Goal: Task Accomplishment & Management: Contribute content

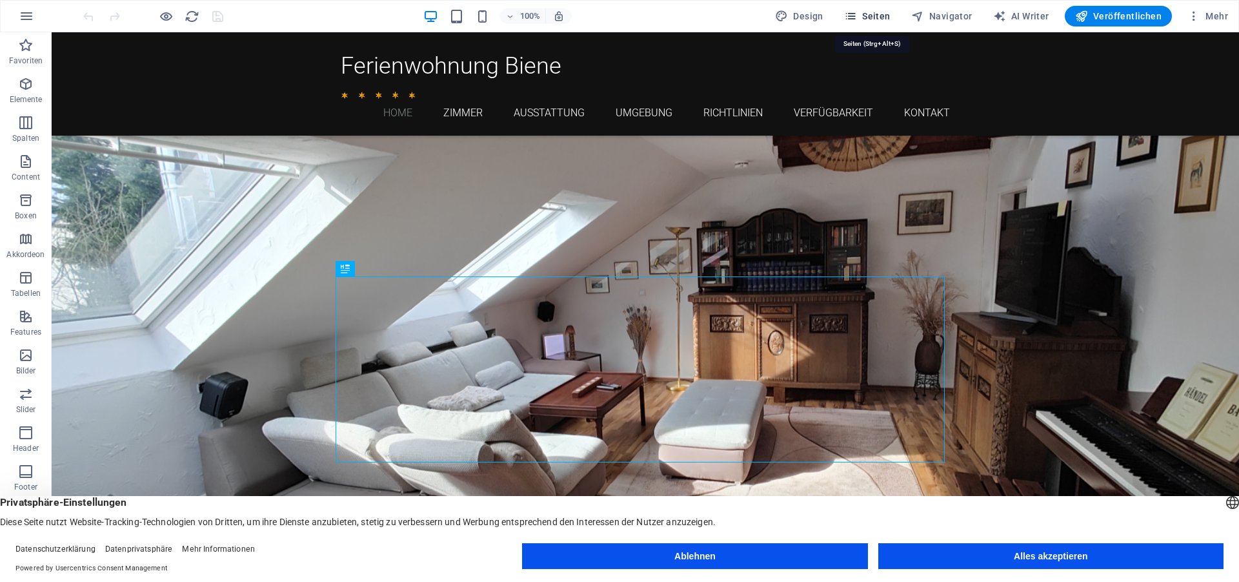
click at [869, 19] on span "Seiten" at bounding box center [867, 16] width 46 height 13
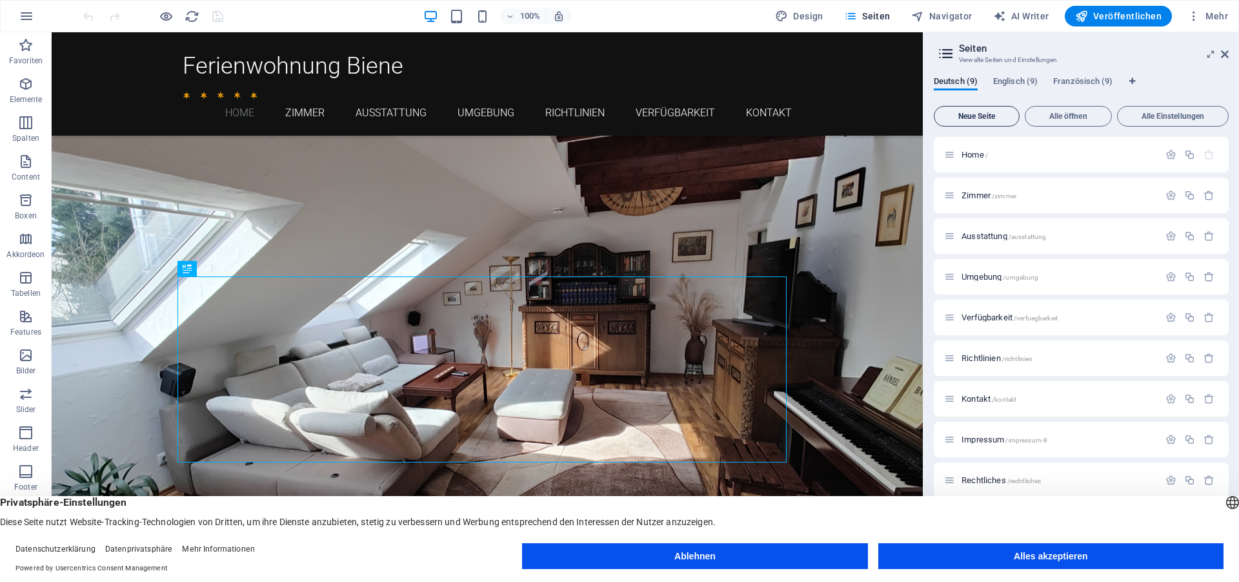
click at [971, 114] on span "Neue Seite" at bounding box center [977, 116] width 74 height 8
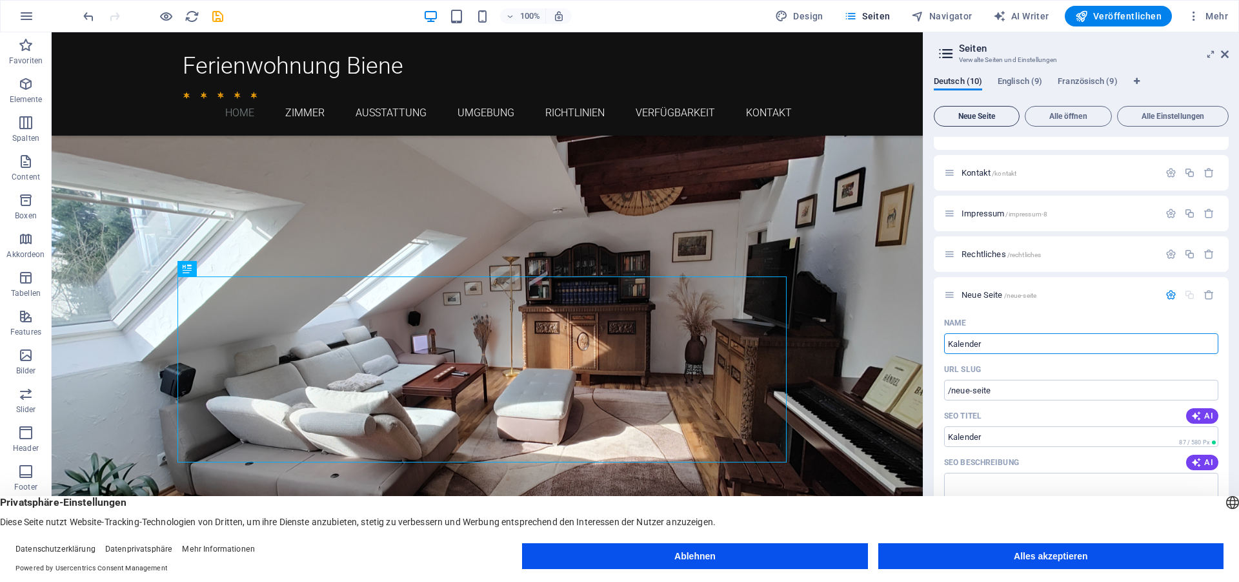
type input "Kalender T"
type input "/kalender"
type input "Kalender Test"
type input "/kalender-test"
click at [1019, 553] on button "Alles akzeptieren" at bounding box center [1050, 556] width 345 height 26
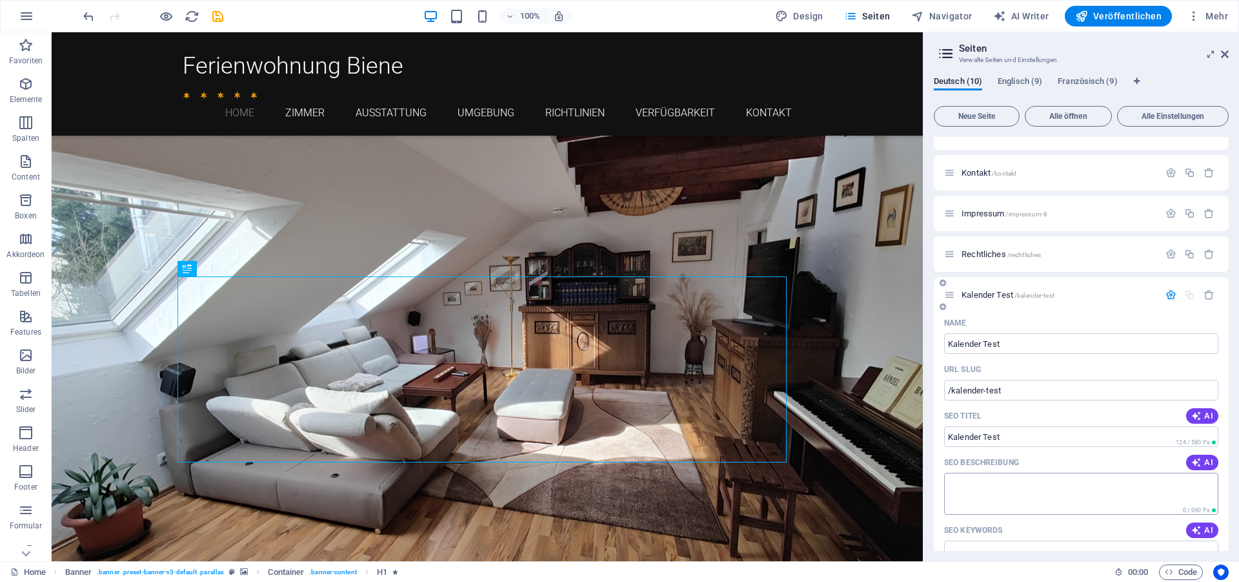
click at [989, 487] on textarea "SEO Beschreibung" at bounding box center [1081, 493] width 274 height 42
click at [990, 298] on span "Kalender Test /kalender-test" at bounding box center [1008, 295] width 93 height 10
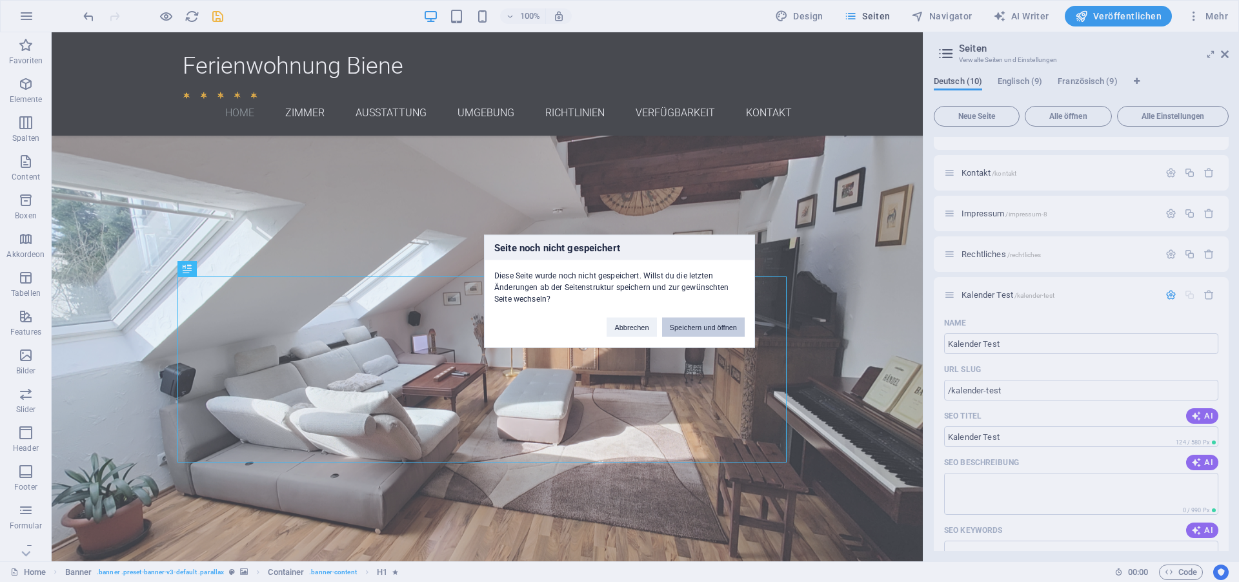
click at [697, 327] on button "Speichern und öffnen" at bounding box center [703, 326] width 83 height 19
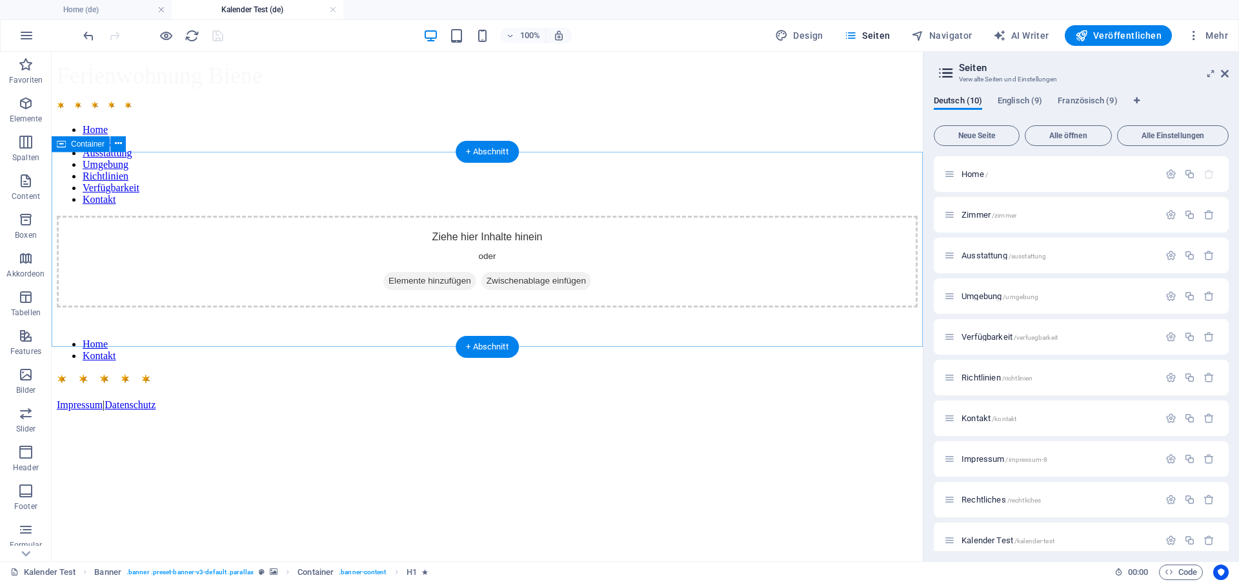
scroll to position [0, 0]
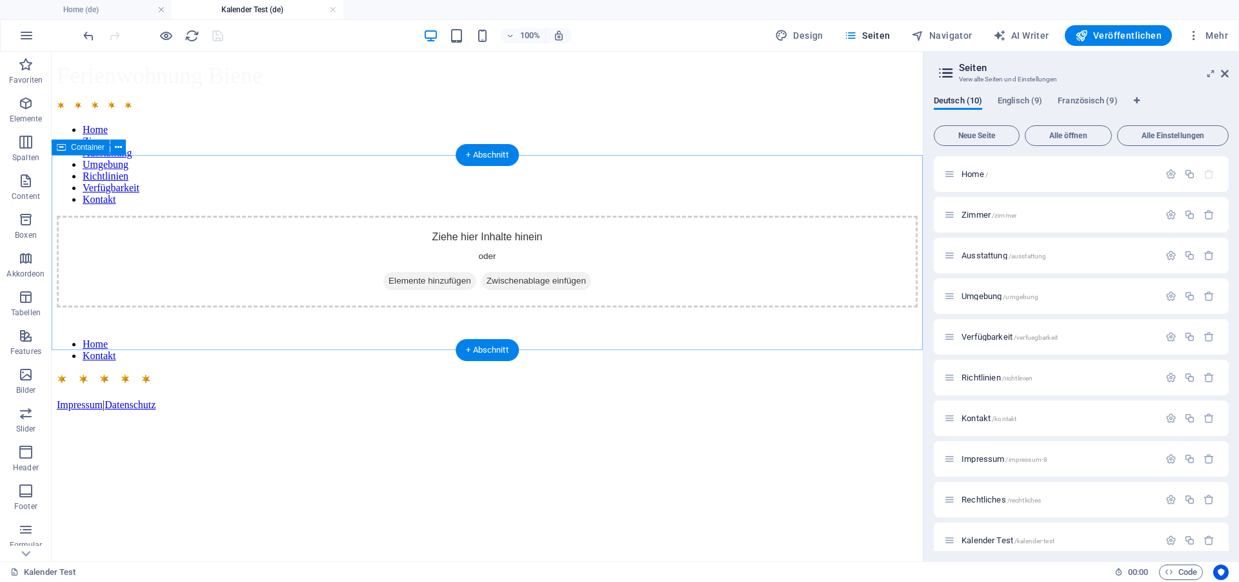
click at [416, 272] on span "Elemente hinzufügen" at bounding box center [429, 281] width 93 height 18
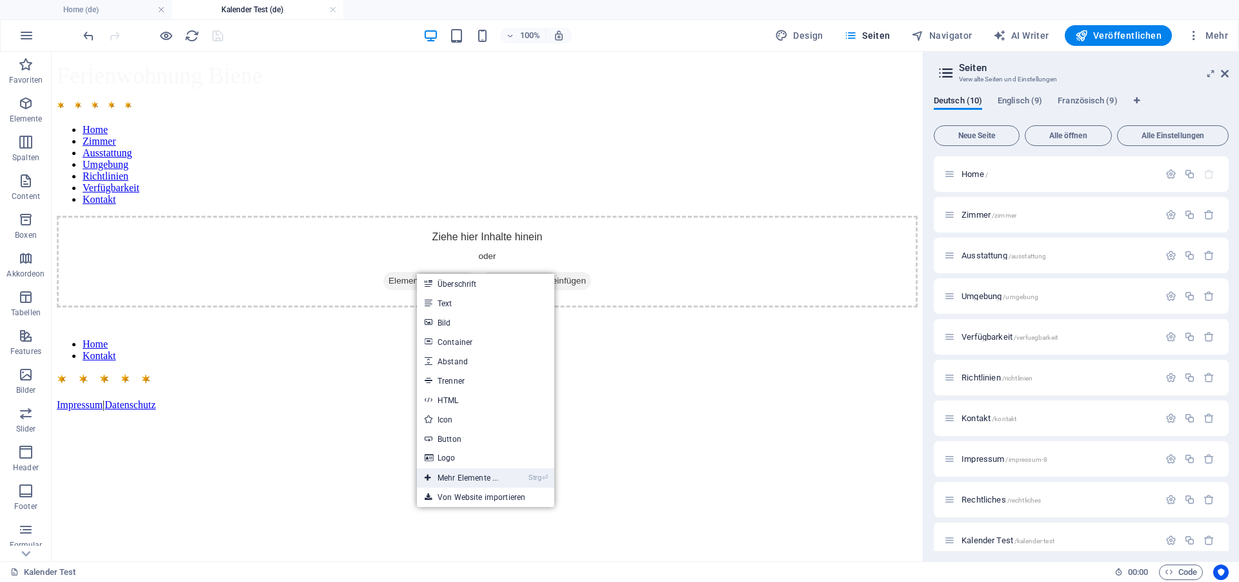
click at [475, 480] on link "Strg ⏎ Mehr Elemente ..." at bounding box center [461, 477] width 89 height 19
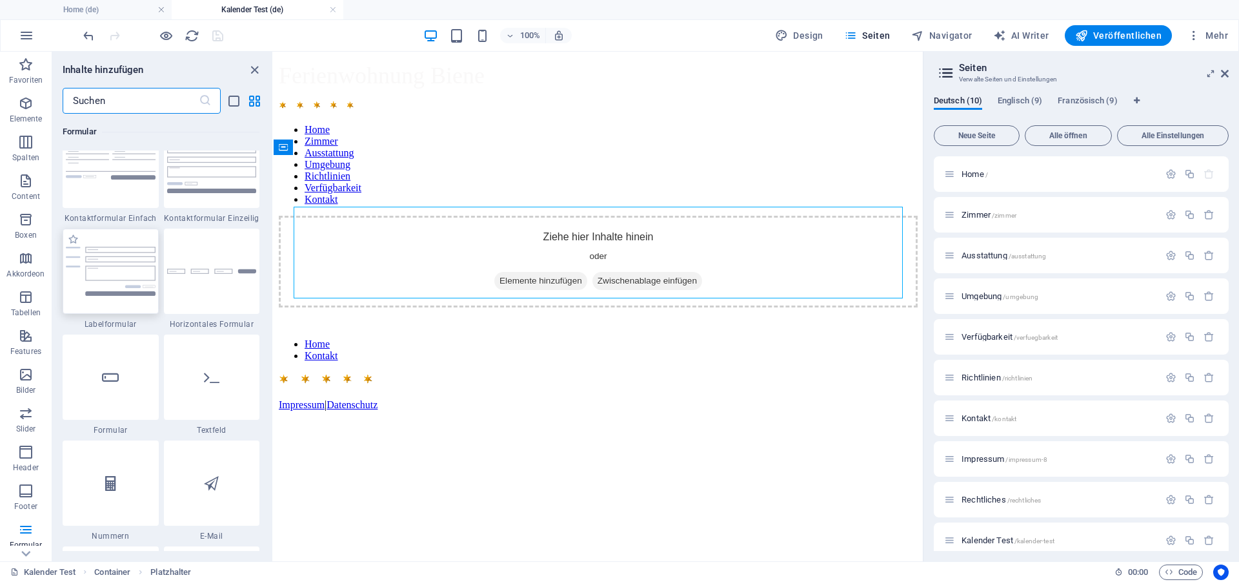
scroll to position [9515, 0]
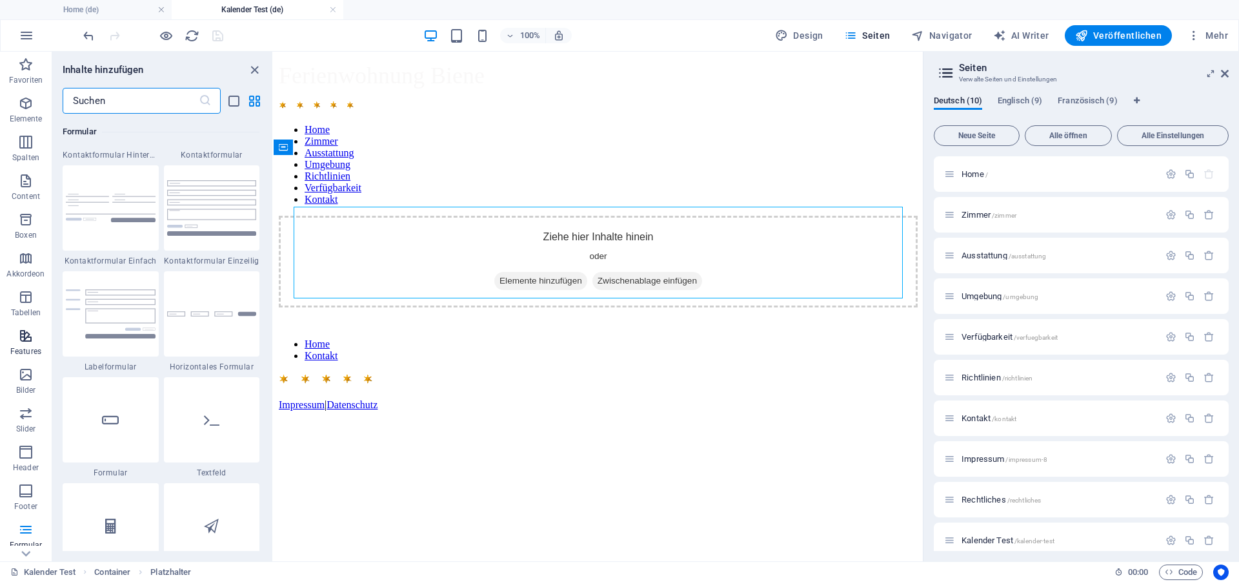
click at [26, 340] on icon "button" at bounding box center [25, 335] width 15 height 15
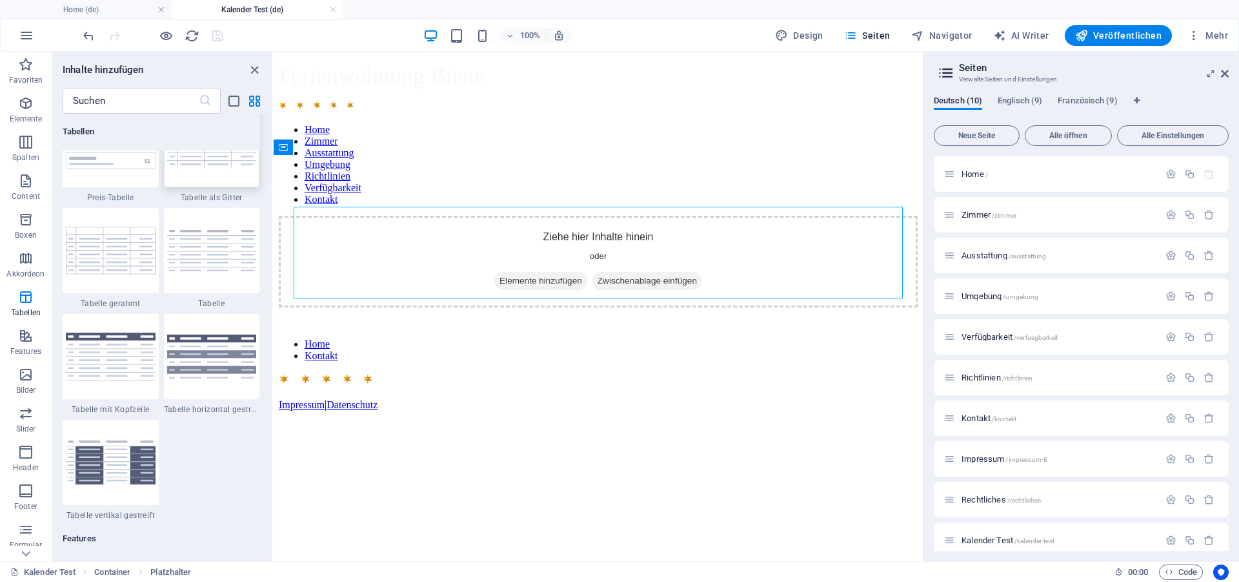
scroll to position [4392, 0]
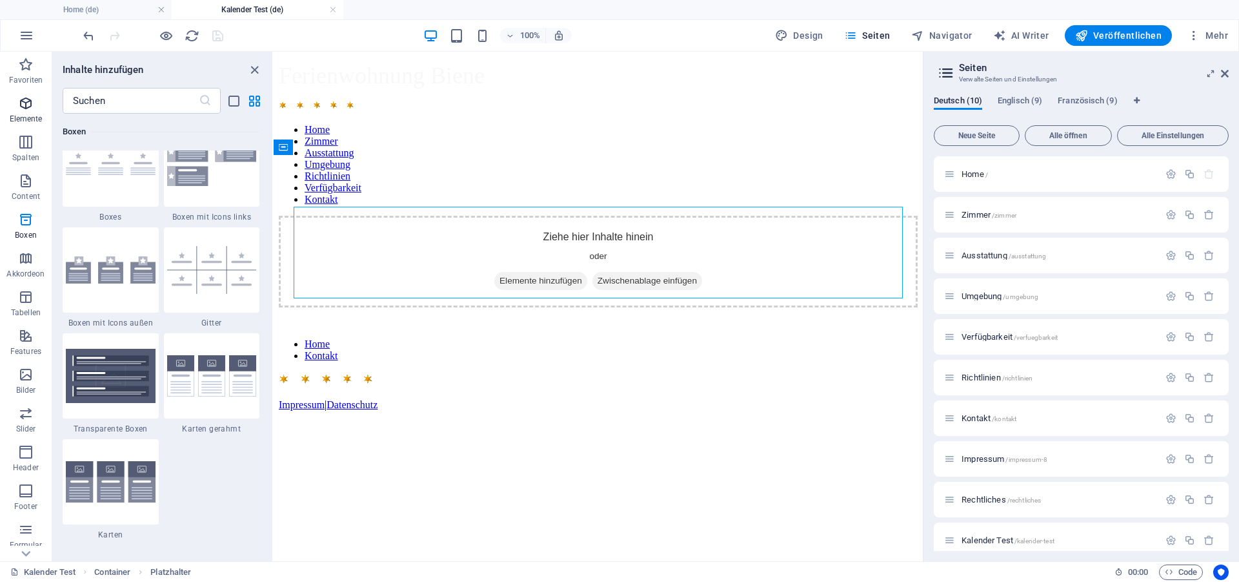
click at [22, 101] on icon "button" at bounding box center [25, 103] width 15 height 15
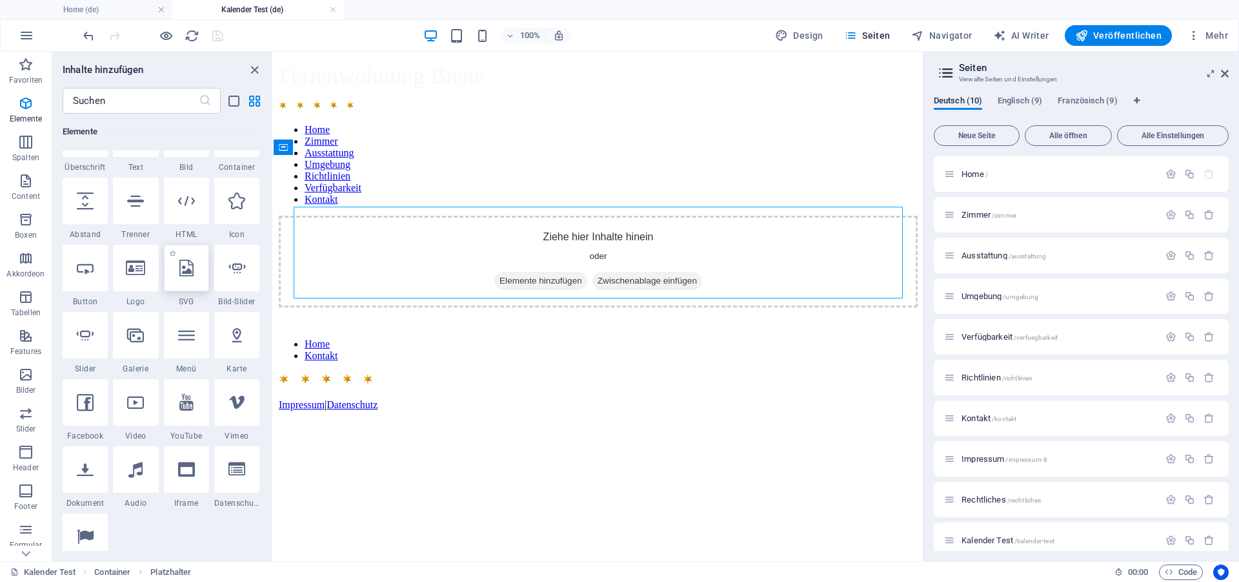
scroll to position [196, 0]
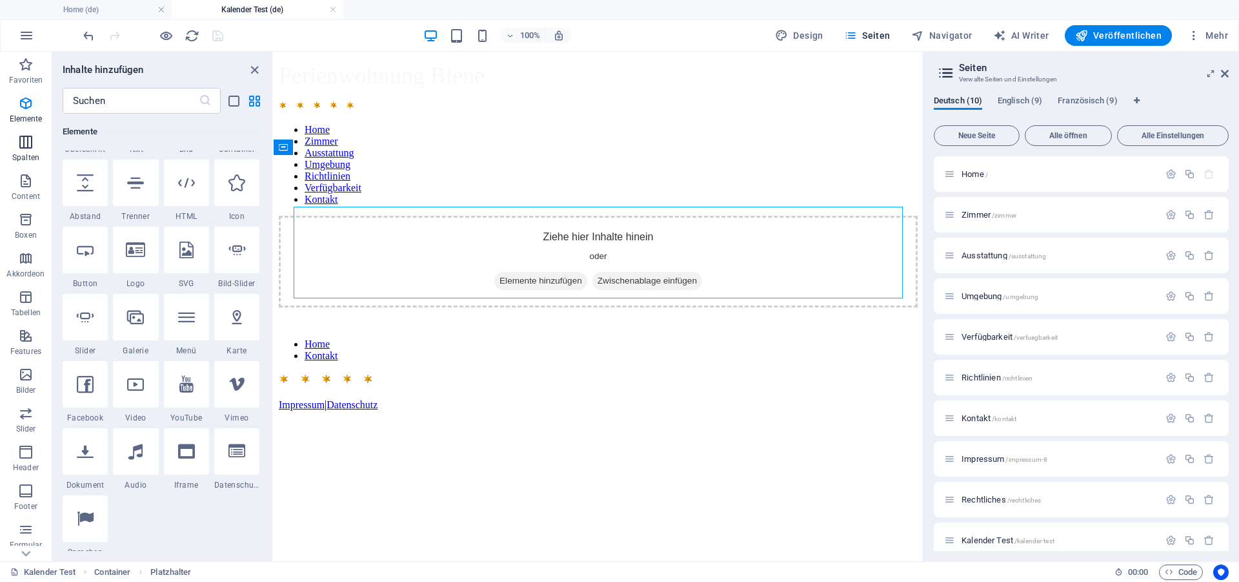
click at [30, 150] on span "Spalten" at bounding box center [26, 149] width 52 height 31
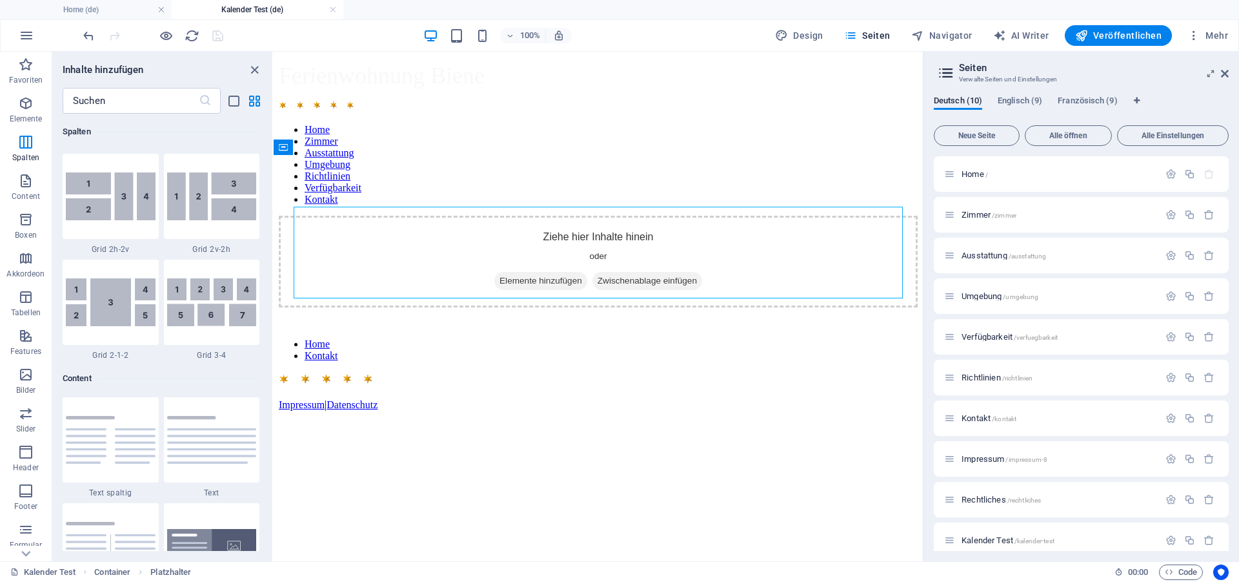
scroll to position [2191, 0]
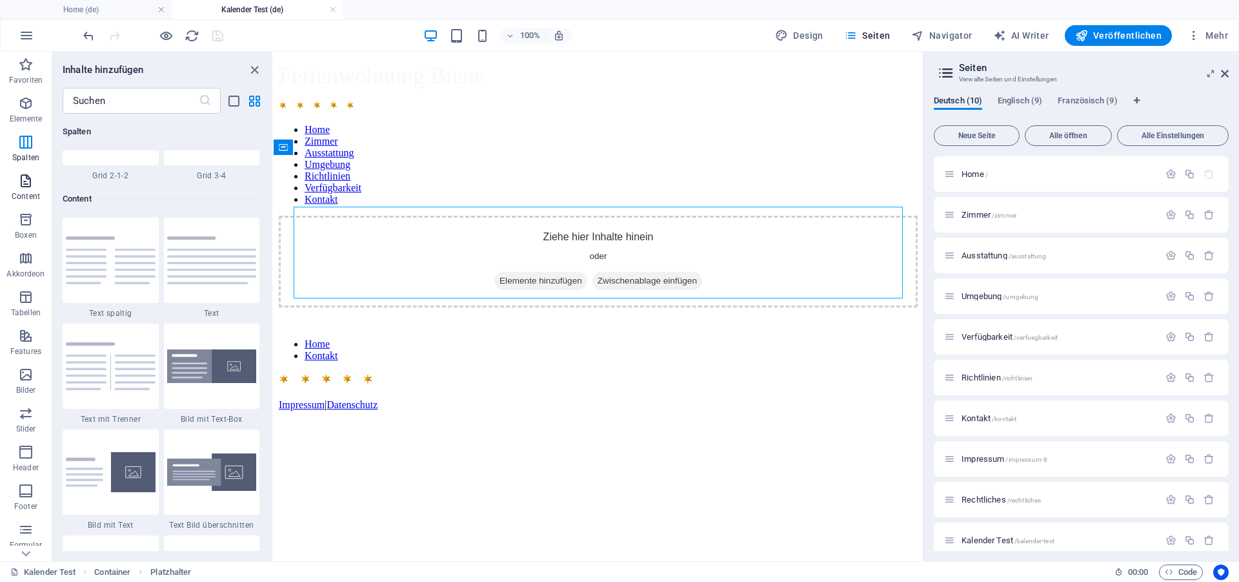
click at [23, 185] on icon "button" at bounding box center [25, 180] width 15 height 15
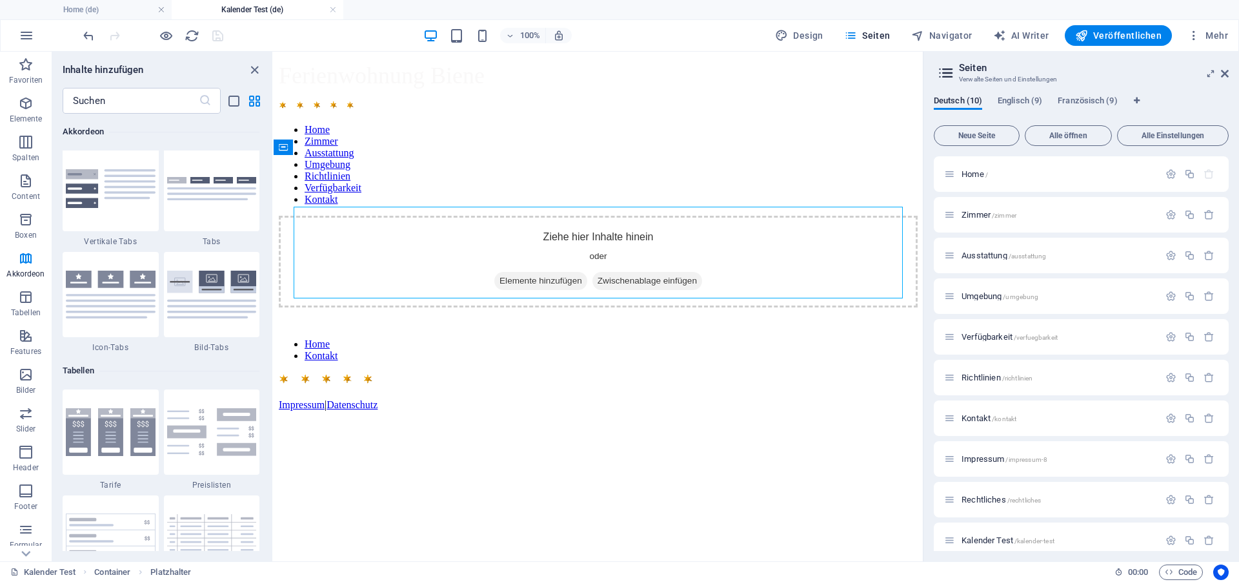
scroll to position [4234, 0]
click at [776, 447] on html "Ferienwohnung Biene Home Zimmer Ausstattung Umgebung Richtlinien Verfügbarkeit …" at bounding box center [598, 249] width 649 height 395
click at [1204, 538] on icon "button" at bounding box center [1209, 539] width 11 height 11
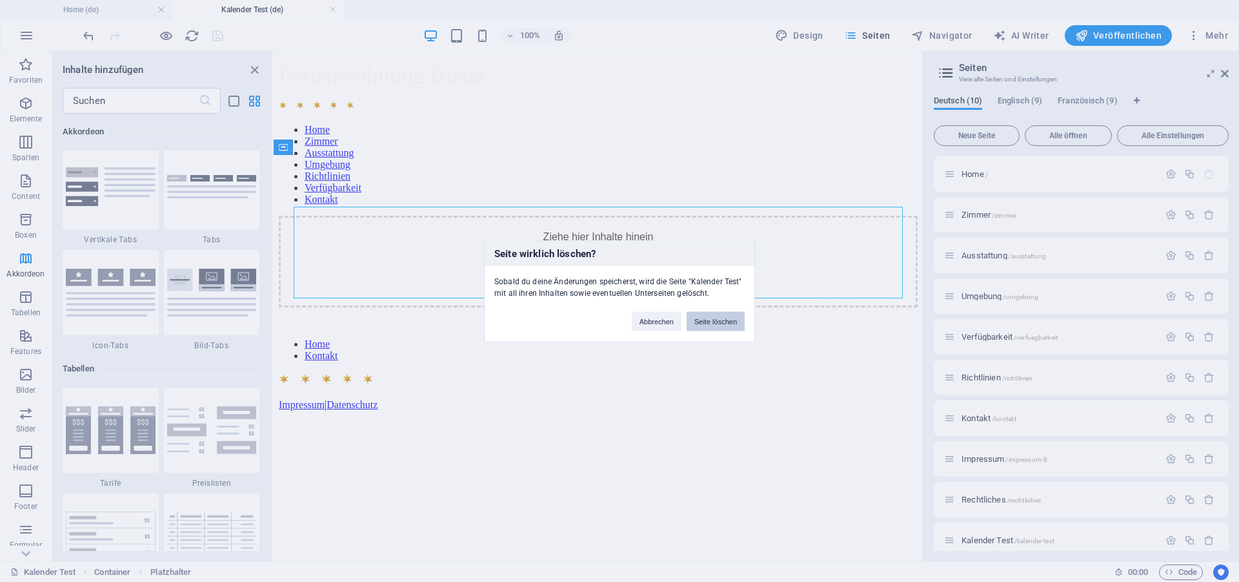
click at [713, 321] on button "Seite löschen" at bounding box center [716, 320] width 58 height 19
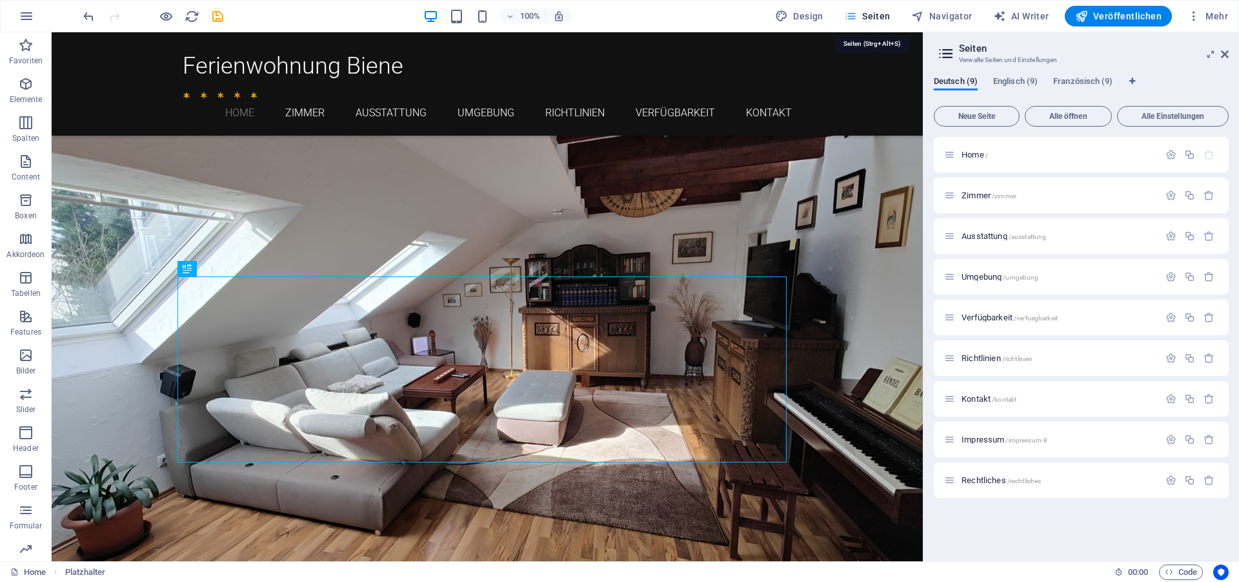
click at [853, 12] on icon "button" at bounding box center [850, 16] width 13 height 13
click at [984, 316] on span "Verfügbarkeit /verfuegbarkeit" at bounding box center [1010, 317] width 96 height 10
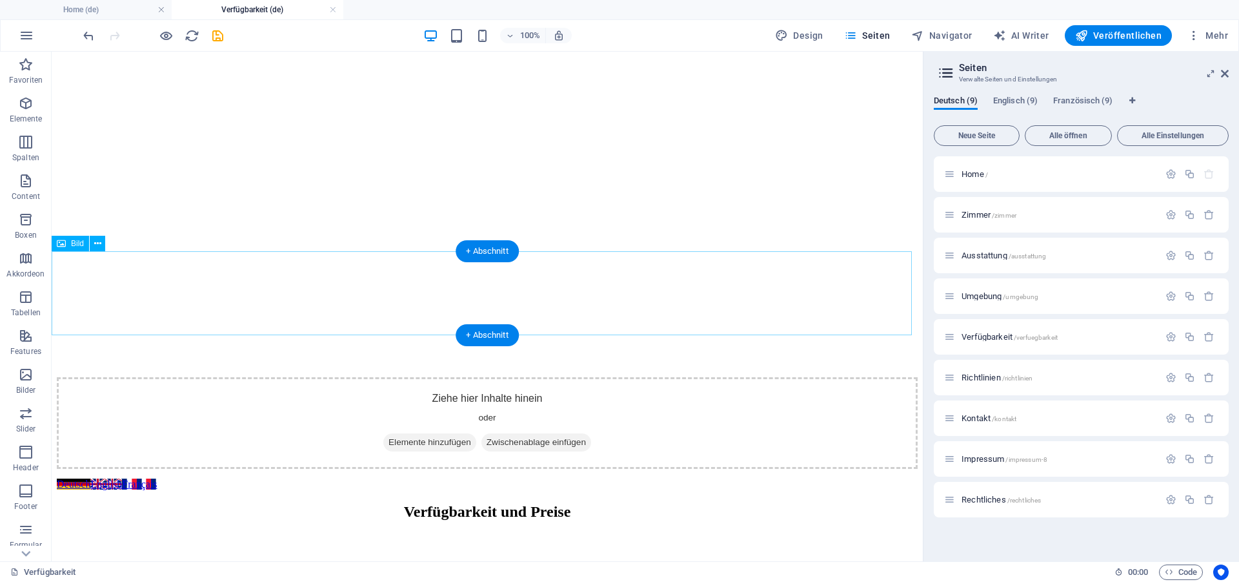
scroll to position [198, 0]
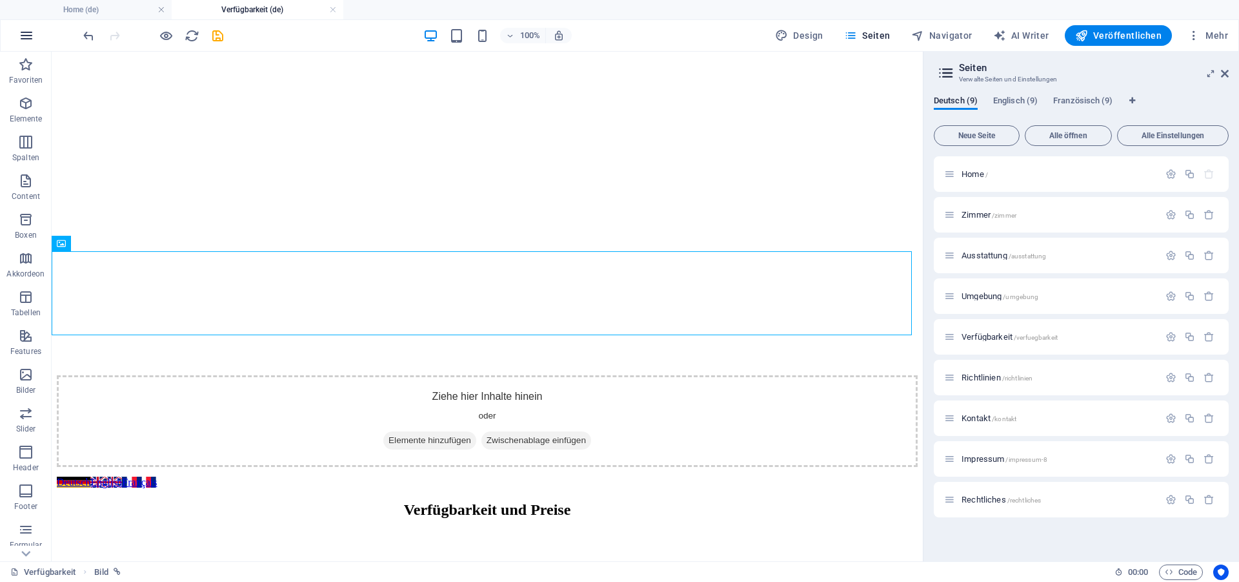
click at [21, 35] on icon "button" at bounding box center [26, 35] width 15 height 15
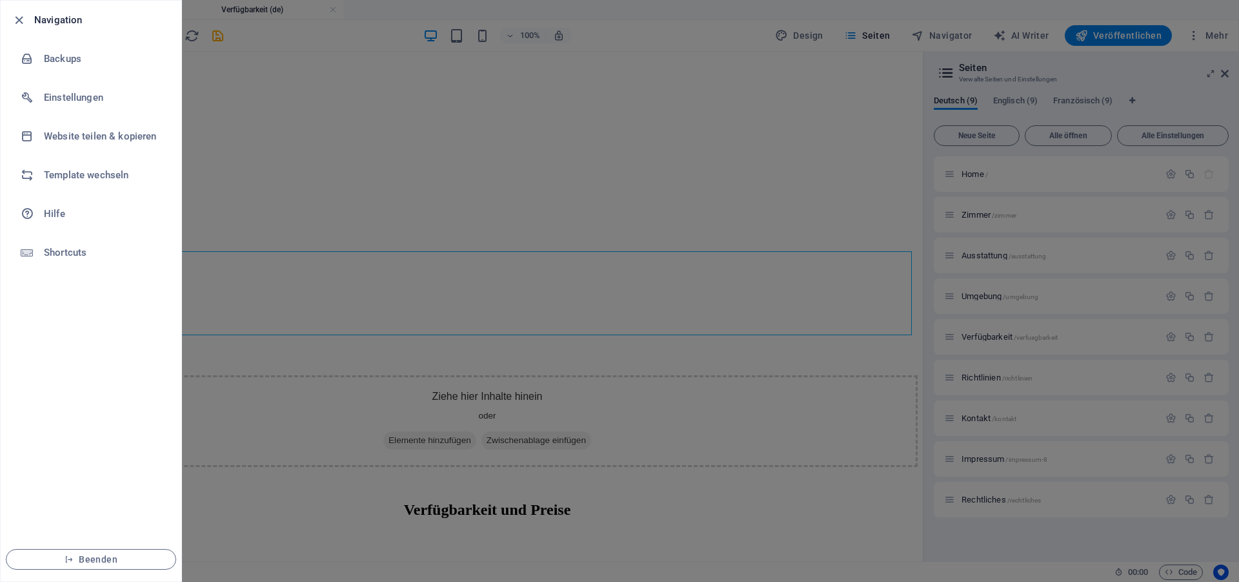
click at [258, 216] on div at bounding box center [619, 291] width 1239 height 582
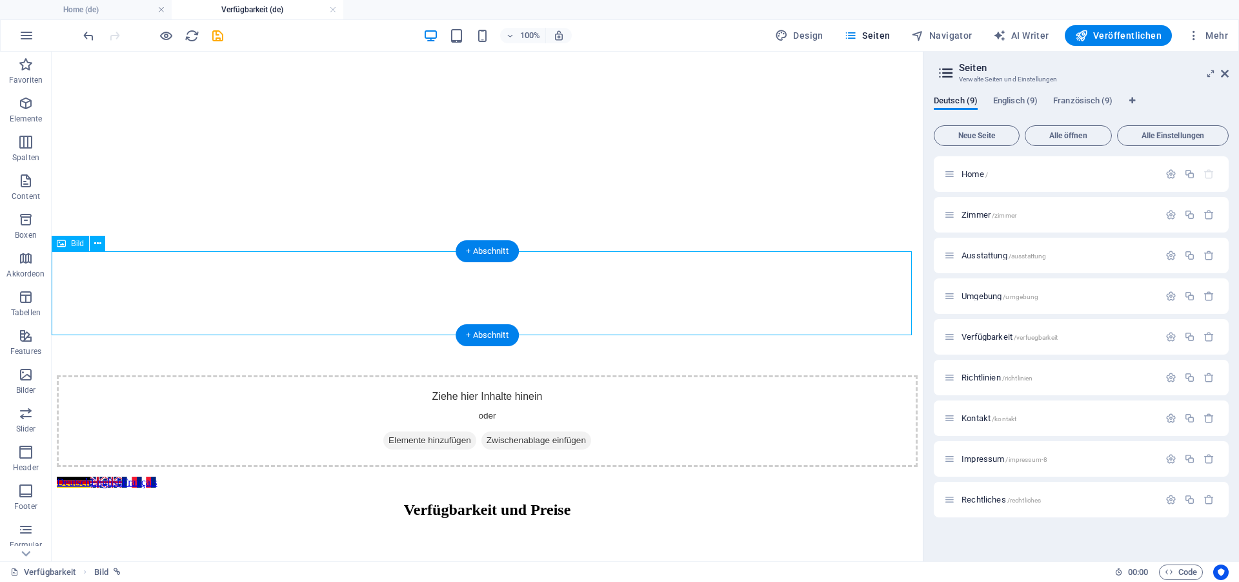
click at [30, 103] on icon "button" at bounding box center [25, 103] width 15 height 15
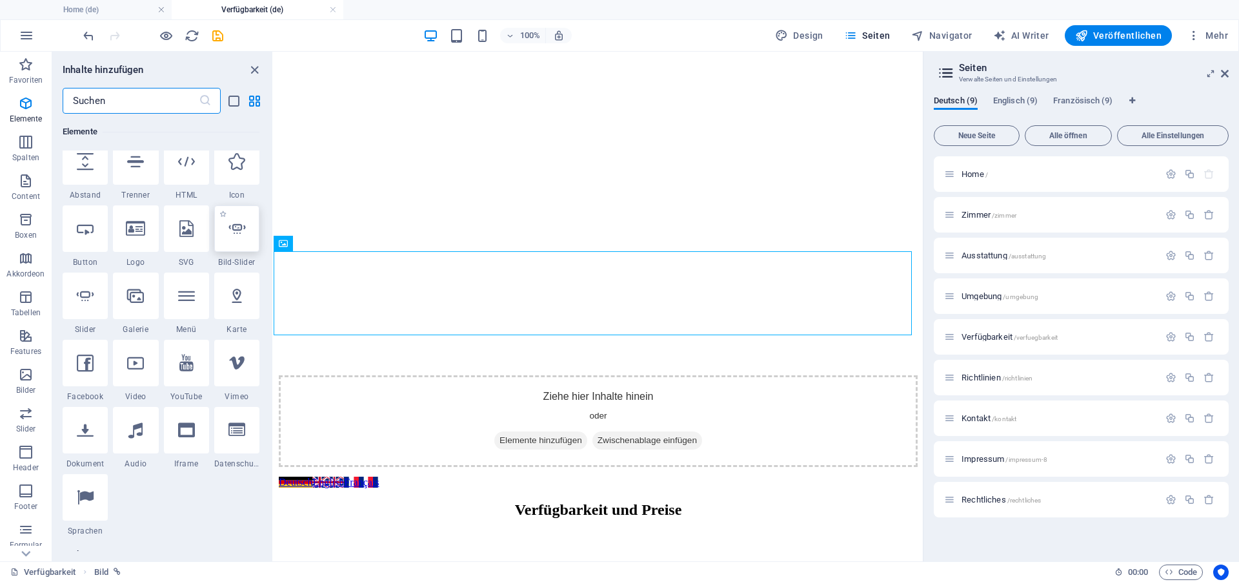
scroll to position [196, 0]
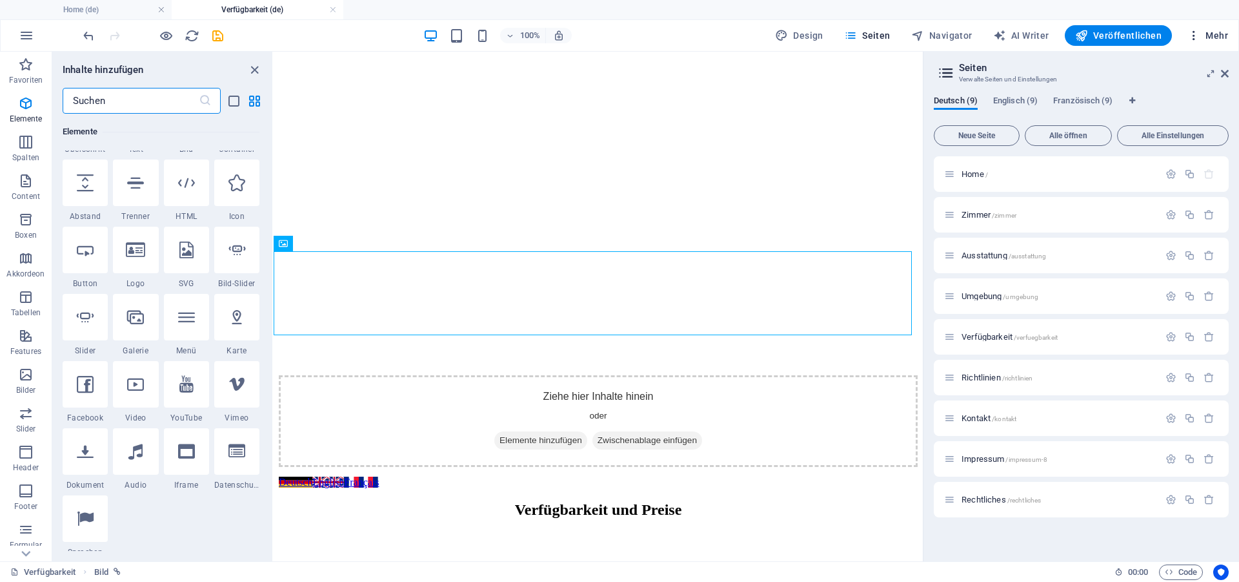
click at [1197, 37] on icon "button" at bounding box center [1194, 35] width 13 height 13
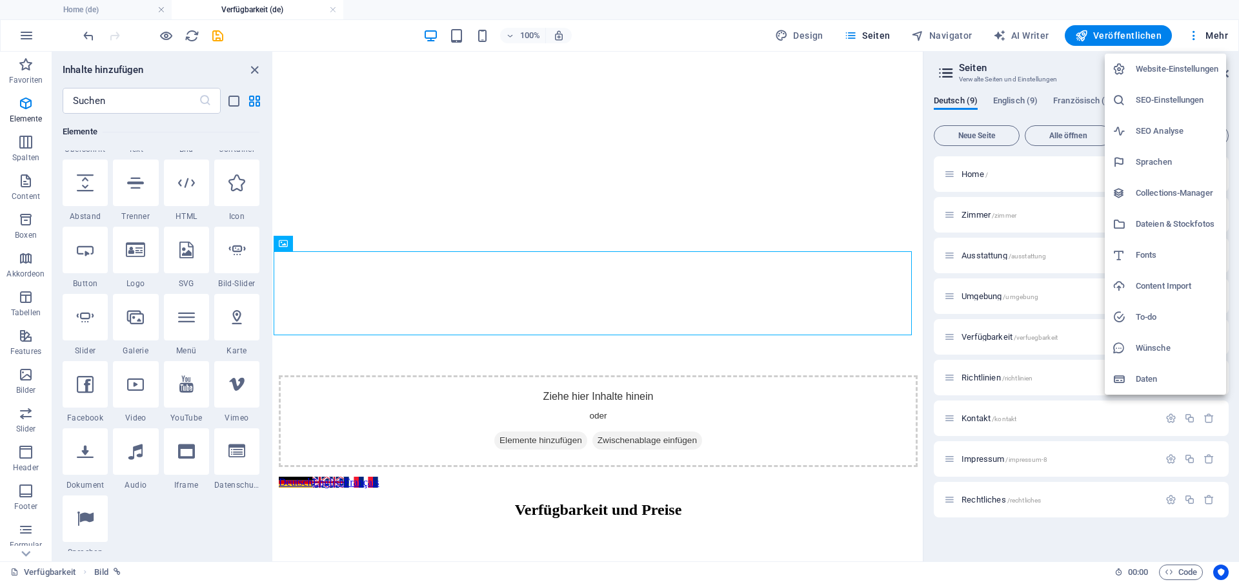
click at [1146, 380] on h6 "Daten" at bounding box center [1177, 378] width 83 height 15
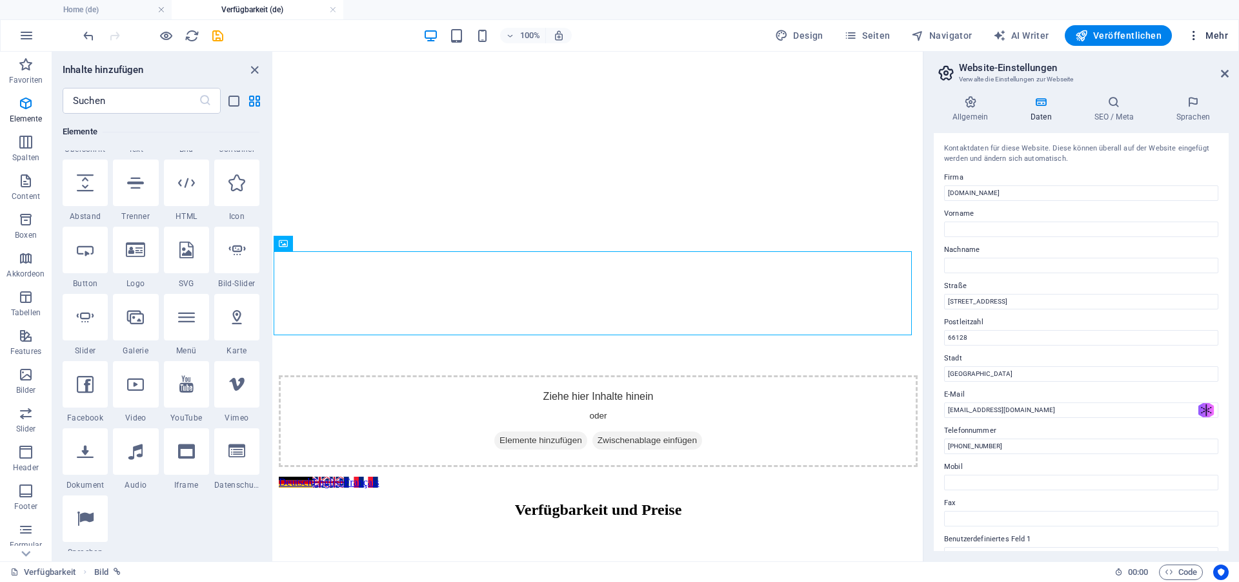
click at [1197, 35] on icon "button" at bounding box center [1194, 35] width 13 height 13
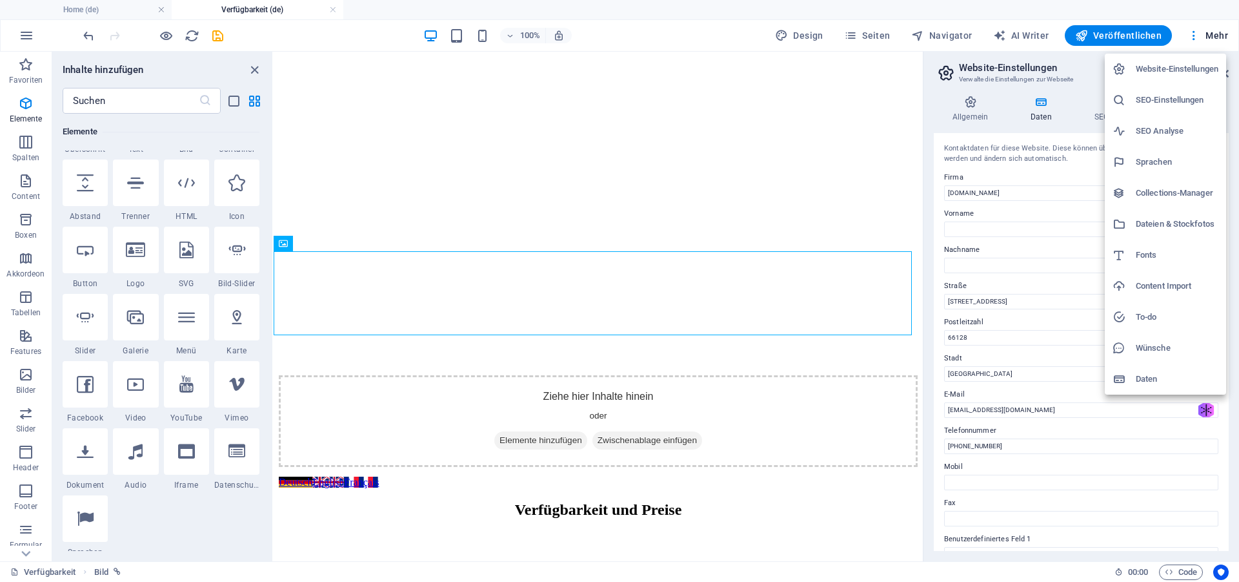
click at [1145, 227] on h6 "Dateien & Stockfotos" at bounding box center [1177, 223] width 83 height 15
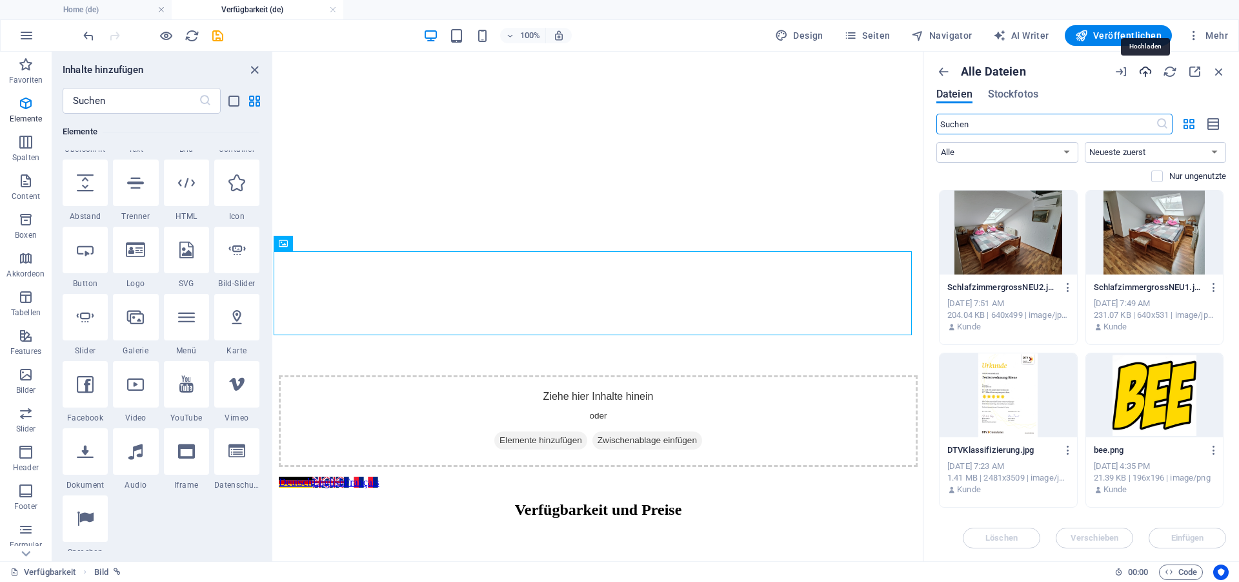
click at [1148, 72] on icon "button" at bounding box center [1146, 72] width 14 height 14
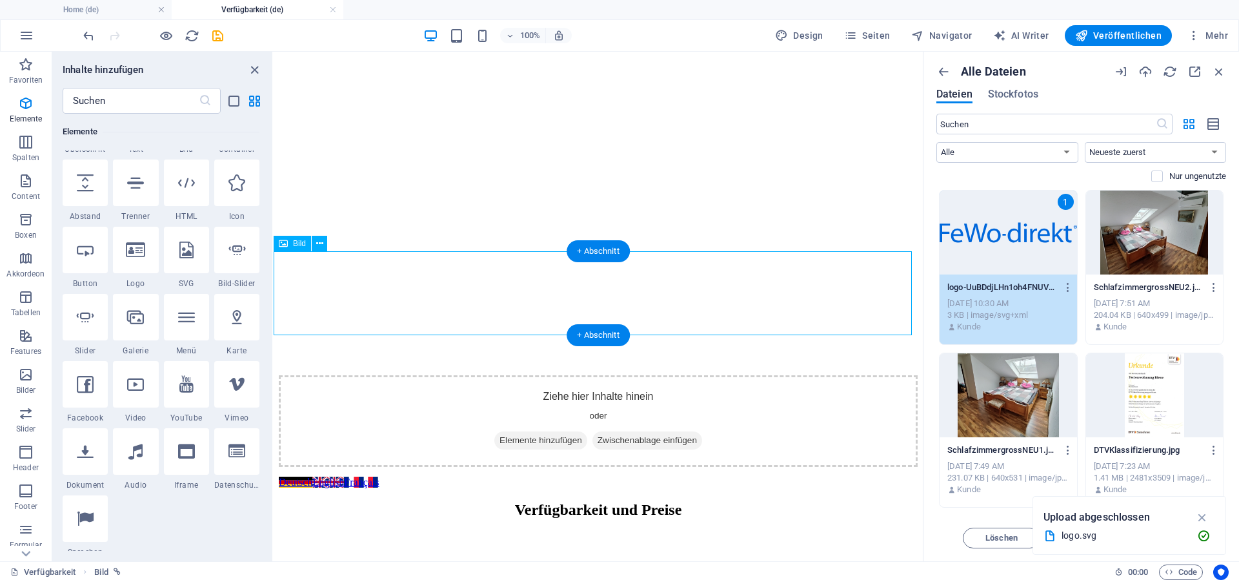
select select "px"
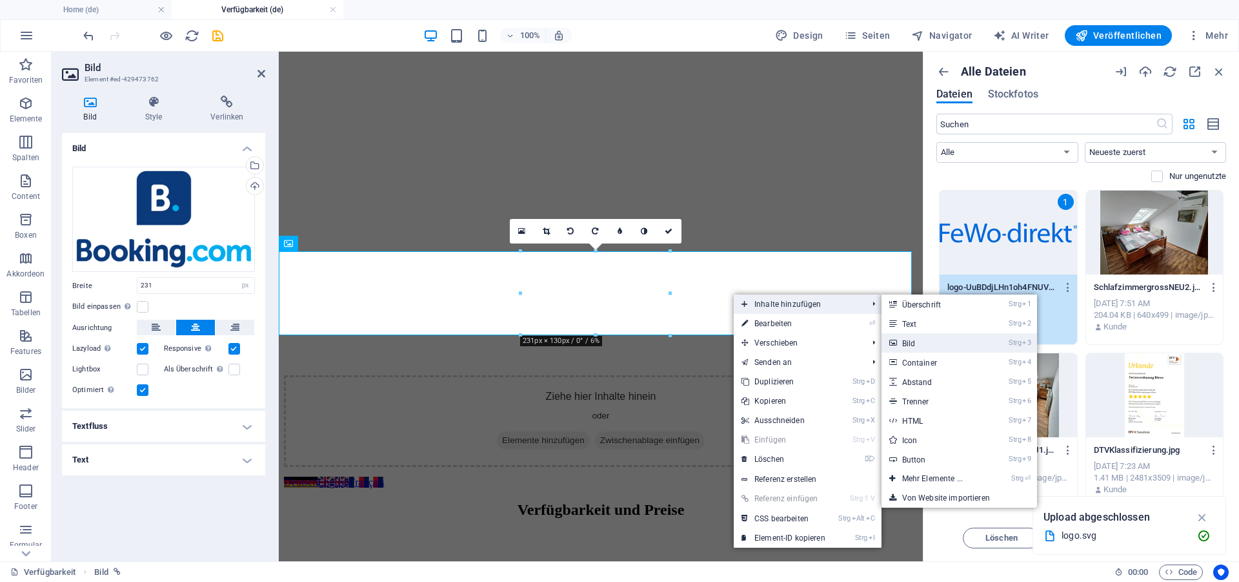
click at [927, 341] on link "Strg 3 Bild" at bounding box center [935, 342] width 107 height 19
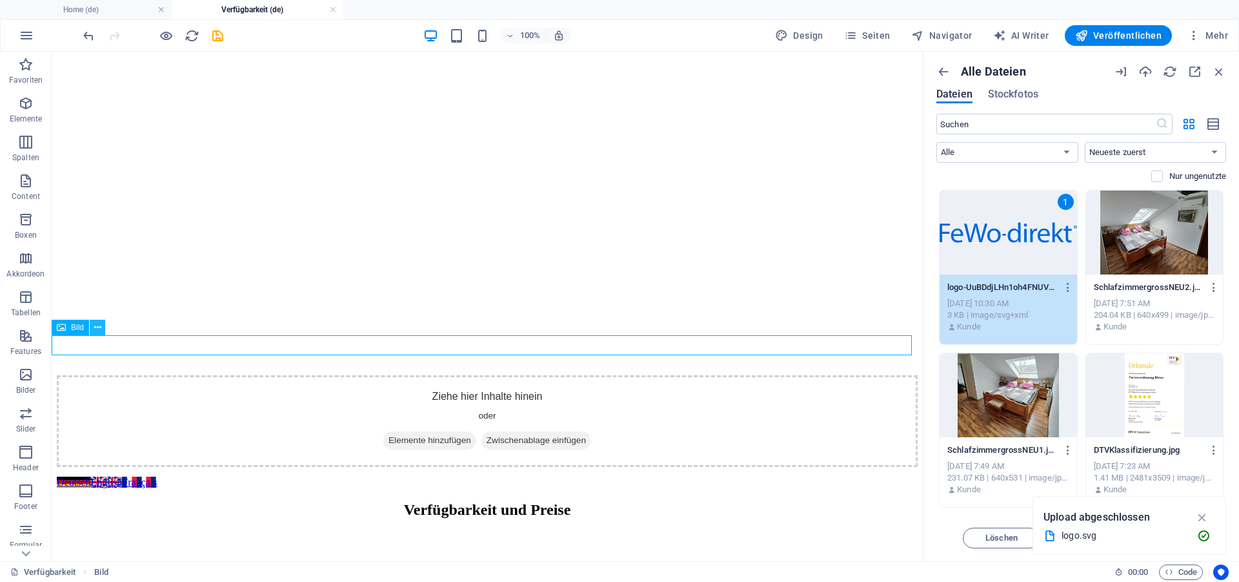
click at [99, 326] on icon at bounding box center [97, 328] width 7 height 14
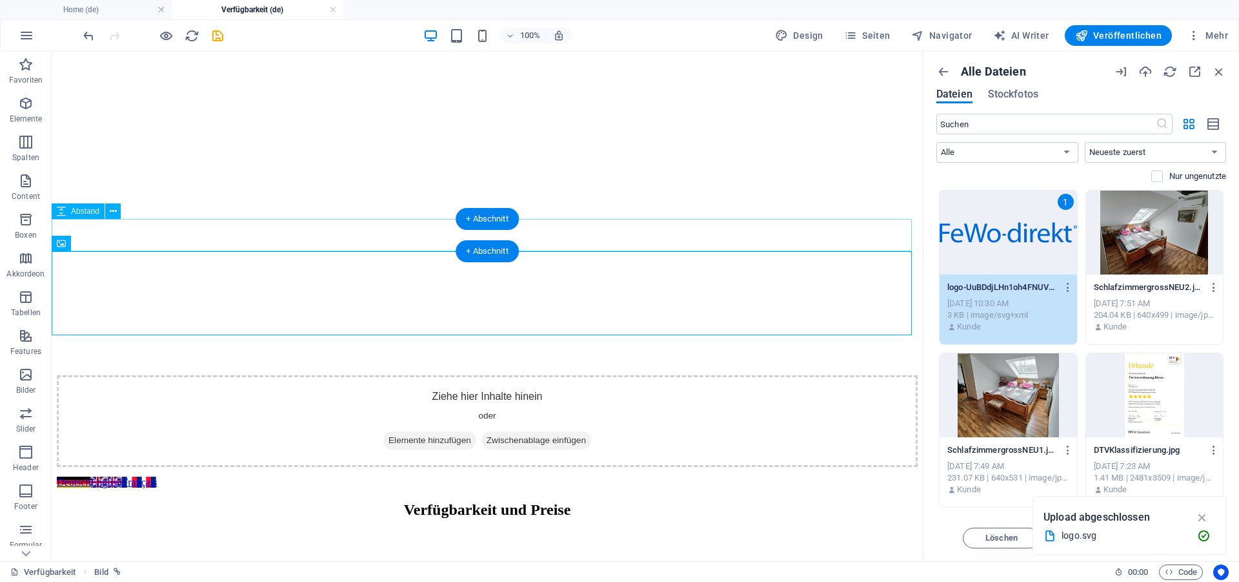
drag, startPoint x: 74, startPoint y: 350, endPoint x: 336, endPoint y: 252, distance: 280.6
click at [26, 299] on icon "button" at bounding box center [25, 296] width 15 height 15
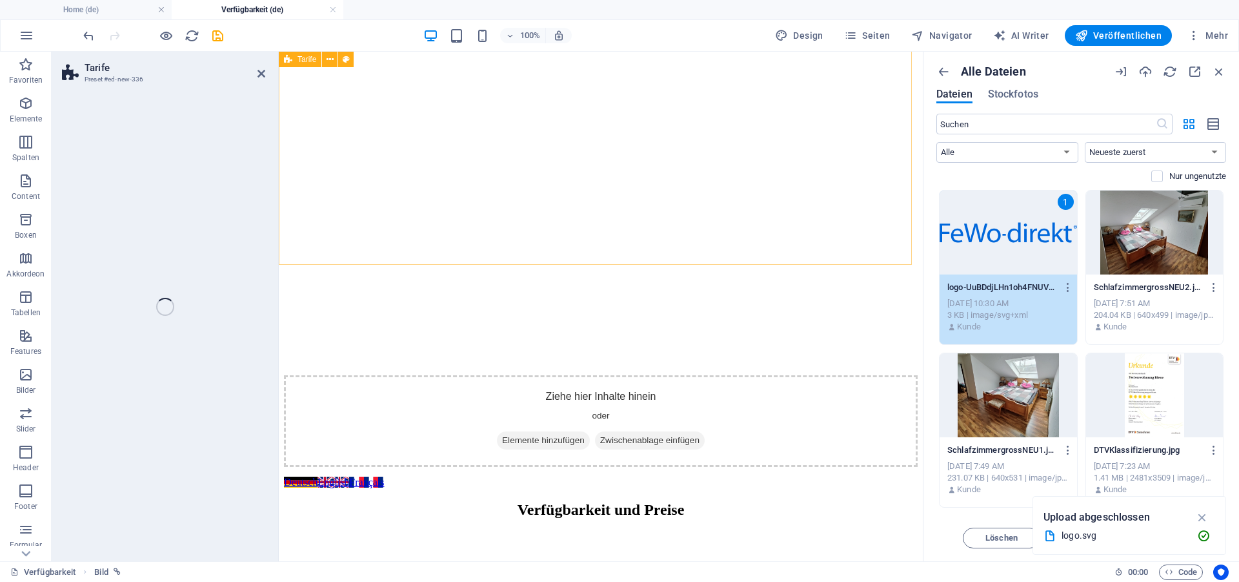
scroll to position [778, 0]
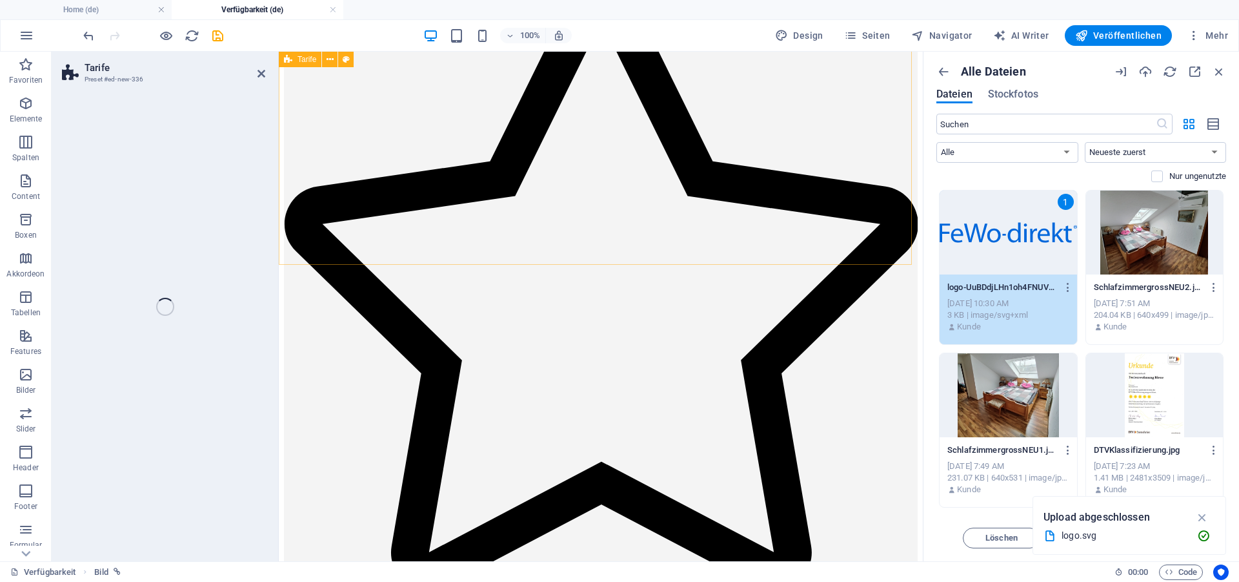
select select "rem"
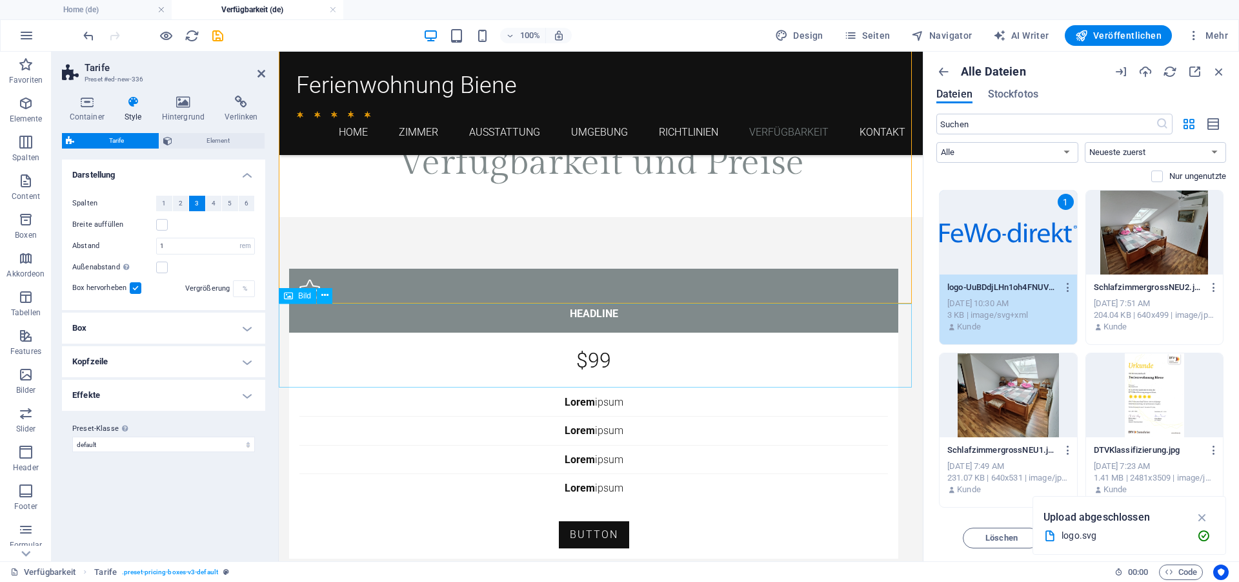
scroll to position [317, 0]
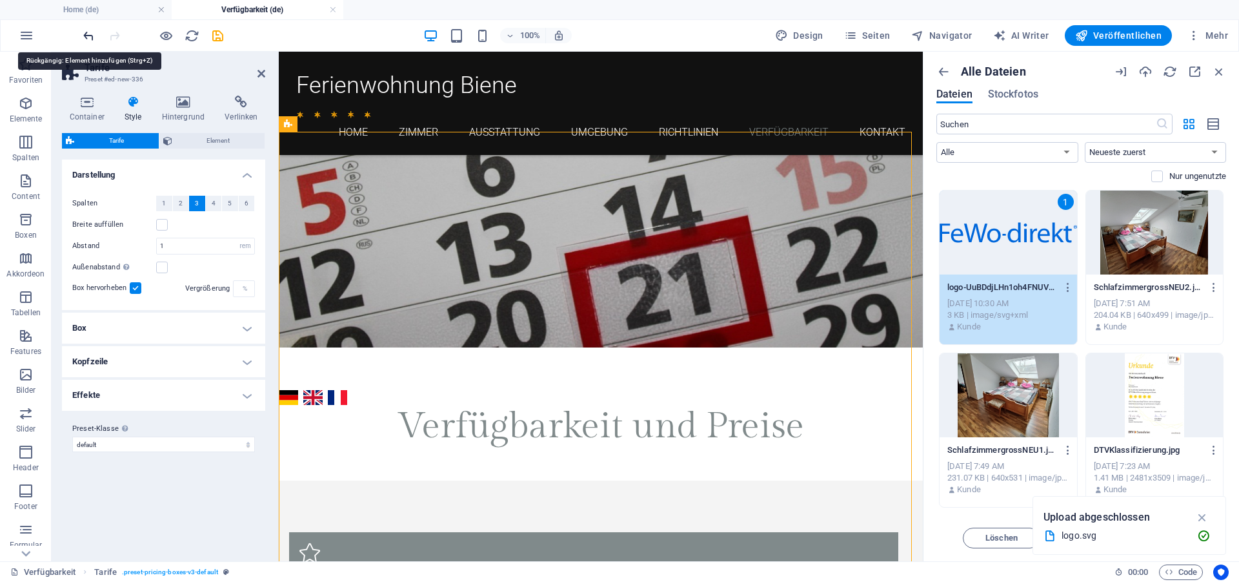
click at [82, 34] on icon "undo" at bounding box center [88, 35] width 15 height 15
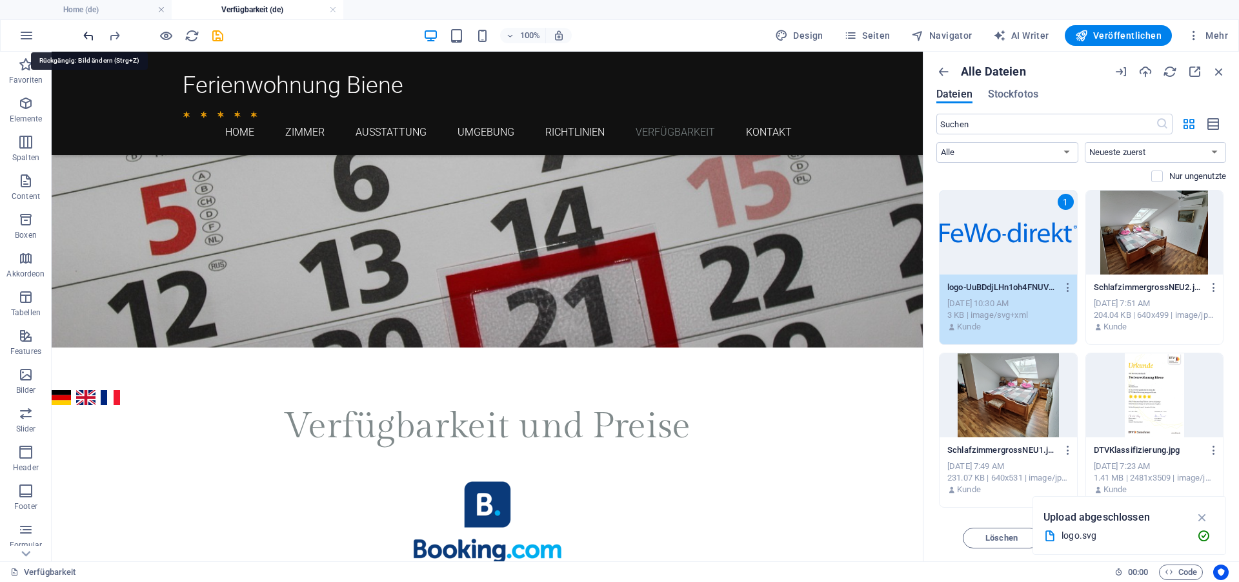
click at [86, 34] on icon "undo" at bounding box center [88, 35] width 15 height 15
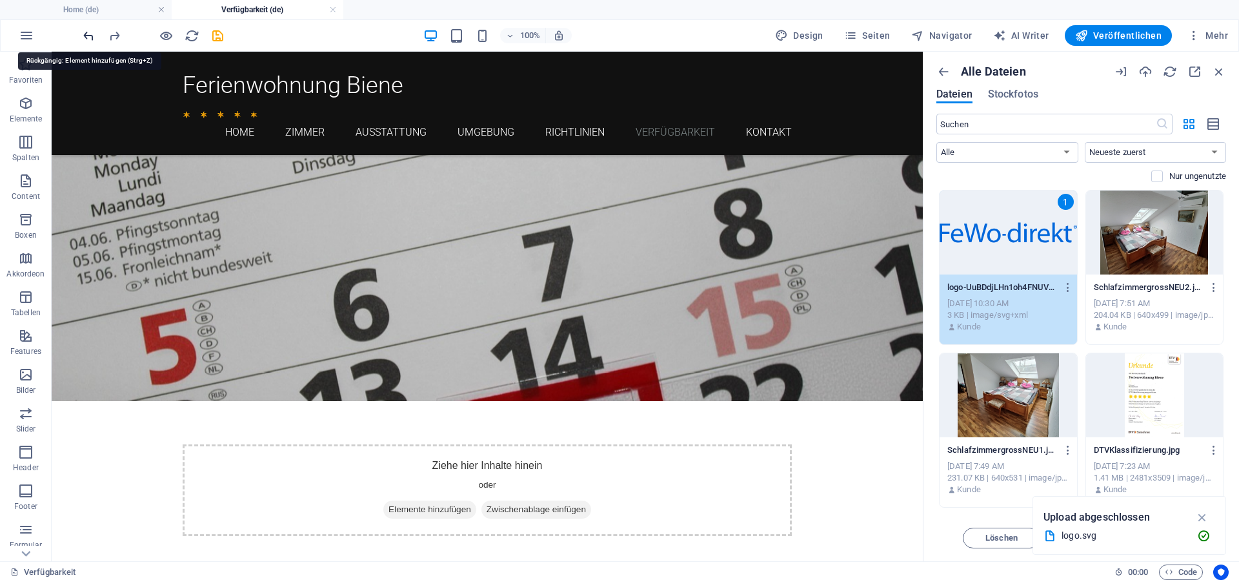
click at [89, 35] on icon "undo" at bounding box center [88, 35] width 15 height 15
click at [97, 319] on icon at bounding box center [97, 322] width 7 height 14
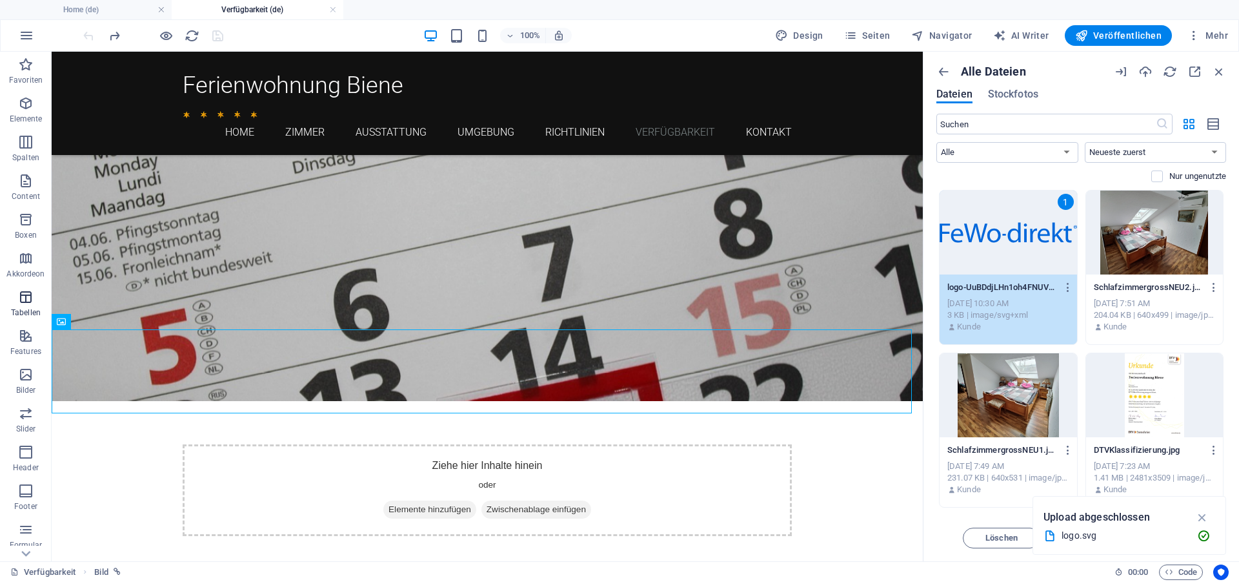
click at [15, 305] on span "Tabellen" at bounding box center [26, 304] width 52 height 31
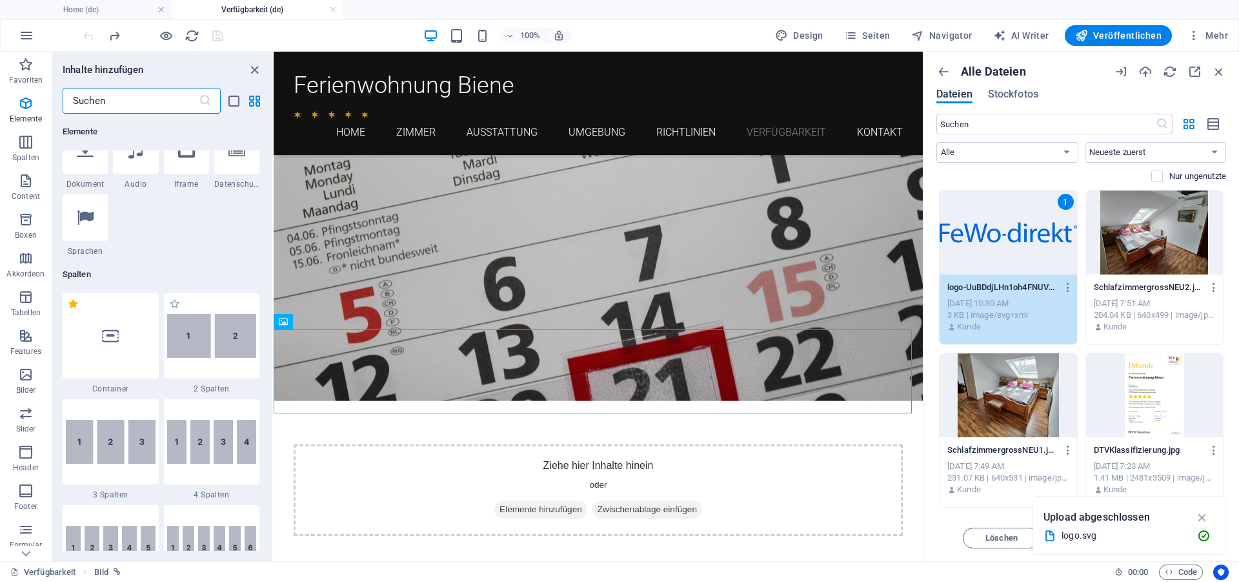
scroll to position [613, 0]
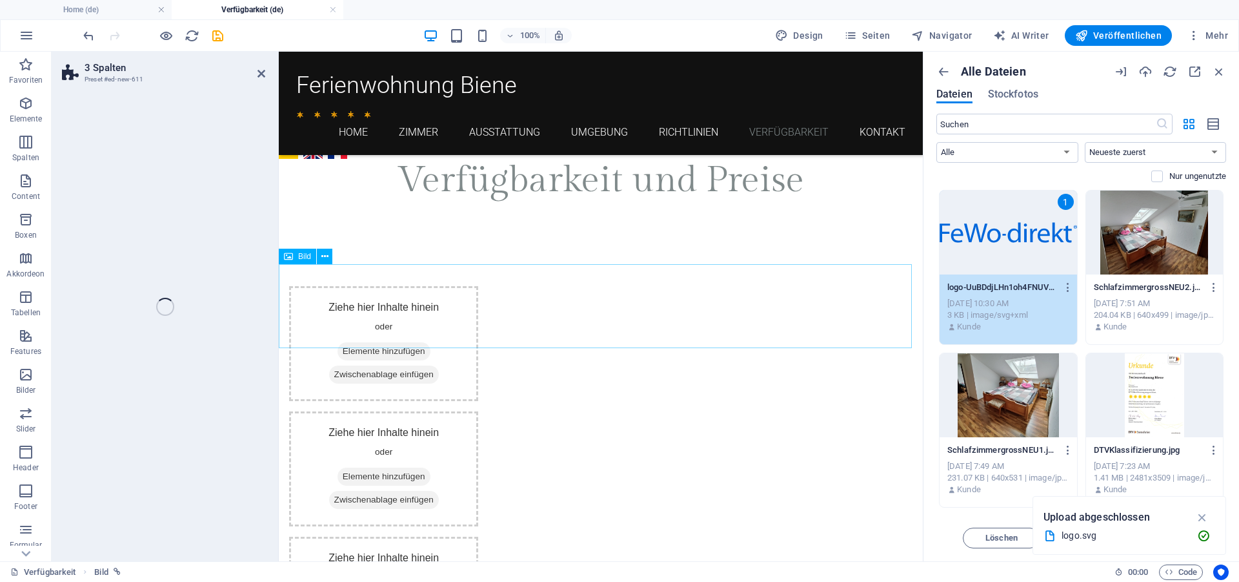
select select "rem"
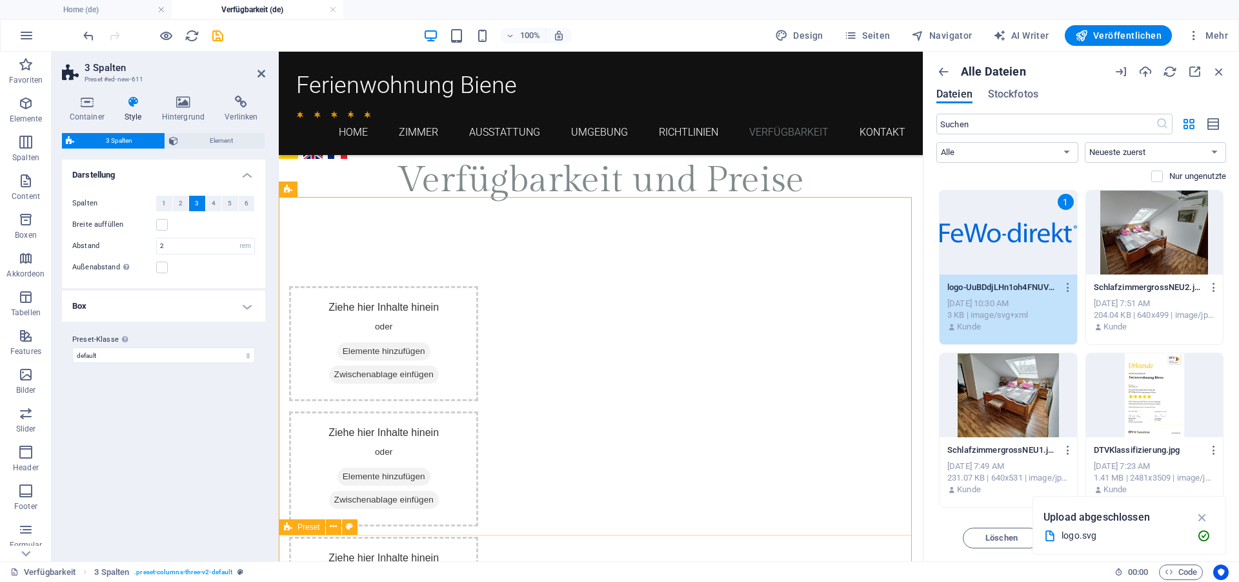
scroll to position [252, 0]
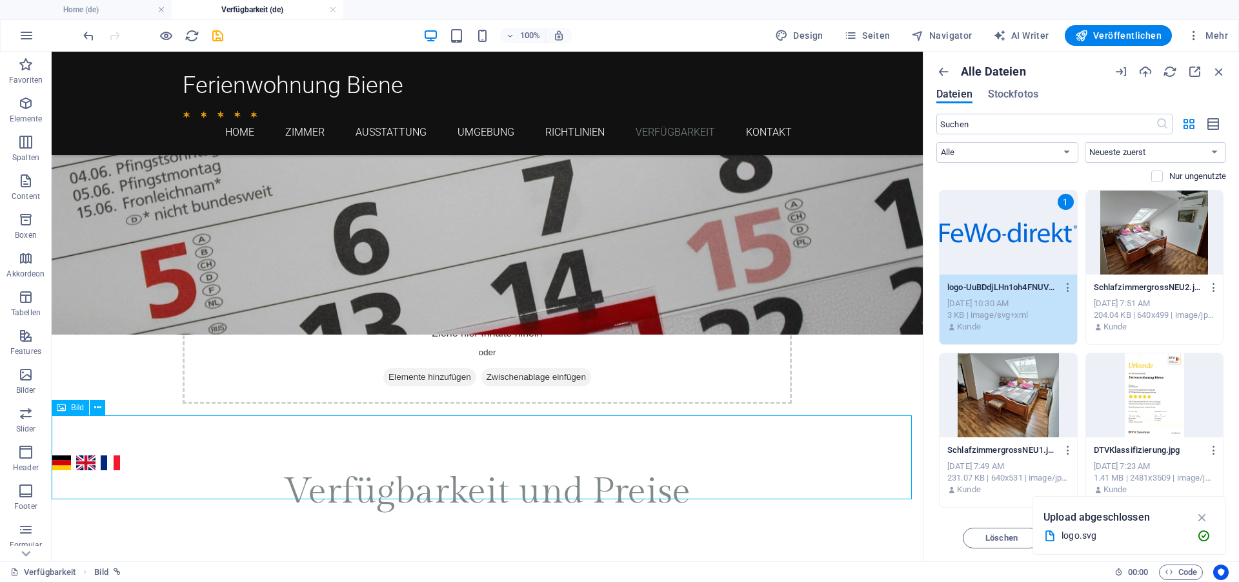
drag, startPoint x: 379, startPoint y: 438, endPoint x: 560, endPoint y: 429, distance: 181.0
drag, startPoint x: 487, startPoint y: 433, endPoint x: 285, endPoint y: 289, distance: 247.5
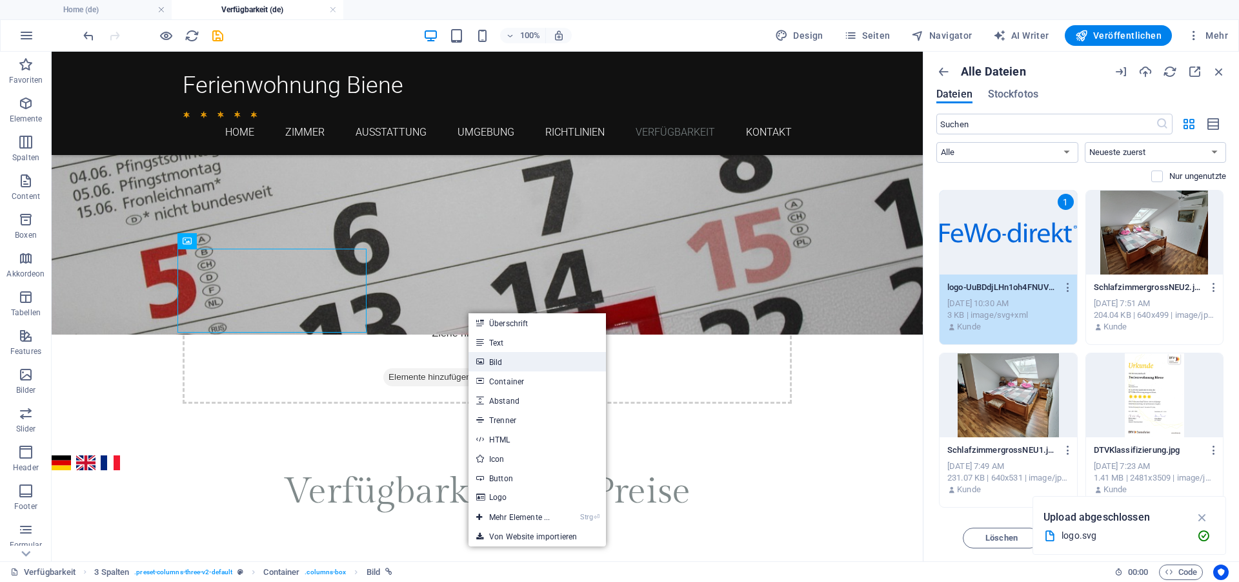
click at [501, 365] on link "Bild" at bounding box center [537, 361] width 137 height 19
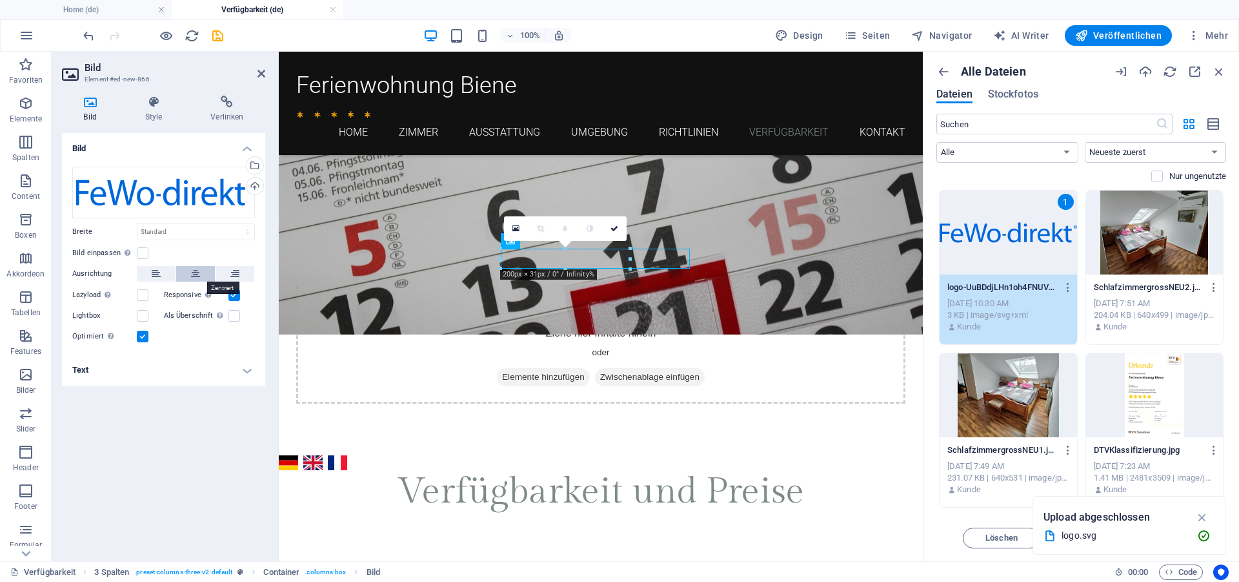
click at [198, 273] on icon at bounding box center [195, 273] width 9 height 15
click at [143, 255] on label at bounding box center [143, 253] width 12 height 12
click at [0, 0] on input "Bild einpassen Bild automatisch anhand einer fixen Breite und Höhe einpassen" at bounding box center [0, 0] width 0 height 0
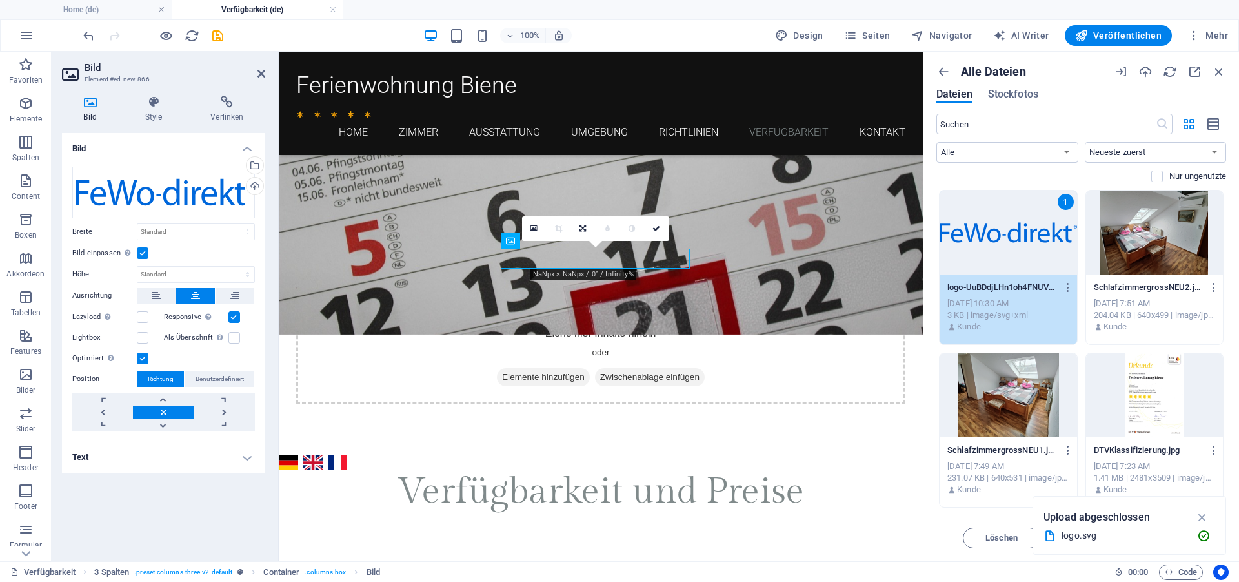
click at [163, 412] on link at bounding box center [163, 411] width 61 height 13
click at [163, 425] on link at bounding box center [163, 424] width 61 height 13
click at [163, 414] on link at bounding box center [163, 411] width 61 height 13
click at [224, 380] on span "Benutzerdefiniert" at bounding box center [220, 378] width 48 height 15
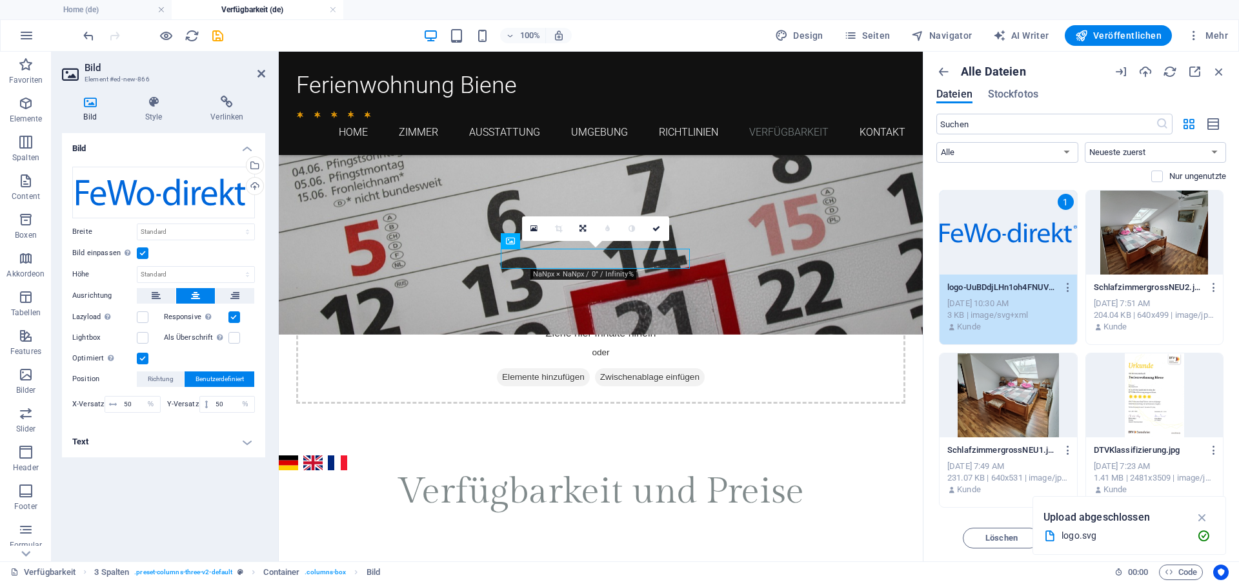
click at [168, 490] on div "Bild Ziehe Dateien zum Hochladen hierher oder klicke hier, um aus Dateien oder …" at bounding box center [163, 342] width 203 height 418
click at [260, 74] on icon at bounding box center [262, 73] width 8 height 10
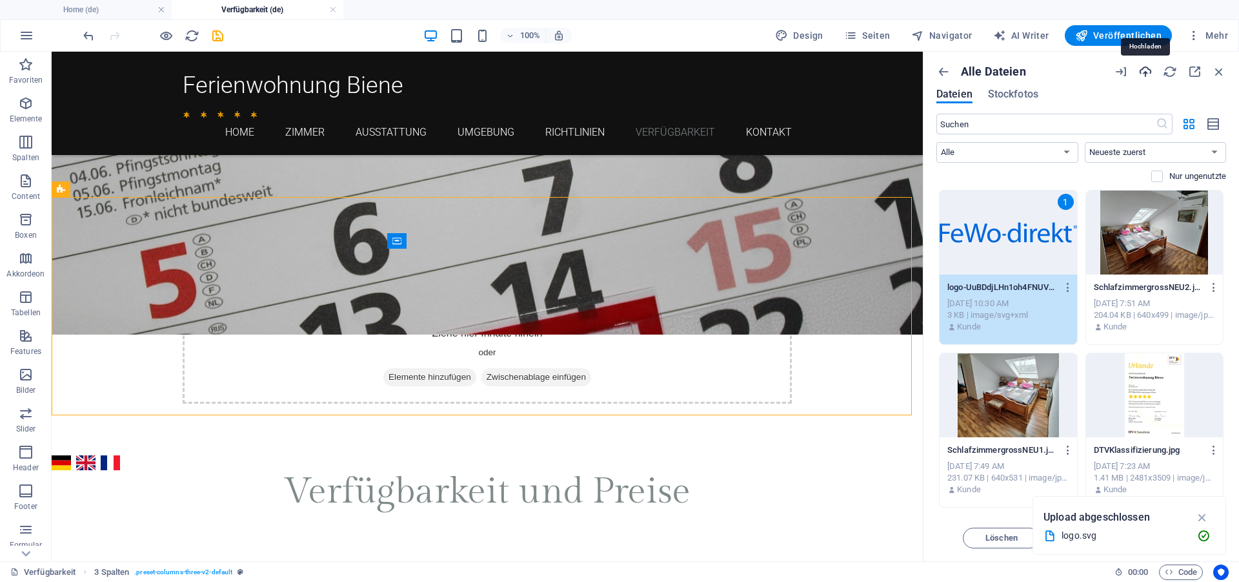
click at [1142, 71] on icon "button" at bounding box center [1146, 72] width 14 height 14
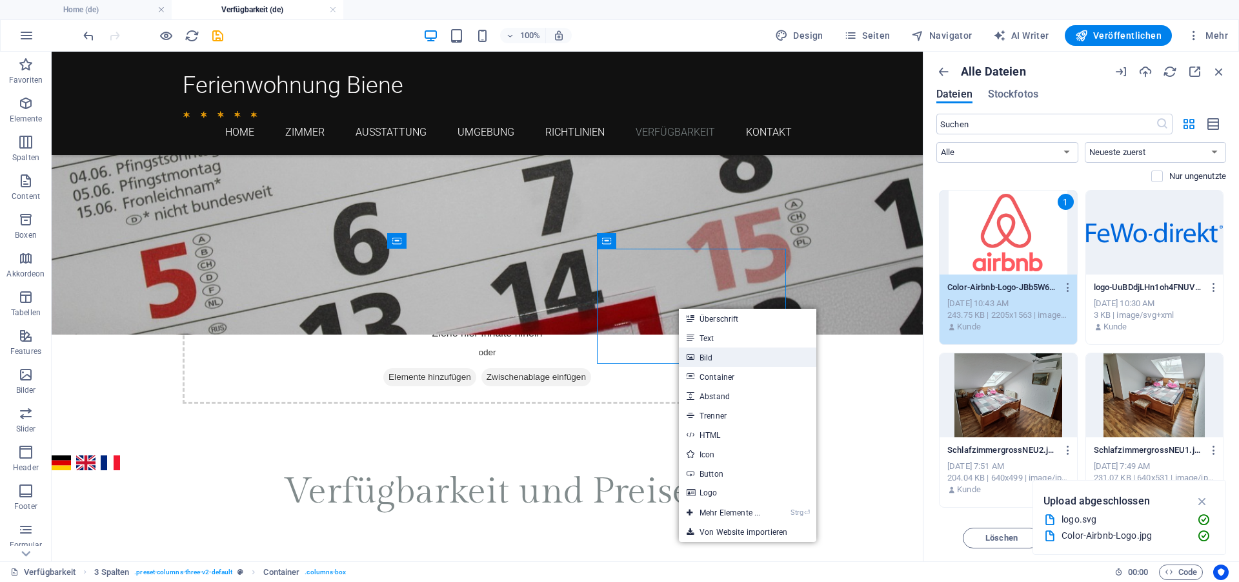
click at [709, 354] on link "Bild" at bounding box center [747, 356] width 137 height 19
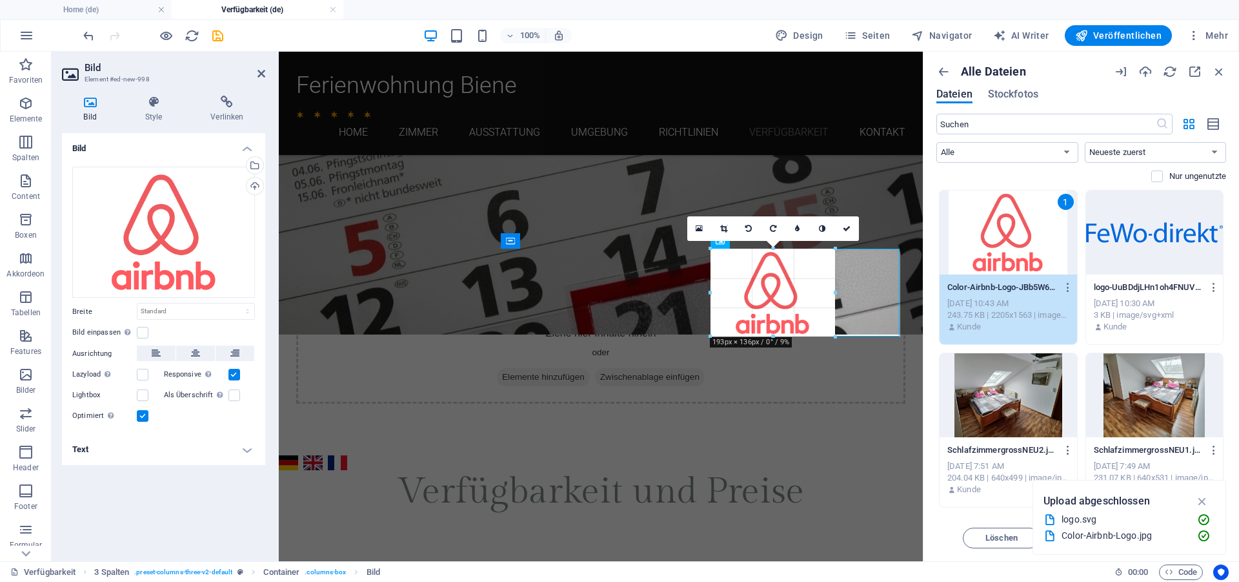
drag, startPoint x: 900, startPoint y: 382, endPoint x: 833, endPoint y: 332, distance: 83.4
type input "194"
select select "px"
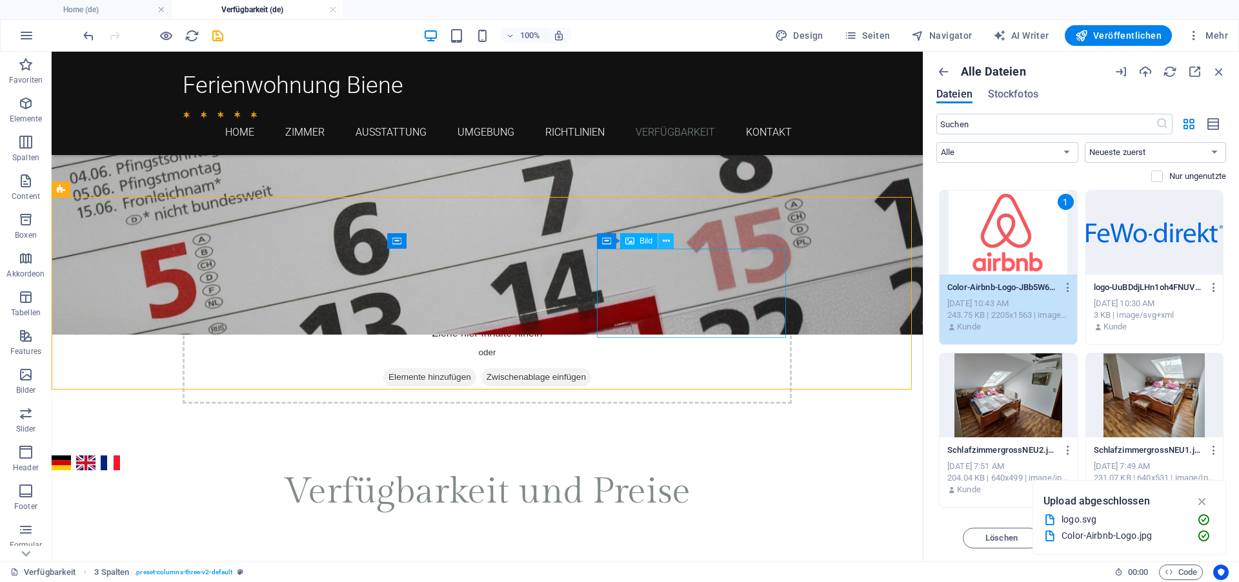
click at [662, 239] on button at bounding box center [665, 240] width 15 height 15
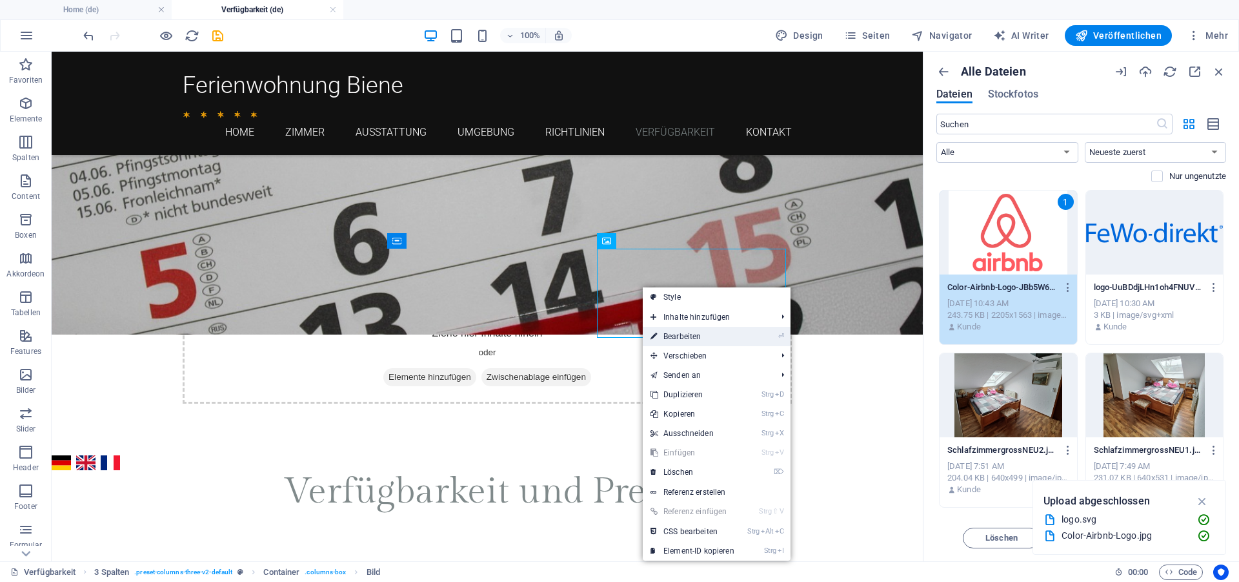
click at [686, 338] on link "⏎ Bearbeiten" at bounding box center [692, 336] width 99 height 19
select select "px"
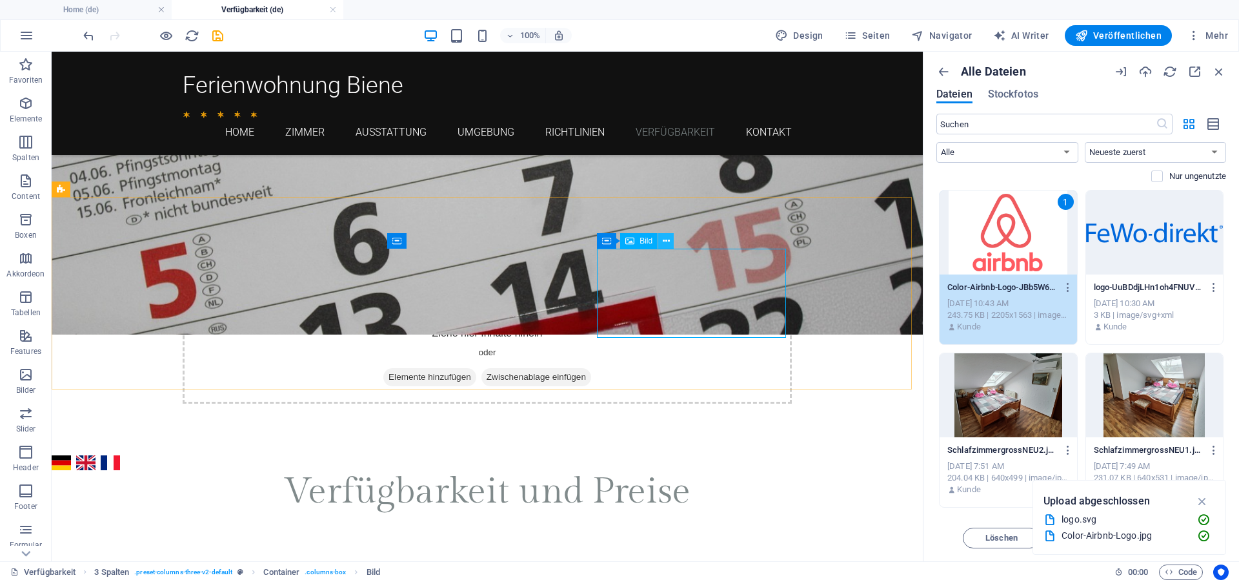
click at [665, 238] on icon at bounding box center [666, 241] width 7 height 14
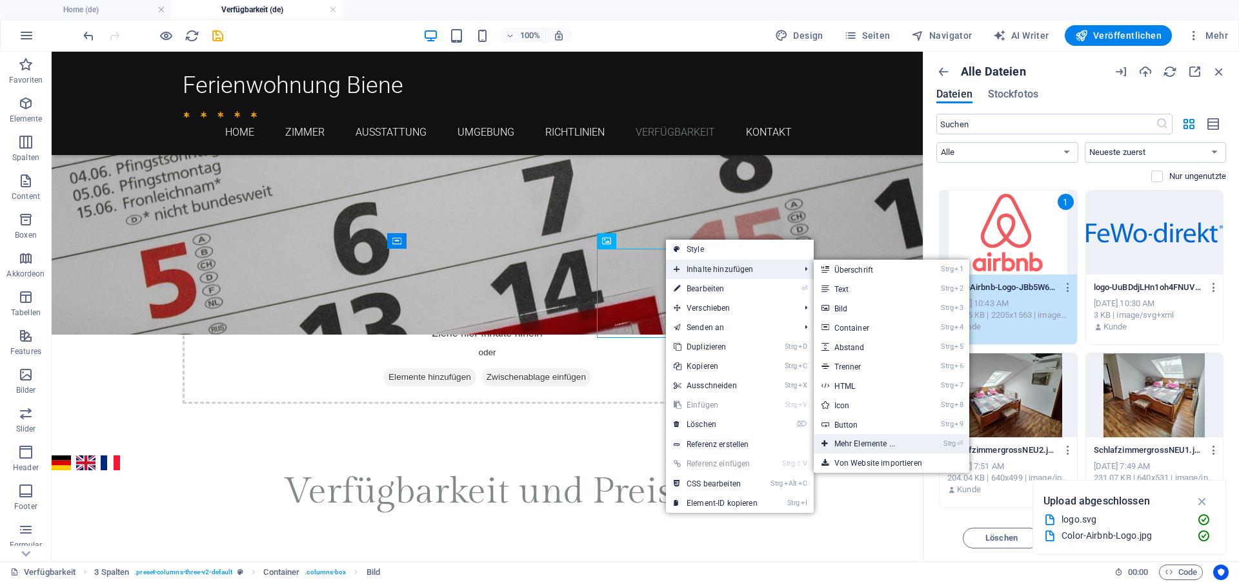
click at [860, 445] on link "Strg ⏎ Mehr Elemente ..." at bounding box center [867, 443] width 107 height 19
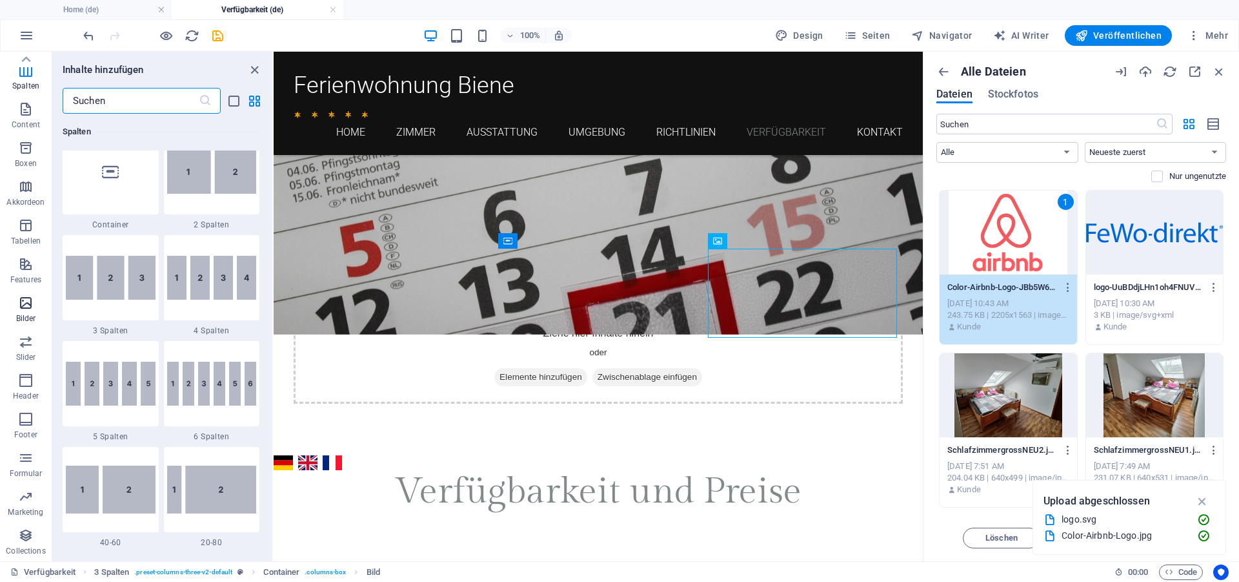
scroll to position [0, 0]
click at [28, 110] on icon "button" at bounding box center [25, 103] width 15 height 15
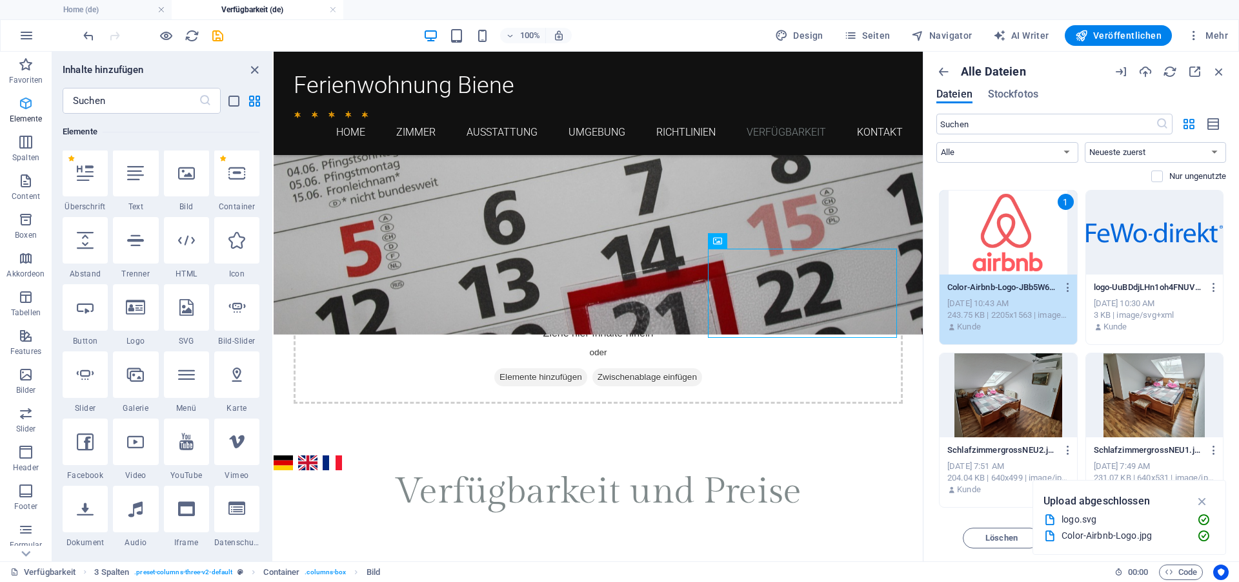
scroll to position [137, 0]
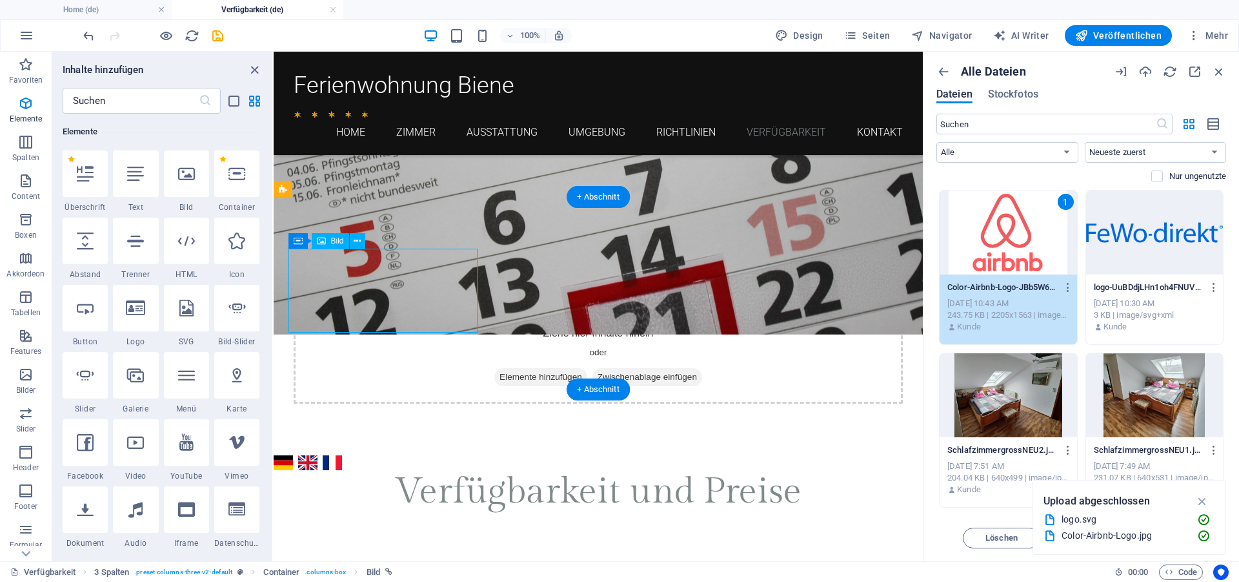
select select "px"
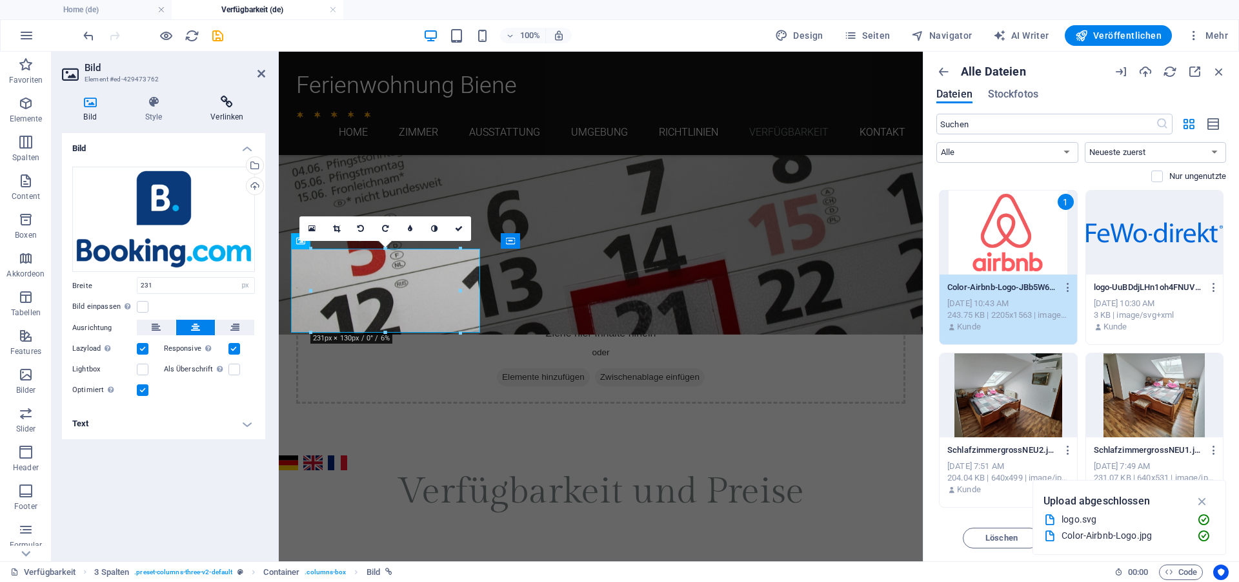
click at [228, 105] on icon at bounding box center [227, 102] width 76 height 13
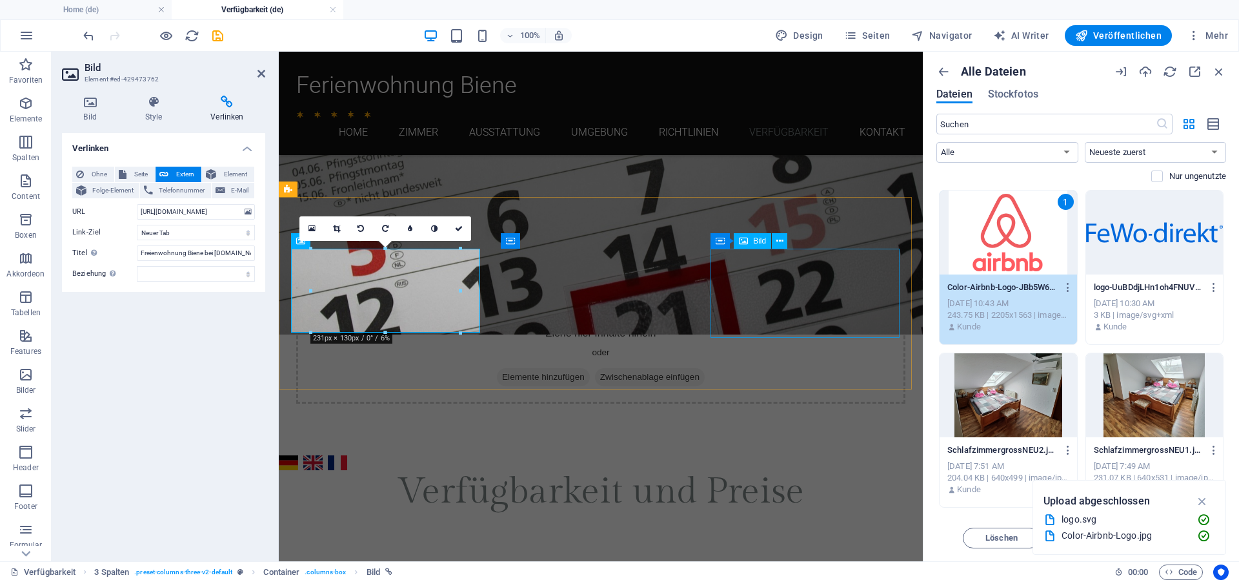
select select "px"
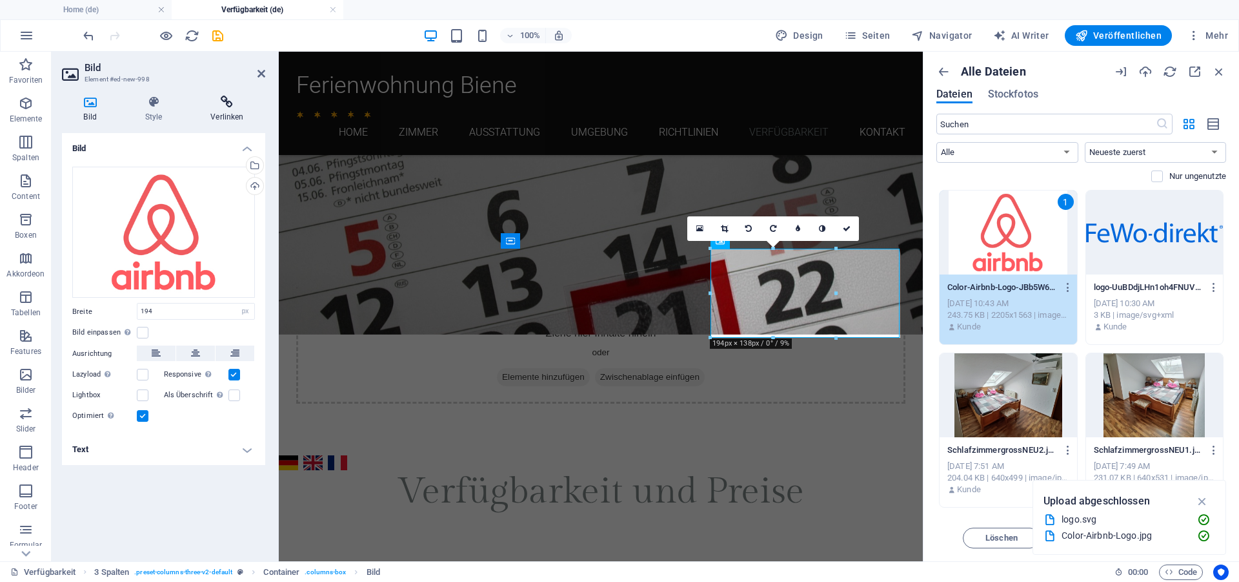
click at [235, 111] on h4 "Verlinken" at bounding box center [227, 109] width 76 height 27
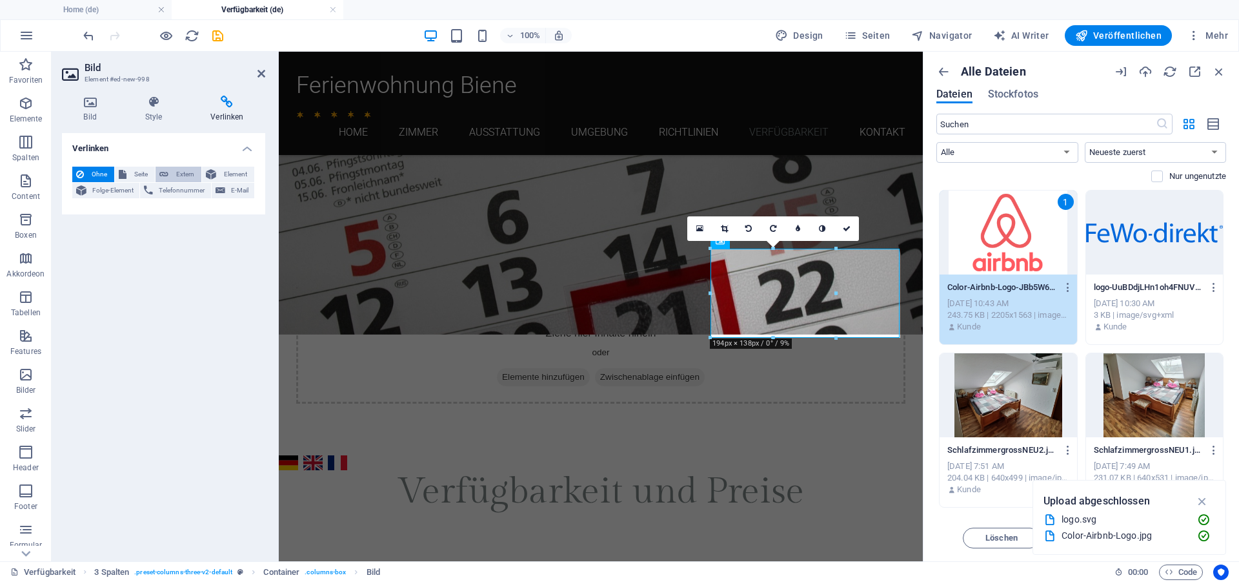
click at [180, 173] on span "Extern" at bounding box center [184, 174] width 25 height 15
select select "blank"
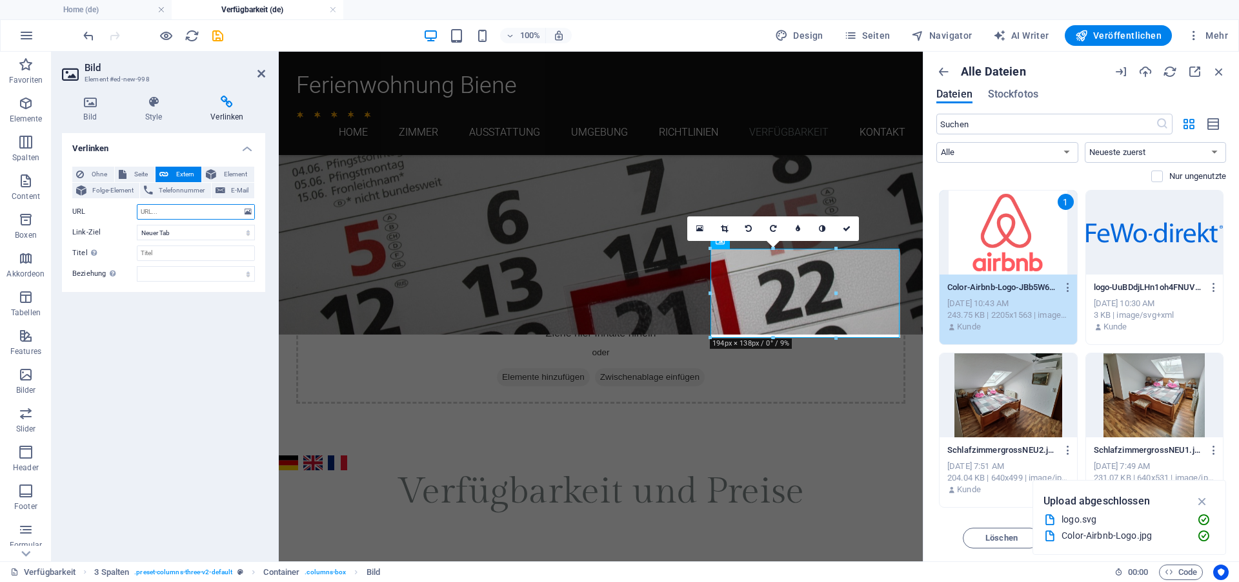
click at [165, 213] on input "URL" at bounding box center [196, 211] width 118 height 15
paste input "https://www.airbnb.de/rooms/733017444626641518?source_impression_id=p3_17593081…"
type input "https://www.airbnb.de/rooms/733017444626641518?source_impression_id=p3_17593081…"
click at [172, 254] on input "Titel Zusätzliche Linkbeschreibung, sollte nicht mit dem Linktext identisch sei…" at bounding box center [196, 252] width 118 height 15
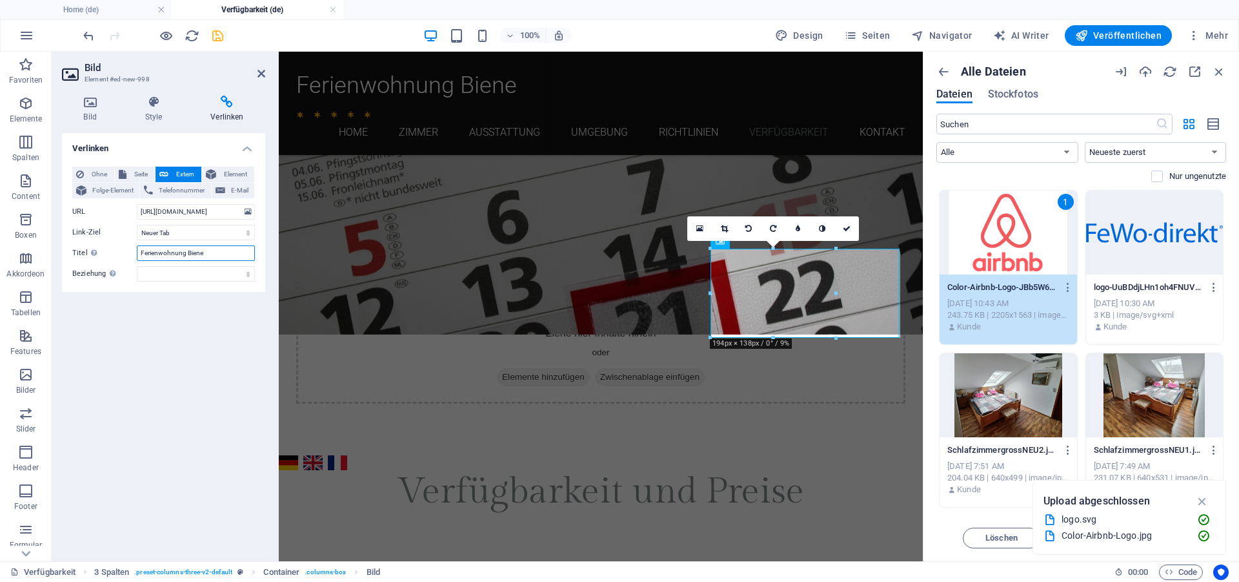
type input "Ferienwohnung Biene"
click at [218, 40] on icon "save" at bounding box center [217, 35] width 15 height 15
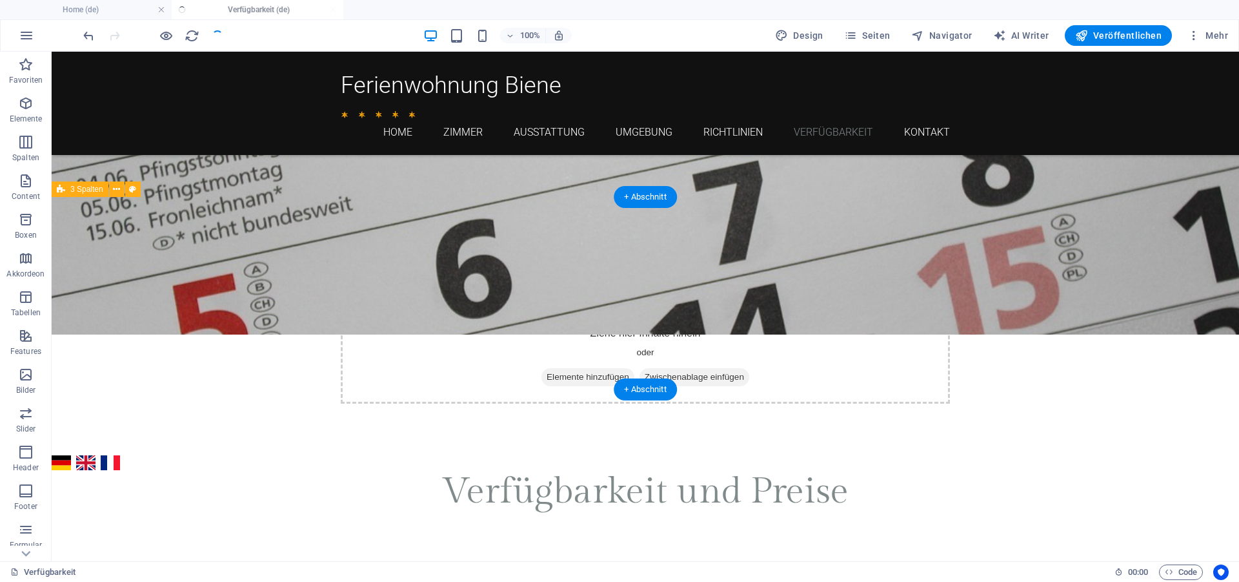
checkbox input "false"
select select "%"
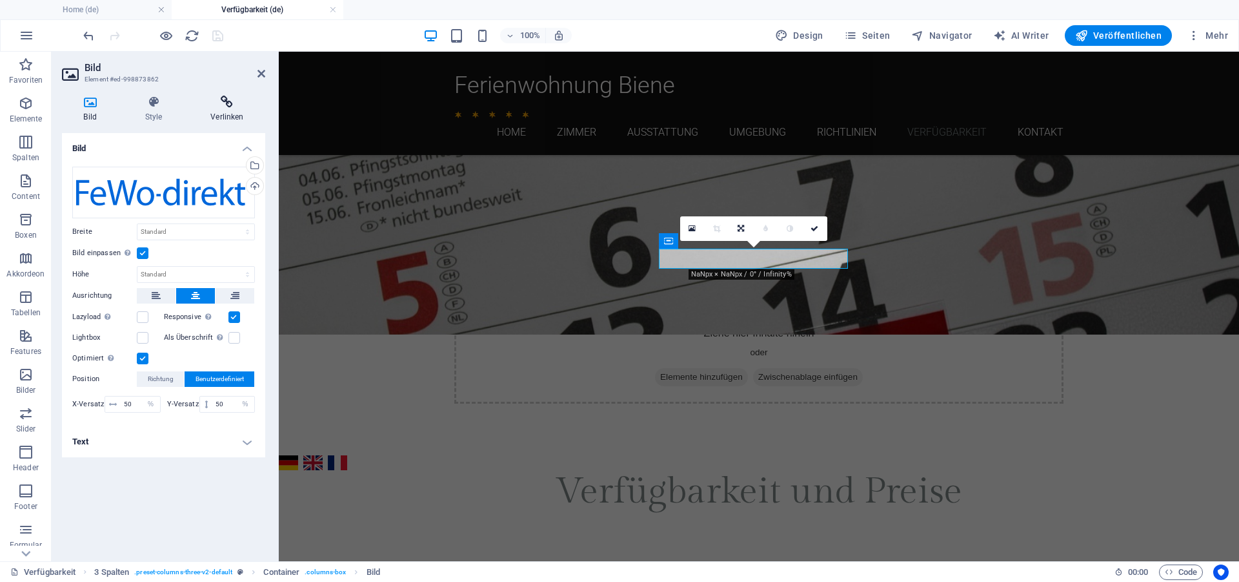
click at [223, 110] on h4 "Verlinken" at bounding box center [227, 109] width 76 height 27
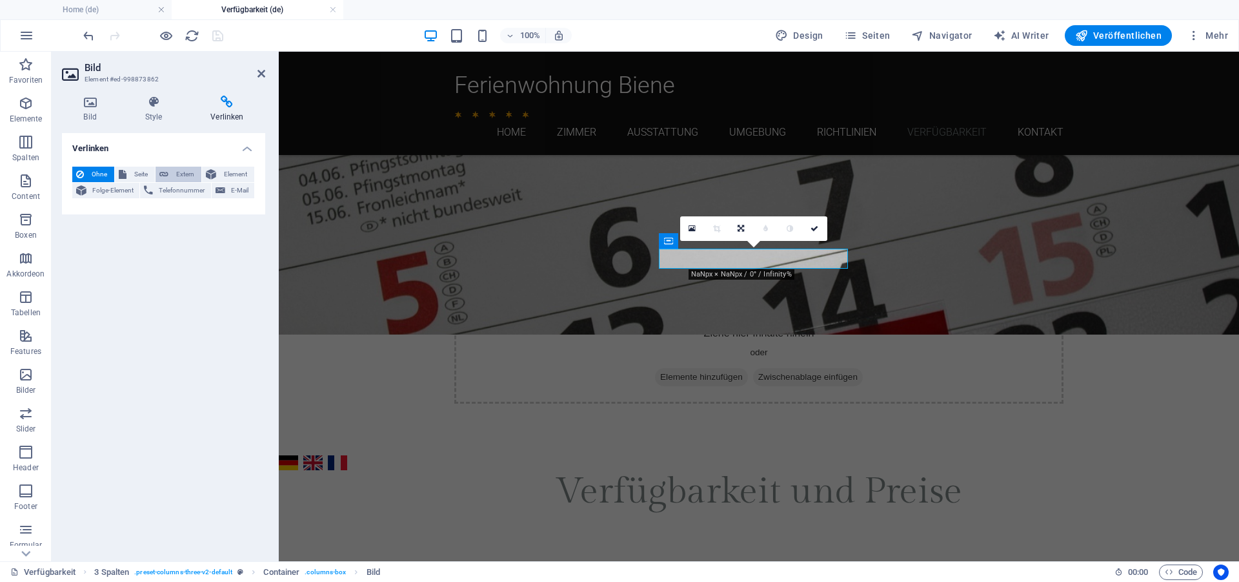
click at [185, 170] on span "Extern" at bounding box center [184, 174] width 25 height 15
select select "blank"
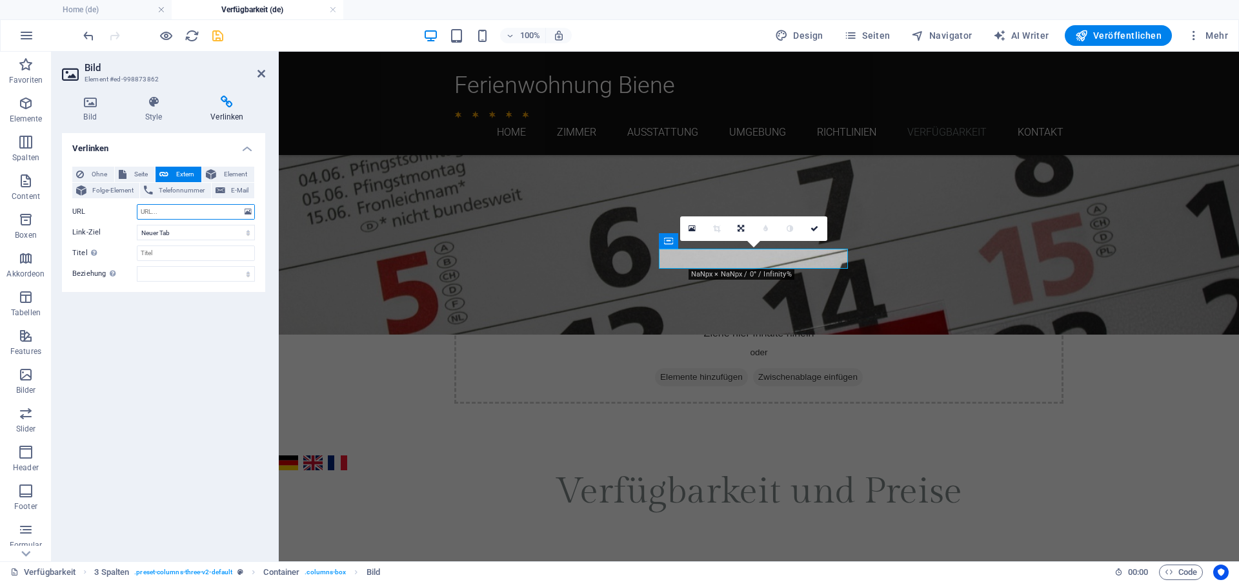
click at [163, 207] on input "URL" at bounding box center [196, 211] width 118 height 15
paste input "https://www.fewo-direkt.de/ferienwohnung-ferienhaus/p5281825?dateless=true"
type input "https://www.fewo-direkt.de/ferienwohnung-ferienhaus/p5281825?dateless=true"
click at [137, 225] on select "Neuer Tab Gleicher Tab Overlay" at bounding box center [196, 232] width 118 height 15
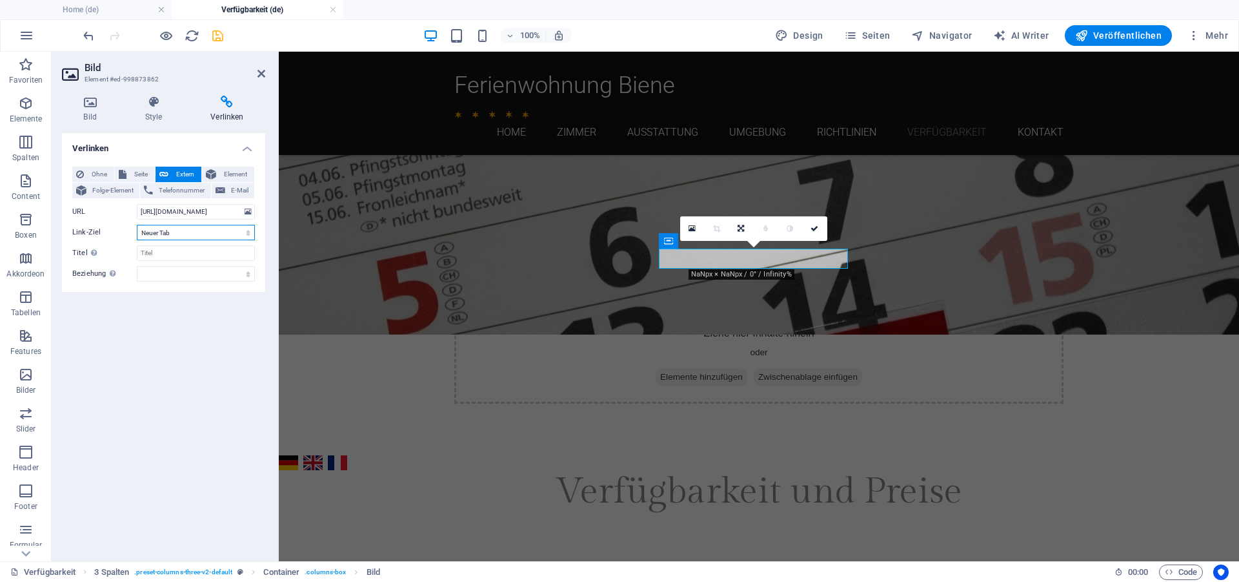
click at [170, 228] on select "Neuer Tab Gleicher Tab Overlay" at bounding box center [196, 232] width 118 height 15
click at [187, 247] on input "Titel Zusätzliche Linkbeschreibung, sollte nicht mit dem Linktext identisch sei…" at bounding box center [196, 252] width 118 height 15
type input "Ferienwohnung Biene"
click at [212, 37] on icon "save" at bounding box center [217, 35] width 15 height 15
checkbox input "false"
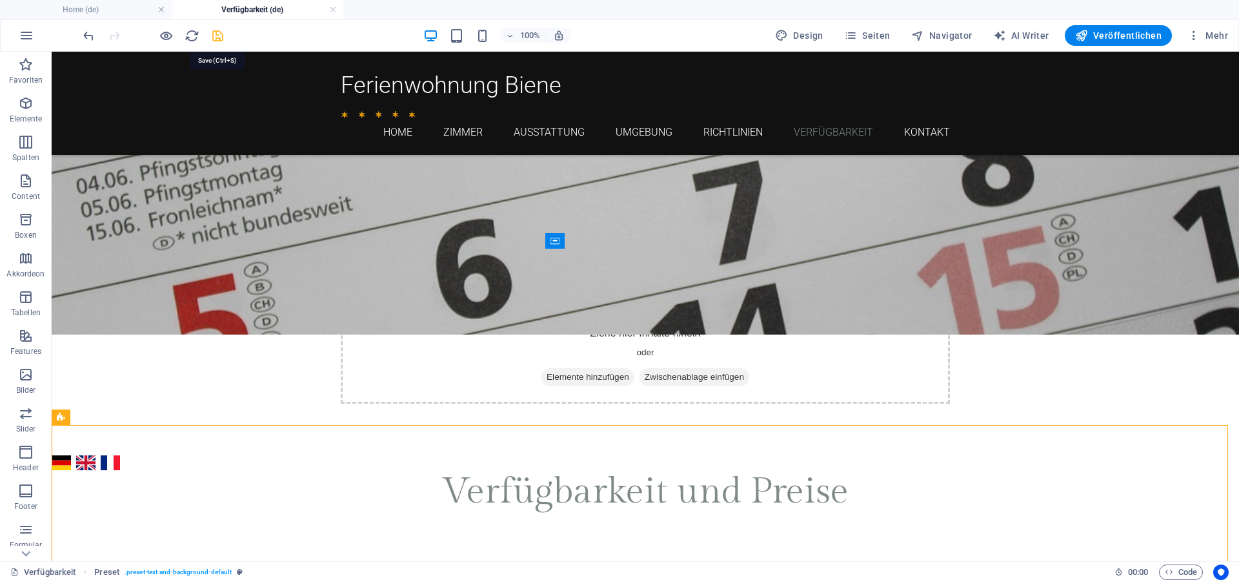
click at [220, 30] on icon "save" at bounding box center [217, 35] width 15 height 15
checkbox input "false"
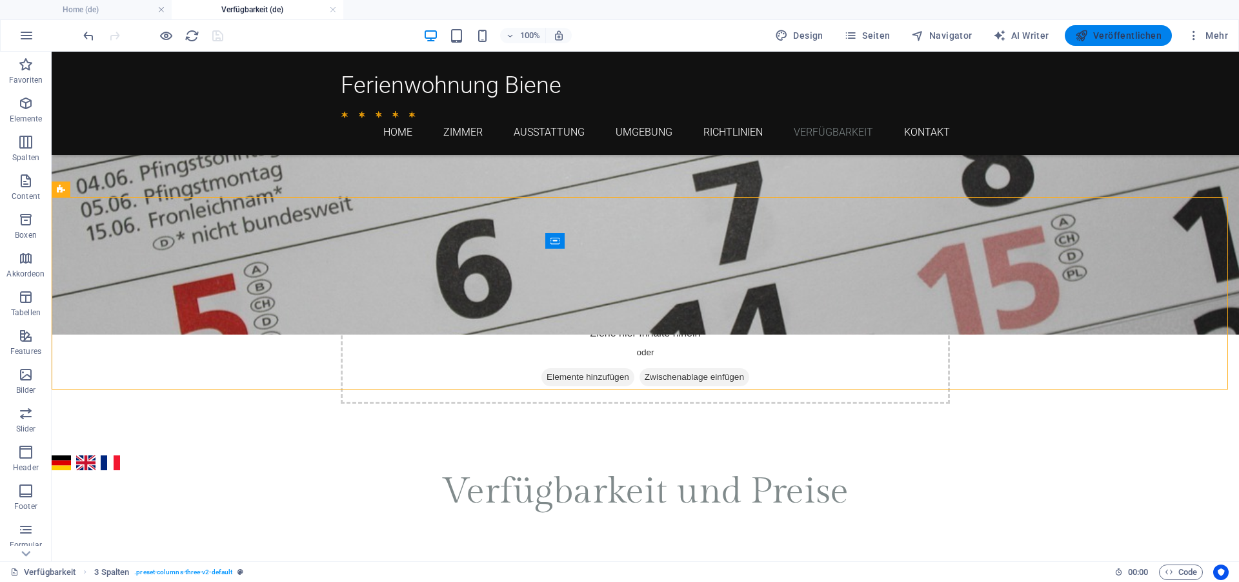
click at [1102, 35] on span "Veröffentlichen" at bounding box center [1118, 35] width 86 height 13
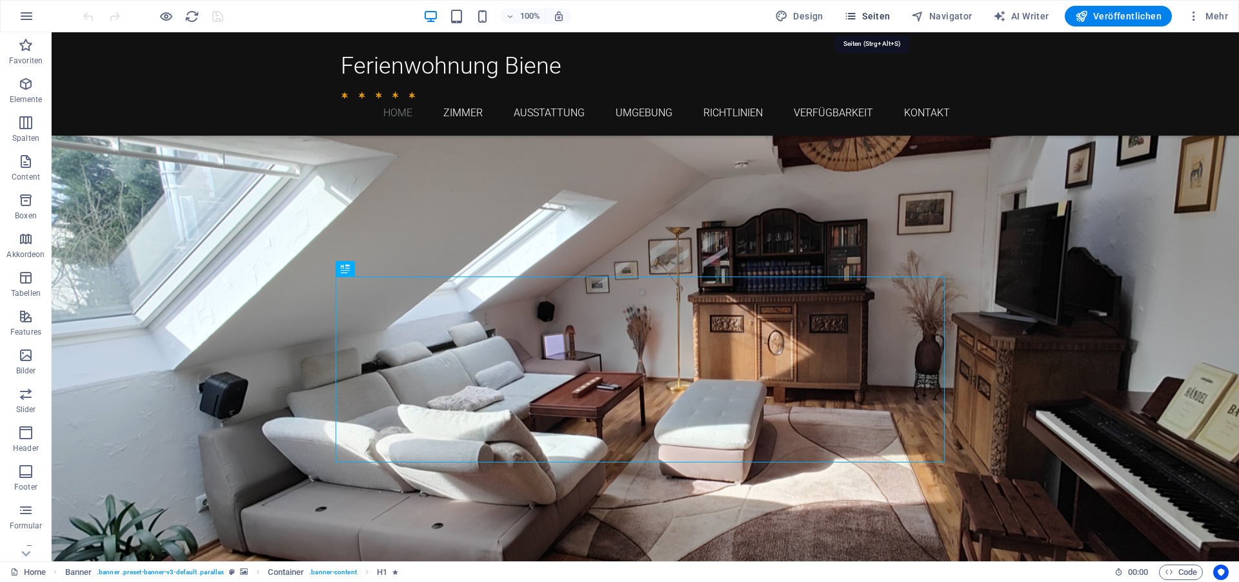
click at [876, 19] on span "Seiten" at bounding box center [867, 16] width 46 height 13
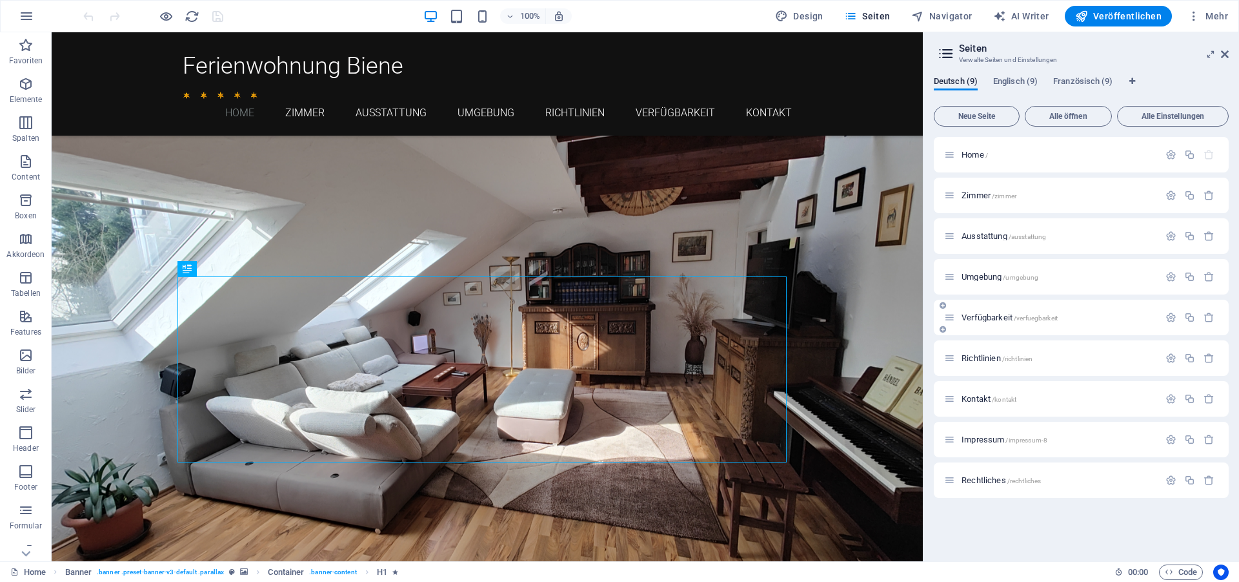
click at [973, 315] on span "Verfügbarkeit /verfuegbarkeit" at bounding box center [1010, 317] width 96 height 10
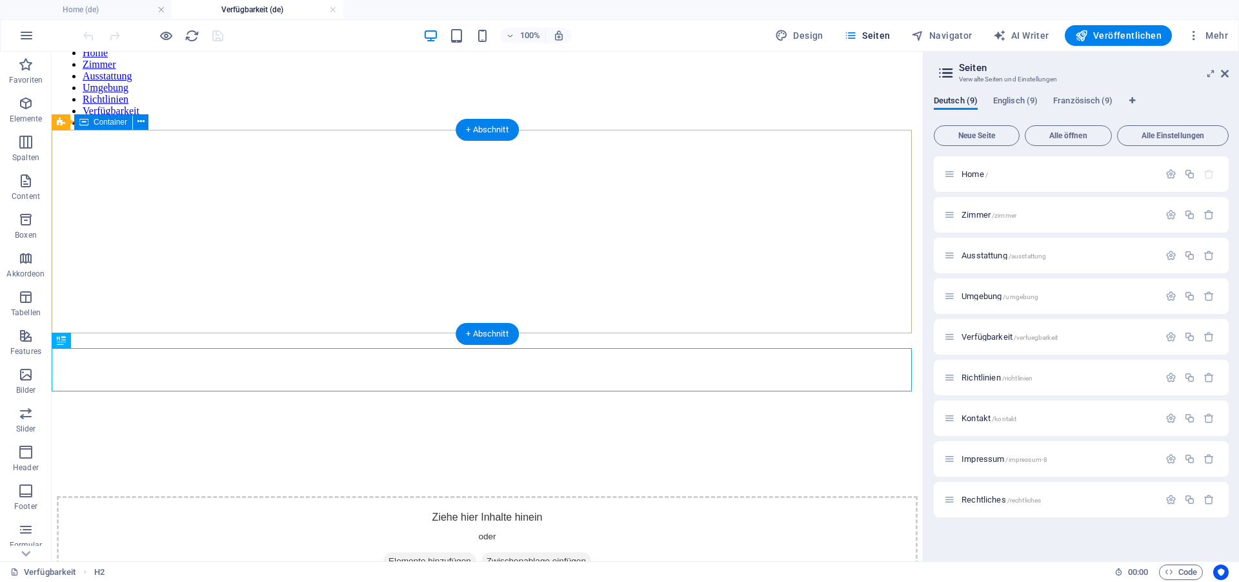
scroll to position [132, 0]
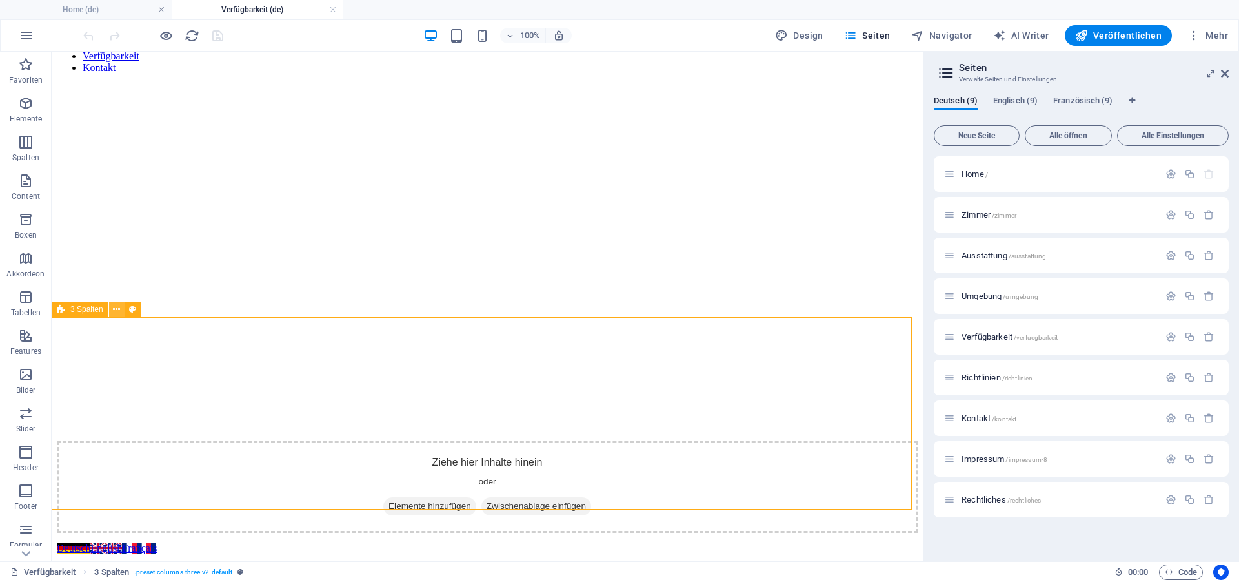
click at [116, 306] on icon at bounding box center [116, 310] width 7 height 14
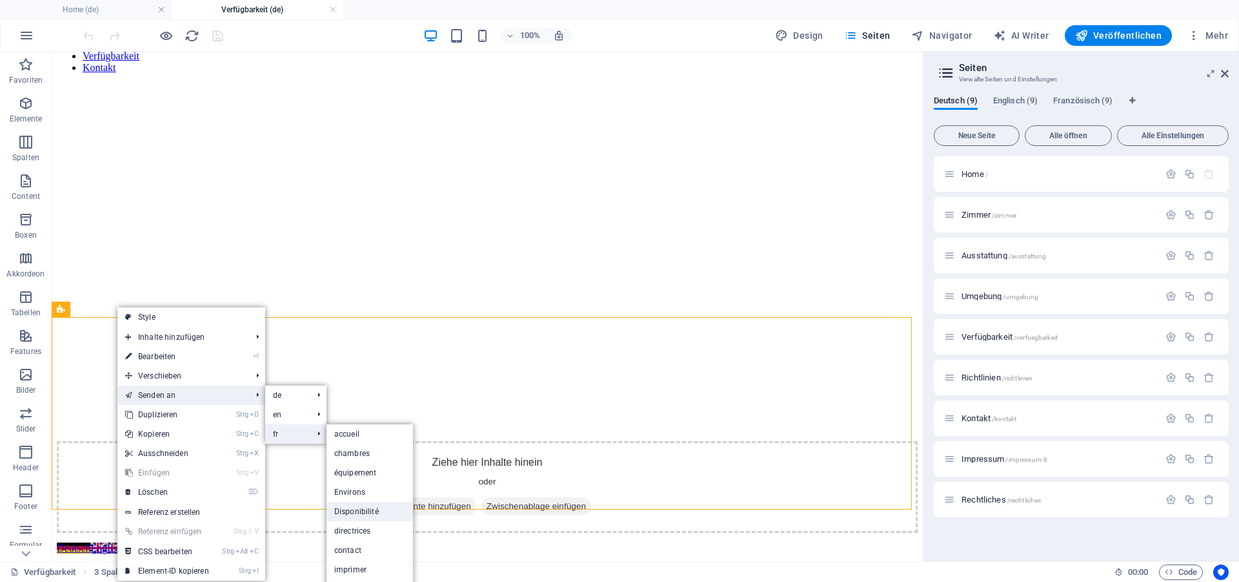
click at [363, 515] on link "Disponibilité" at bounding box center [370, 511] width 86 height 19
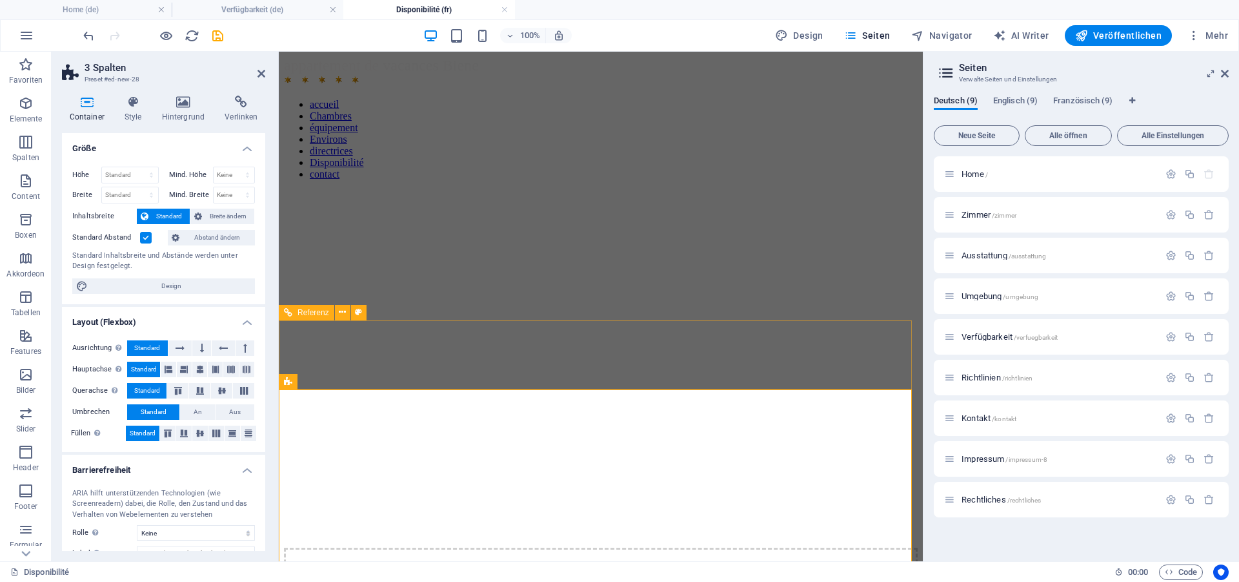
scroll to position [761, 0]
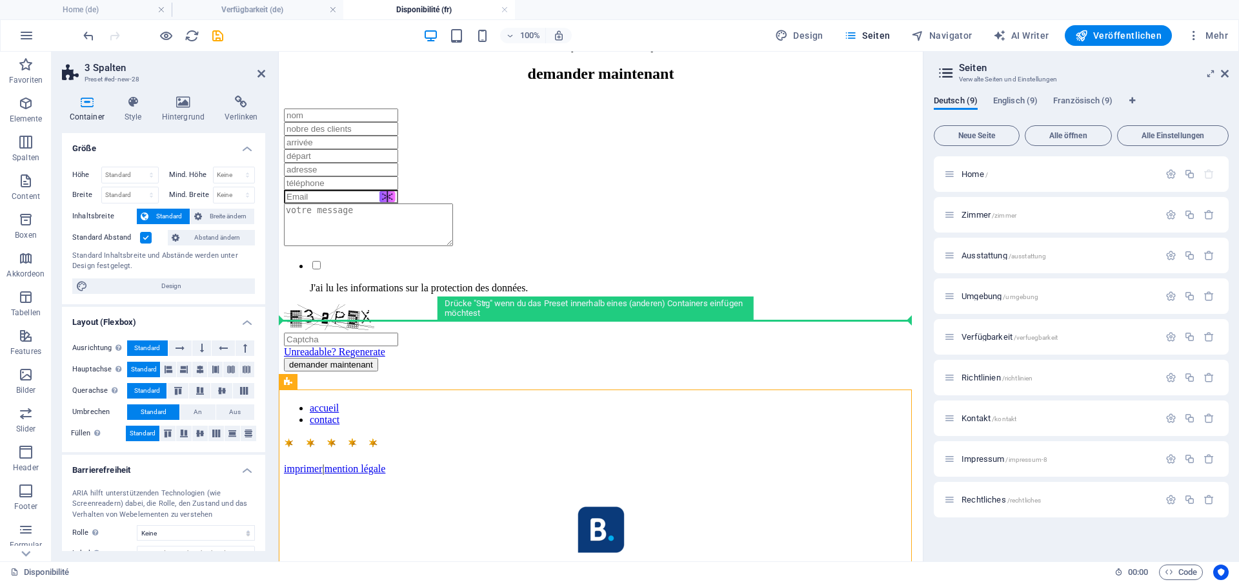
drag, startPoint x: 602, startPoint y: 433, endPoint x: 368, endPoint y: 145, distance: 371.7
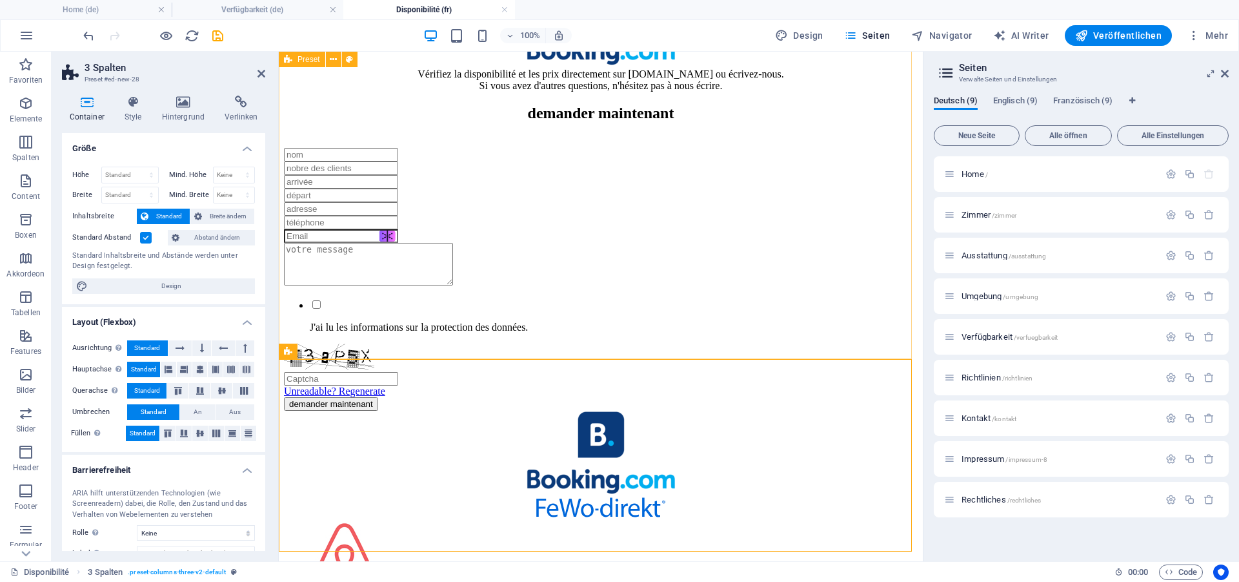
scroll to position [695, 0]
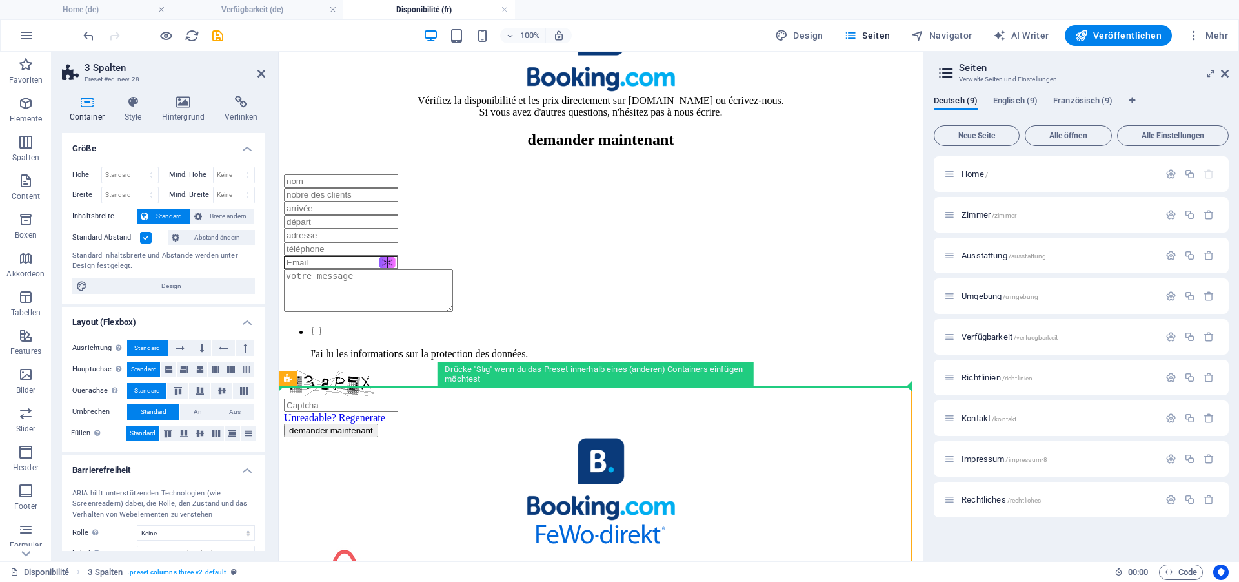
drag, startPoint x: 602, startPoint y: 437, endPoint x: 401, endPoint y: 148, distance: 352.0
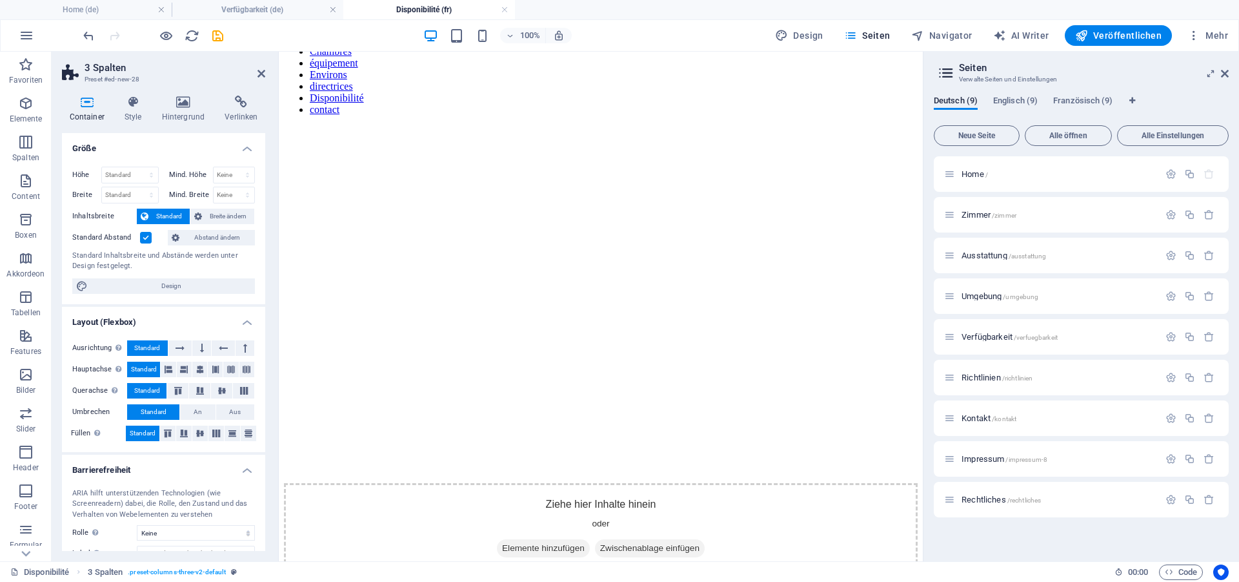
scroll to position [56, 0]
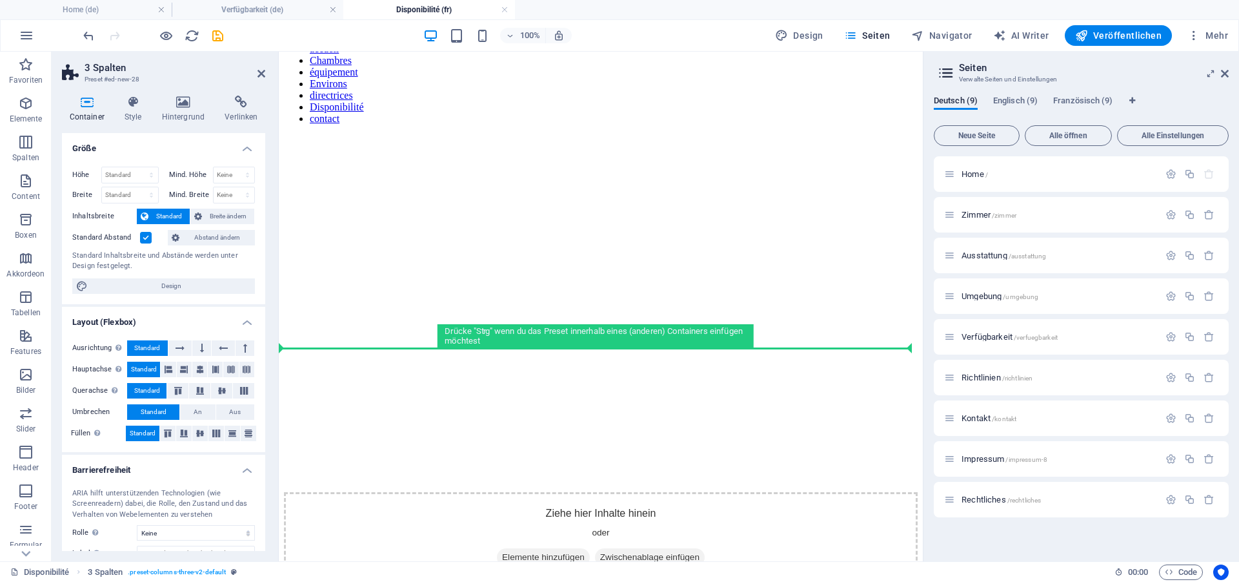
drag, startPoint x: 589, startPoint y: 344, endPoint x: 415, endPoint y: 366, distance: 175.0
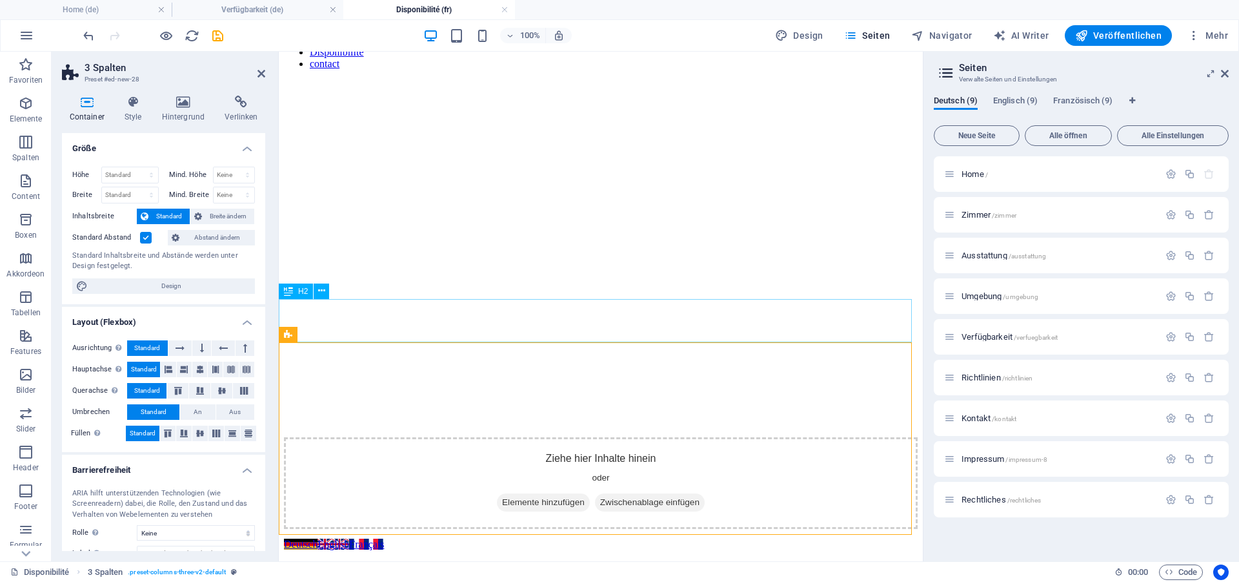
scroll to position [319, 0]
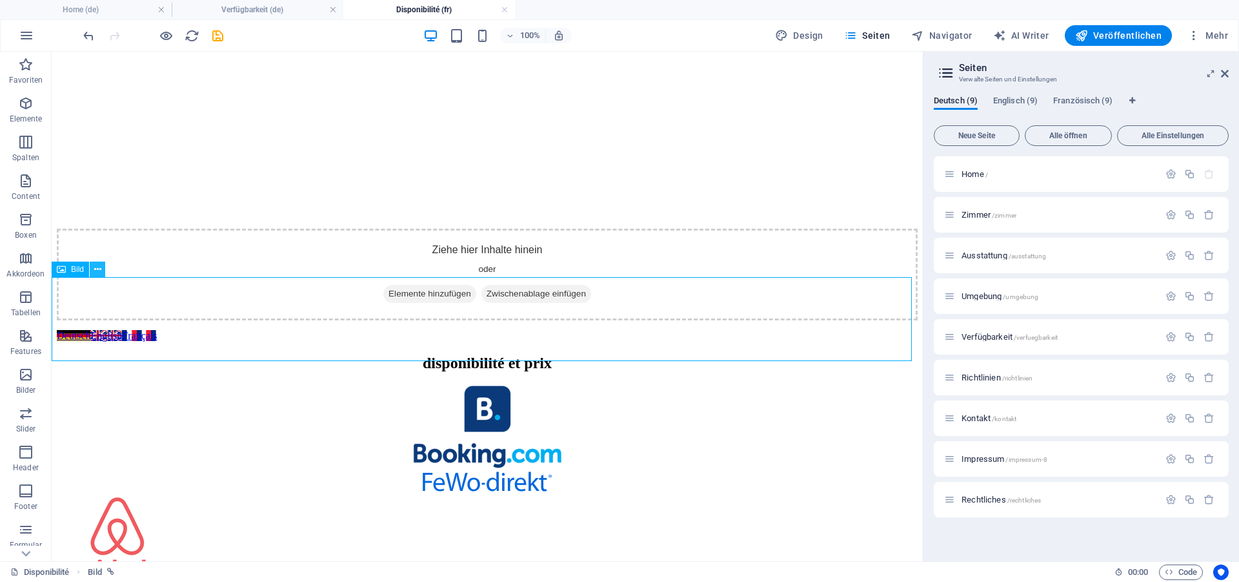
click at [98, 270] on icon at bounding box center [97, 270] width 7 height 14
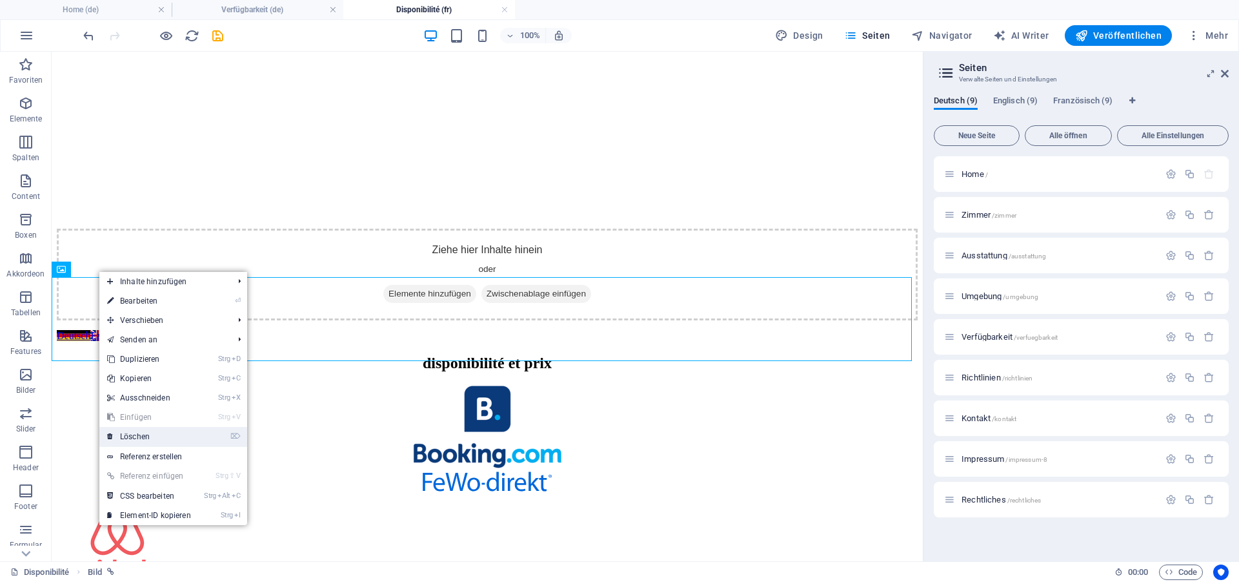
click at [137, 438] on link "⌦ Löschen" at bounding box center [148, 436] width 99 height 19
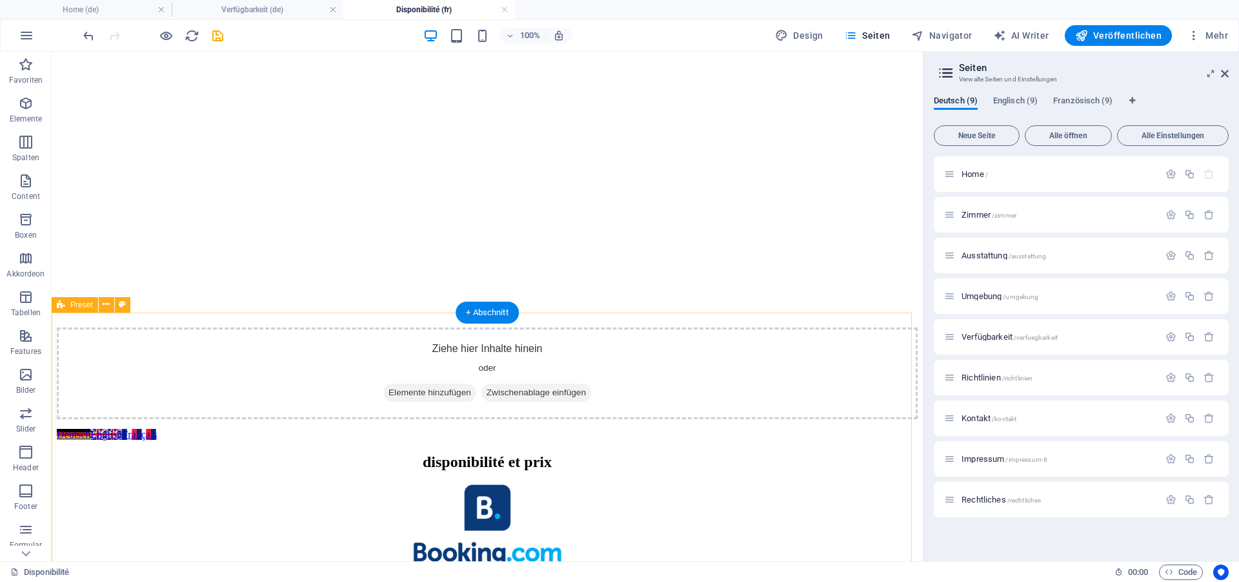
scroll to position [187, 0]
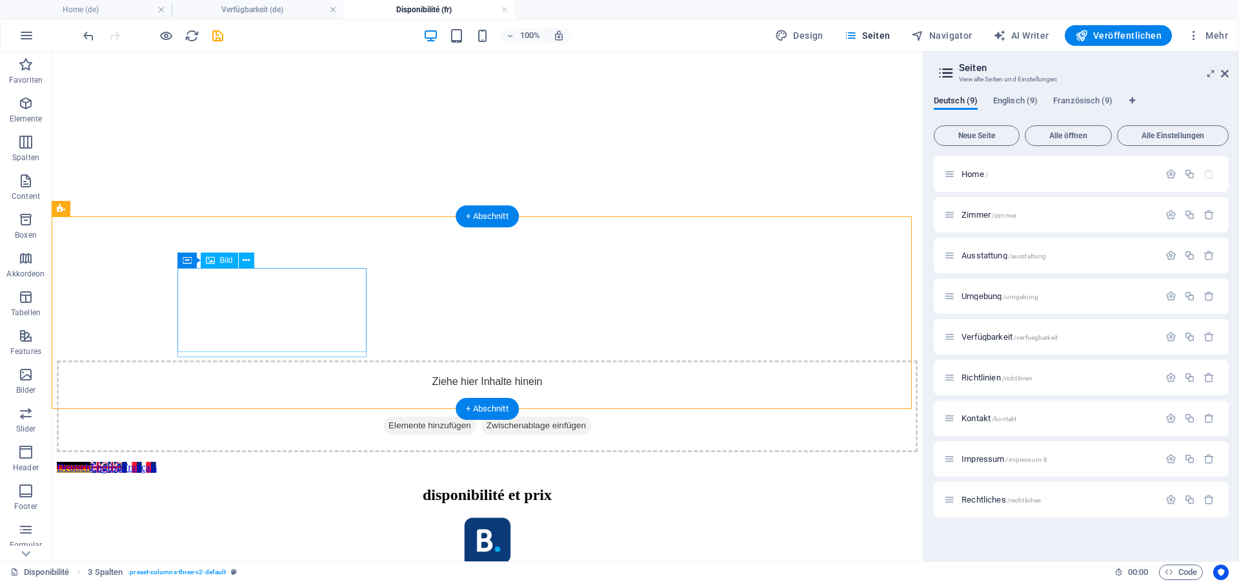
click at [265, 516] on figure at bounding box center [487, 559] width 861 height 86
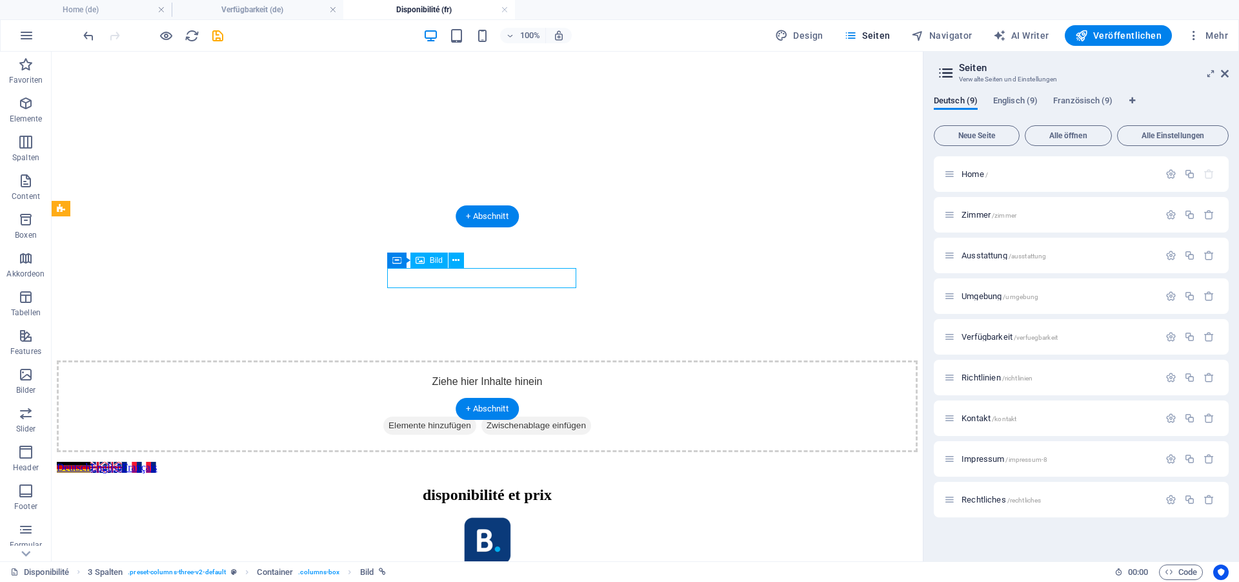
select select "%"
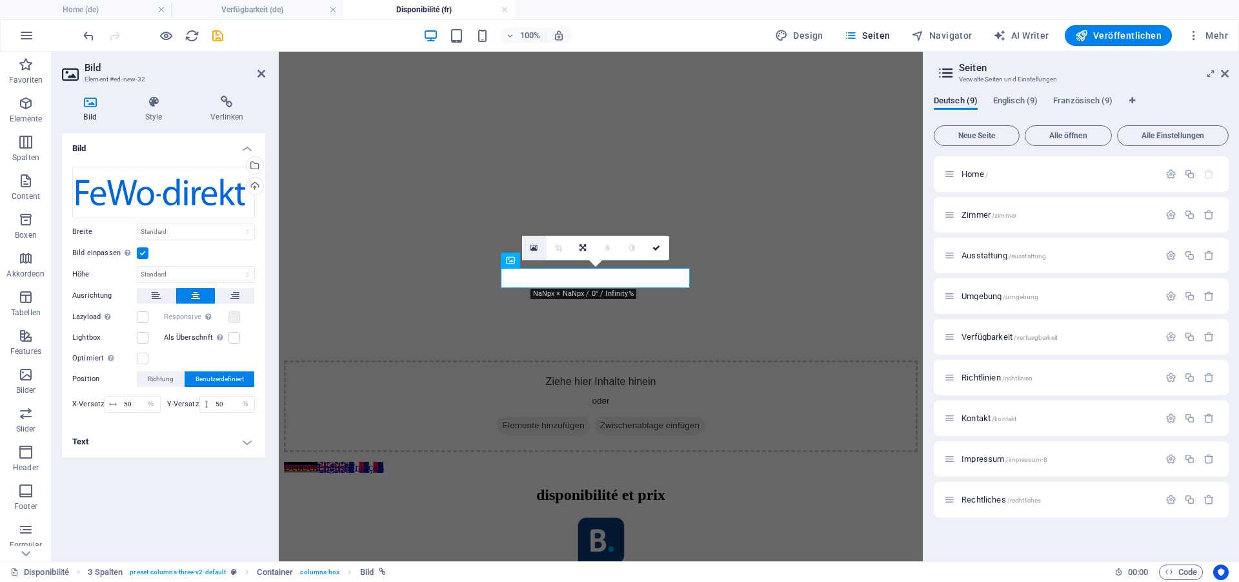
click at [531, 248] on link at bounding box center [534, 248] width 25 height 25
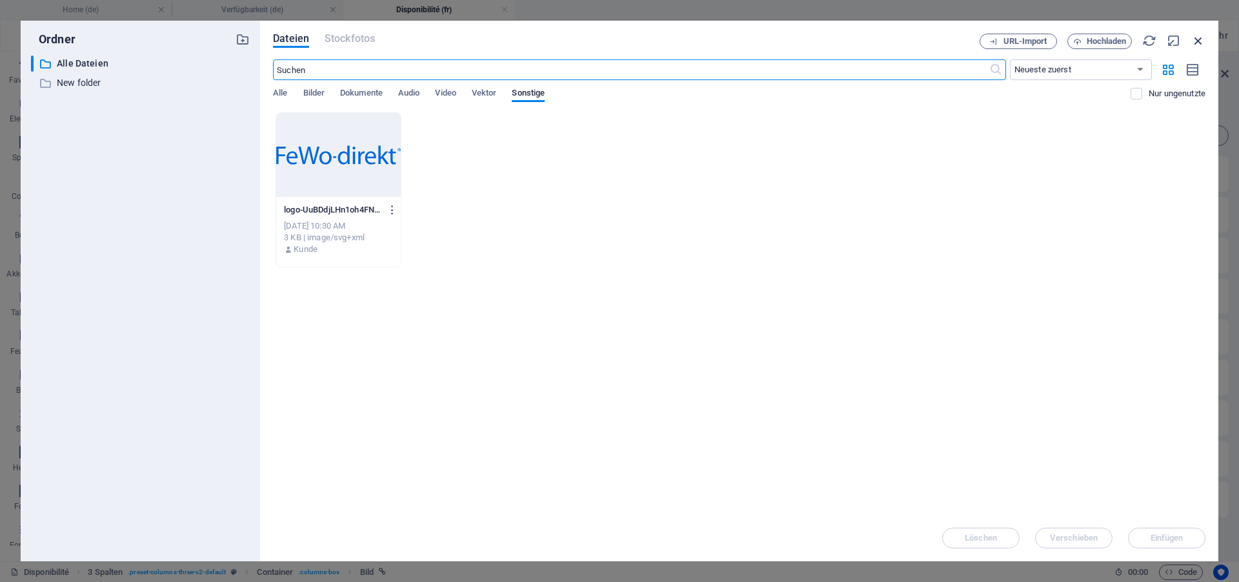
click at [1203, 37] on icon "button" at bounding box center [1199, 41] width 14 height 14
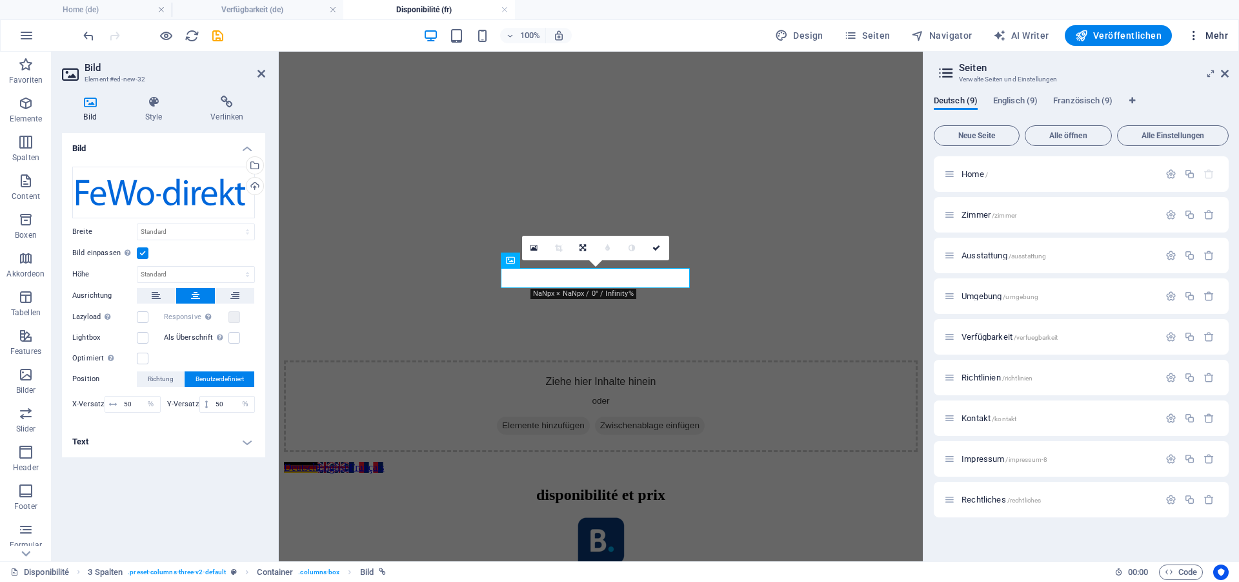
click at [1208, 30] on span "Mehr" at bounding box center [1208, 35] width 41 height 13
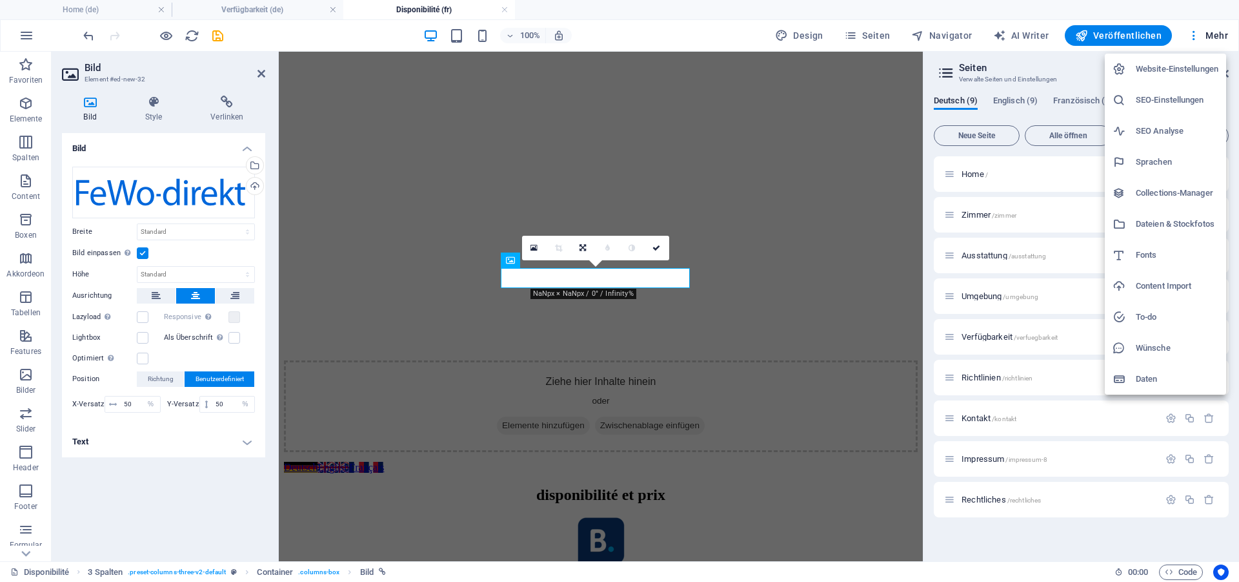
click at [1169, 221] on h6 "Dateien & Stockfotos" at bounding box center [1177, 223] width 83 height 15
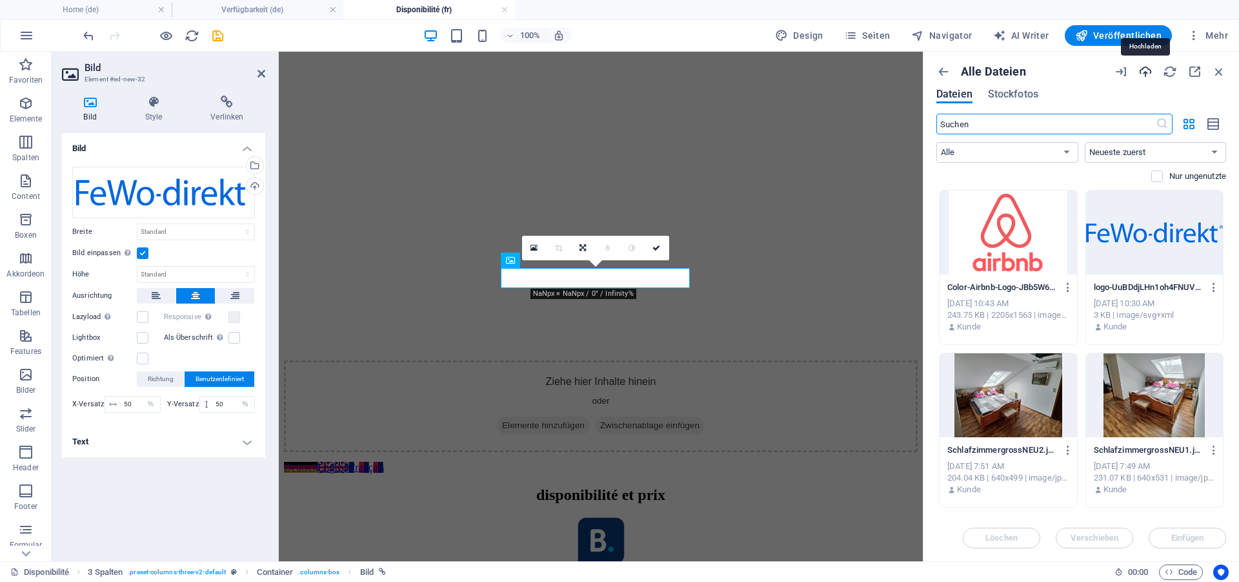
click at [1144, 72] on icon "button" at bounding box center [1146, 72] width 14 height 14
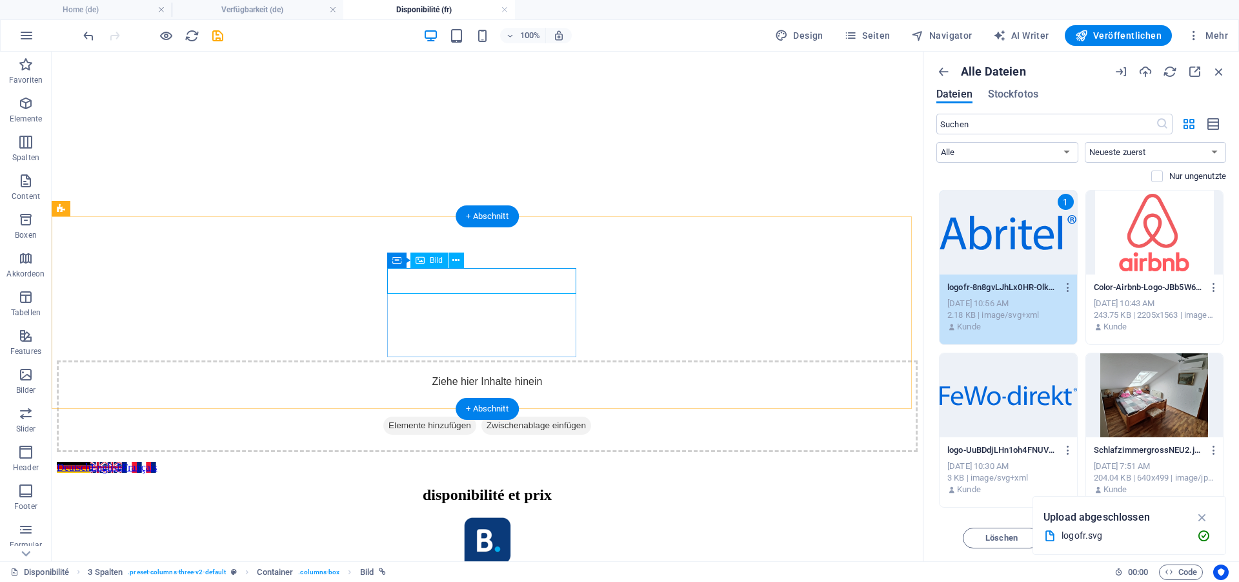
select select "%"
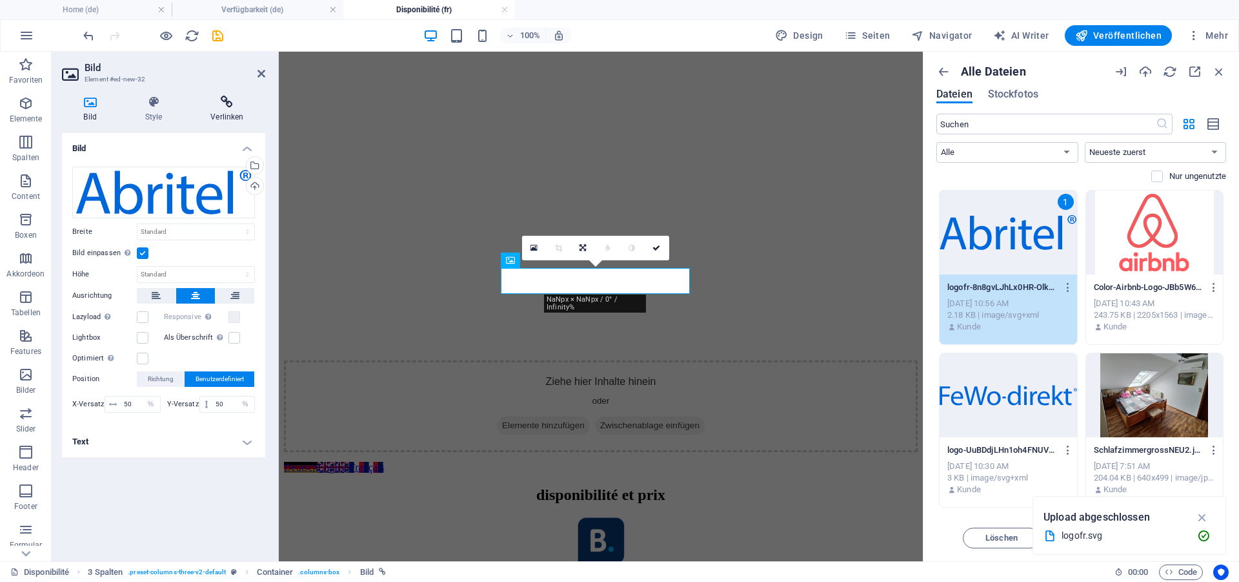
click at [226, 110] on h4 "Verlinken" at bounding box center [227, 109] width 76 height 27
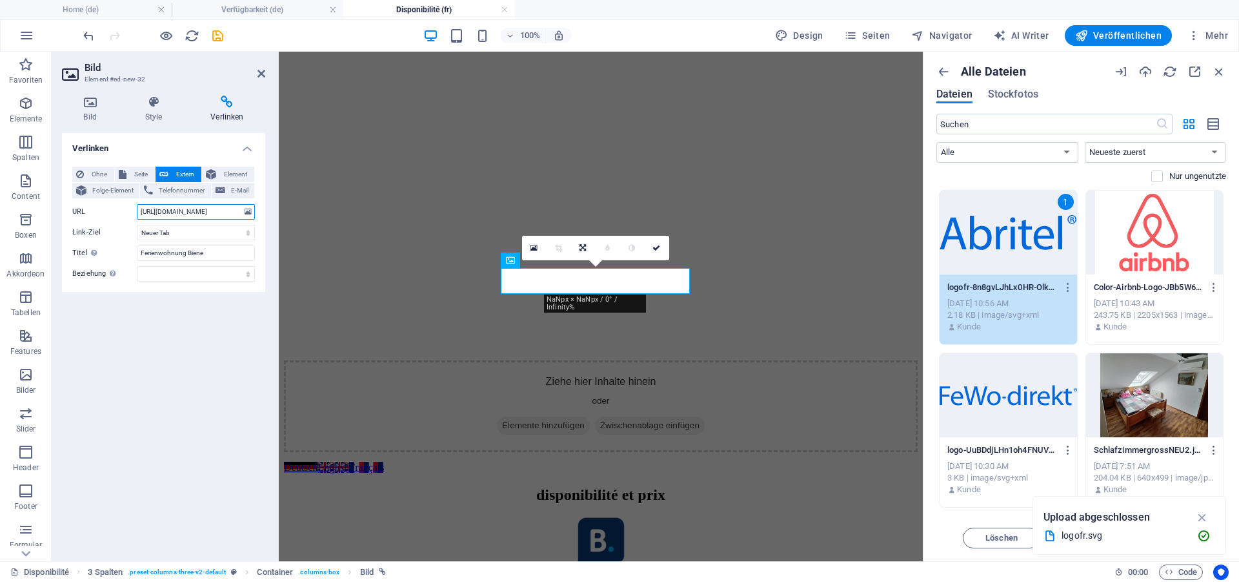
click at [183, 212] on input "https://www.fewo-direkt.de/ferienwohnung-ferienhaus/p5281825?dateless=true" at bounding box center [196, 211] width 118 height 15
paste input "[DOMAIN_NAME][URL]"
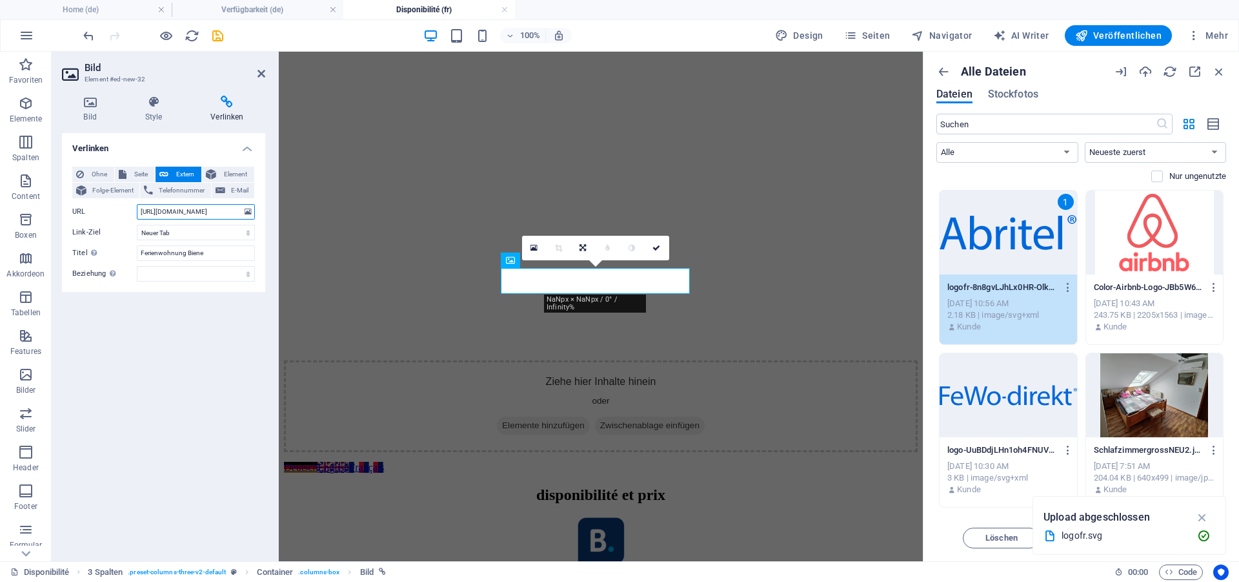
type input "[URL][DOMAIN_NAME]"
drag, startPoint x: 212, startPoint y: 251, endPoint x: 8, endPoint y: 251, distance: 203.3
click at [137, 251] on input "Ferienwohnung Biene" at bounding box center [196, 252] width 118 height 15
paste input "appartement de vacances"
type input "appartement de vacances Biene"
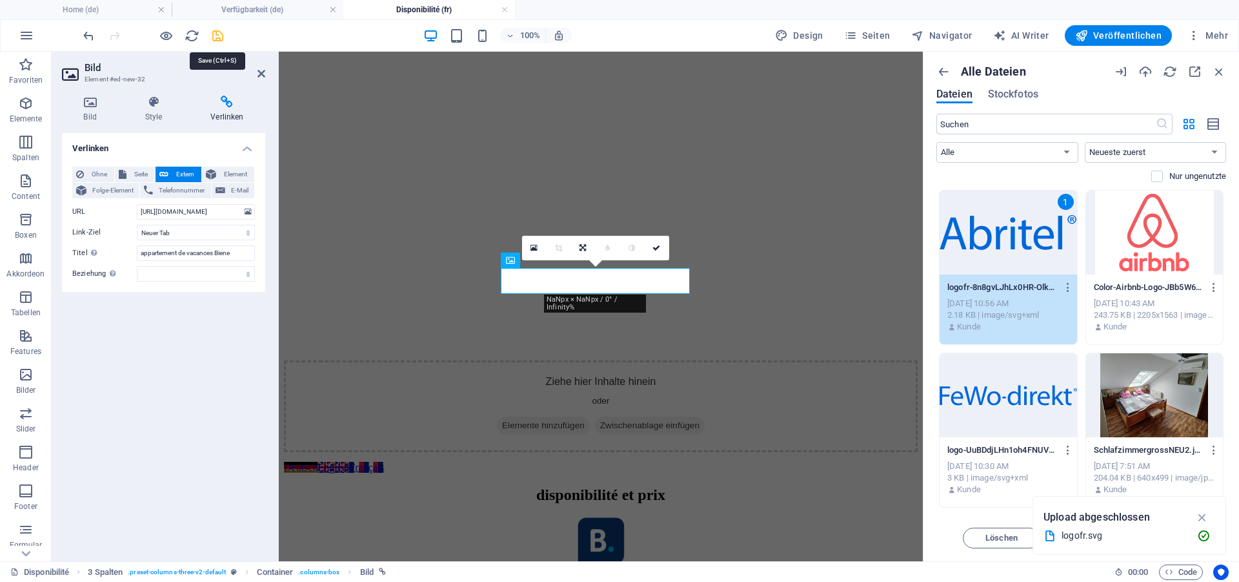
click at [217, 34] on icon "save" at bounding box center [217, 35] width 15 height 15
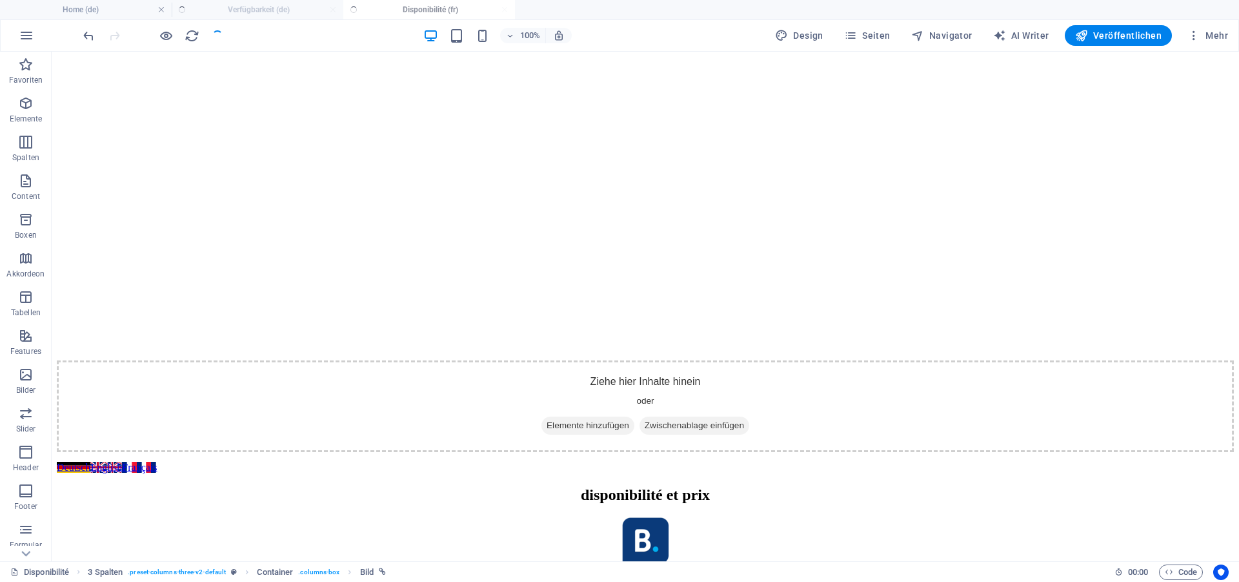
checkbox input "false"
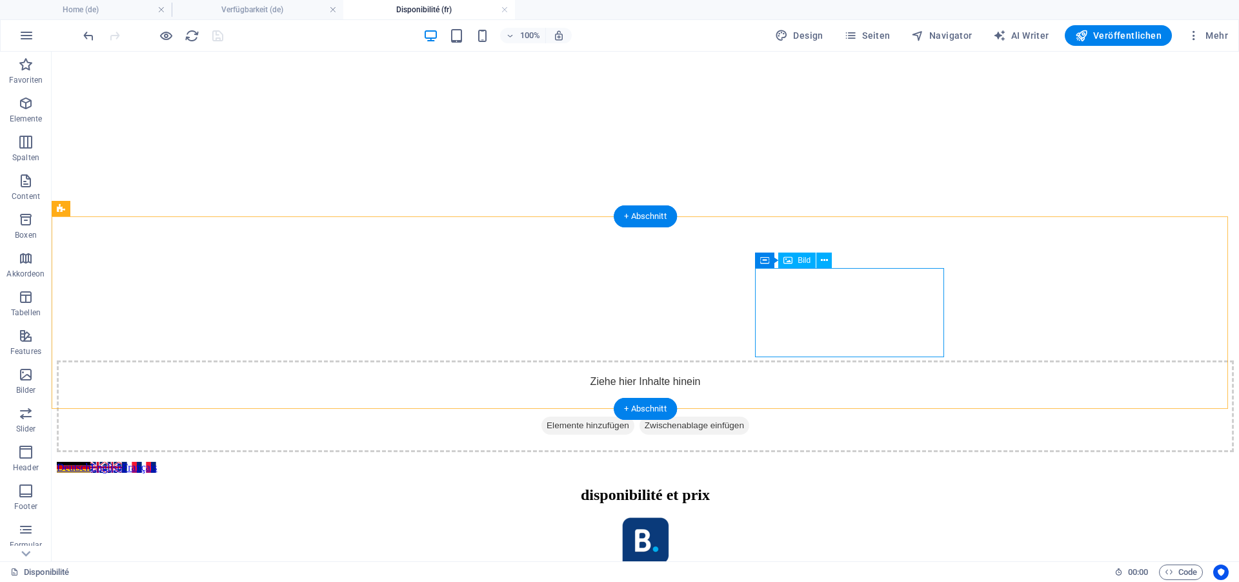
select select "px"
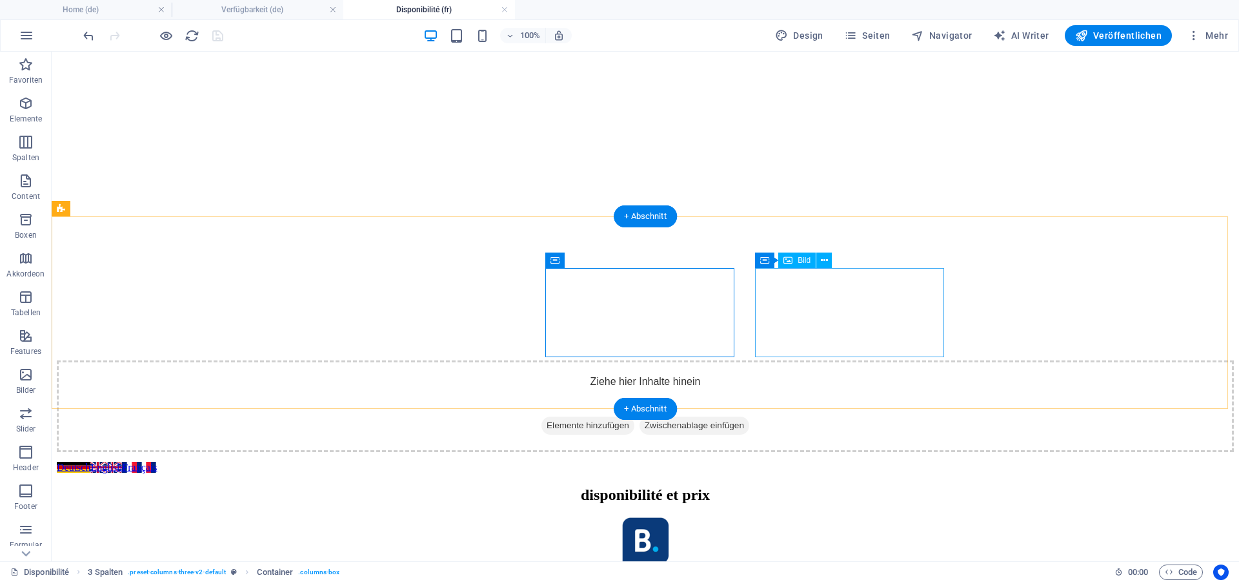
select select "px"
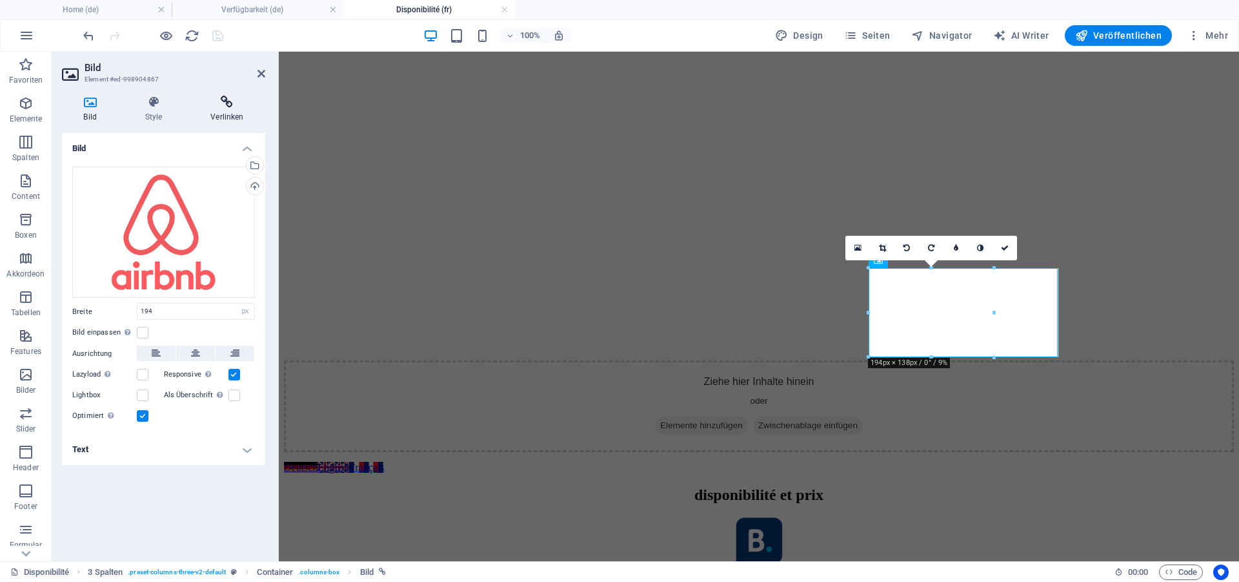
click at [228, 105] on icon at bounding box center [227, 102] width 76 height 13
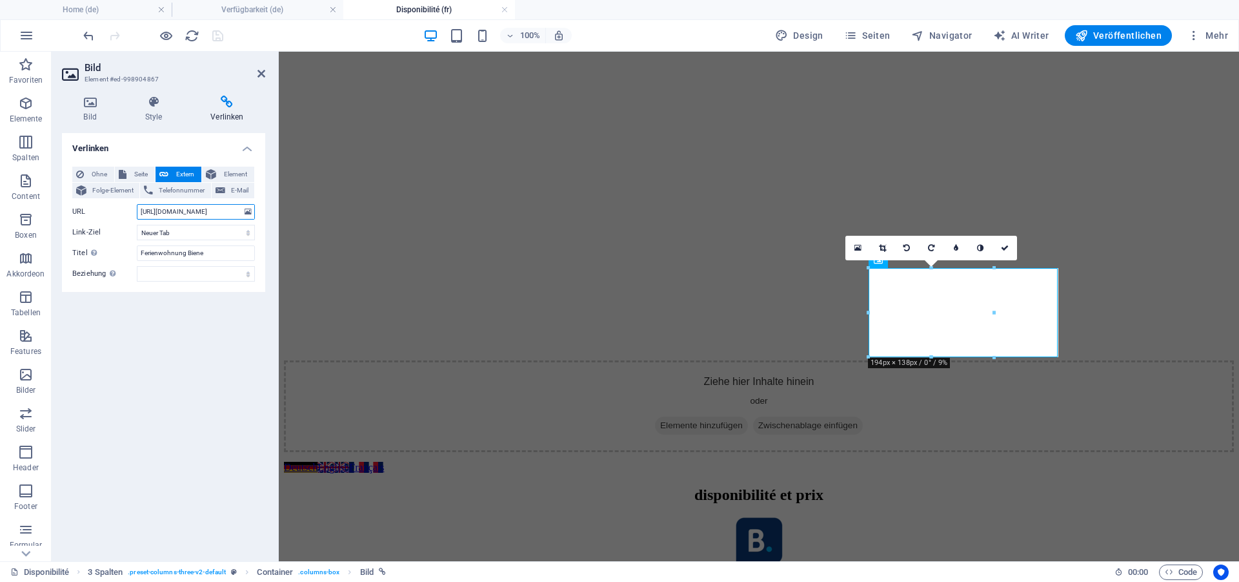
click at [203, 212] on input "https://www.airbnb.de/rooms/733017444626641518?source_impression_id=p3_17593081…" at bounding box center [196, 211] width 118 height 15
click at [201, 212] on input "https://www.airbnb.de/rooms/733017444626641518?source_impression_id=p3_17593081…" at bounding box center [196, 211] width 118 height 15
type input "https://www.airbnb.fr/rooms/733017444626641518?source_impression_id=p3_17593081…"
drag, startPoint x: 217, startPoint y: 252, endPoint x: 83, endPoint y: 250, distance: 133.6
click at [137, 250] on input "Ferienwohnung Biene" at bounding box center [196, 252] width 118 height 15
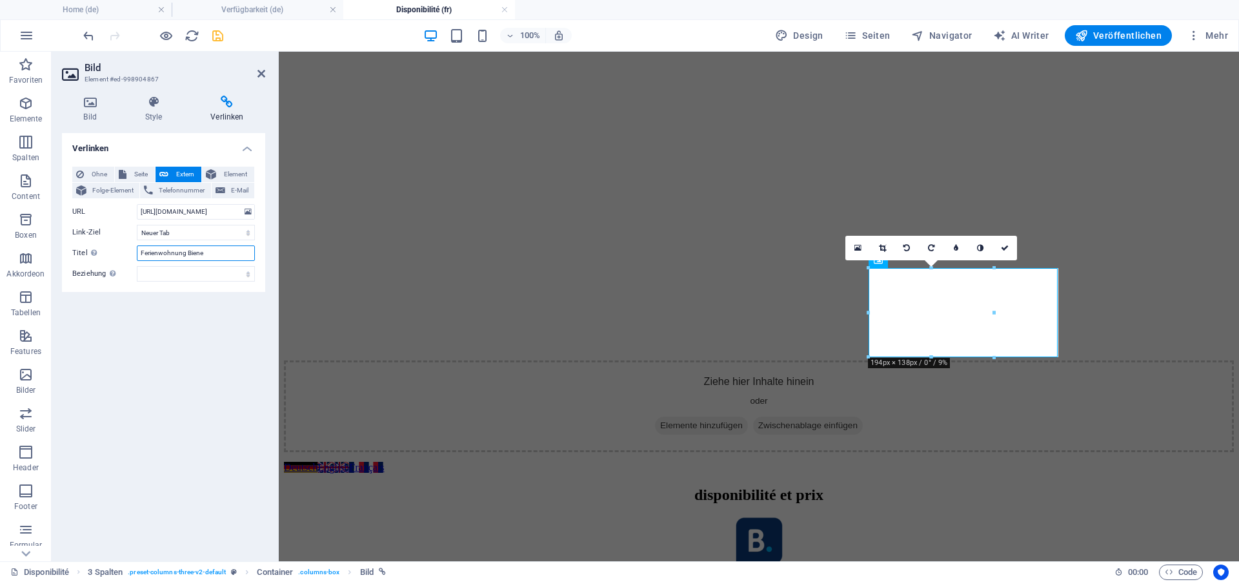
paste input "appartement de vacances"
type input "appartement de vacances Biene"
click at [218, 37] on icon "save" at bounding box center [217, 35] width 15 height 15
checkbox input "false"
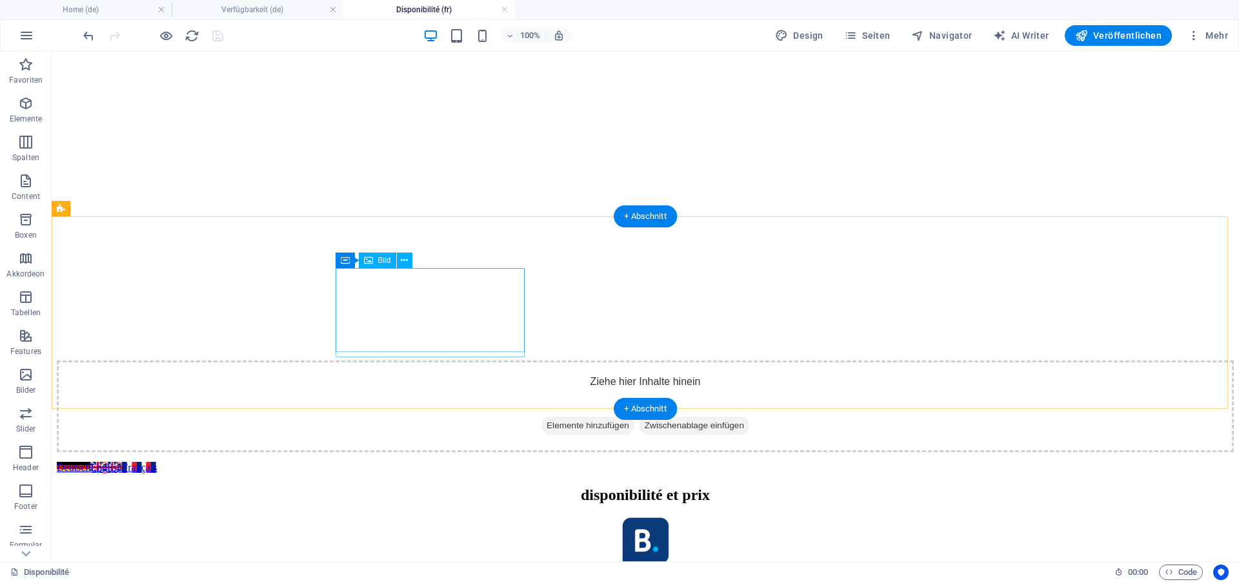
click at [419, 516] on figure at bounding box center [645, 559] width 1177 height 86
select select "px"
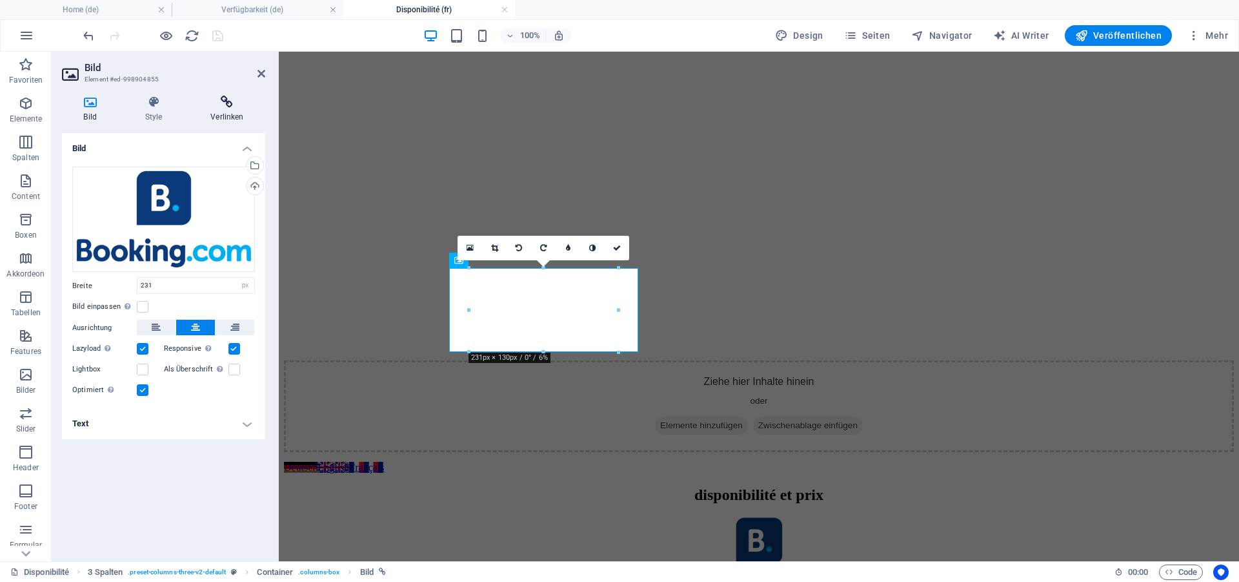
click at [236, 98] on icon at bounding box center [227, 102] width 76 height 13
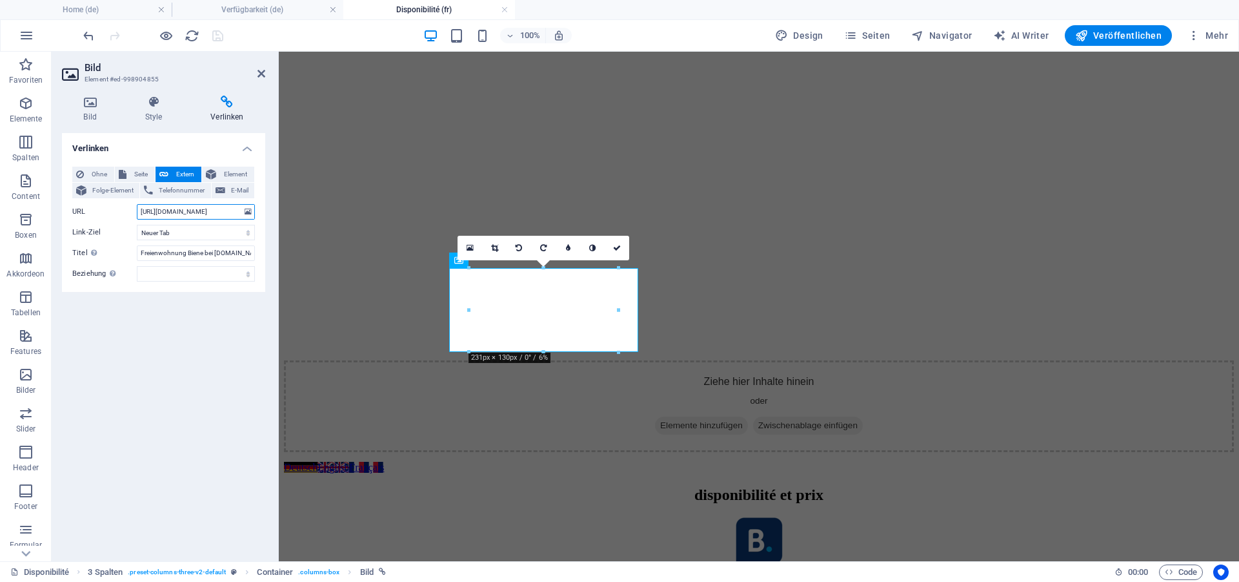
click at [213, 205] on input "[URL][DOMAIN_NAME]" at bounding box center [196, 211] width 118 height 15
type input "https://www.booking.com/hotel/fr/luxuriose-ferienwohnung-vorort-von-saarbrucken…"
click at [209, 250] on input "Freienwohnung Biene bei booking.com" at bounding box center [196, 252] width 118 height 15
type input "Freienwohnung Biene à booking.com"
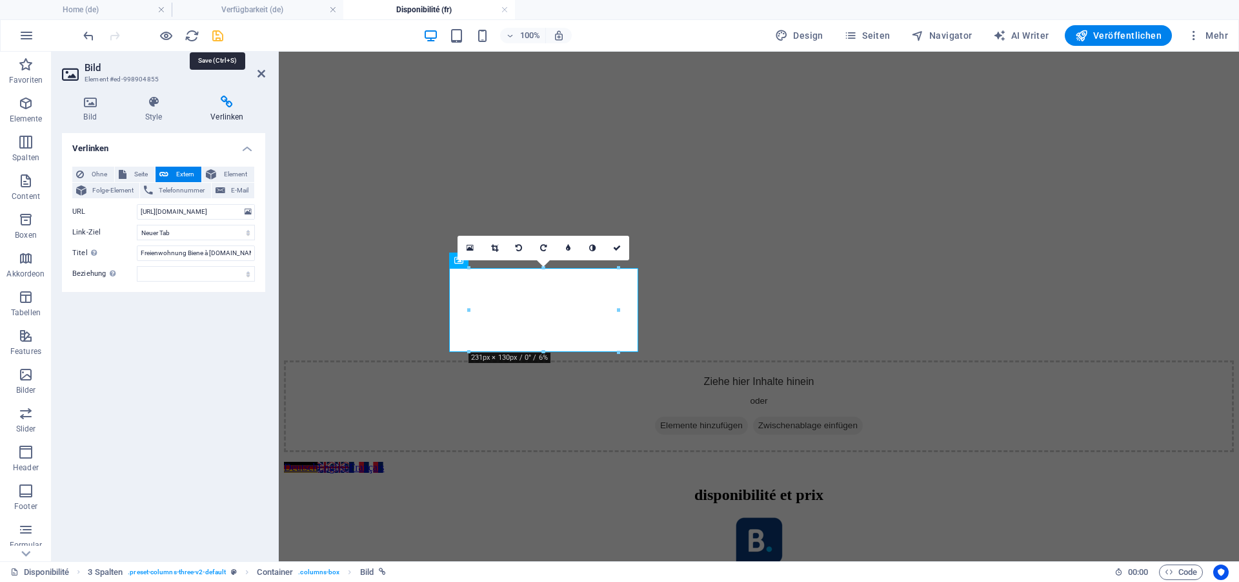
click at [219, 32] on icon "save" at bounding box center [217, 35] width 15 height 15
checkbox input "false"
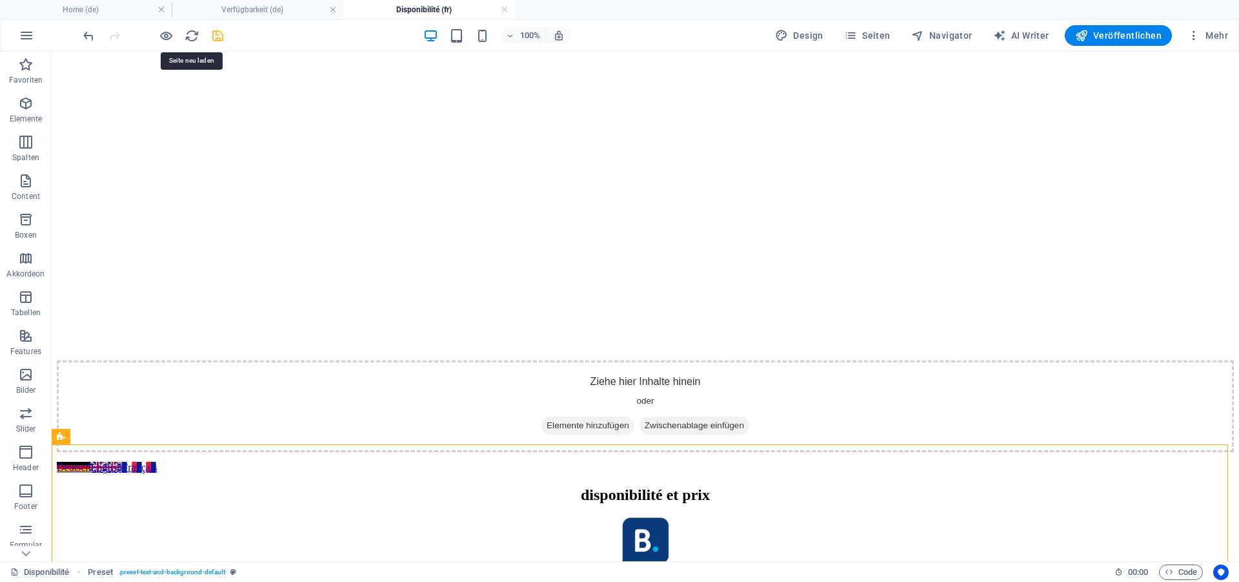
click at [210, 39] on span "save" at bounding box center [217, 35] width 15 height 15
checkbox input "false"
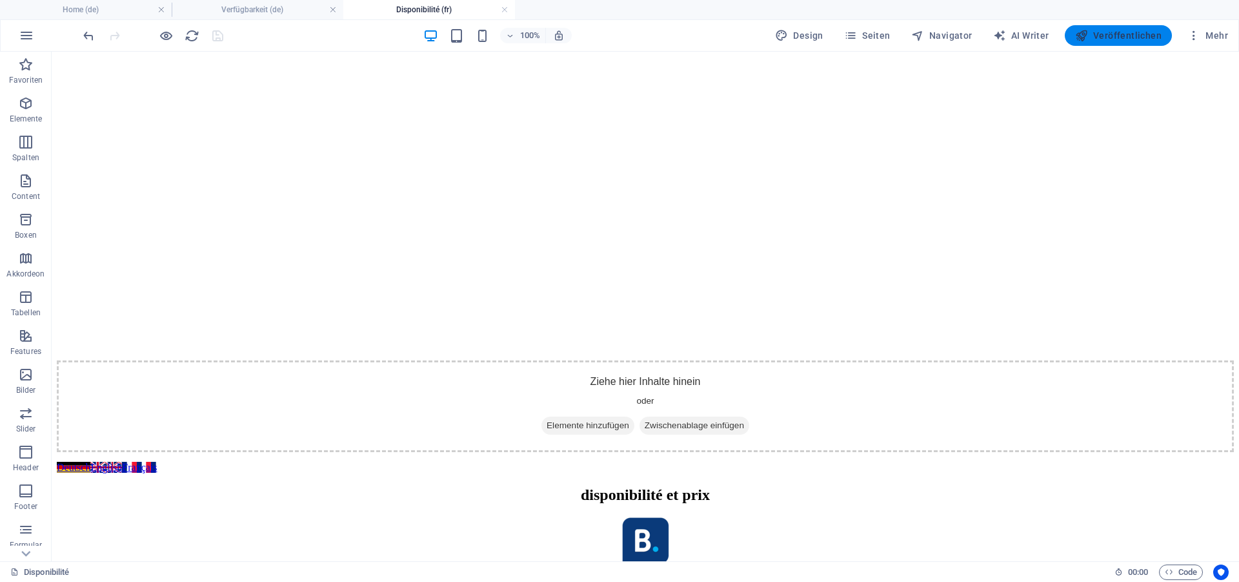
click at [1110, 32] on span "Veröffentlichen" at bounding box center [1118, 35] width 86 height 13
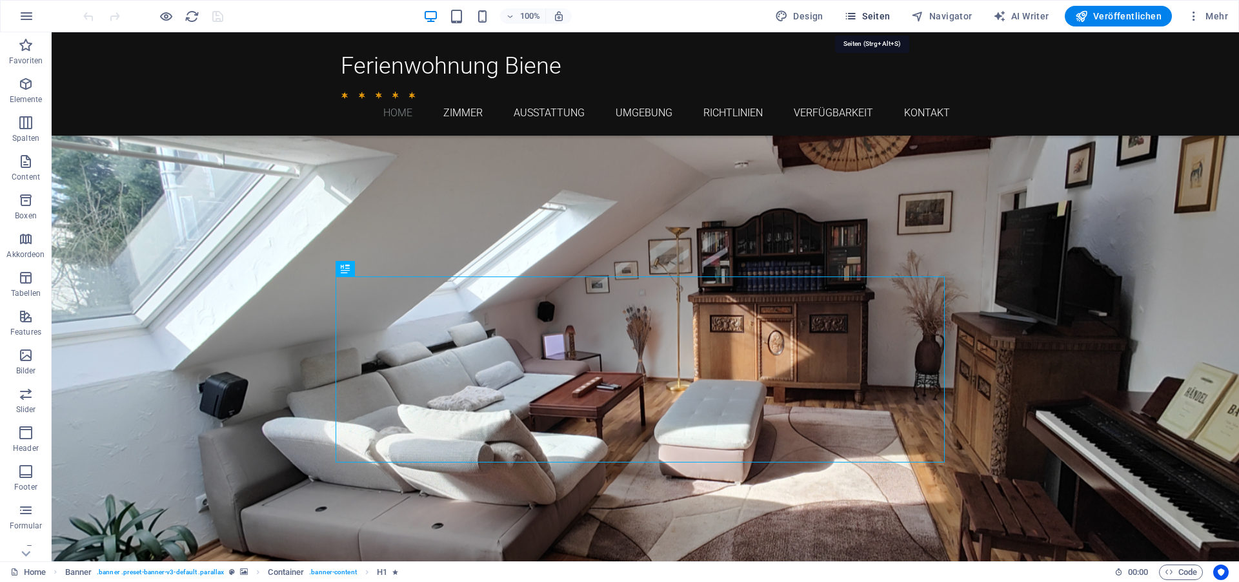
click at [873, 13] on span "Seiten" at bounding box center [867, 16] width 46 height 13
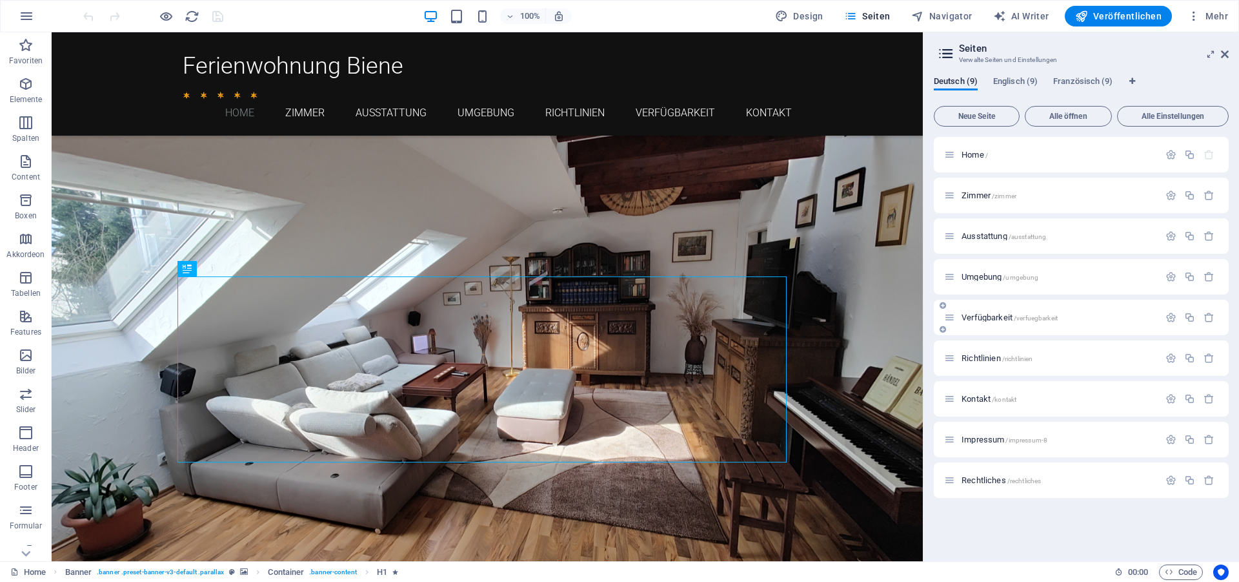
click at [984, 321] on div "Verfügbarkeit /verfuegbarkeit" at bounding box center [1051, 317] width 215 height 15
click at [1003, 314] on span "Verfügbarkeit /verfuegbarkeit" at bounding box center [1010, 317] width 96 height 10
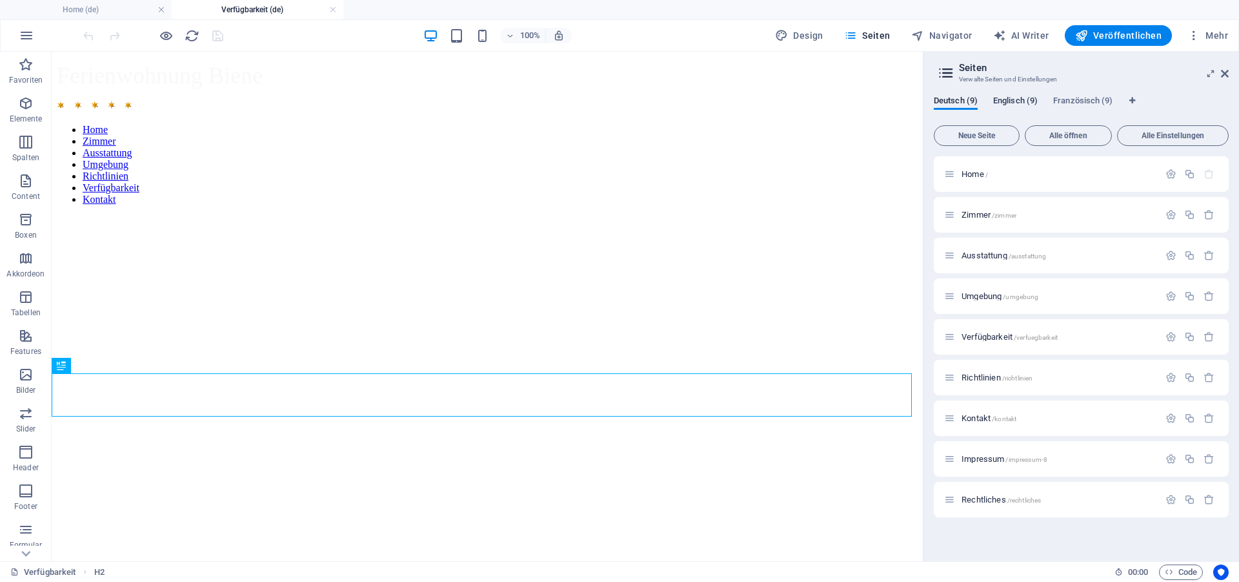
click at [1011, 103] on span "Englisch (9)" at bounding box center [1015, 102] width 45 height 18
click at [1093, 103] on span "Französisch (9)" at bounding box center [1082, 102] width 59 height 18
click at [1000, 344] on div "Disponibilité /disponibilite" at bounding box center [1081, 336] width 295 height 35
click at [1000, 341] on div "Disponibilité /disponibilite" at bounding box center [1051, 336] width 215 height 15
click at [1000, 338] on span "Disponibilité /disponibilite" at bounding box center [1005, 337] width 86 height 10
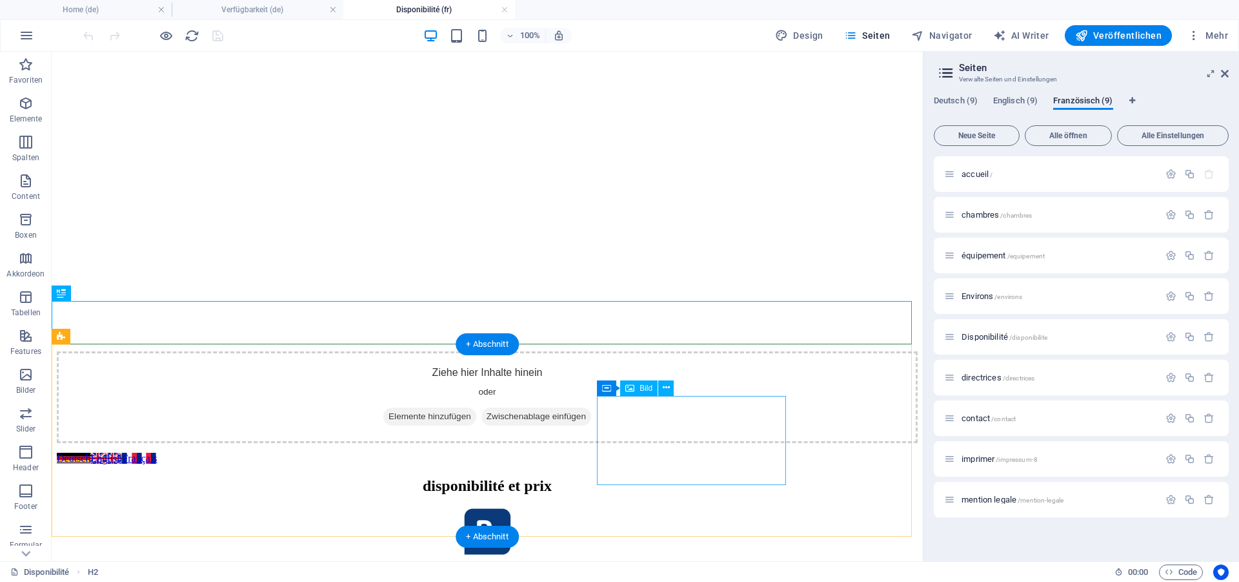
scroll to position [198, 0]
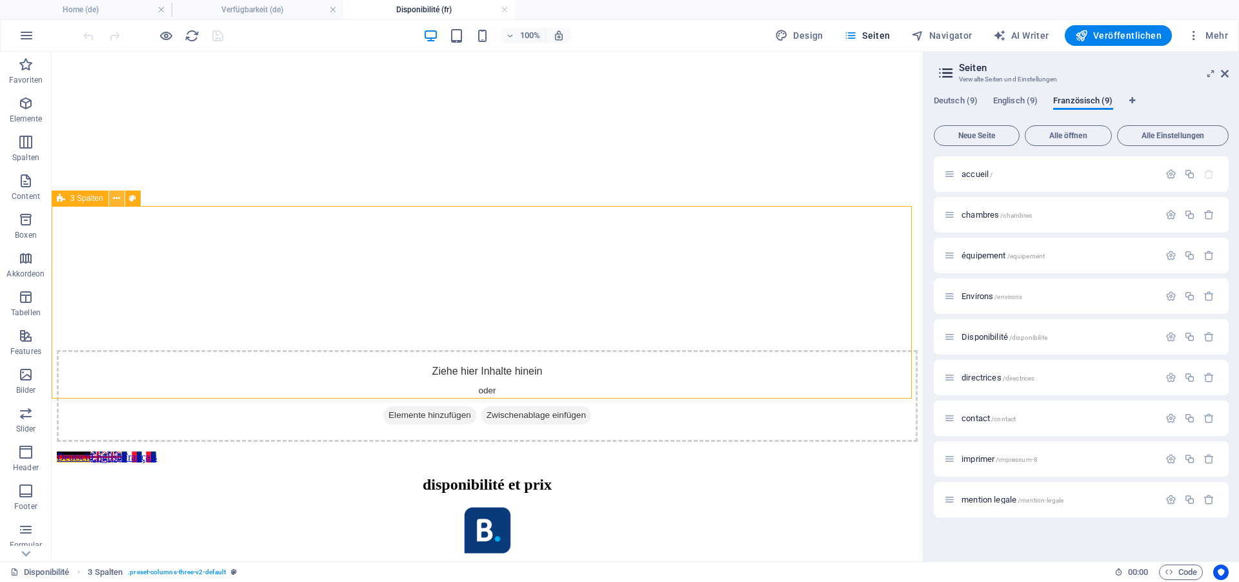
click at [117, 197] on icon at bounding box center [116, 199] width 7 height 14
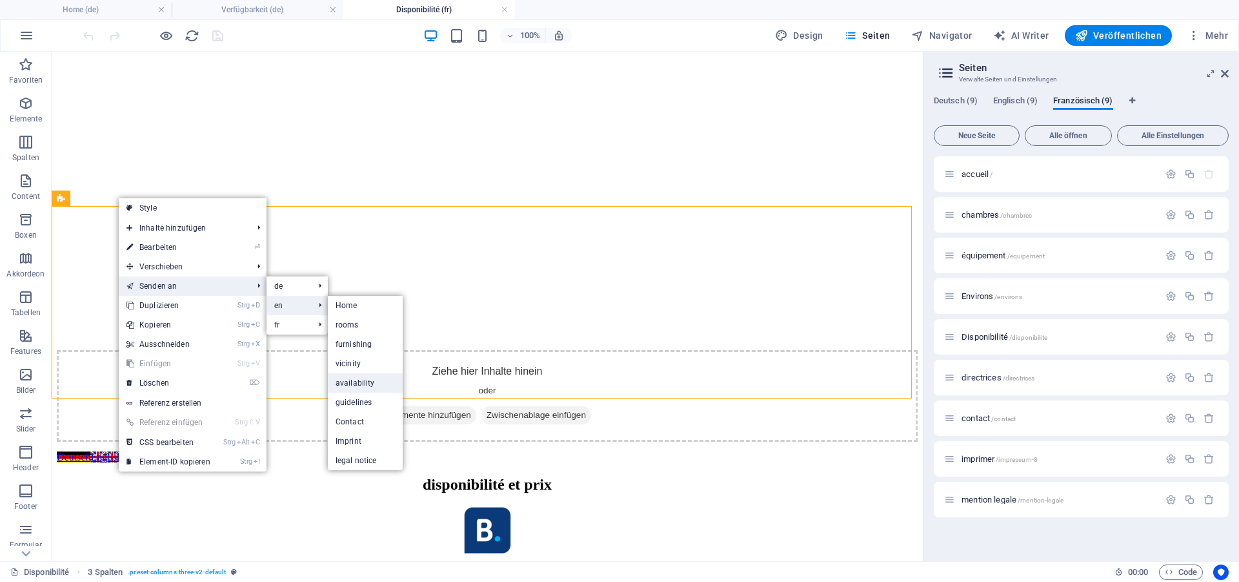
click at [356, 381] on link "availability" at bounding box center [365, 382] width 75 height 19
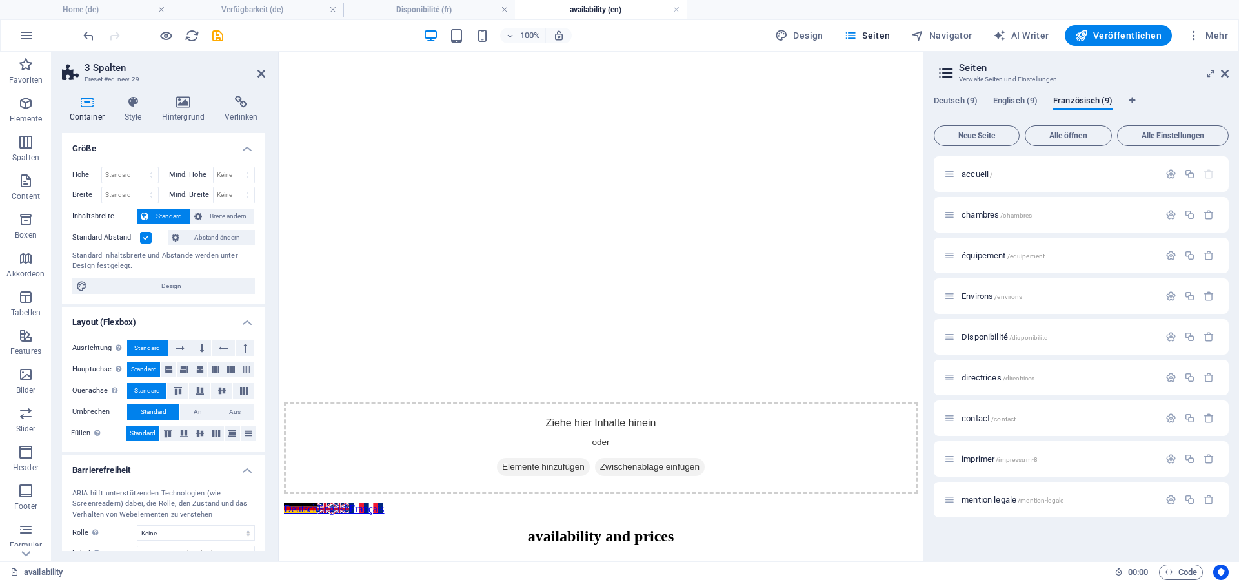
scroll to position [163, 0]
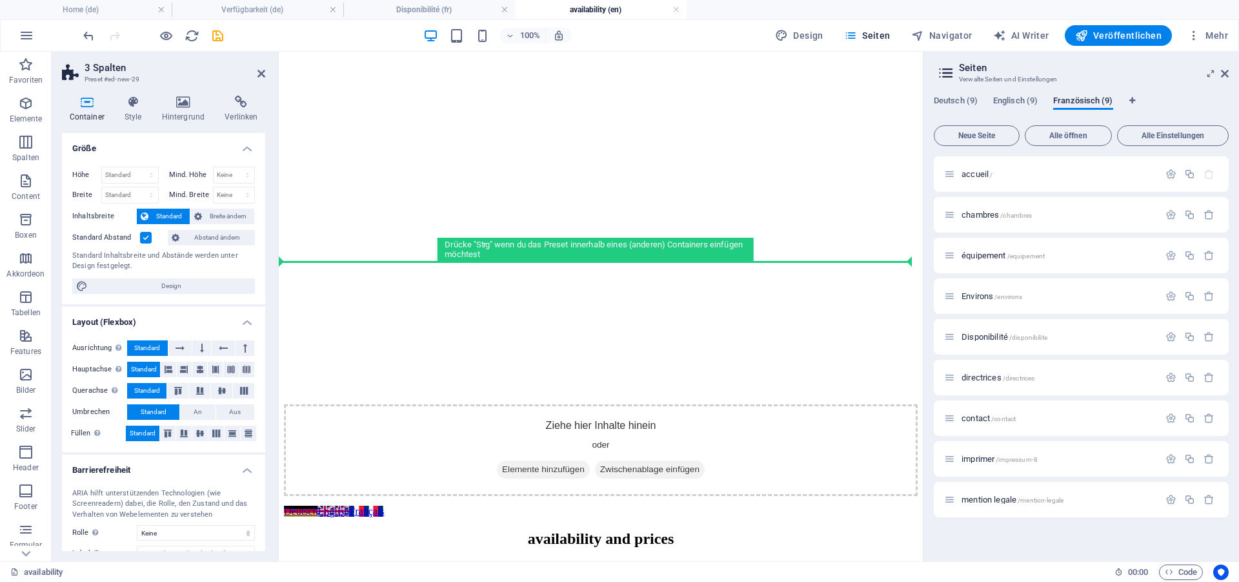
drag, startPoint x: 581, startPoint y: 414, endPoint x: 434, endPoint y: 269, distance: 207.2
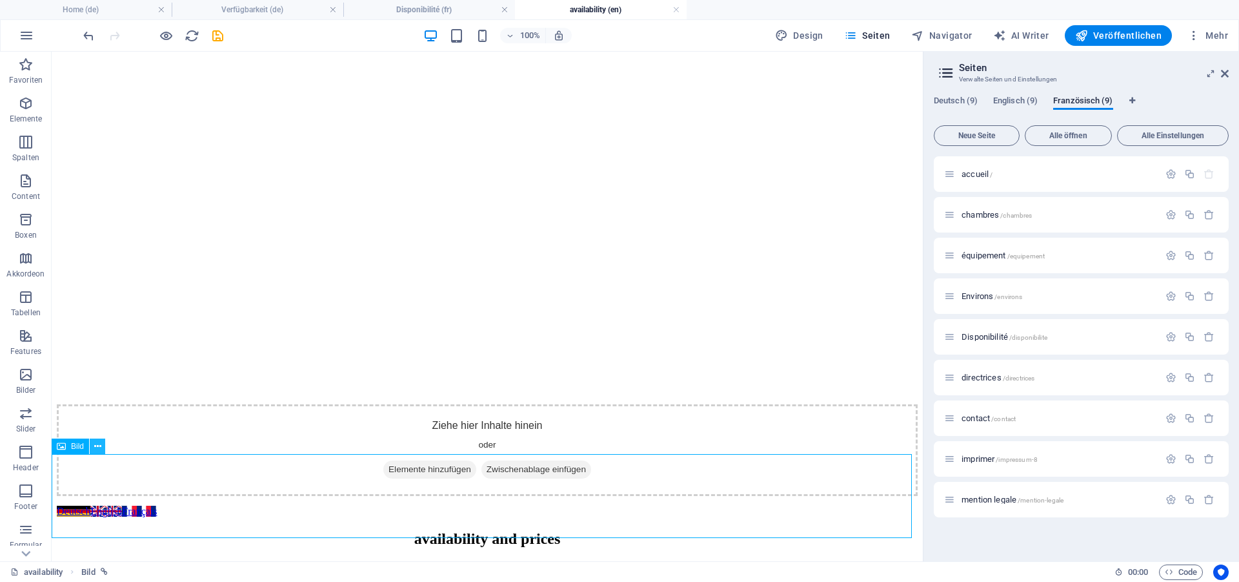
click at [93, 443] on button at bounding box center [97, 445] width 15 height 15
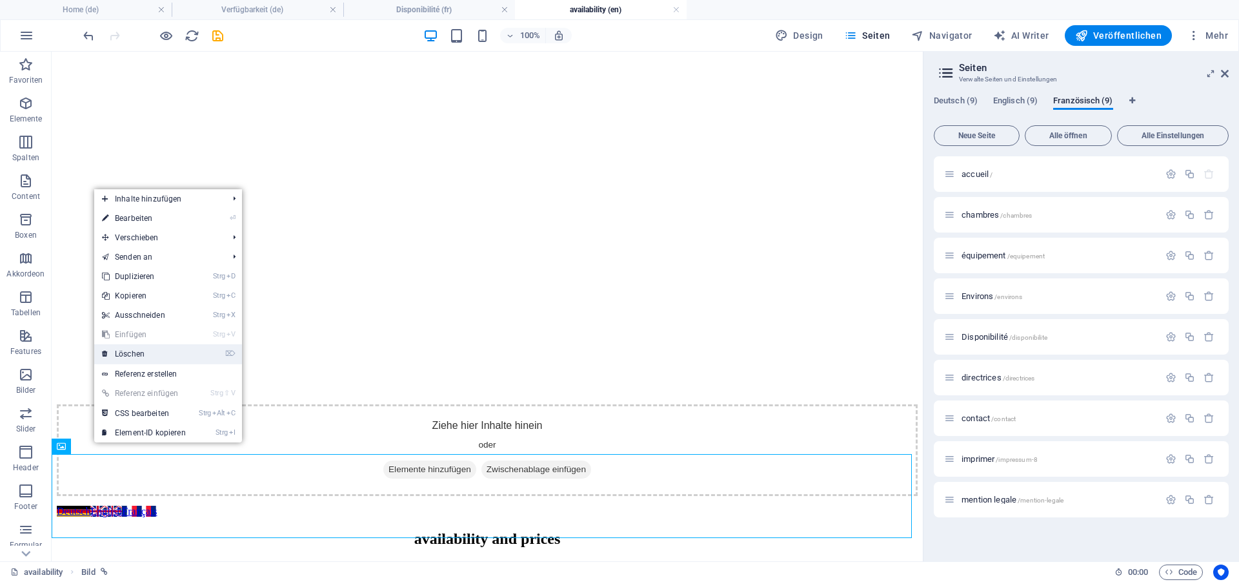
click at [139, 354] on link "⌦ Löschen" at bounding box center [143, 353] width 99 height 19
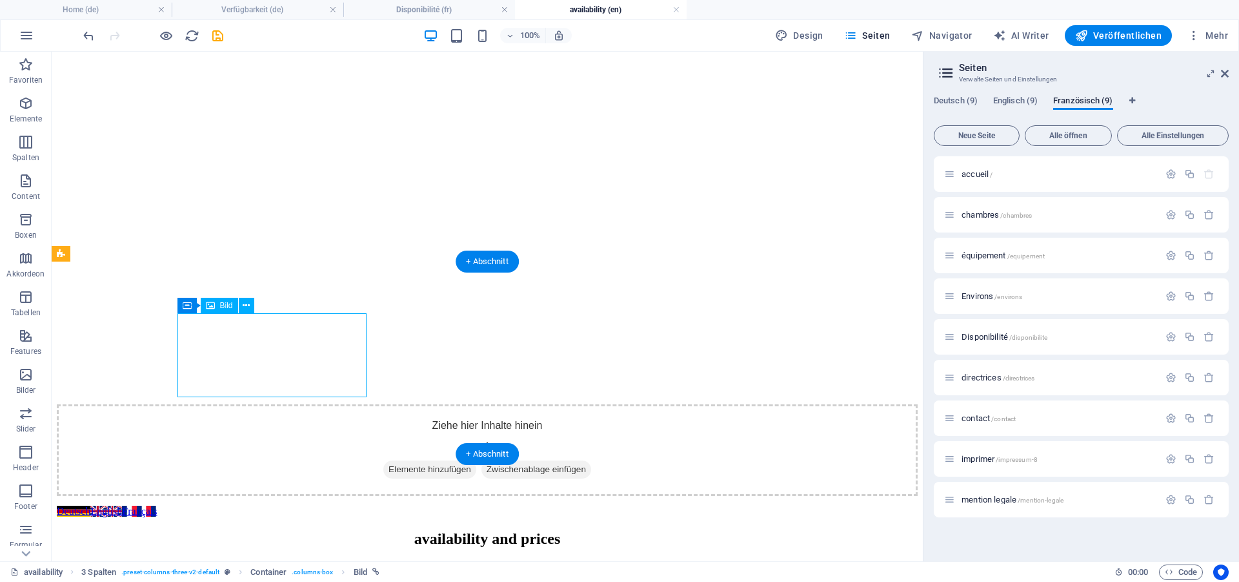
select select "px"
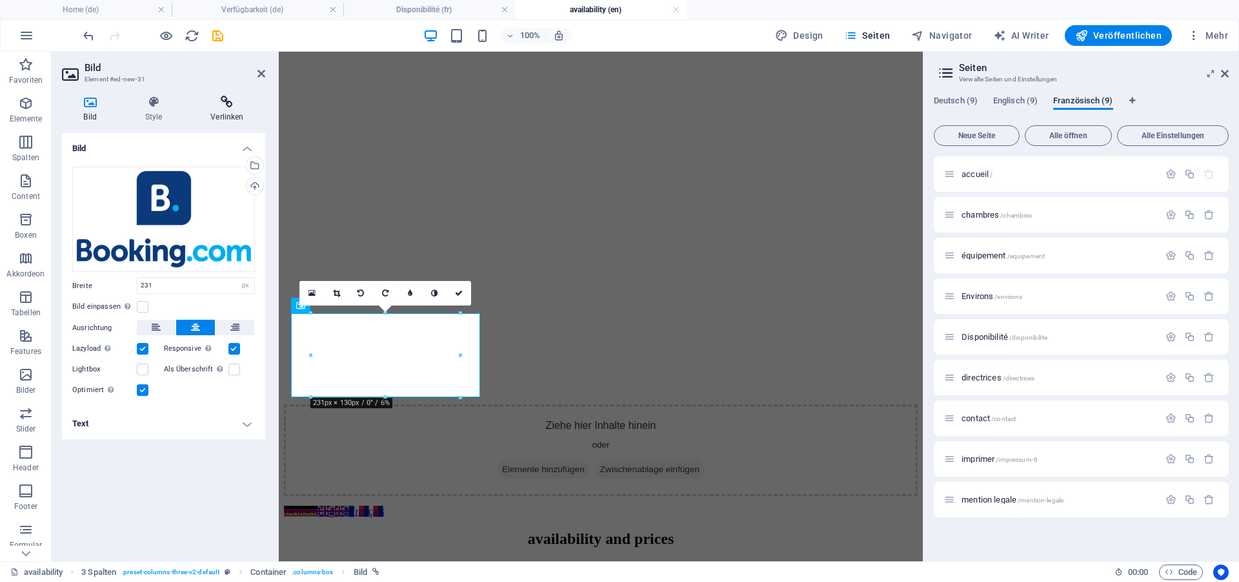
click at [232, 105] on icon at bounding box center [227, 102] width 76 height 13
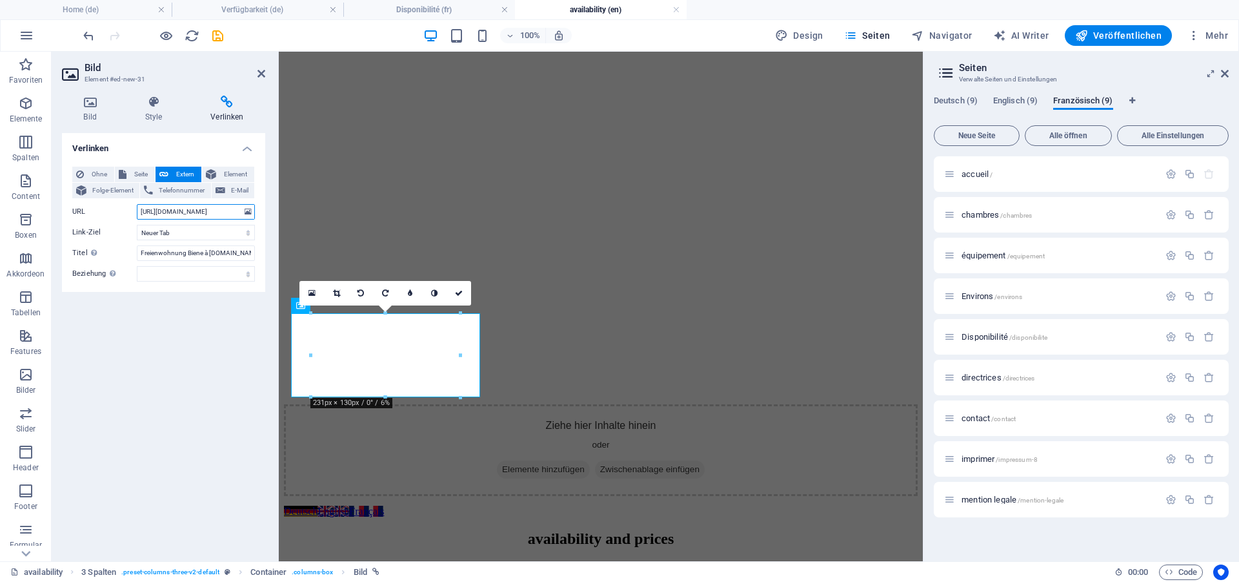
drag, startPoint x: 230, startPoint y: 212, endPoint x: 239, endPoint y: 216, distance: 9.5
click at [233, 211] on input "[URL][DOMAIN_NAME]" at bounding box center [196, 211] width 118 height 15
type input "[URL][DOMAIN_NAME]"
click at [207, 250] on input "Freienwohnung Biene à booking.com" at bounding box center [196, 252] width 118 height 15
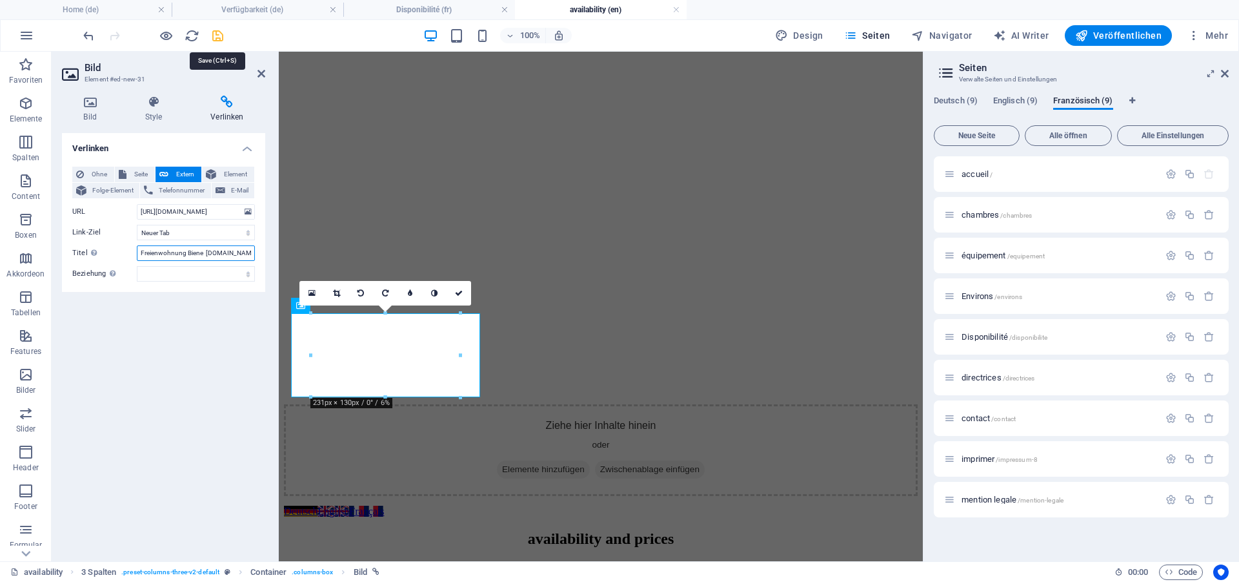
type input "Freienwohnung Biene [DOMAIN_NAME]"
click at [221, 35] on icon "save" at bounding box center [217, 35] width 15 height 15
checkbox input "false"
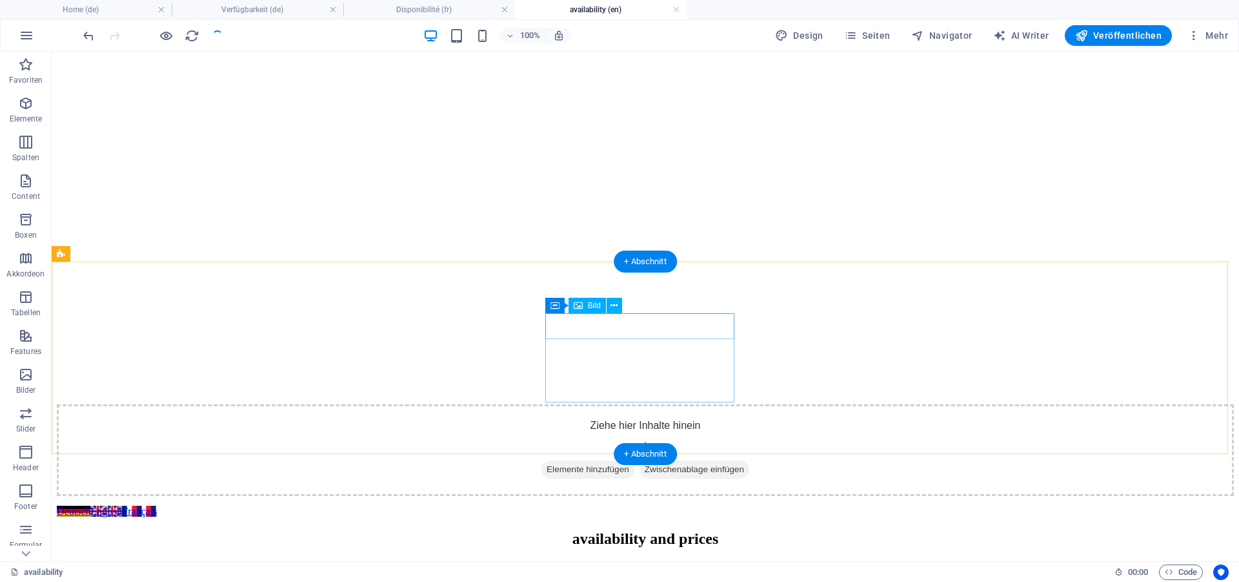
select select "%"
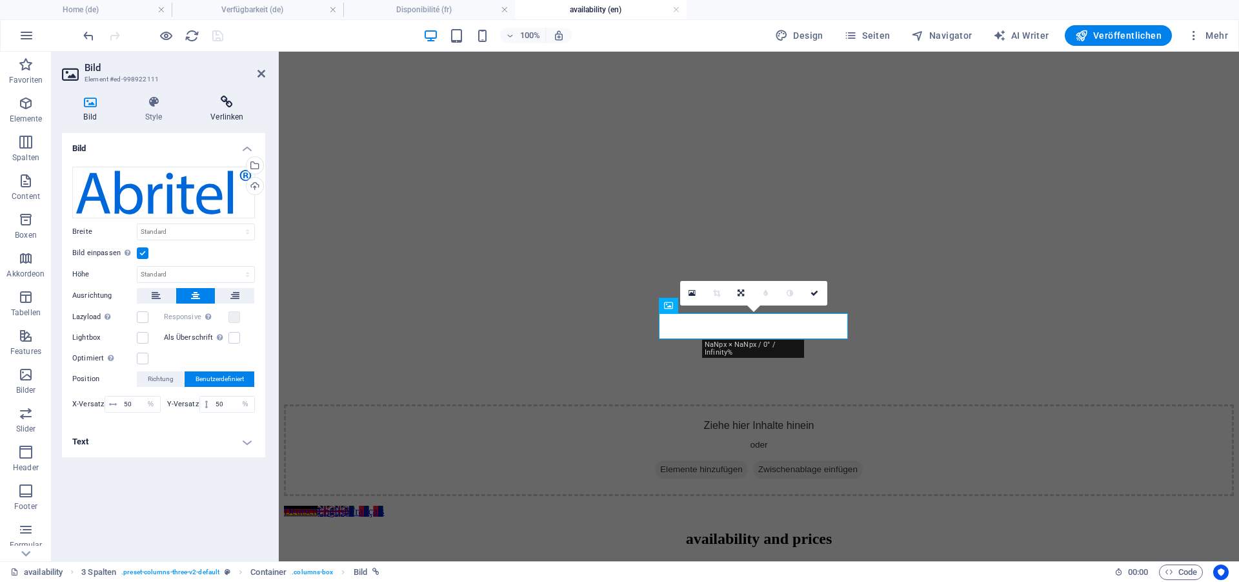
click at [222, 106] on icon at bounding box center [227, 102] width 76 height 13
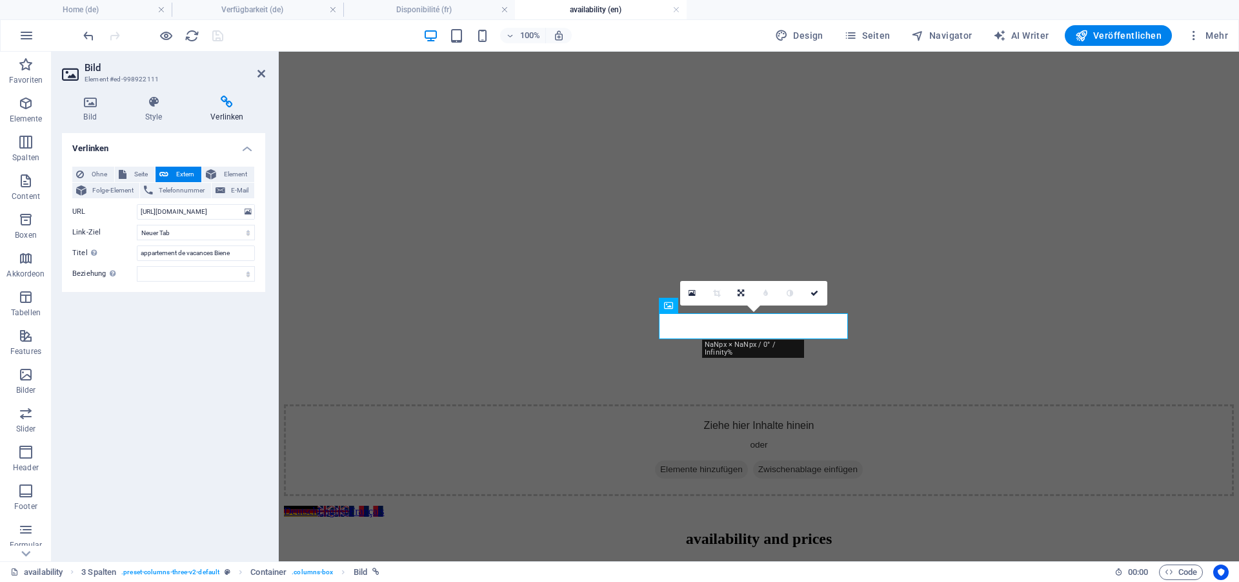
click at [187, 412] on div "Verlinken Ohne Seite Extern Element Folge-Element Telefonnummer E-Mail Seite Ho…" at bounding box center [163, 342] width 203 height 418
click at [1224, 36] on span "Mehr" at bounding box center [1208, 35] width 41 height 13
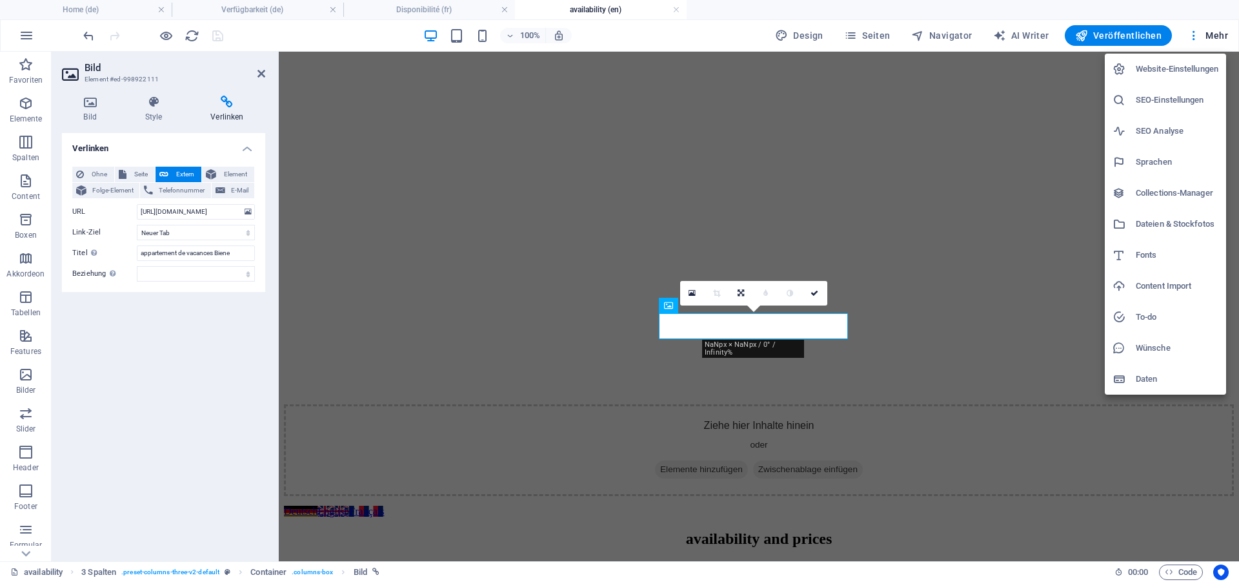
click at [1163, 219] on h6 "Dateien & Stockfotos" at bounding box center [1177, 223] width 83 height 15
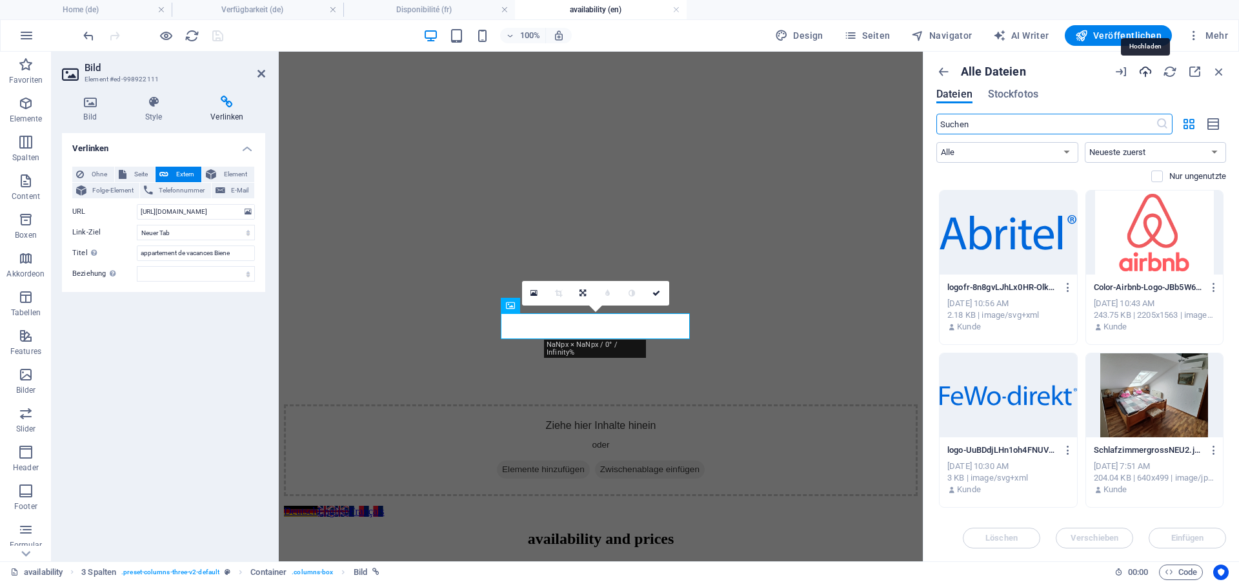
click at [1148, 72] on icon "button" at bounding box center [1146, 72] width 14 height 14
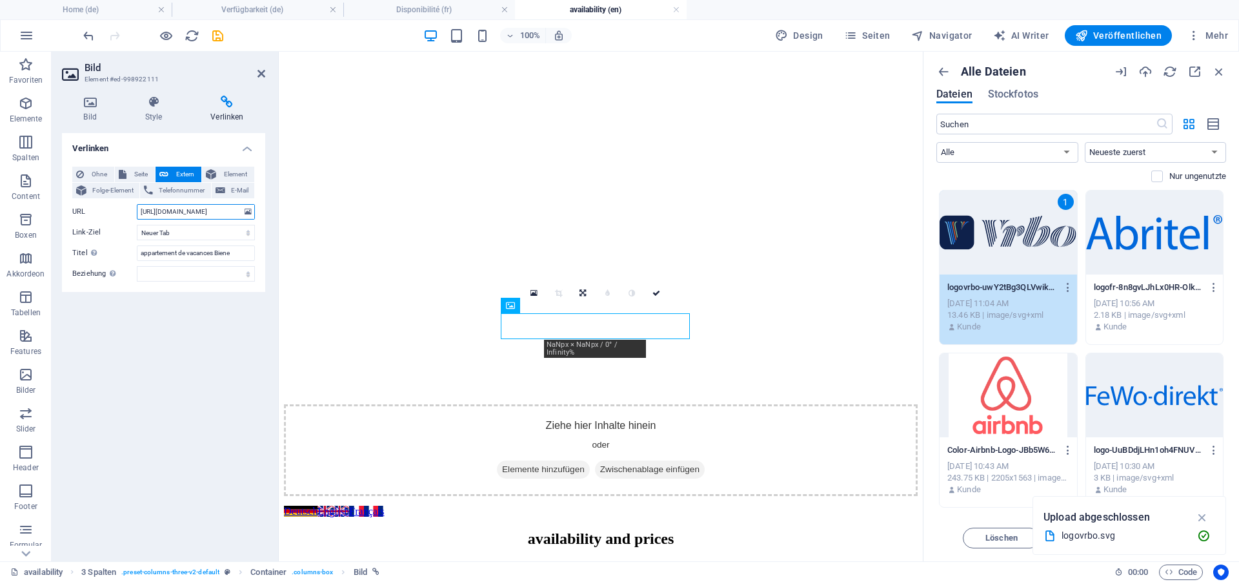
click at [191, 209] on input "[URL][DOMAIN_NAME]" at bounding box center [196, 211] width 118 height 15
paste input "vrbo.com/5281825h"
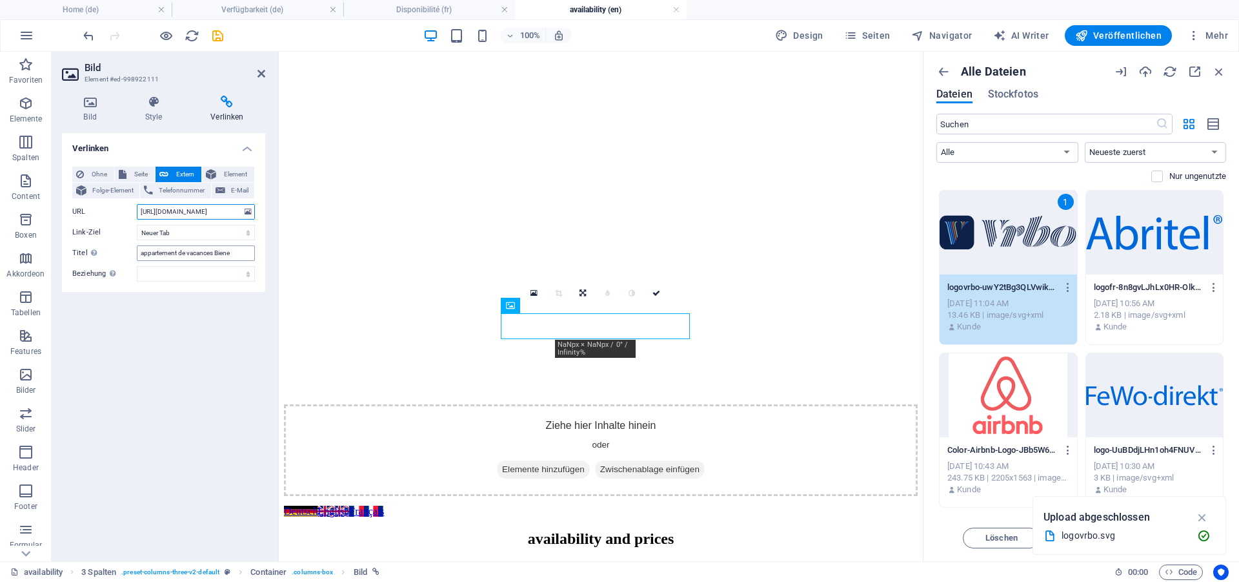
type input "[URL][DOMAIN_NAME]"
click at [179, 252] on input "appartement de vacances Biene" at bounding box center [196, 252] width 118 height 15
click at [176, 250] on input "holiday appartment Biene" at bounding box center [196, 252] width 118 height 15
type input "holiday apartment Biene"
click at [219, 35] on icon "save" at bounding box center [217, 35] width 15 height 15
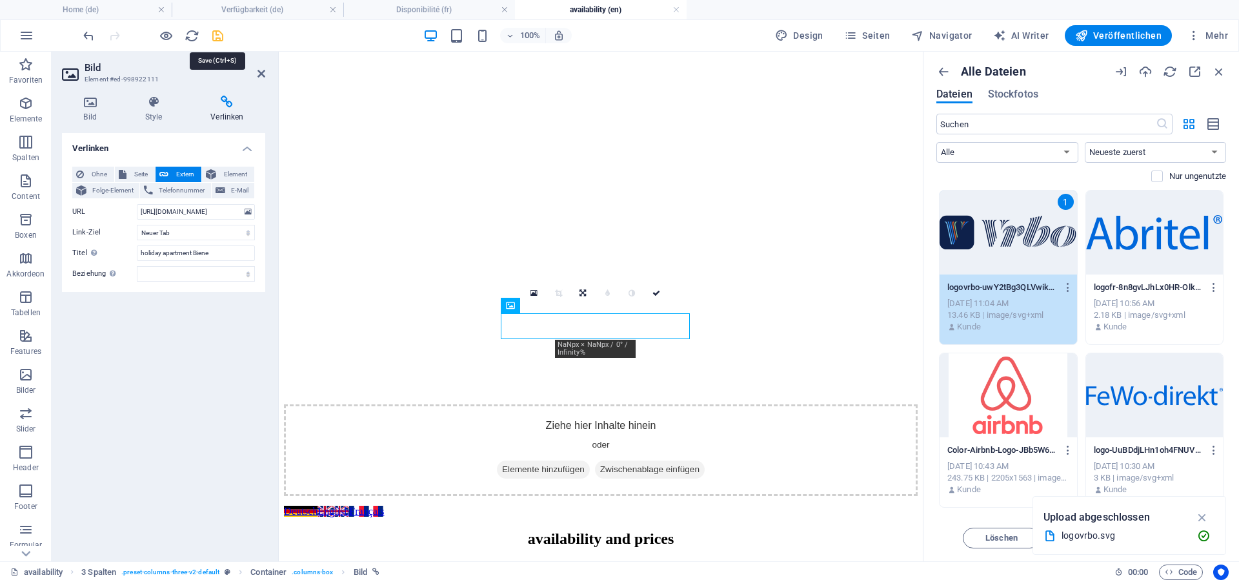
checkbox input "false"
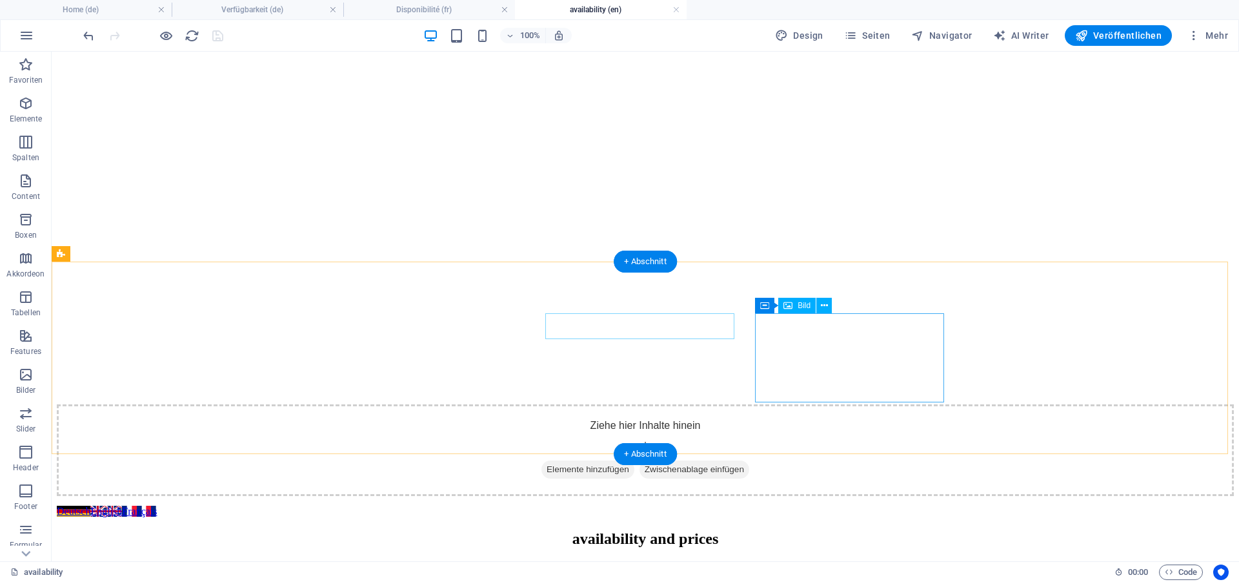
select select "px"
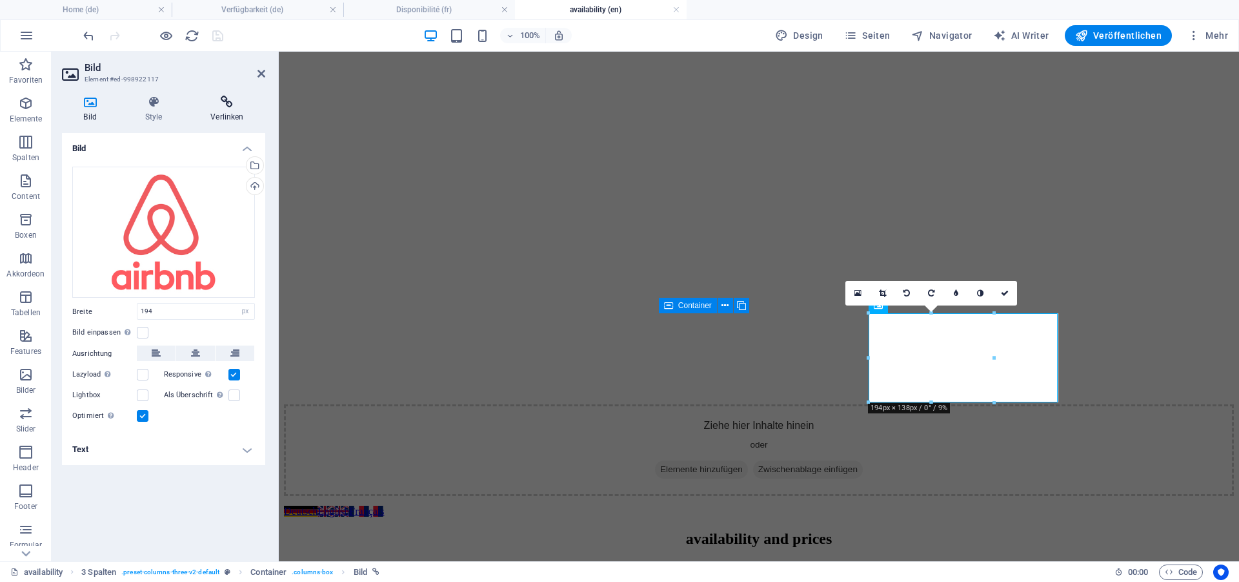
click at [236, 97] on icon at bounding box center [227, 102] width 76 height 13
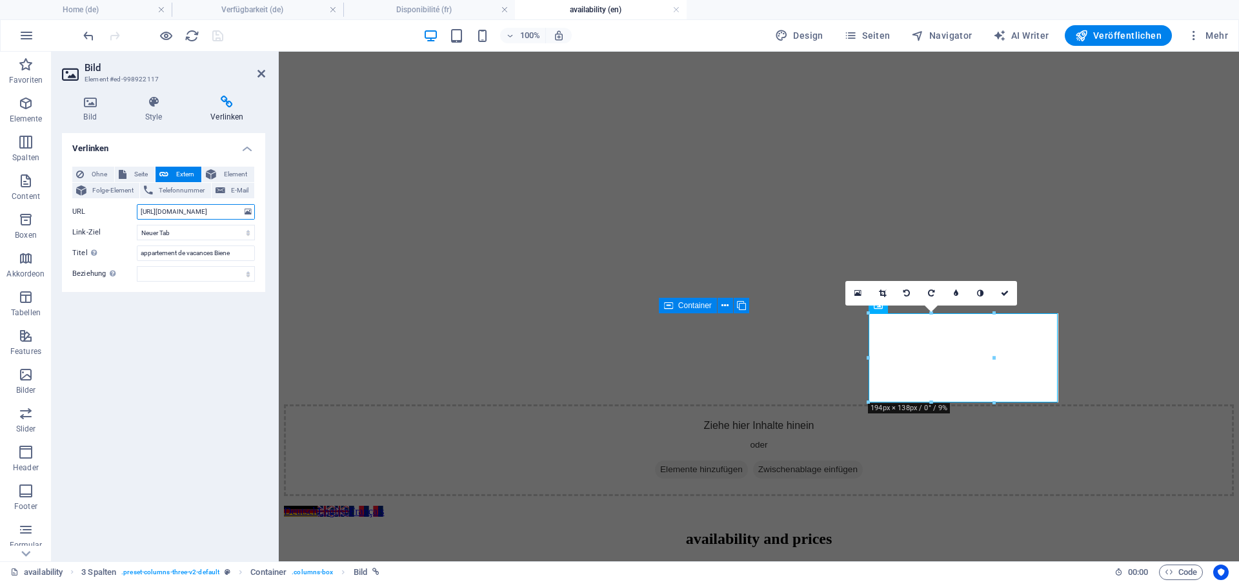
click at [199, 212] on input "[URL][DOMAIN_NAME]" at bounding box center [196, 211] width 118 height 15
type input "[URL][DOMAIN_NAME]"
click at [132, 382] on div "Verlinken Ohne Seite Extern Element Folge-Element Telefonnummer E-Mail Seite Ho…" at bounding box center [163, 342] width 203 height 418
click at [219, 34] on icon "save" at bounding box center [217, 35] width 15 height 15
checkbox input "false"
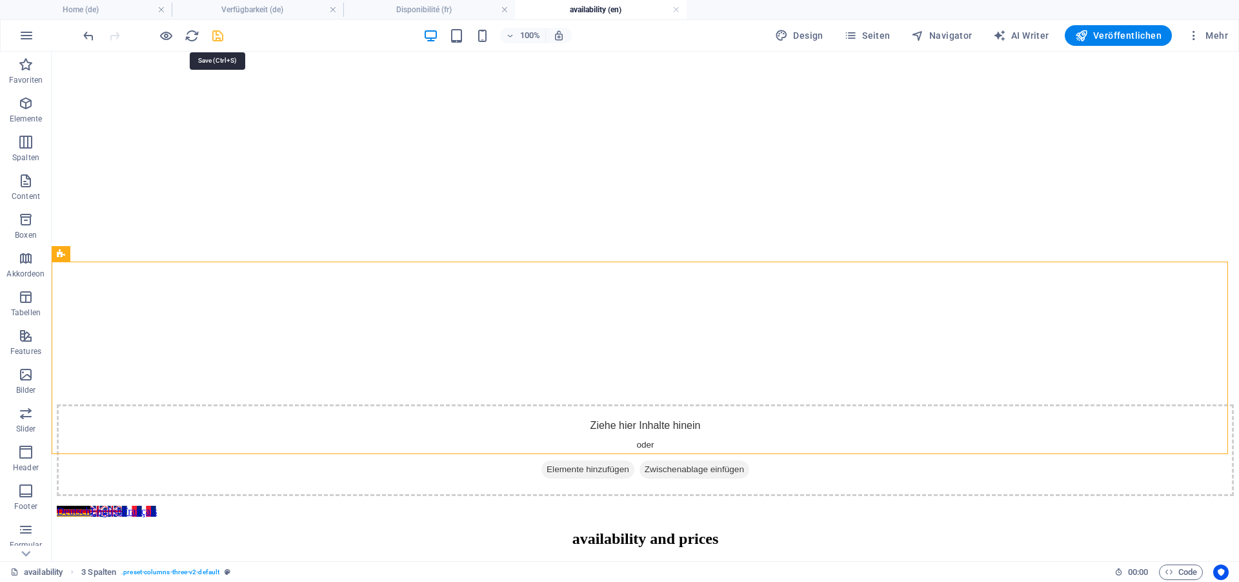
click at [214, 32] on icon "save" at bounding box center [217, 35] width 15 height 15
checkbox input "false"
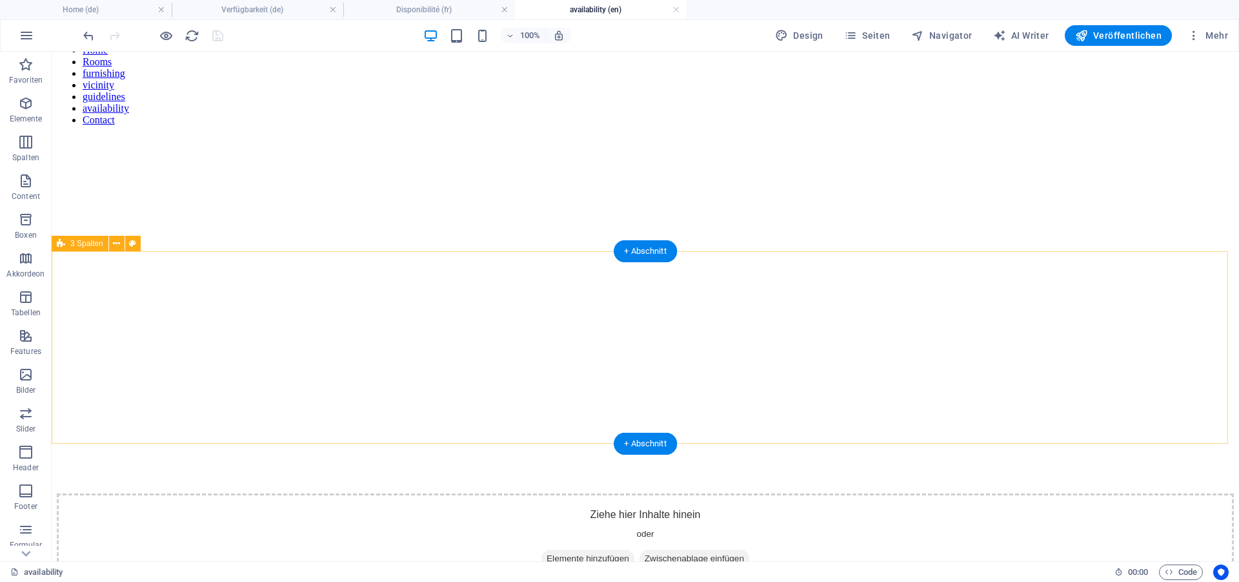
scroll to position [0, 0]
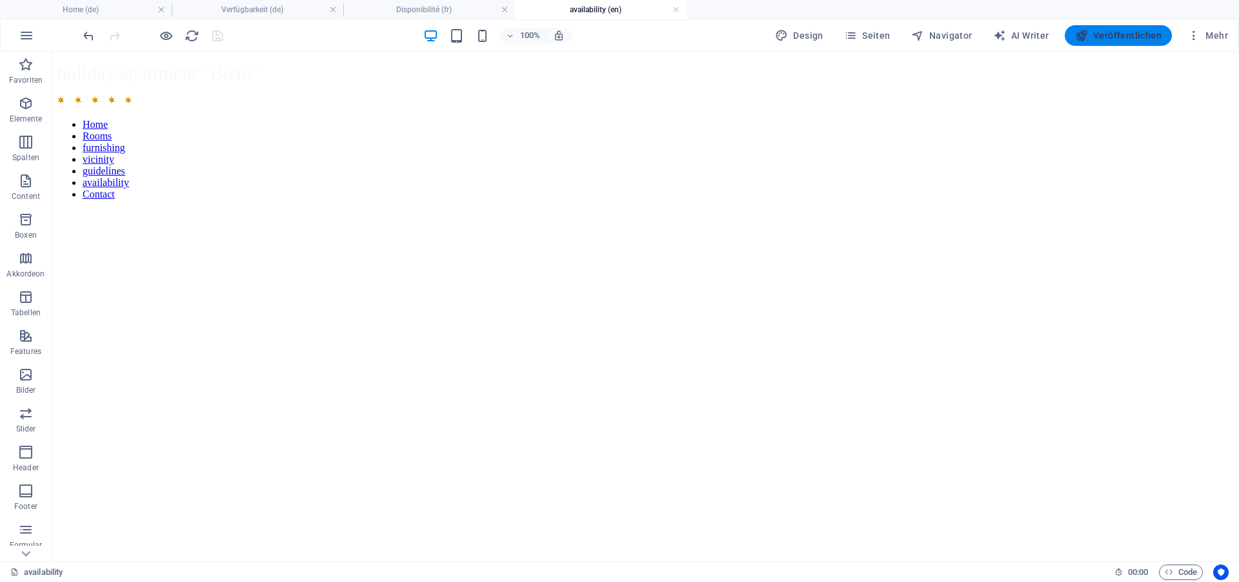
click at [1117, 37] on span "Veröffentlichen" at bounding box center [1118, 35] width 86 height 13
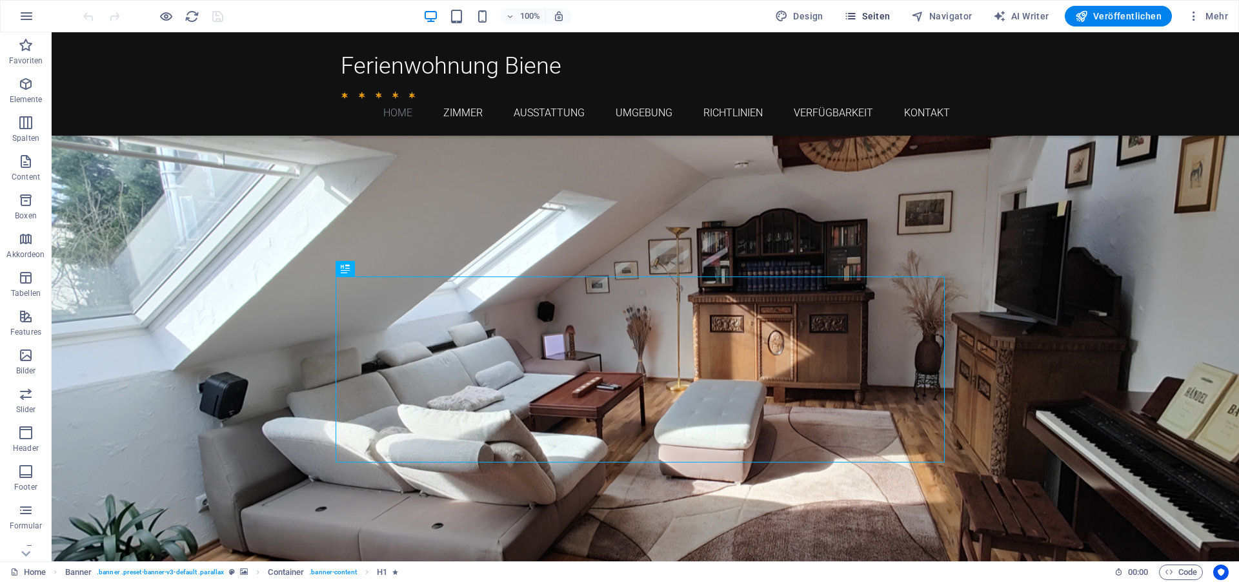
click at [882, 14] on span "Seiten" at bounding box center [867, 16] width 46 height 13
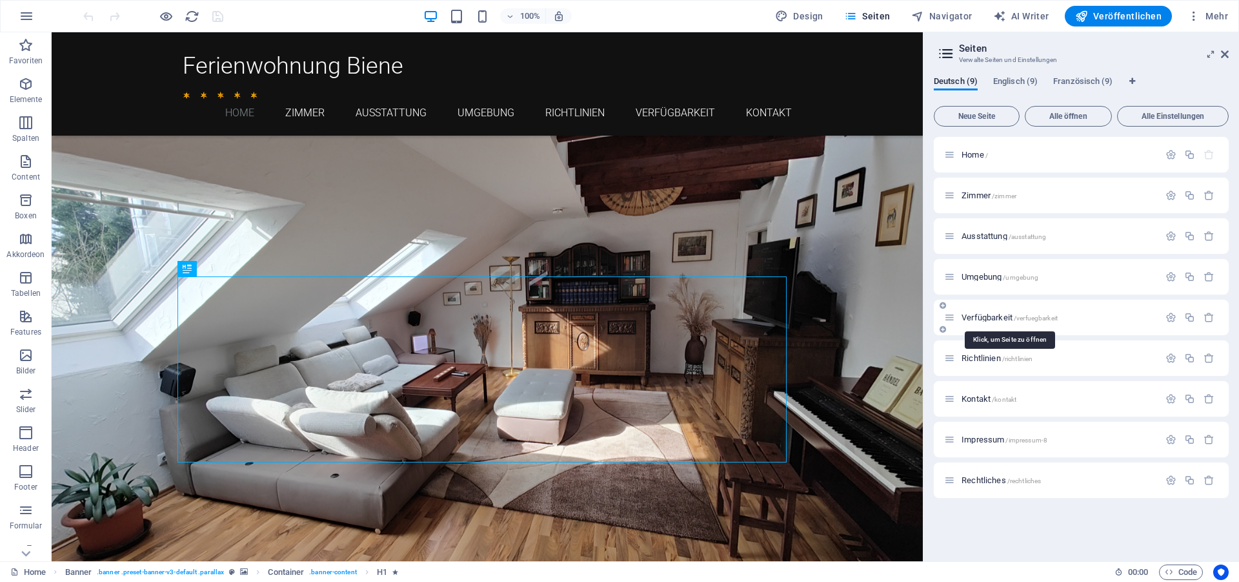
click at [996, 320] on span "Verfügbarkeit /verfuegbarkeit" at bounding box center [1010, 317] width 96 height 10
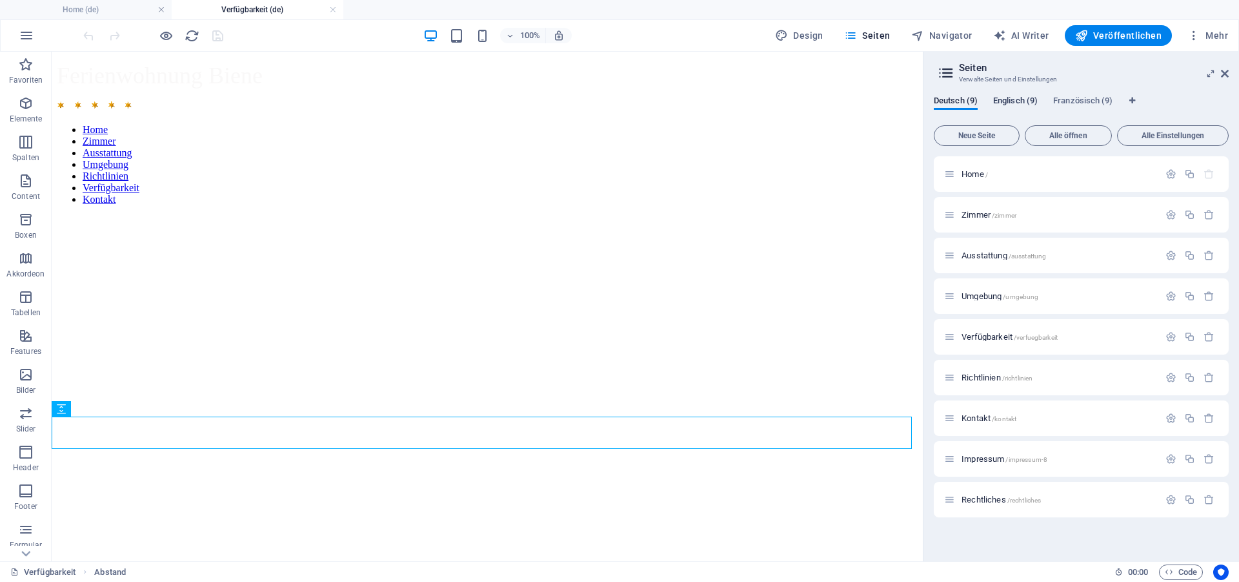
click at [1015, 98] on span "Englisch (9)" at bounding box center [1015, 102] width 45 height 18
click at [971, 338] on span "availability /availability" at bounding box center [998, 337] width 72 height 10
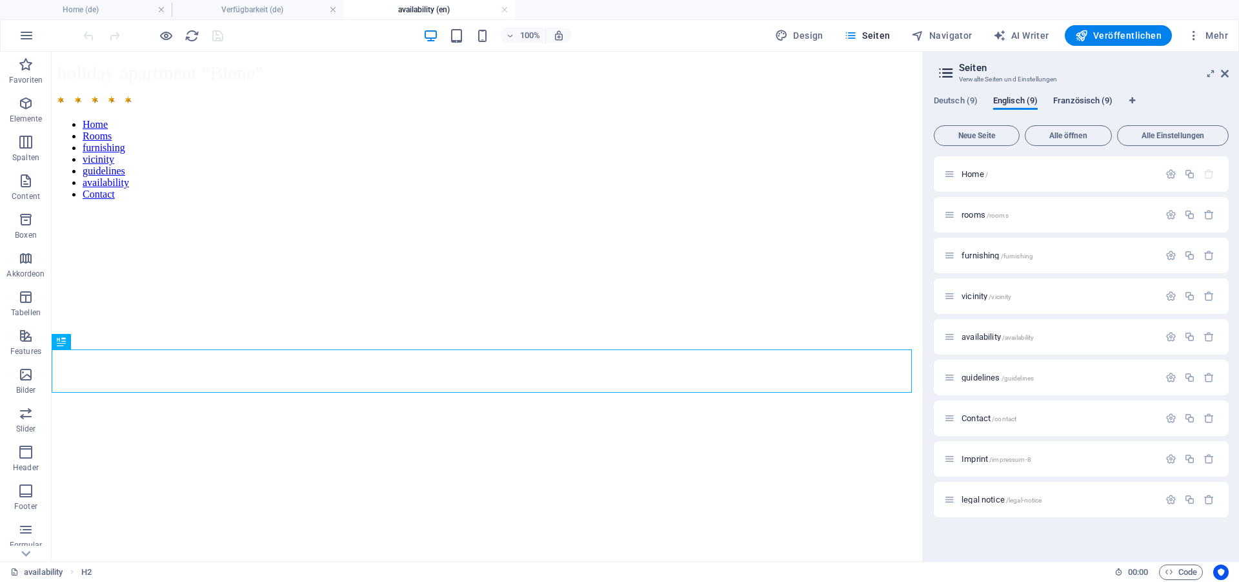
click at [1082, 104] on span "Französisch (9)" at bounding box center [1082, 102] width 59 height 18
click at [989, 340] on span "Disponibilité /disponibilite" at bounding box center [1005, 337] width 86 height 10
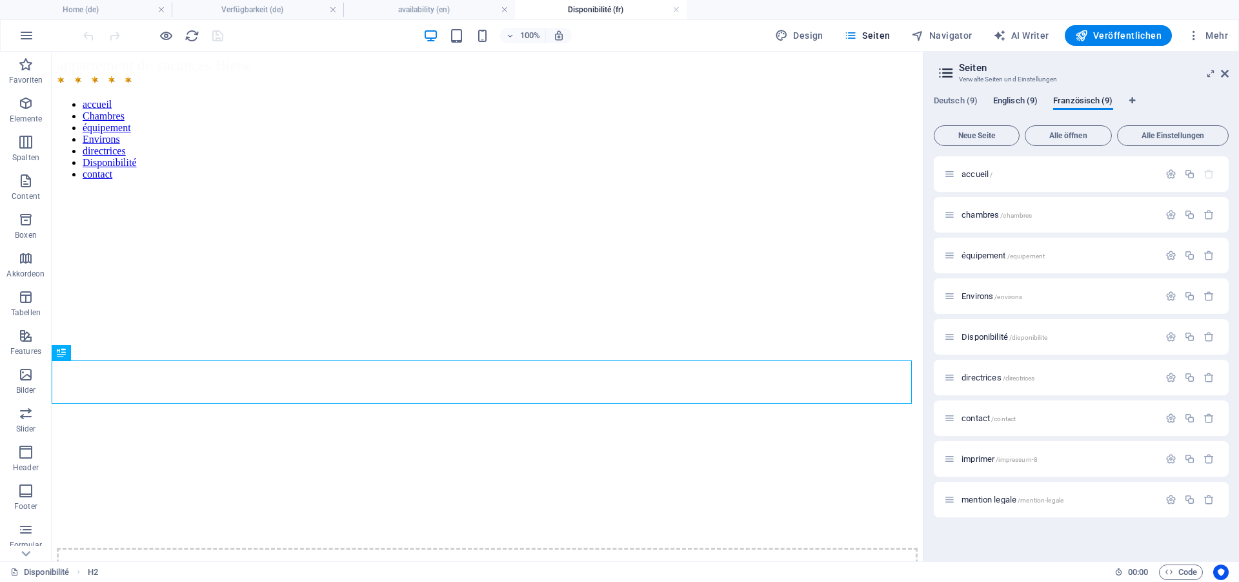
click at [1008, 98] on span "Englisch (9)" at bounding box center [1015, 102] width 45 height 18
click at [994, 329] on div "availability /availability" at bounding box center [1081, 336] width 295 height 35
click at [993, 340] on span "availability /availability" at bounding box center [998, 337] width 72 height 10
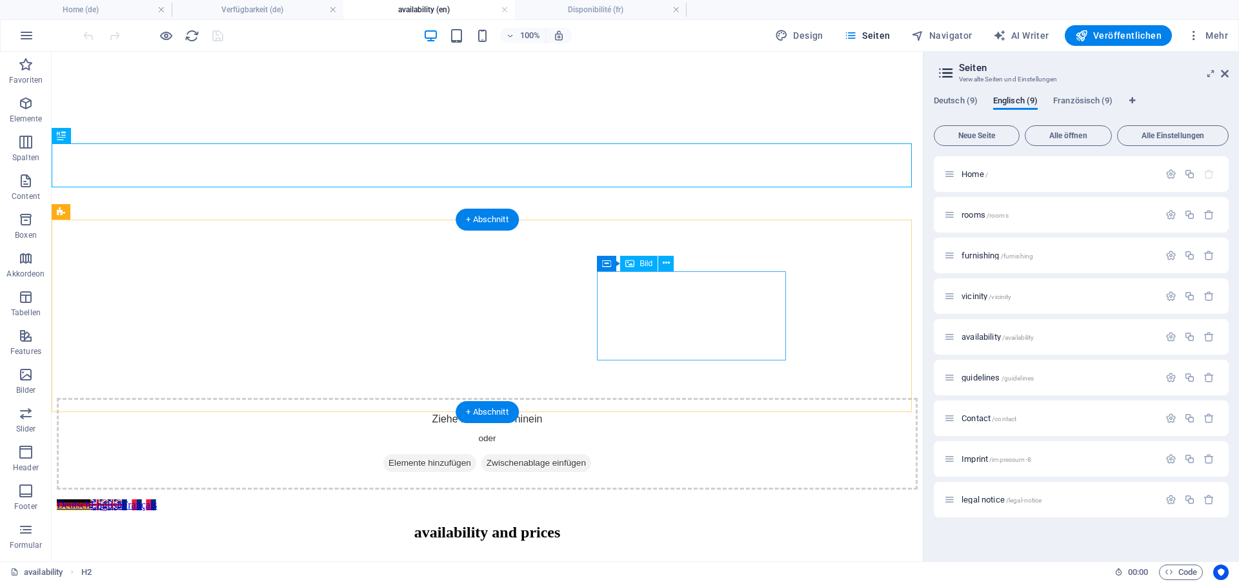
scroll to position [132, 0]
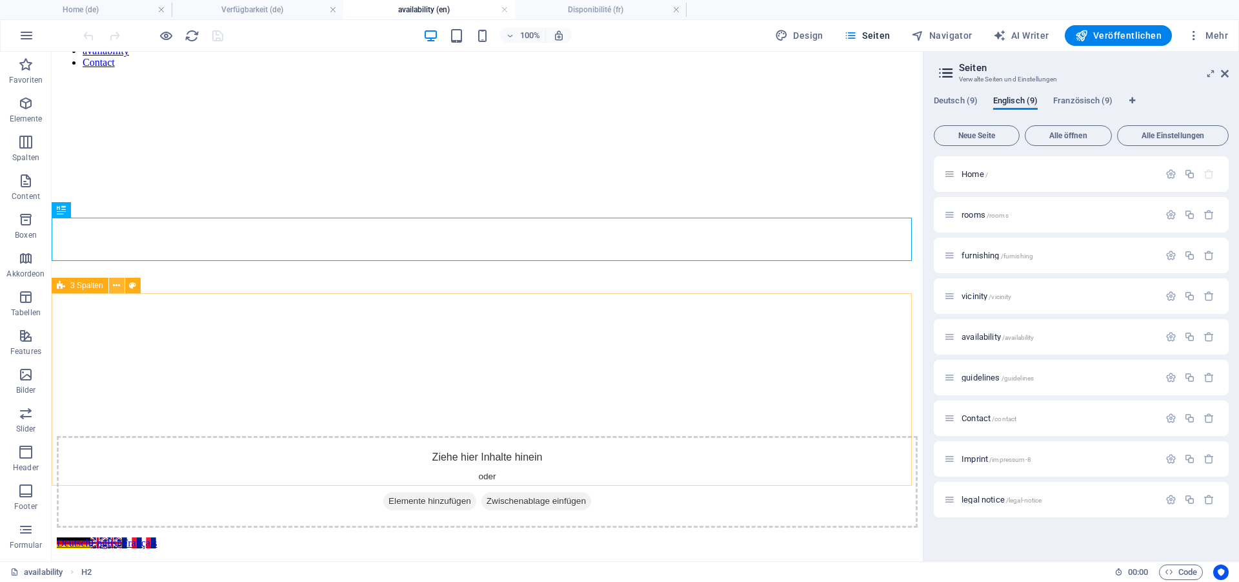
click at [114, 286] on icon at bounding box center [116, 286] width 7 height 14
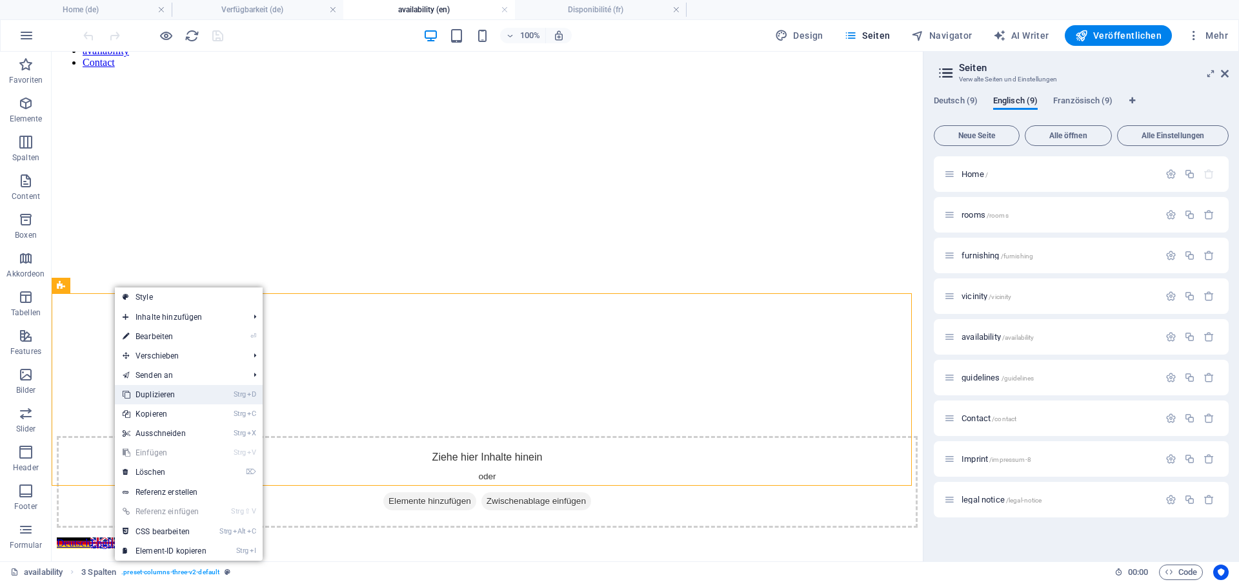
click at [168, 392] on link "Strg D Duplizieren" at bounding box center [164, 394] width 99 height 19
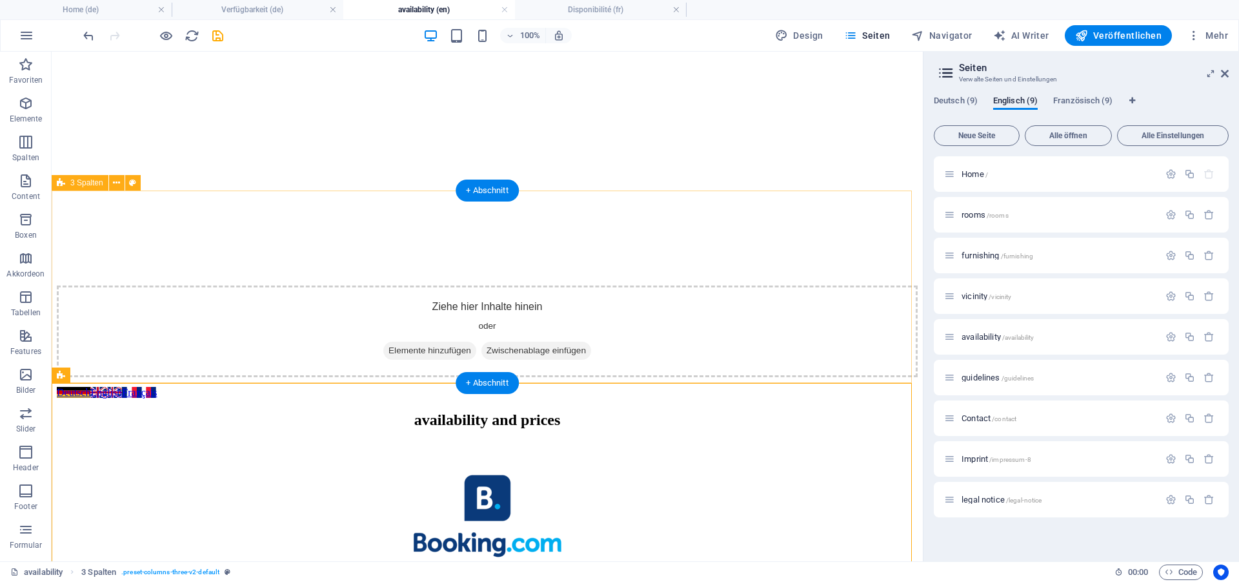
scroll to position [329, 0]
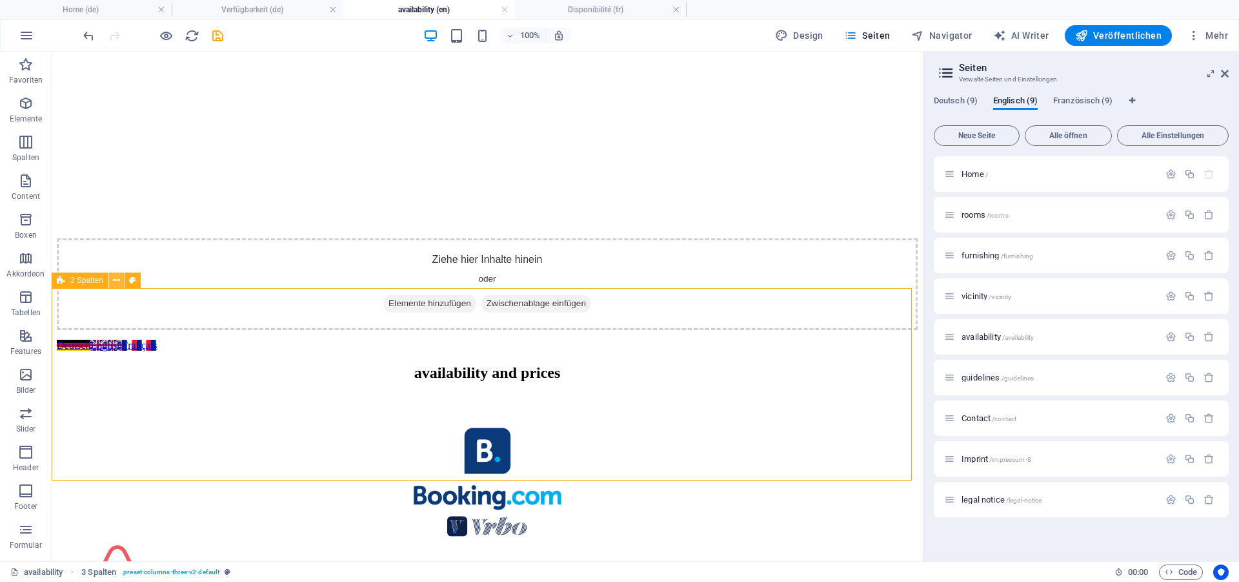
click at [119, 281] on icon at bounding box center [116, 281] width 7 height 14
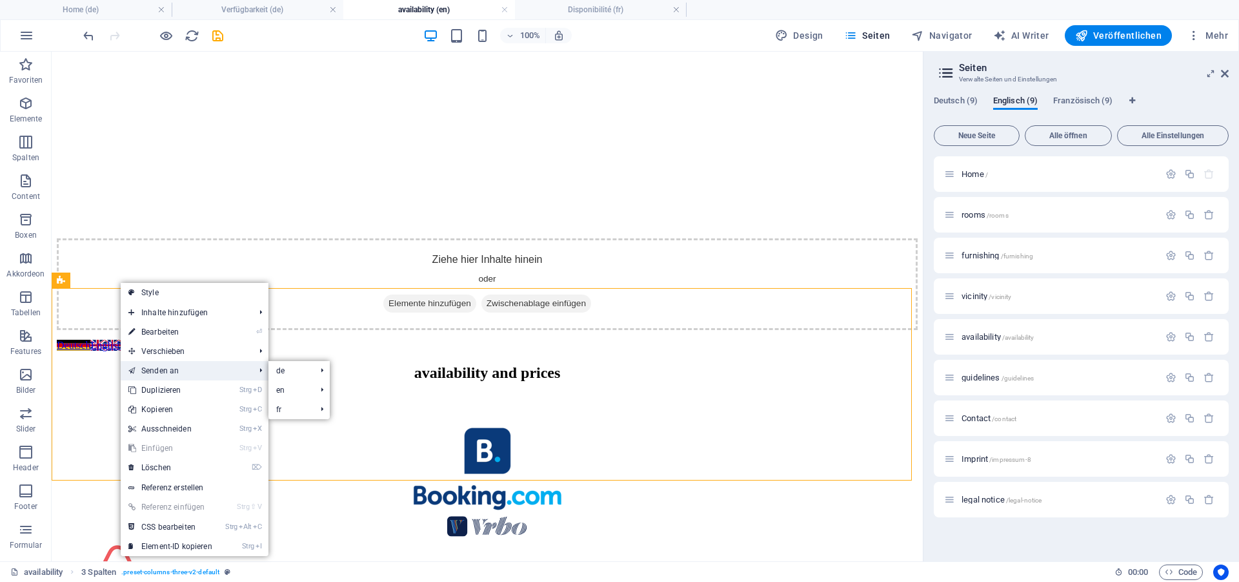
click at [168, 371] on link "Senden an" at bounding box center [185, 370] width 128 height 19
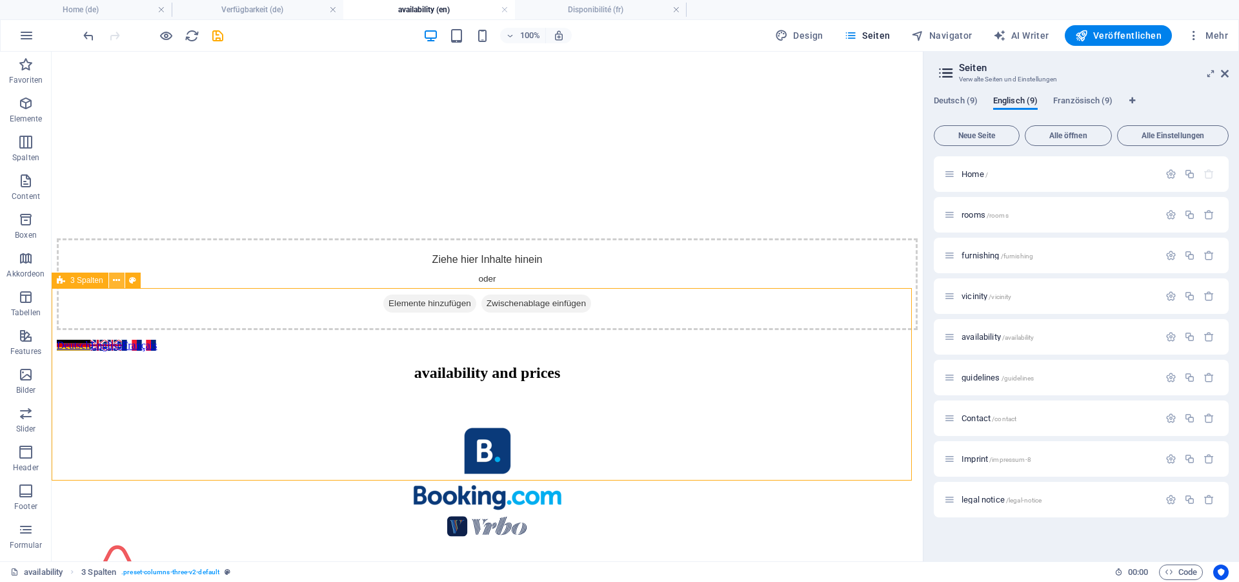
click at [118, 279] on icon at bounding box center [116, 281] width 7 height 14
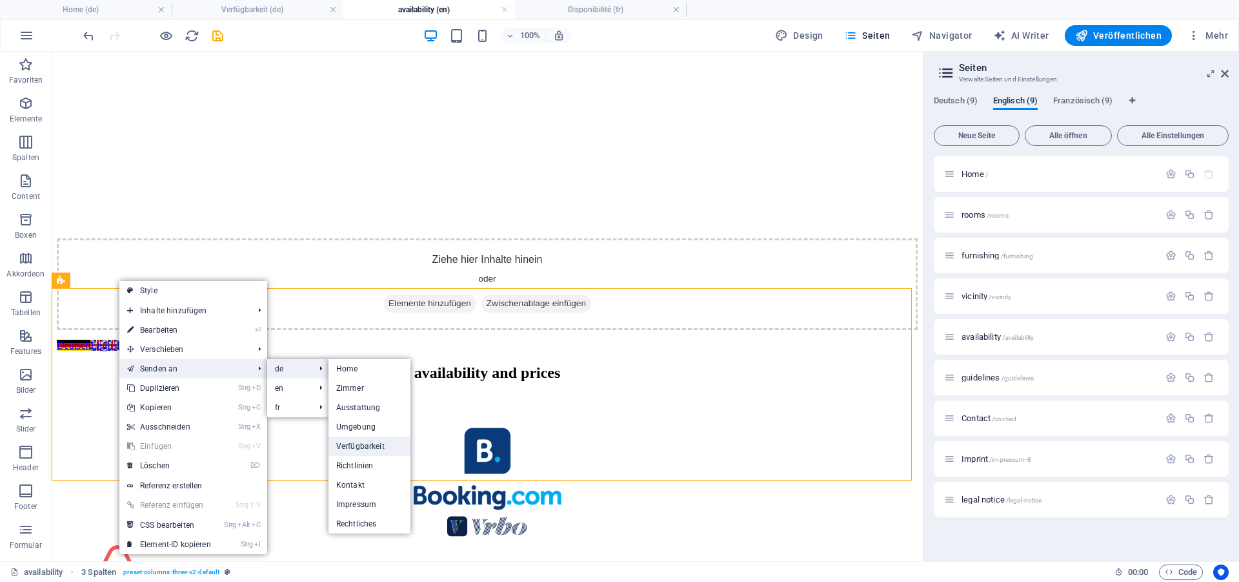
click at [356, 445] on link "Verfügbarkeit" at bounding box center [370, 445] width 82 height 19
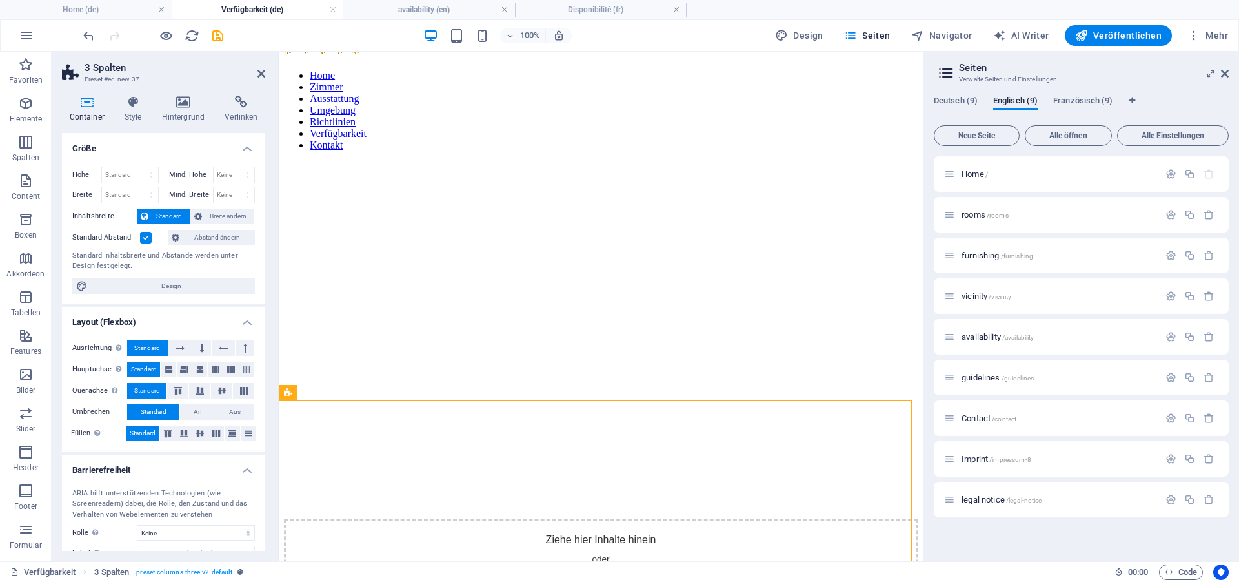
scroll to position [66, 0]
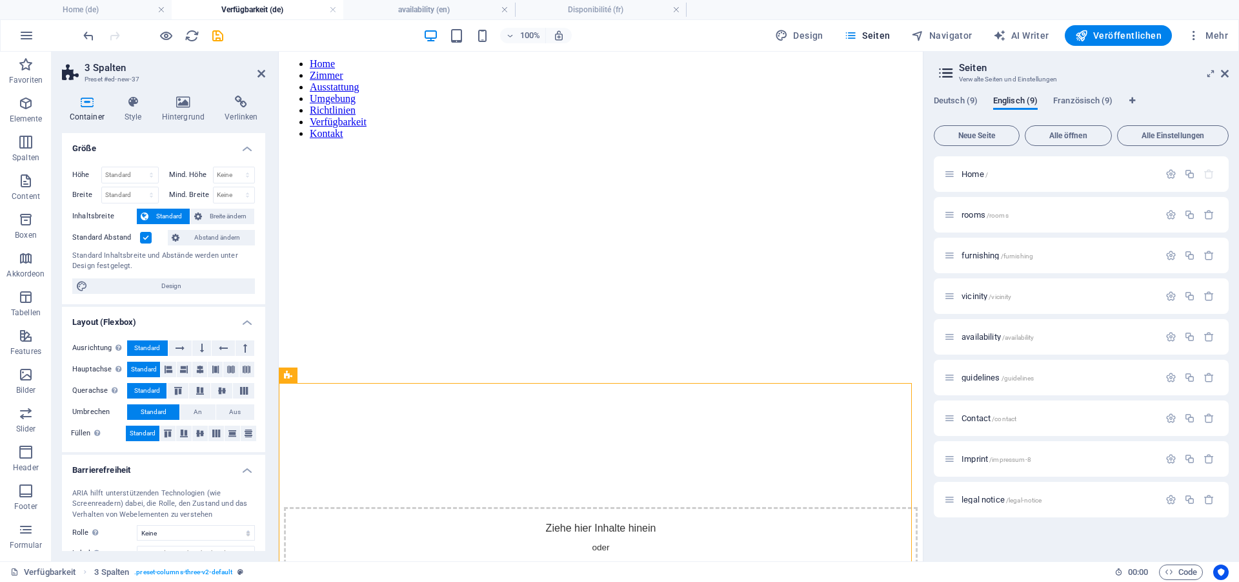
drag, startPoint x: 329, startPoint y: 409, endPoint x: 299, endPoint y: 407, distance: 29.7
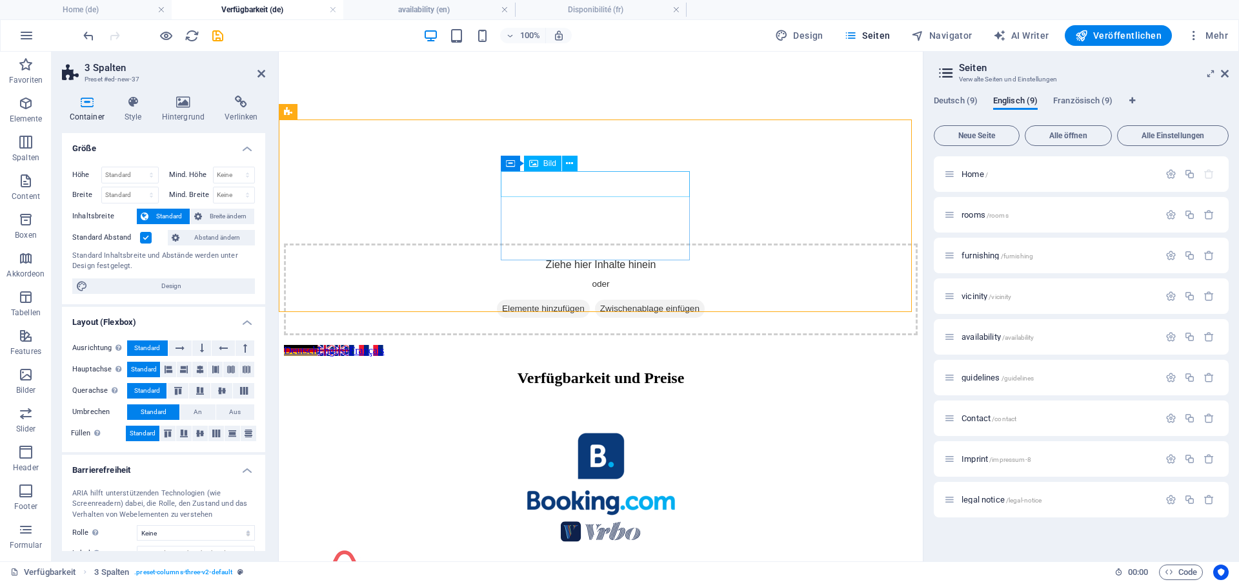
click at [607, 518] on figure at bounding box center [601, 532] width 634 height 28
click at [608, 518] on figure at bounding box center [601, 532] width 634 height 28
select select "%"
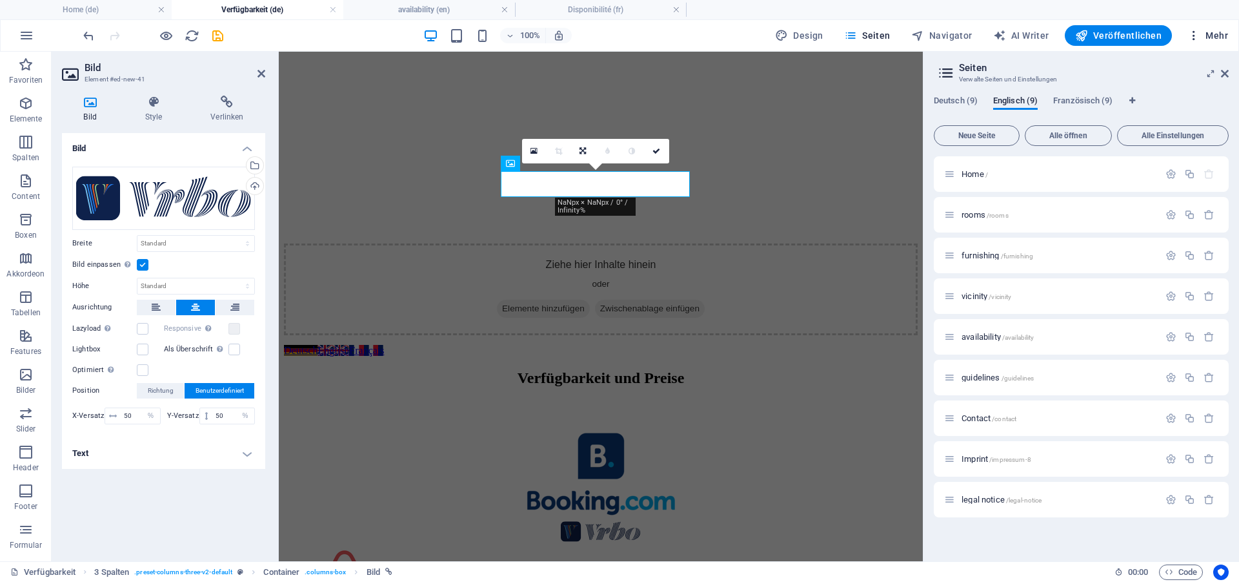
click at [1224, 32] on span "Mehr" at bounding box center [1208, 35] width 41 height 13
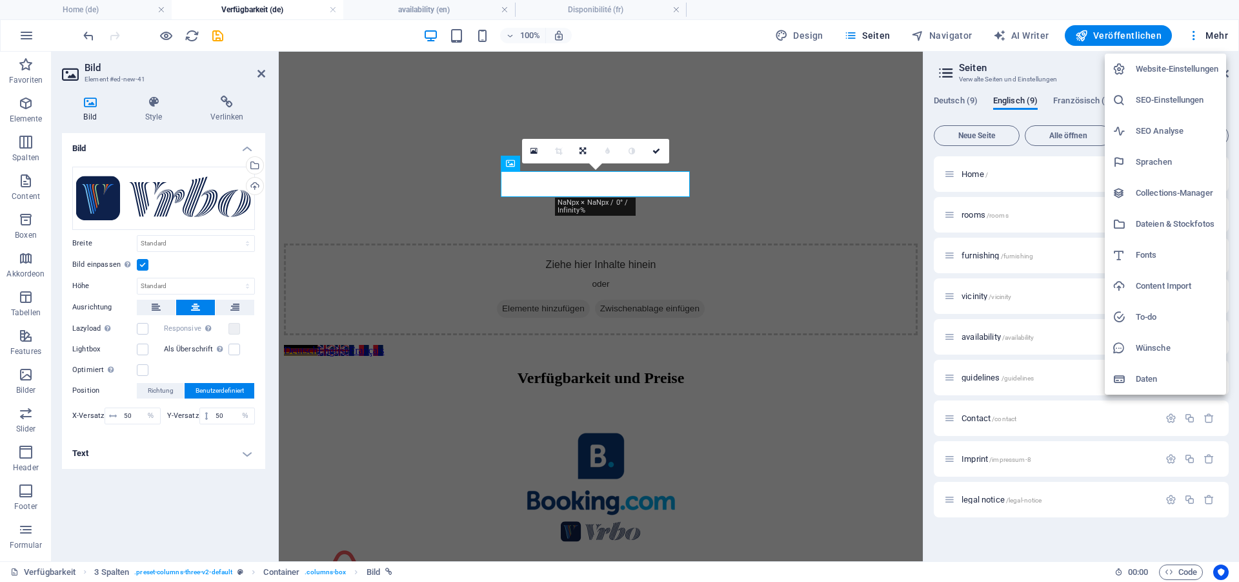
click at [1156, 225] on h6 "Dateien & Stockfotos" at bounding box center [1177, 223] width 83 height 15
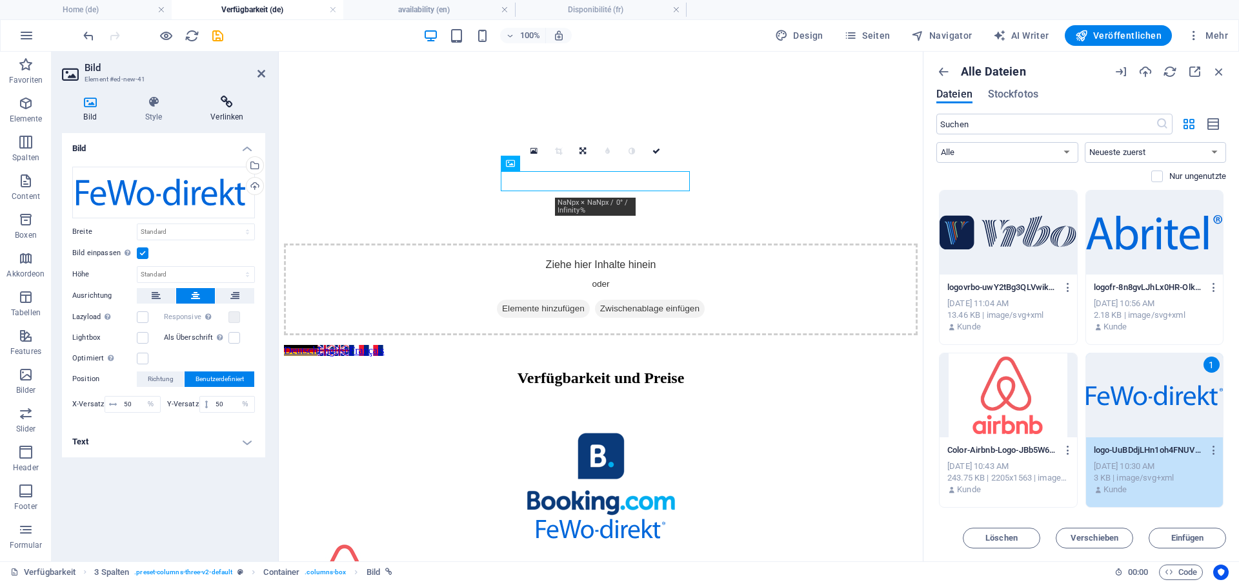
click at [224, 106] on icon at bounding box center [227, 102] width 76 height 13
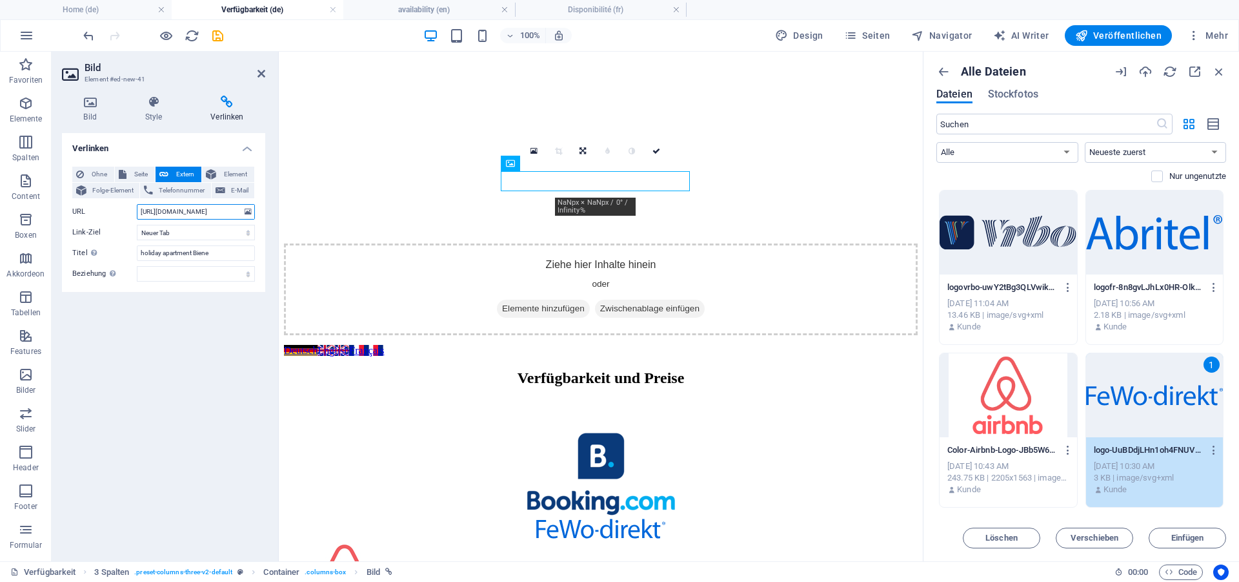
click at [181, 212] on input "https://www.vrbo.com/5281825ha" at bounding box center [196, 211] width 118 height 15
click at [207, 213] on input "https://www.fewo-direkt.de/5281825ha" at bounding box center [196, 211] width 118 height 15
paste input "ferienwohnung-ferienhaus/p5281825"
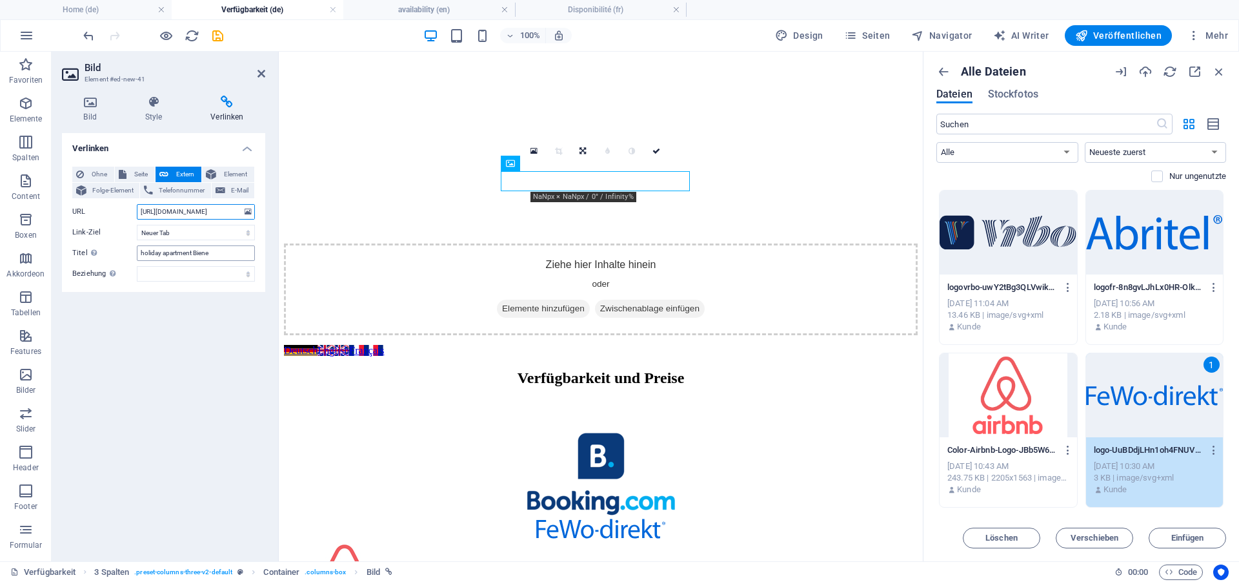
type input "https://www.fewo-direkt.de/ferienwohnung-ferienhaus/p5281825"
drag, startPoint x: 210, startPoint y: 253, endPoint x: 51, endPoint y: 244, distance: 159.0
click at [137, 245] on input "holiday apartment Biene" at bounding box center [196, 252] width 118 height 15
type input "Ferienwohnung Biene"
click at [213, 34] on icon "save" at bounding box center [217, 35] width 15 height 15
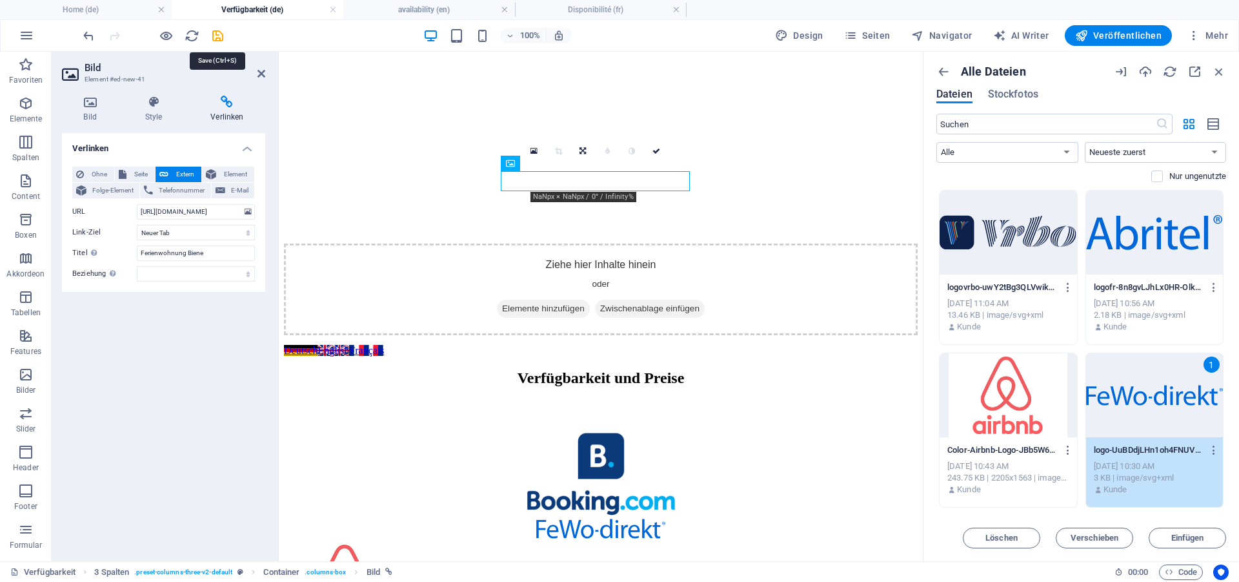
checkbox input "false"
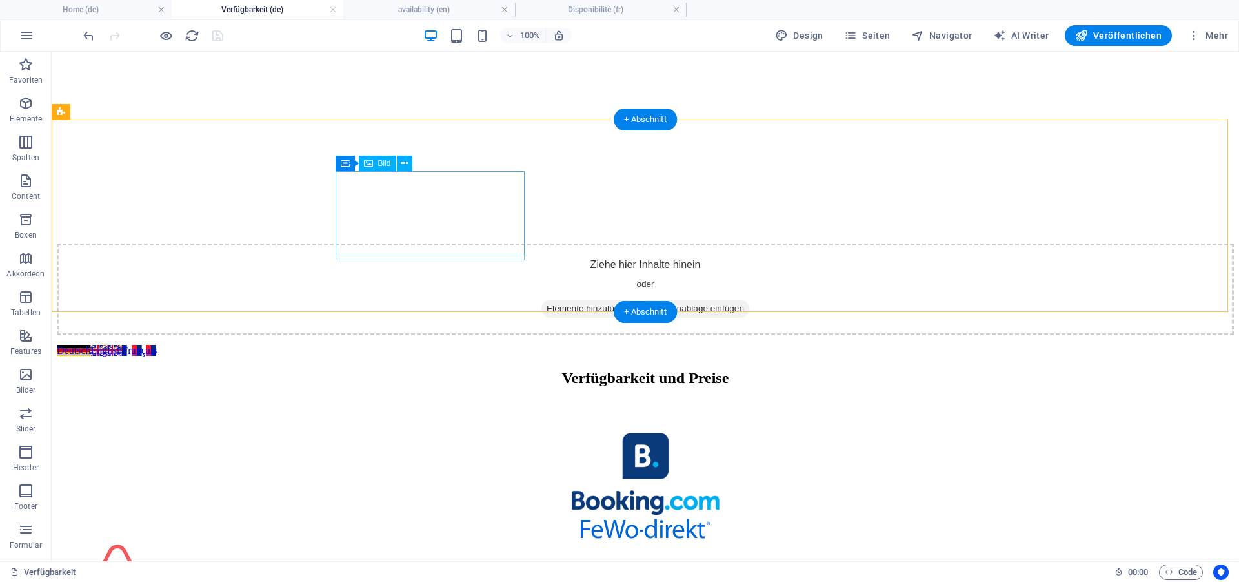
click at [388, 432] on figure at bounding box center [645, 475] width 1177 height 86
click at [434, 432] on figure at bounding box center [645, 475] width 1177 height 86
select select "px"
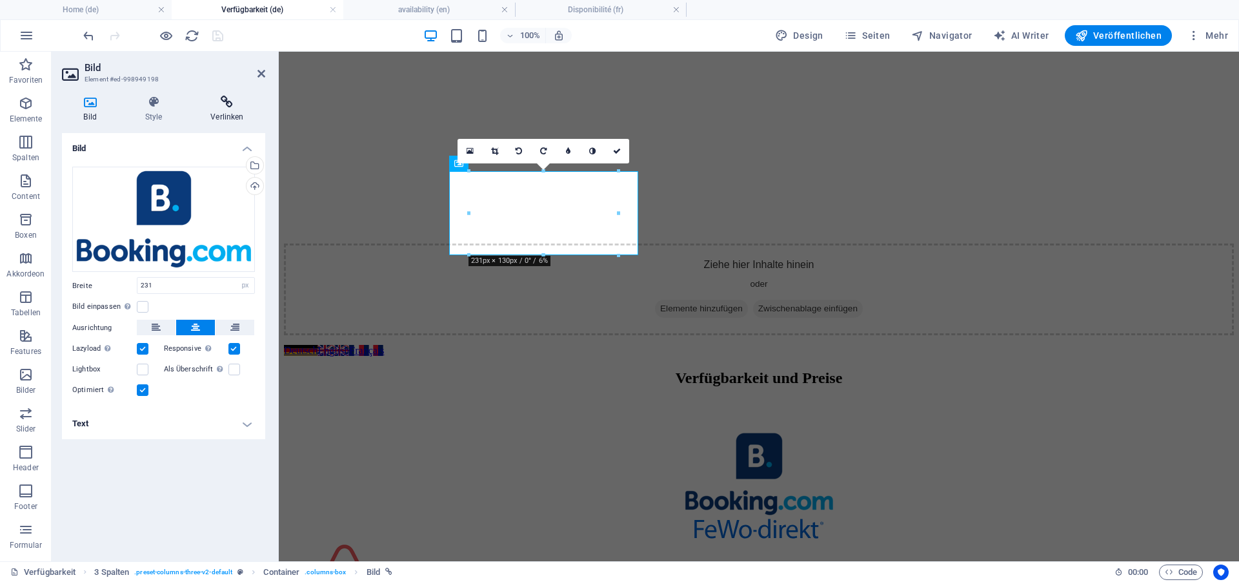
click at [226, 106] on icon at bounding box center [227, 102] width 76 height 13
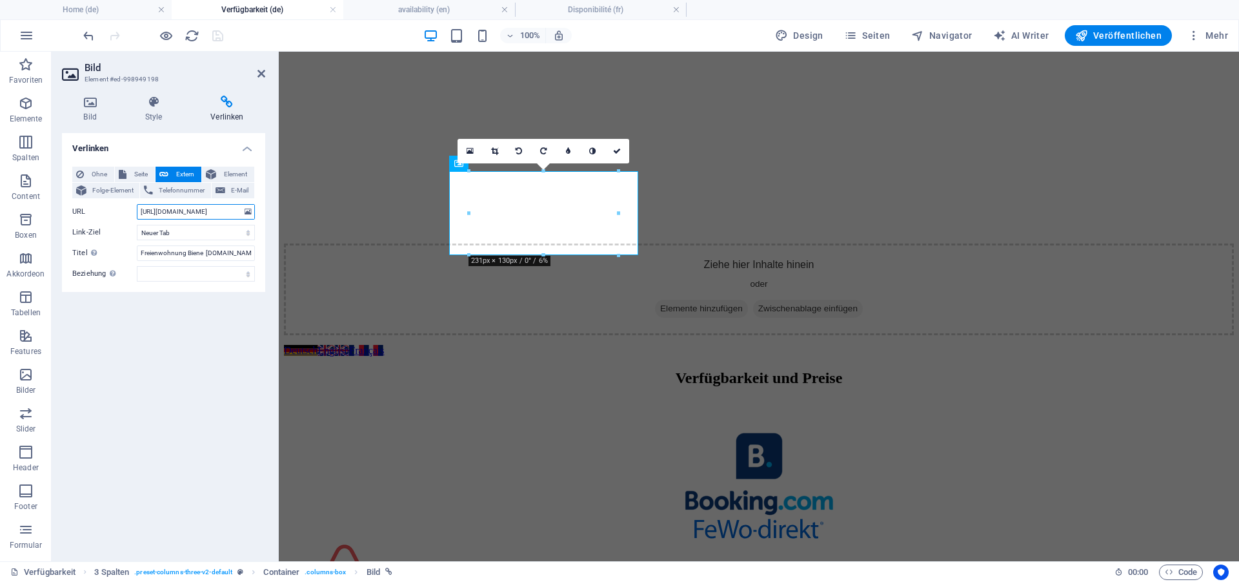
click at [210, 212] on input "[URL][DOMAIN_NAME]" at bounding box center [196, 211] width 118 height 15
type input "[URL][DOMAIN_NAME]"
click at [220, 32] on icon "save" at bounding box center [217, 35] width 15 height 15
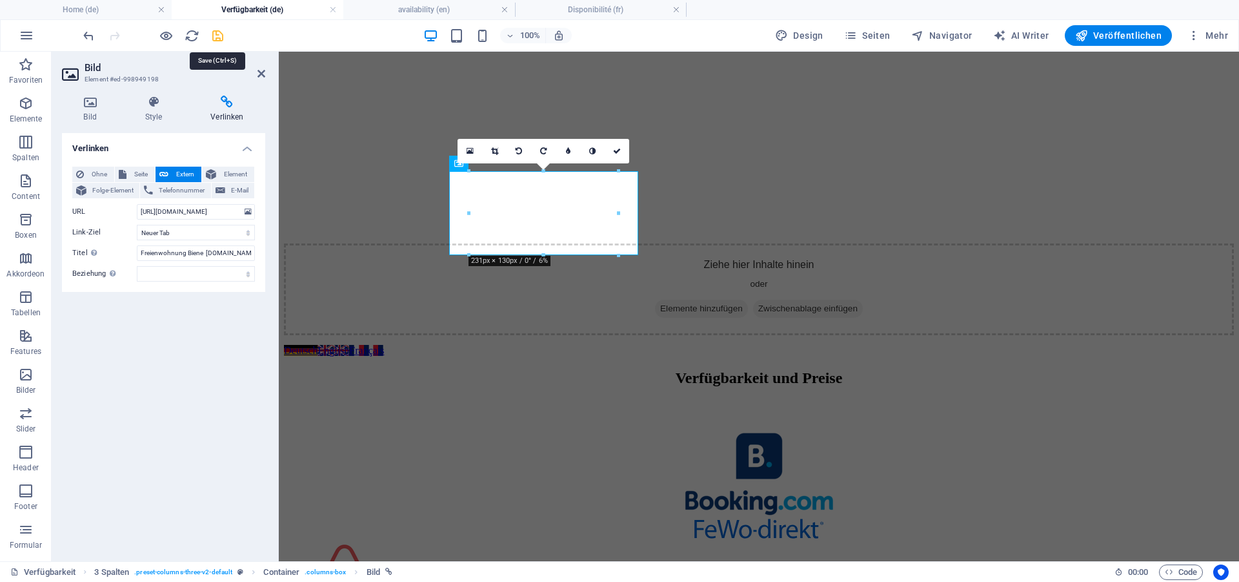
checkbox input "false"
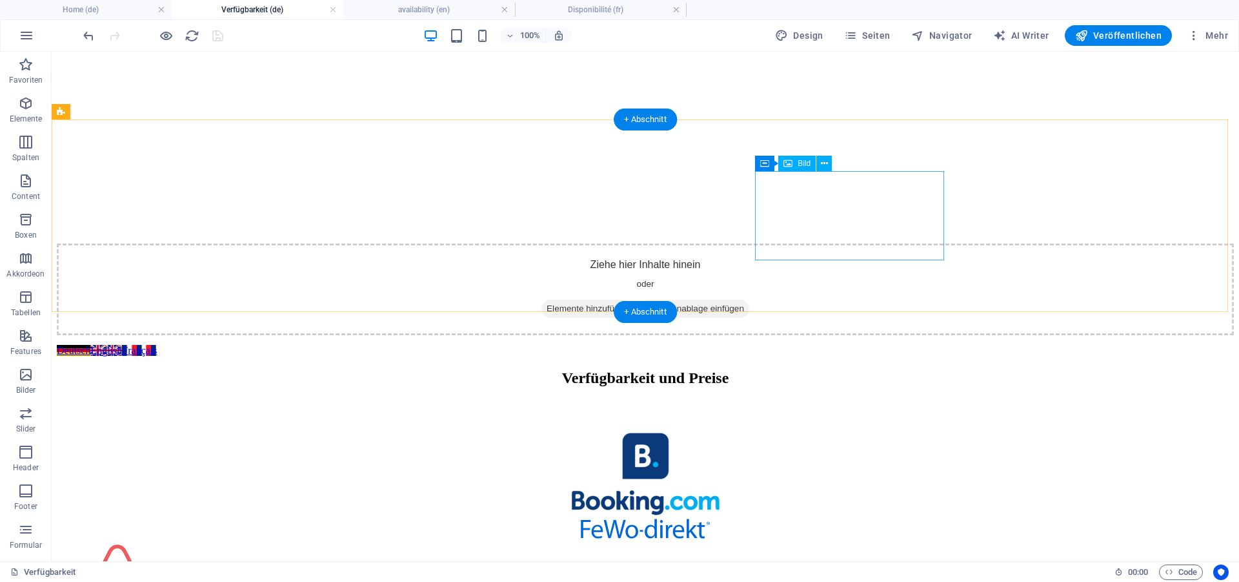
click at [821, 541] on figure at bounding box center [645, 587] width 1177 height 92
select select "px"
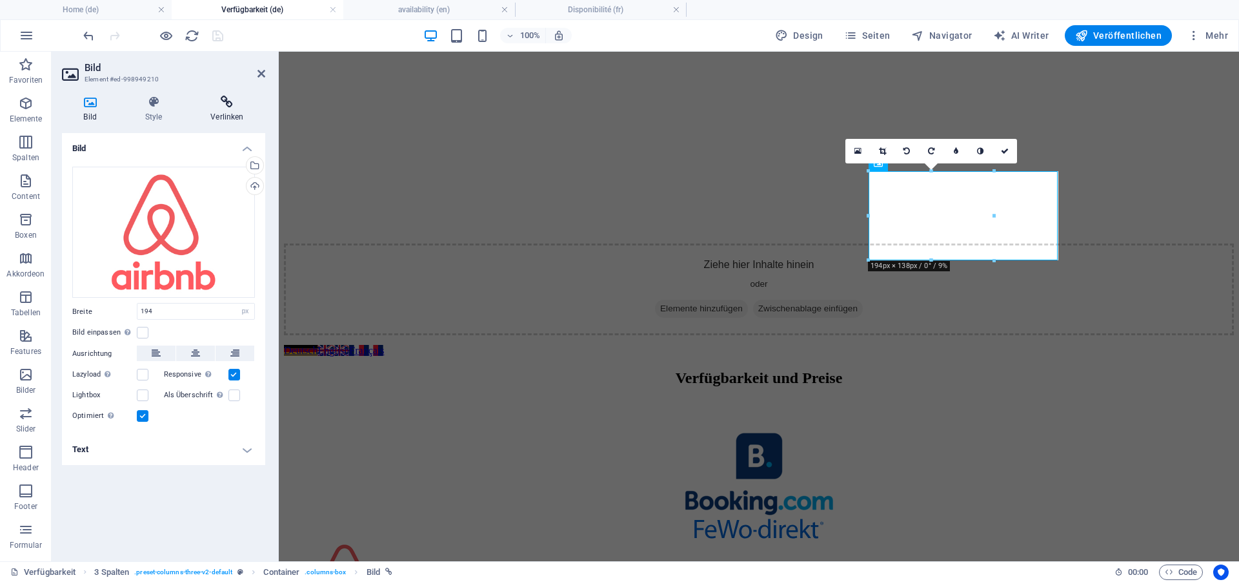
click at [226, 99] on icon at bounding box center [227, 102] width 76 height 13
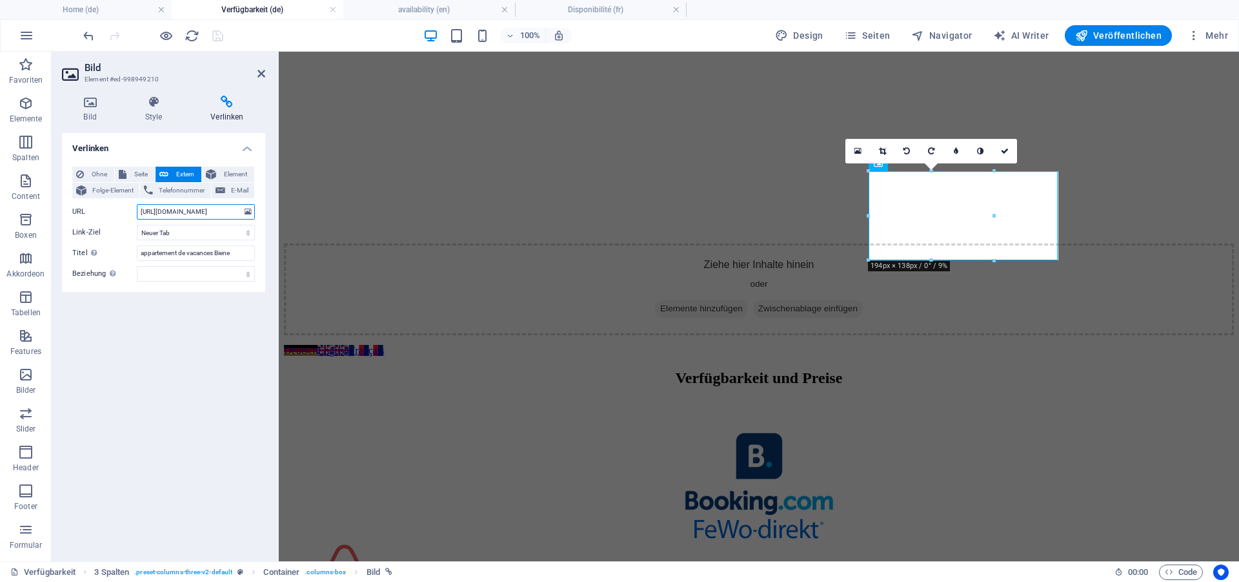
click at [199, 213] on input "https://www.airbnb.com/rooms/733017444626641518?source_impression_id=p3_1759308…" at bounding box center [196, 211] width 118 height 15
type input "https://www.airbnb.de/rooms/733017444626641518?source_impression_id=p3_17593081…"
click at [222, 35] on icon "save" at bounding box center [217, 35] width 15 height 15
checkbox input "false"
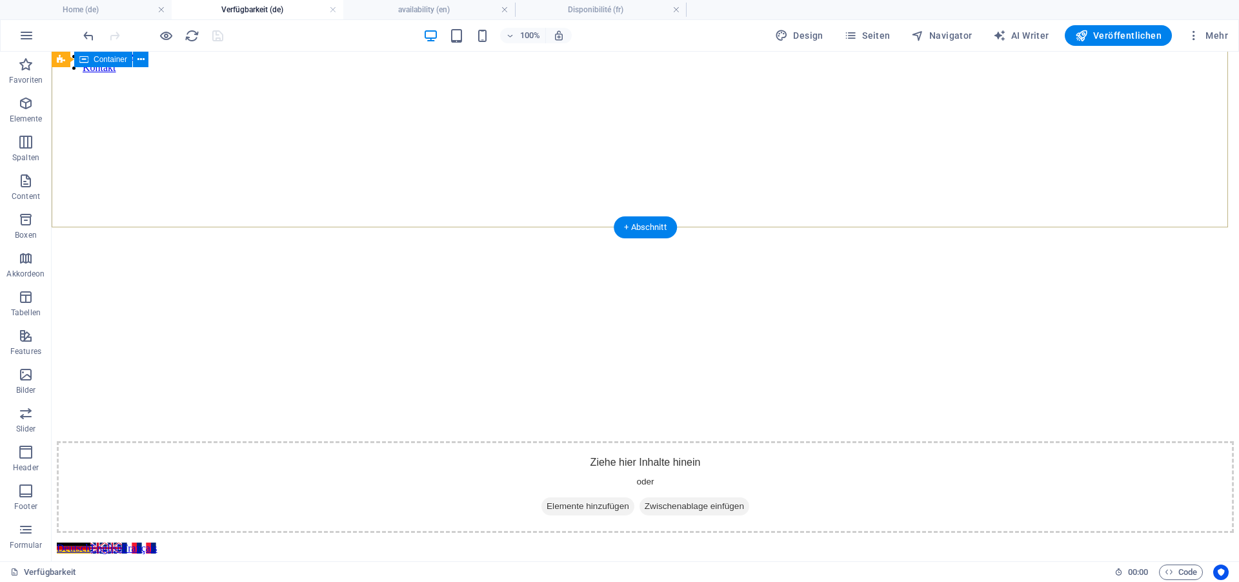
scroll to position [0, 0]
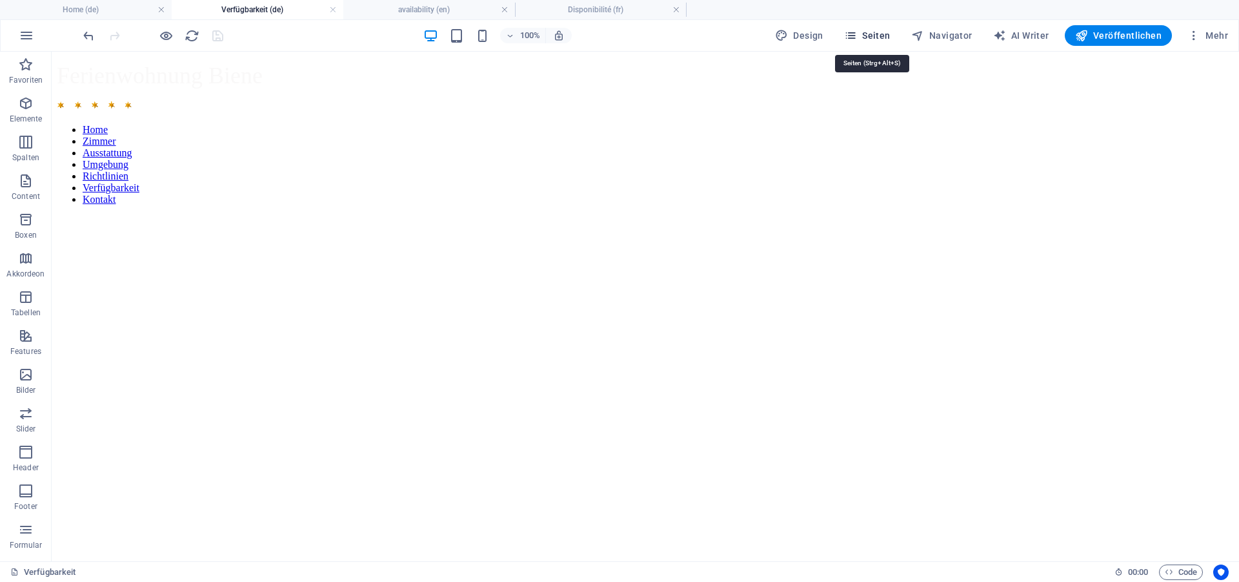
click at [857, 37] on icon "button" at bounding box center [850, 35] width 13 height 13
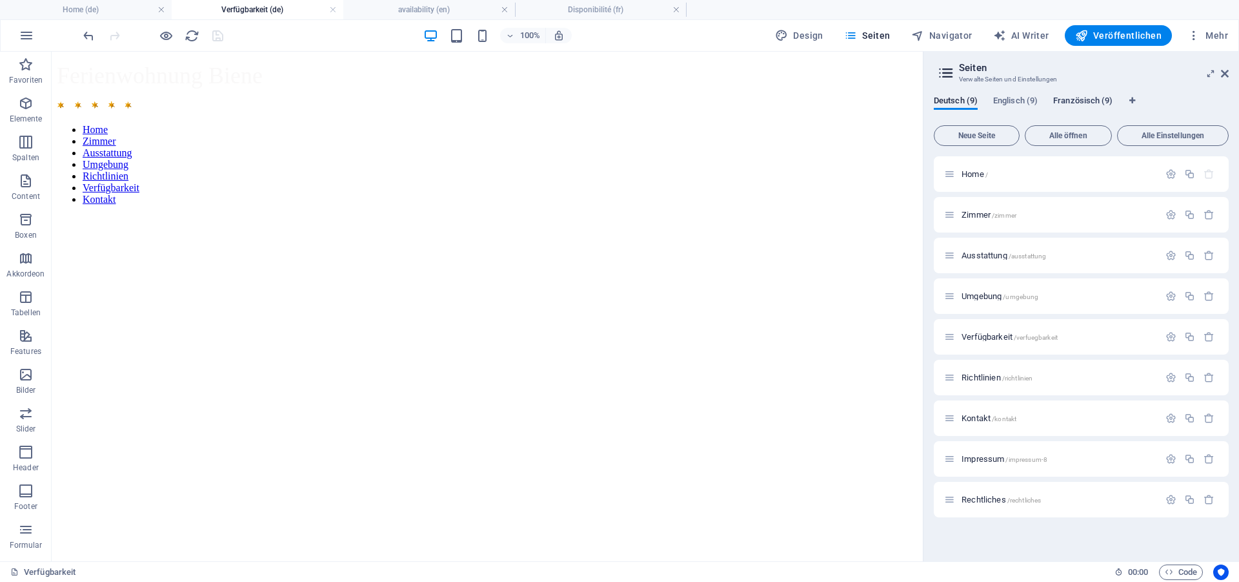
click at [1073, 101] on span "Französisch (9)" at bounding box center [1082, 102] width 59 height 18
click at [989, 338] on span "Disponibilité /disponibilite" at bounding box center [1005, 337] width 86 height 10
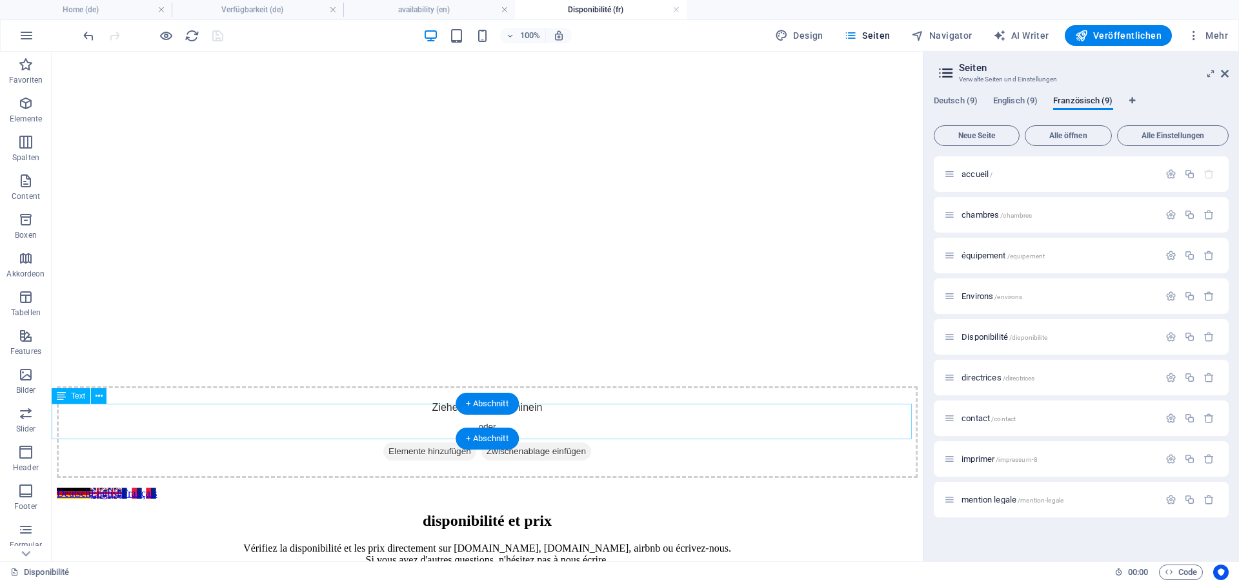
scroll to position [198, 0]
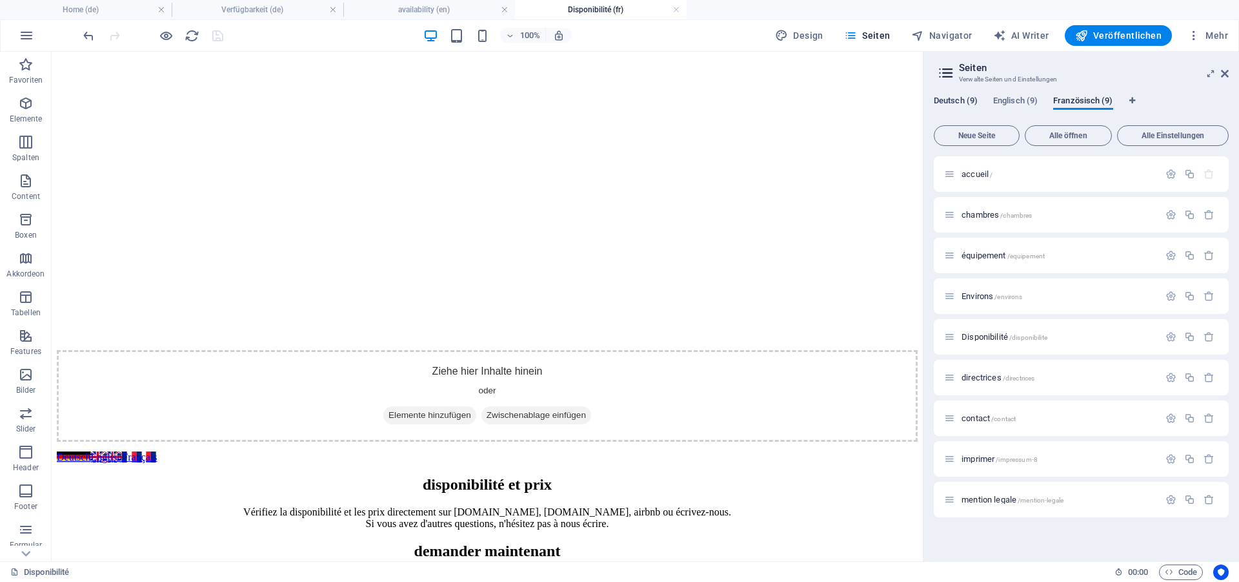
click at [953, 99] on span "Deutsch (9)" at bounding box center [956, 102] width 44 height 18
click at [1000, 336] on span "Verfügbarkeit /verfuegbarkeit" at bounding box center [1010, 337] width 96 height 10
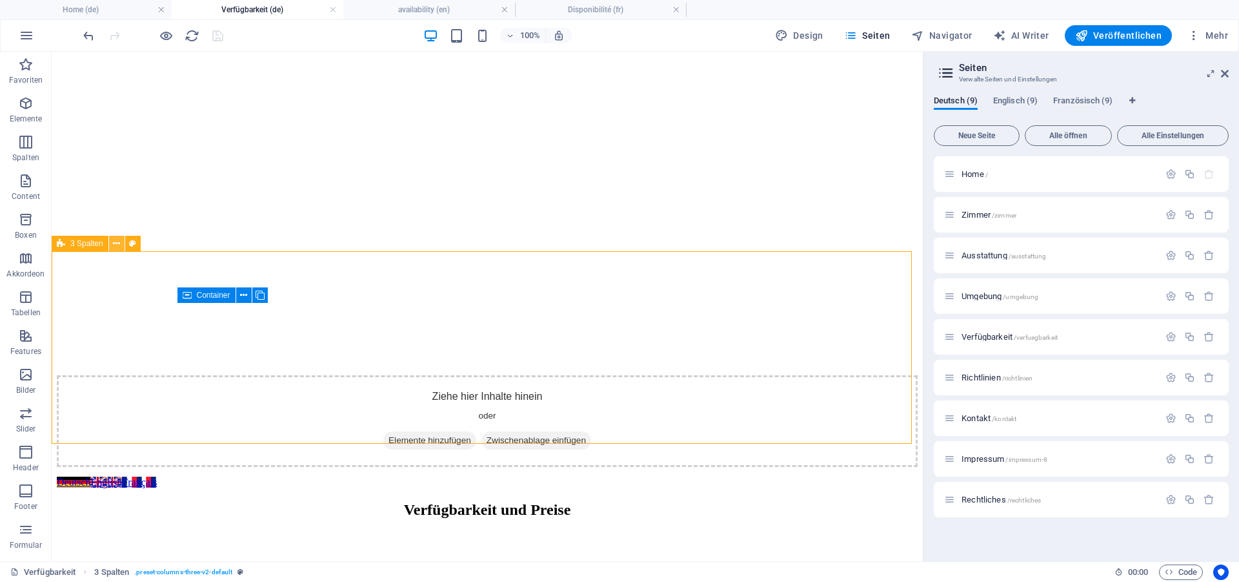
click at [118, 244] on icon at bounding box center [116, 244] width 7 height 14
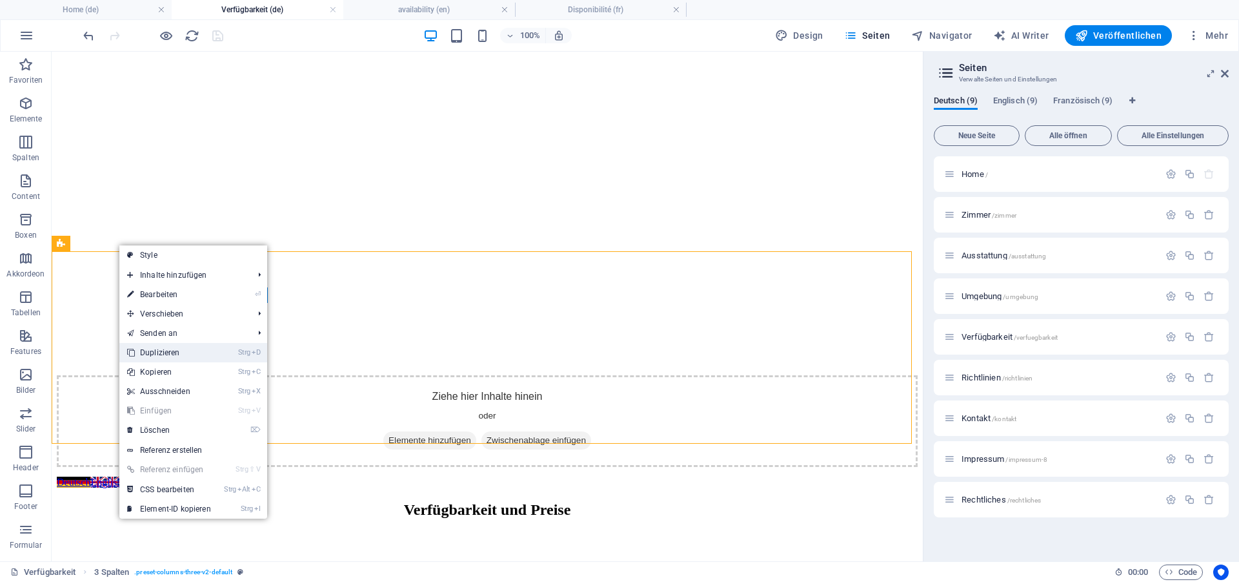
click at [165, 354] on link "Strg D Duplizieren" at bounding box center [168, 352] width 99 height 19
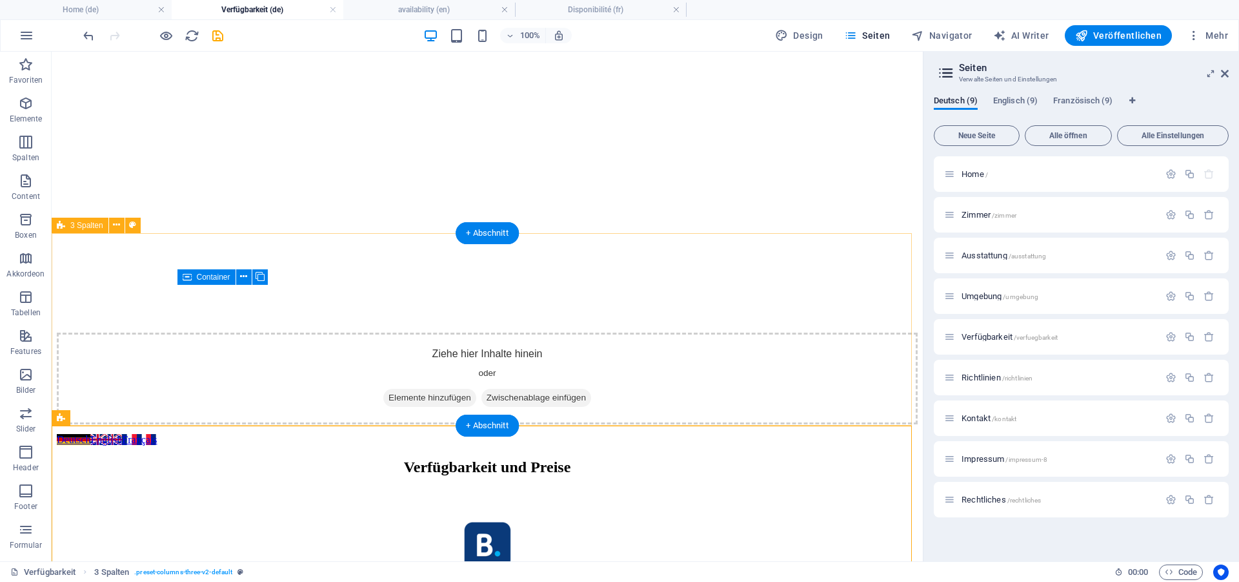
scroll to position [263, 0]
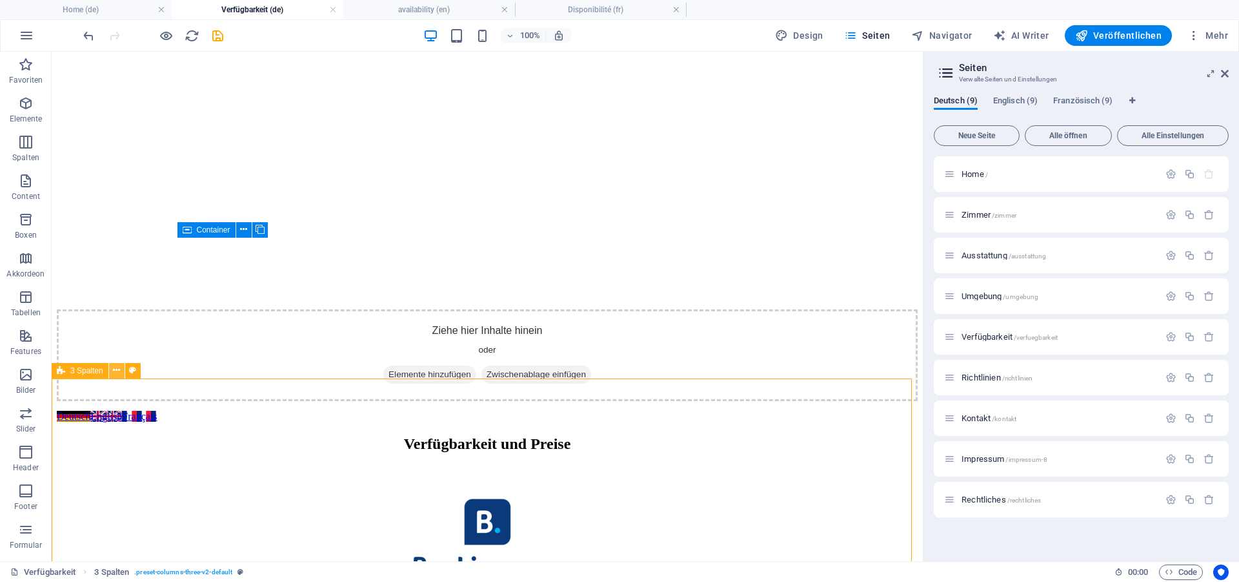
click at [117, 369] on icon at bounding box center [116, 370] width 7 height 14
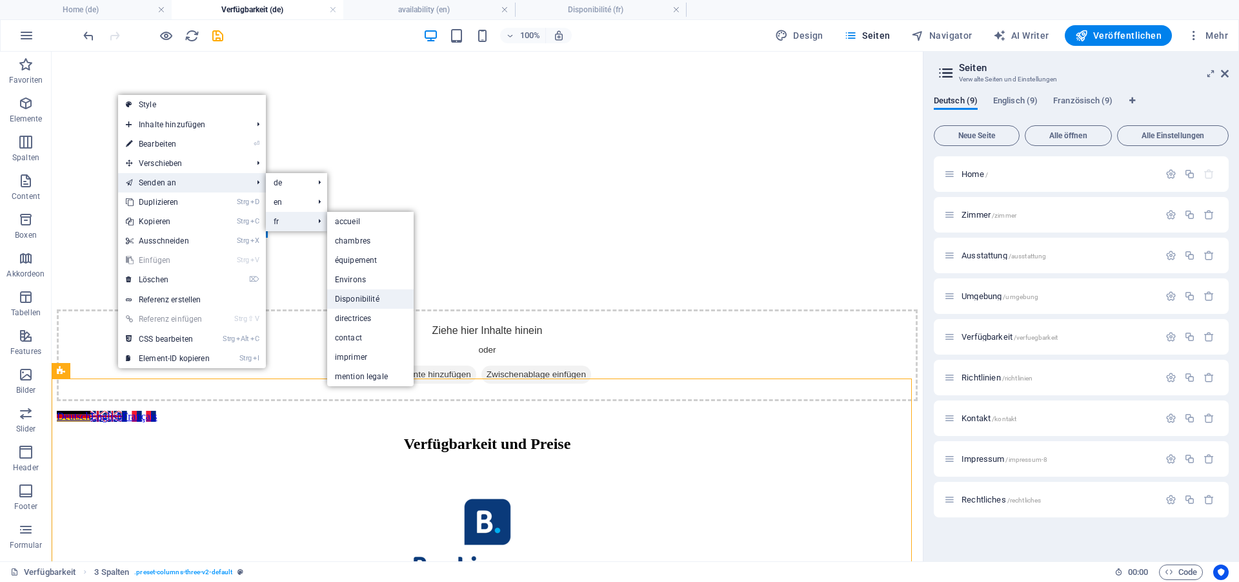
click at [351, 300] on link "Disponibilité" at bounding box center [370, 298] width 86 height 19
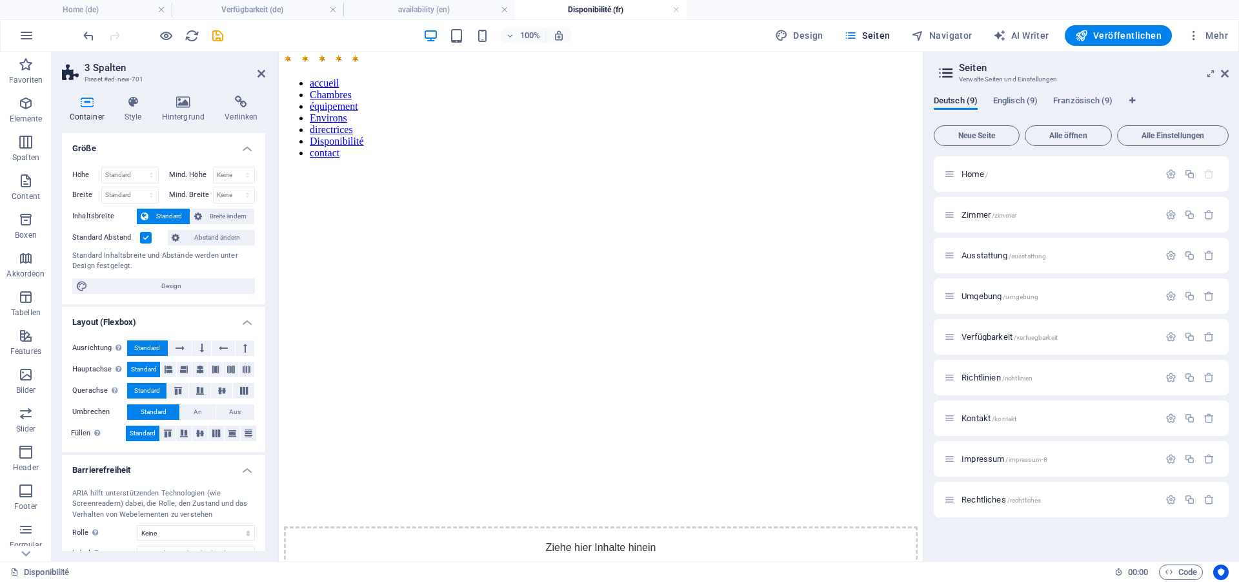
scroll to position [19, 0]
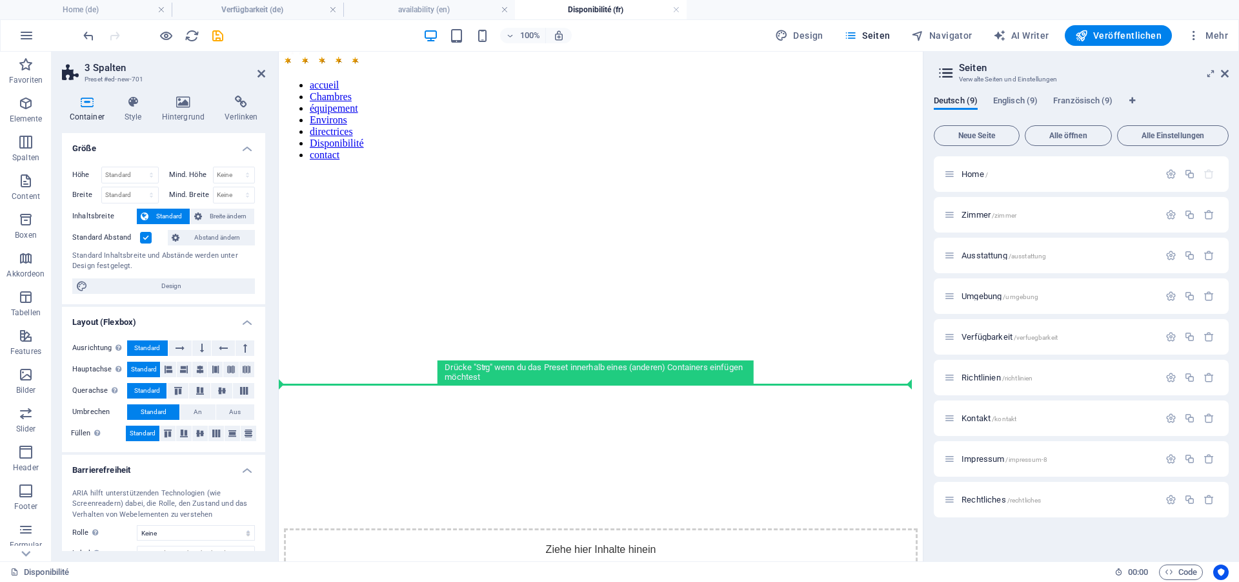
drag, startPoint x: 591, startPoint y: 415, endPoint x: 431, endPoint y: 379, distance: 164.1
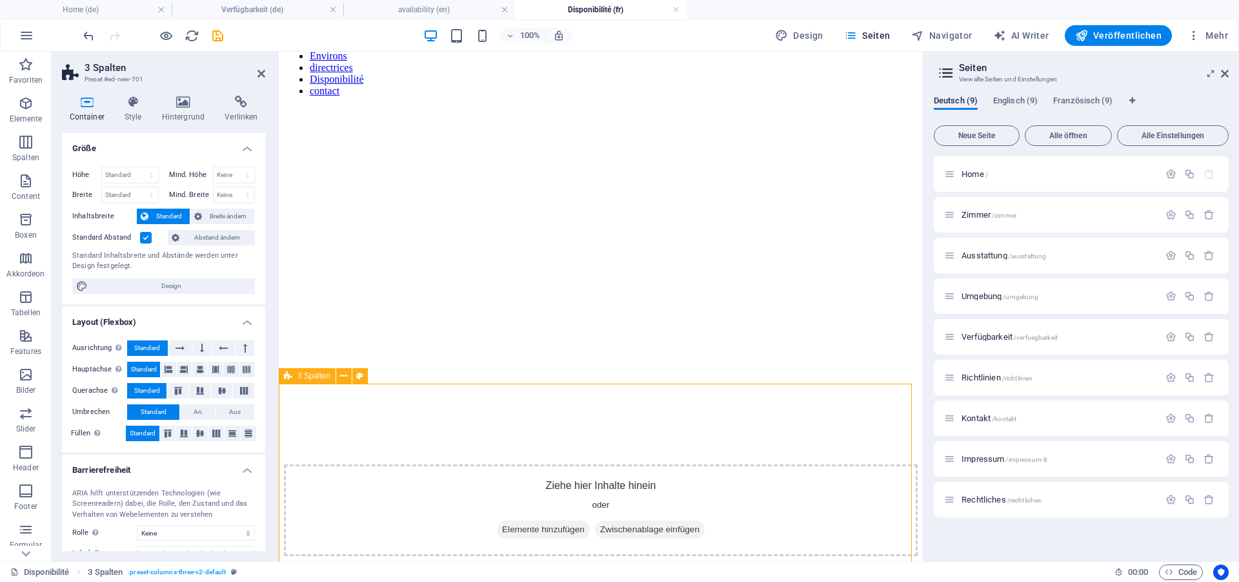
scroll to position [151, 0]
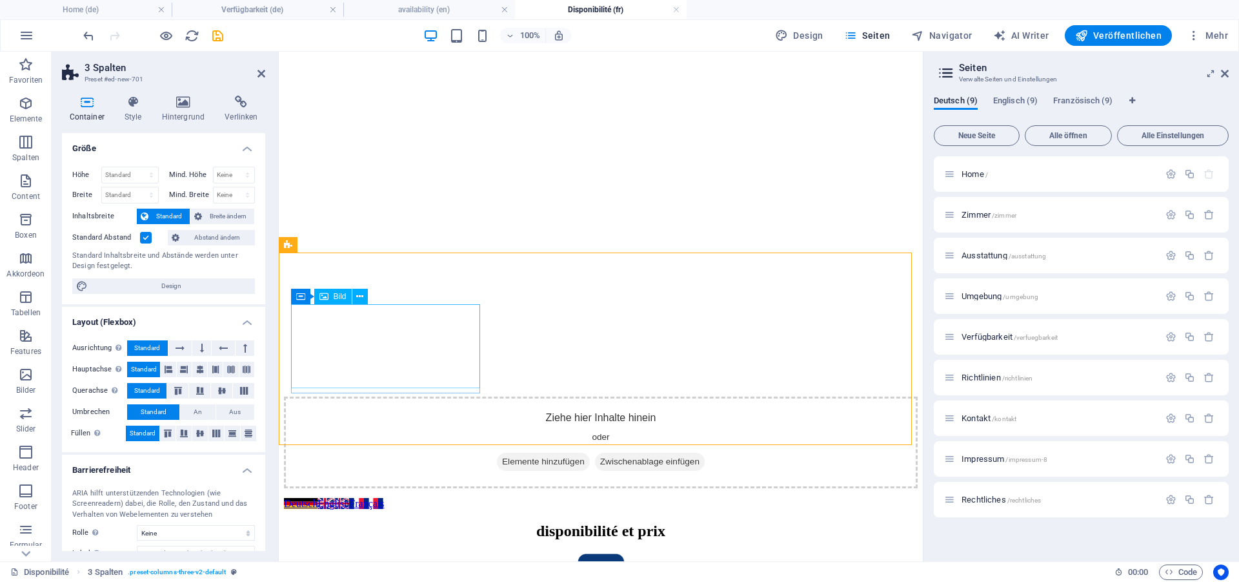
click at [241, 103] on icon at bounding box center [242, 102] width 48 height 13
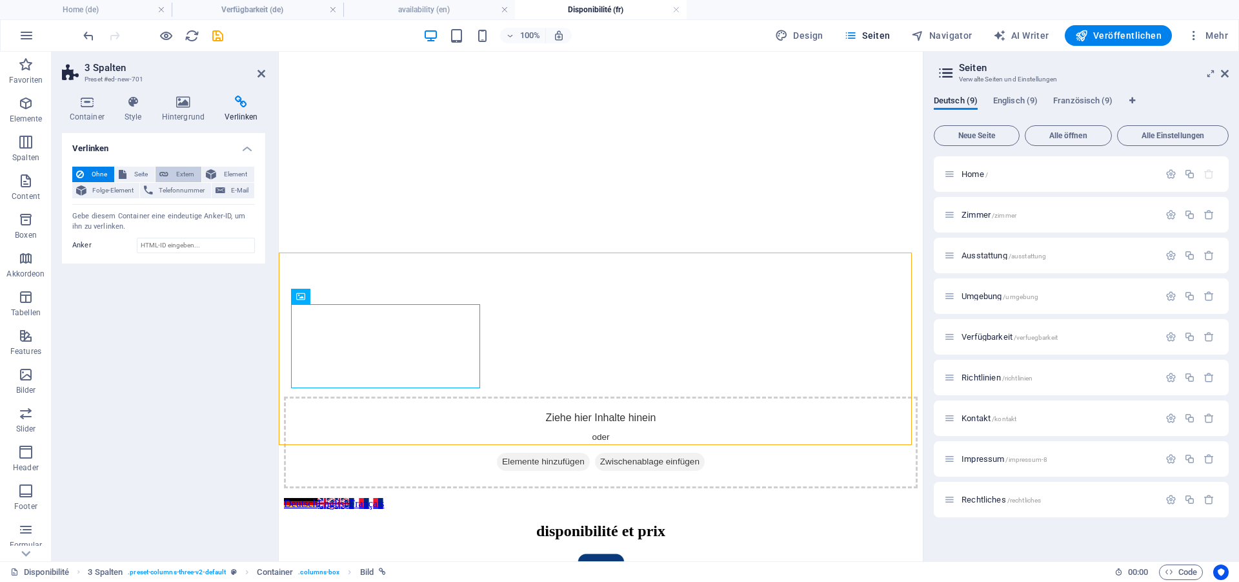
click at [177, 170] on span "Extern" at bounding box center [184, 174] width 25 height 15
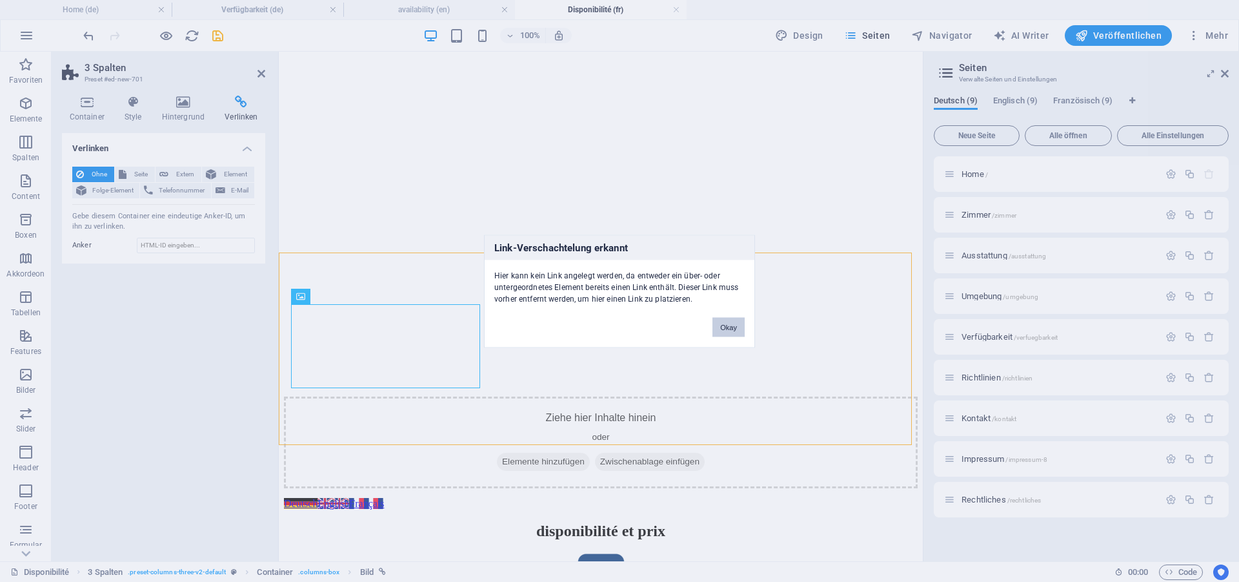
drag, startPoint x: 725, startPoint y: 327, endPoint x: 186, endPoint y: 232, distance: 547.8
click at [725, 327] on button "Okay" at bounding box center [729, 326] width 32 height 19
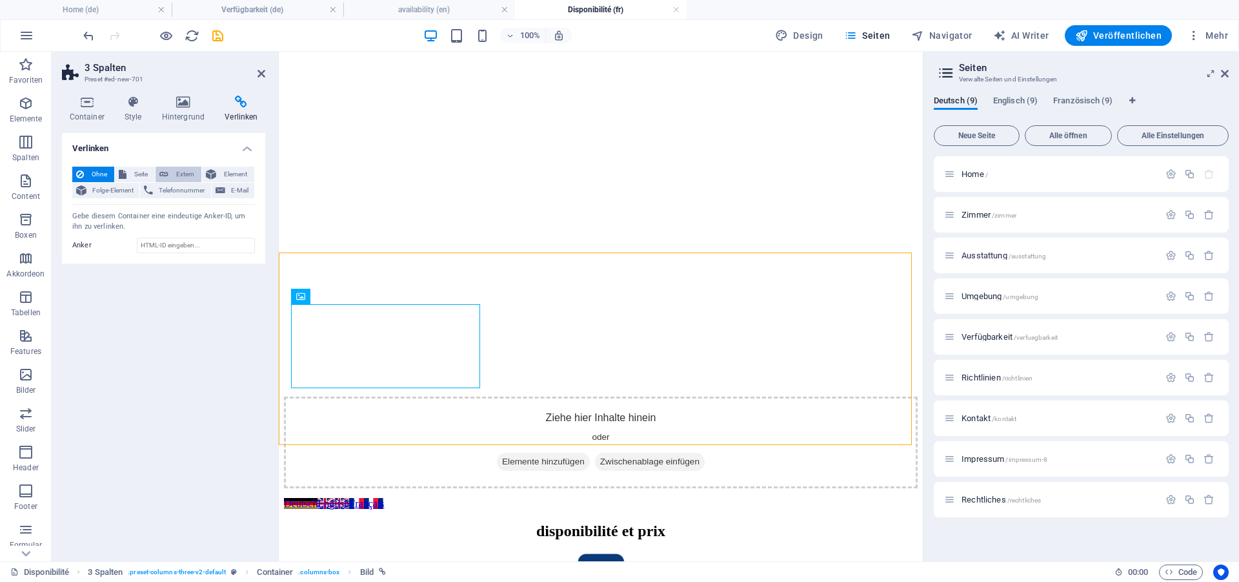
click at [179, 171] on span "Extern" at bounding box center [184, 174] width 25 height 15
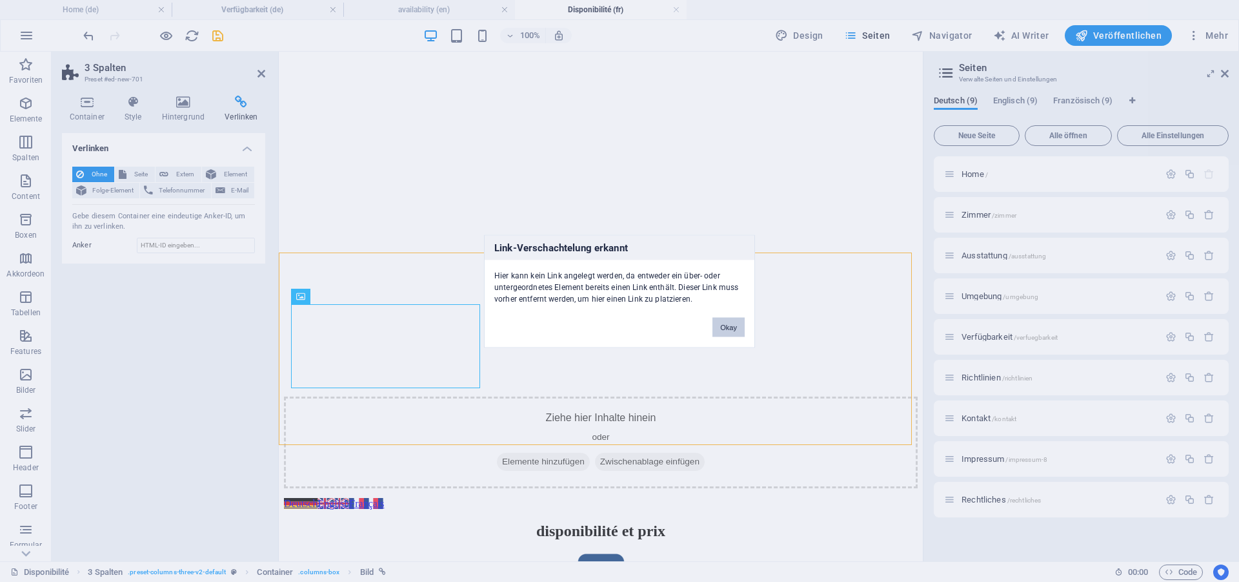
click at [721, 329] on button "Okay" at bounding box center [729, 326] width 32 height 19
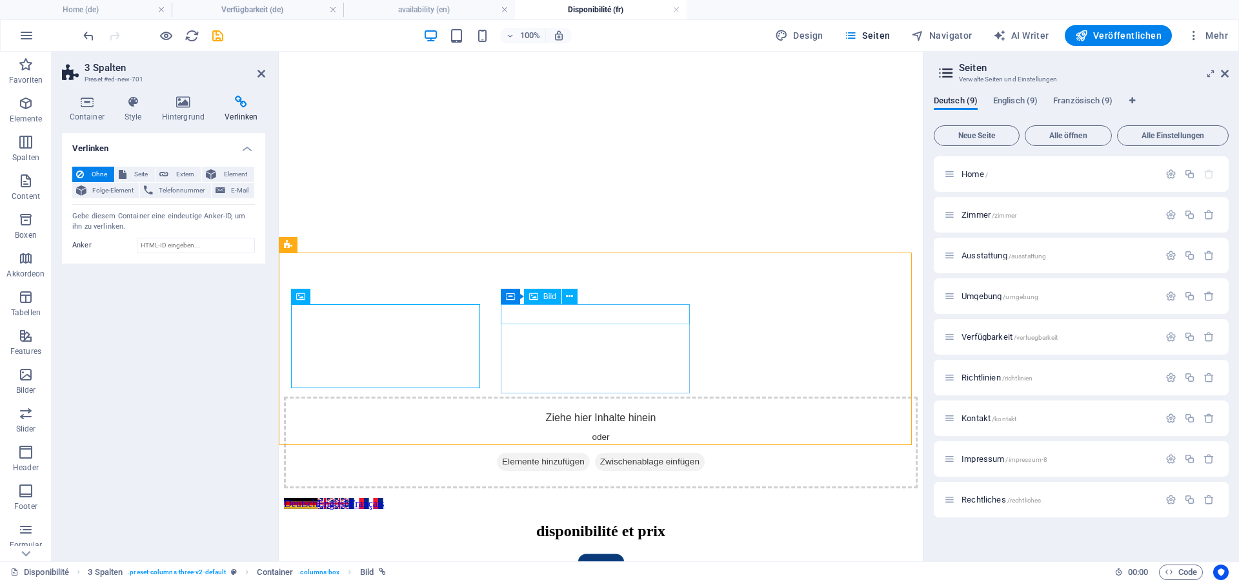
select select "px"
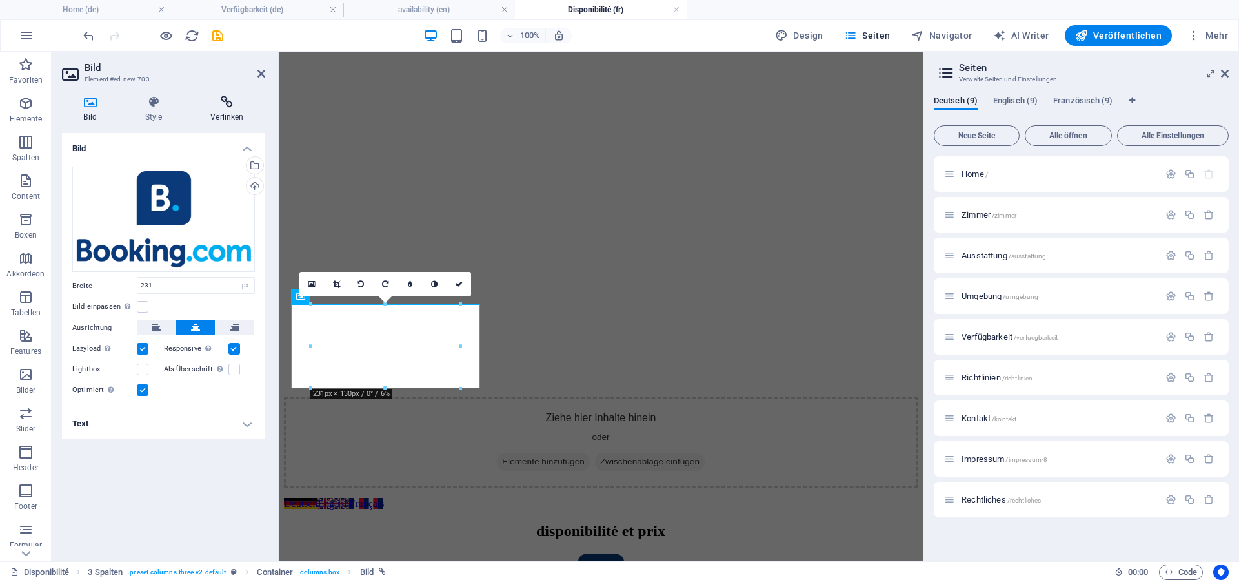
click at [212, 108] on h4 "Verlinken" at bounding box center [227, 109] width 76 height 27
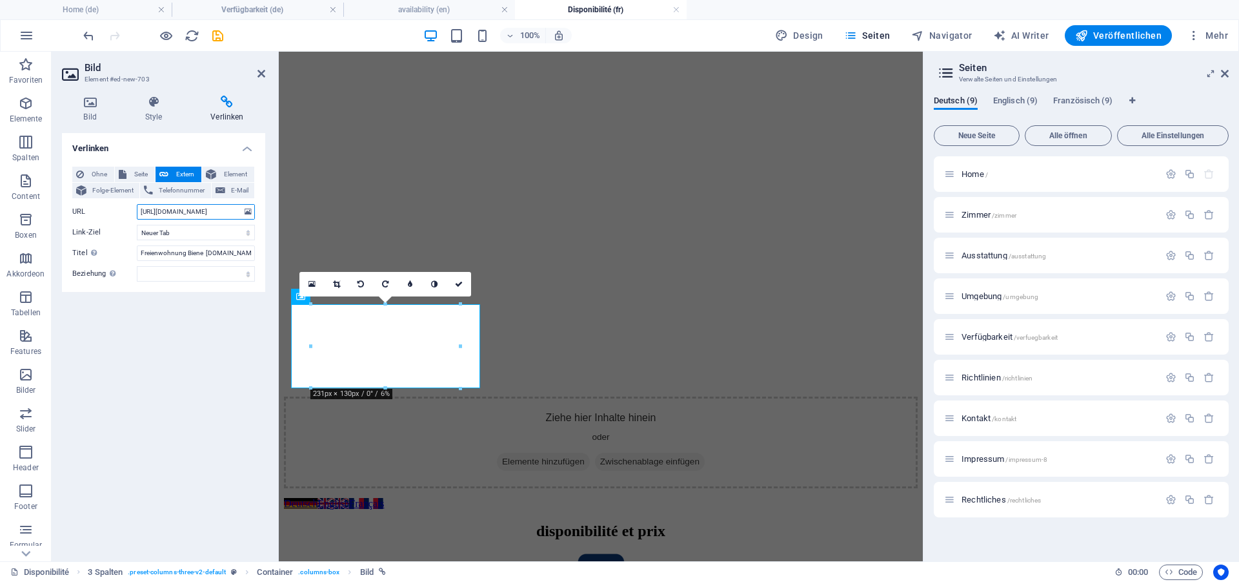
drag, startPoint x: 224, startPoint y: 214, endPoint x: 68, endPoint y: 213, distance: 156.2
click at [224, 214] on input "[URL][DOMAIN_NAME]" at bounding box center [196, 211] width 118 height 15
type input "https://www.booking.com/hotel/fr/luxuriose-ferienwohnung-vorort-von-saarbrucken…"
drag, startPoint x: 185, startPoint y: 252, endPoint x: 68, endPoint y: 256, distance: 116.9
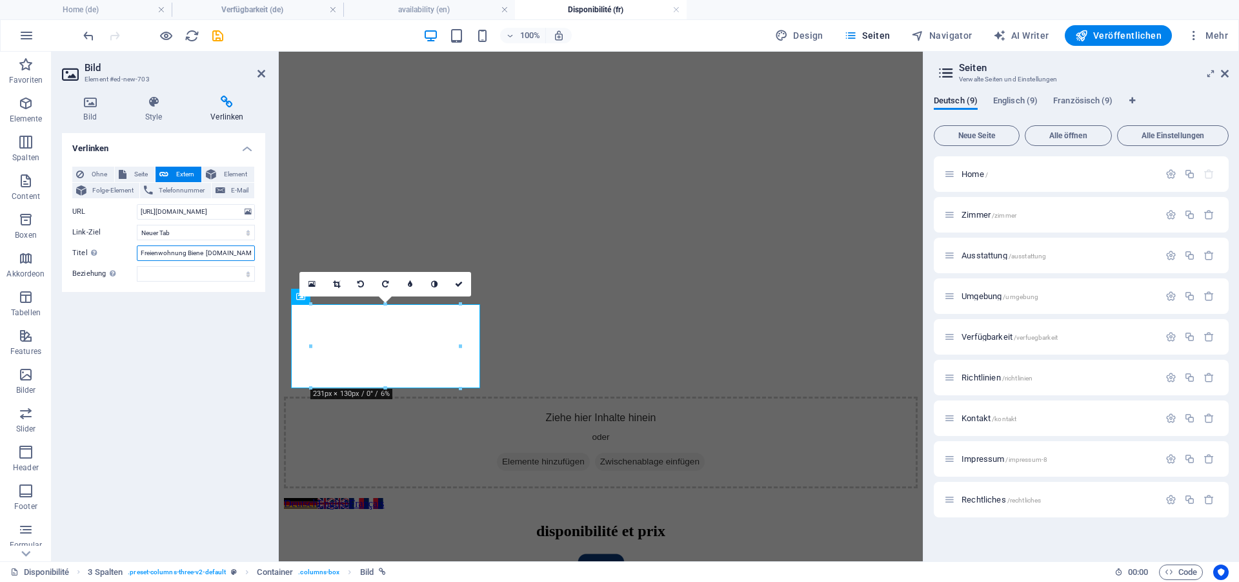
click at [137, 256] on input "Freienwohnung Biene [DOMAIN_NAME]" at bounding box center [196, 252] width 118 height 15
type input "apartement de vacances Biene"
click at [221, 32] on icon "save" at bounding box center [217, 35] width 15 height 15
checkbox input "false"
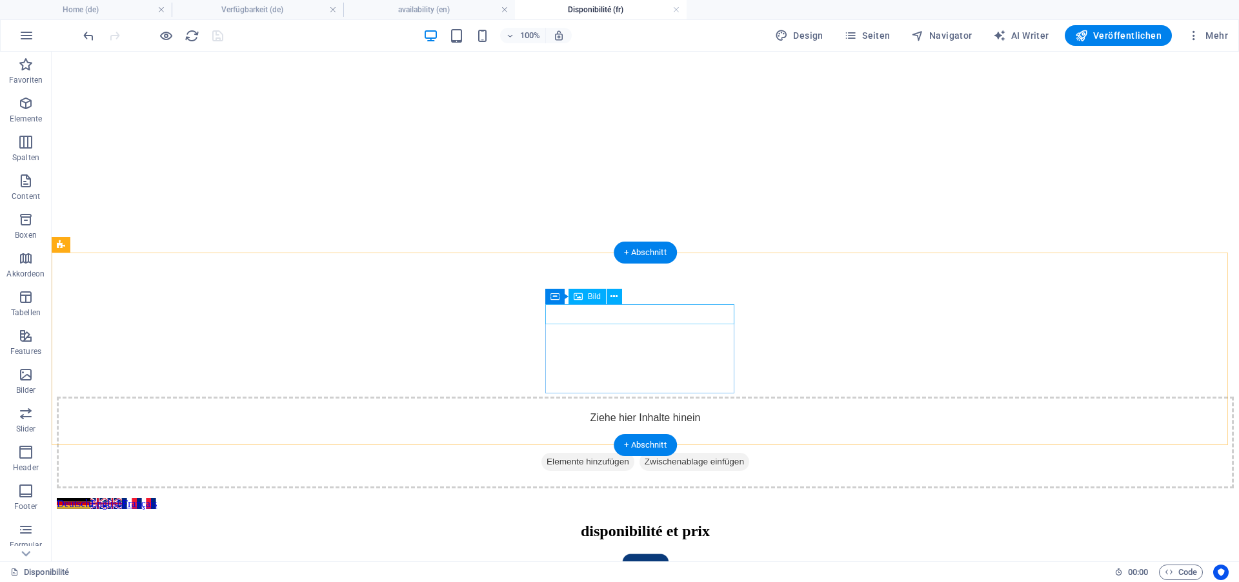
select select "%"
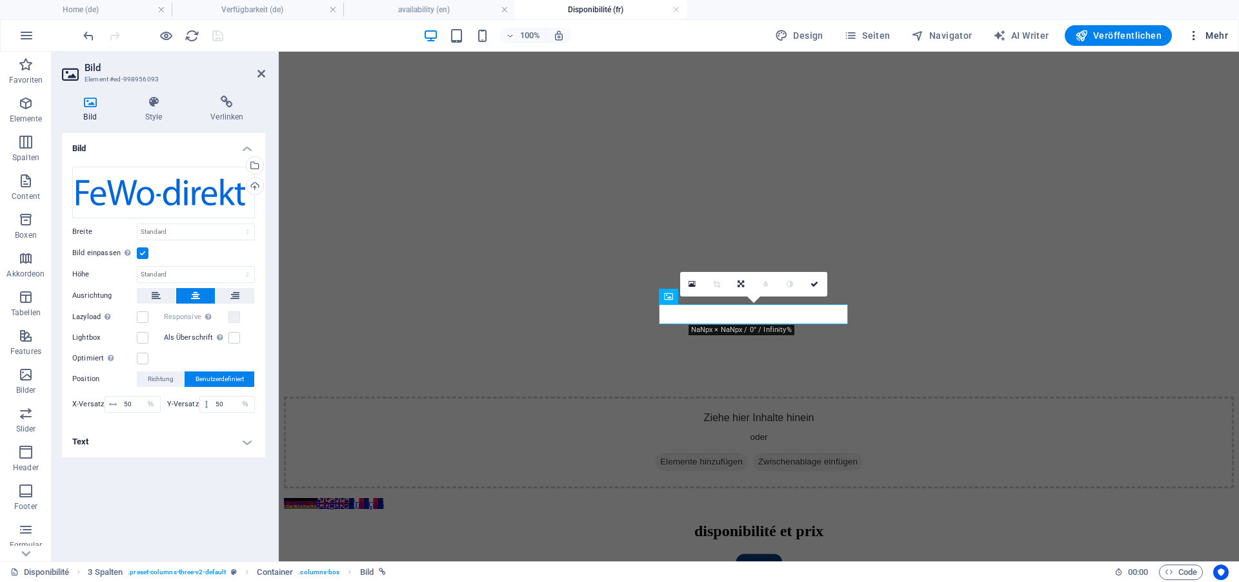
click at [1217, 30] on span "Mehr" at bounding box center [1208, 35] width 41 height 13
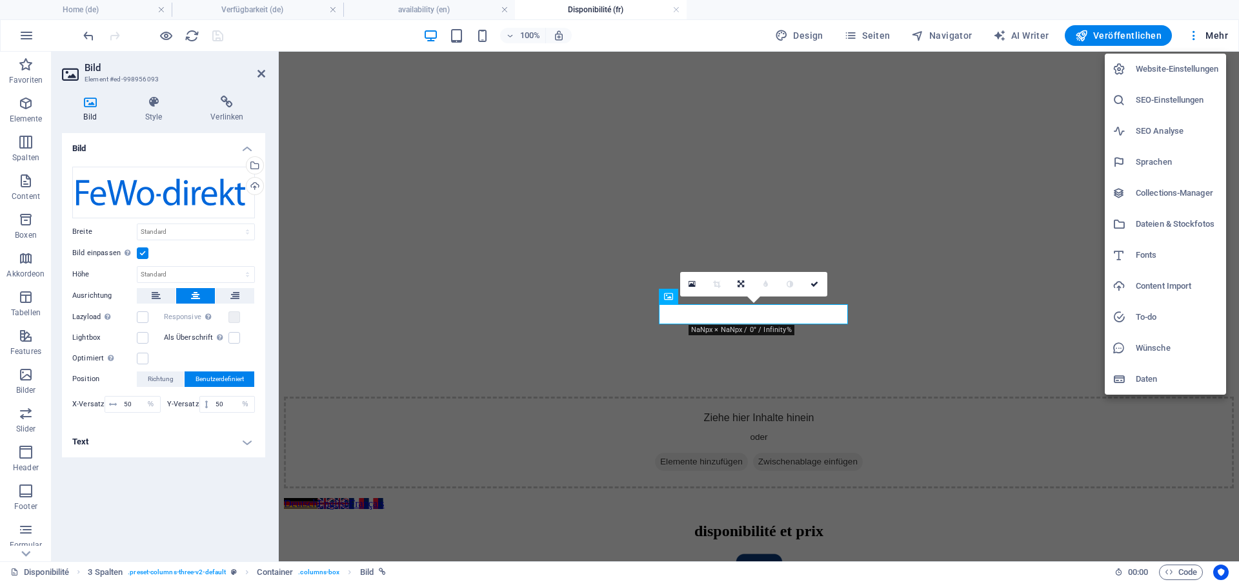
click at [1164, 224] on h6 "Dateien & Stockfotos" at bounding box center [1177, 223] width 83 height 15
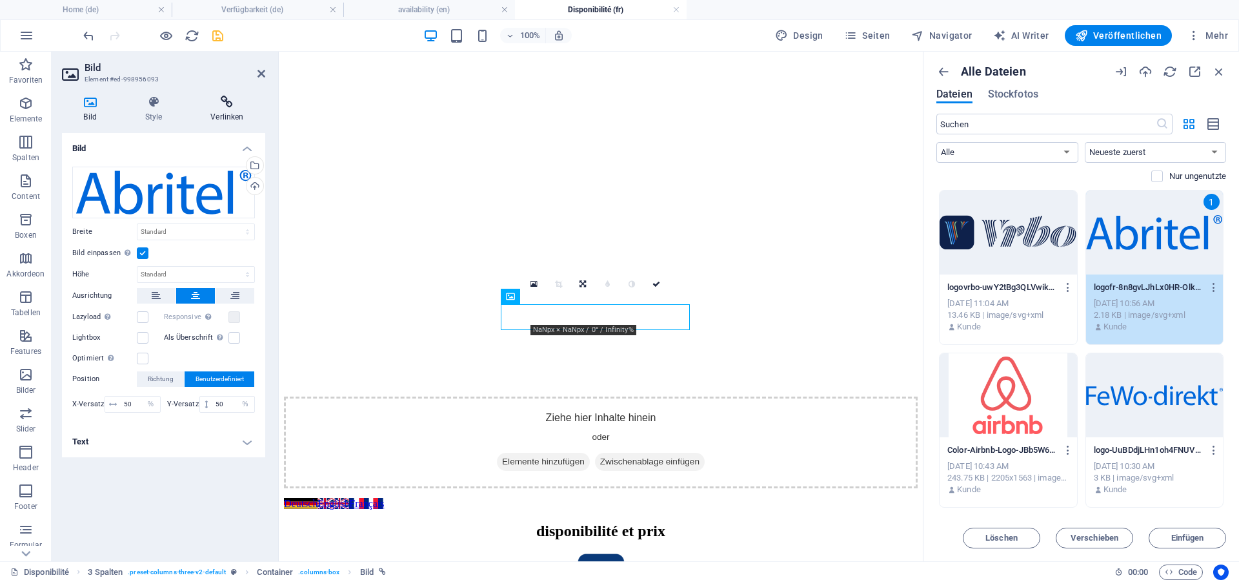
click at [214, 107] on icon at bounding box center [227, 102] width 76 height 13
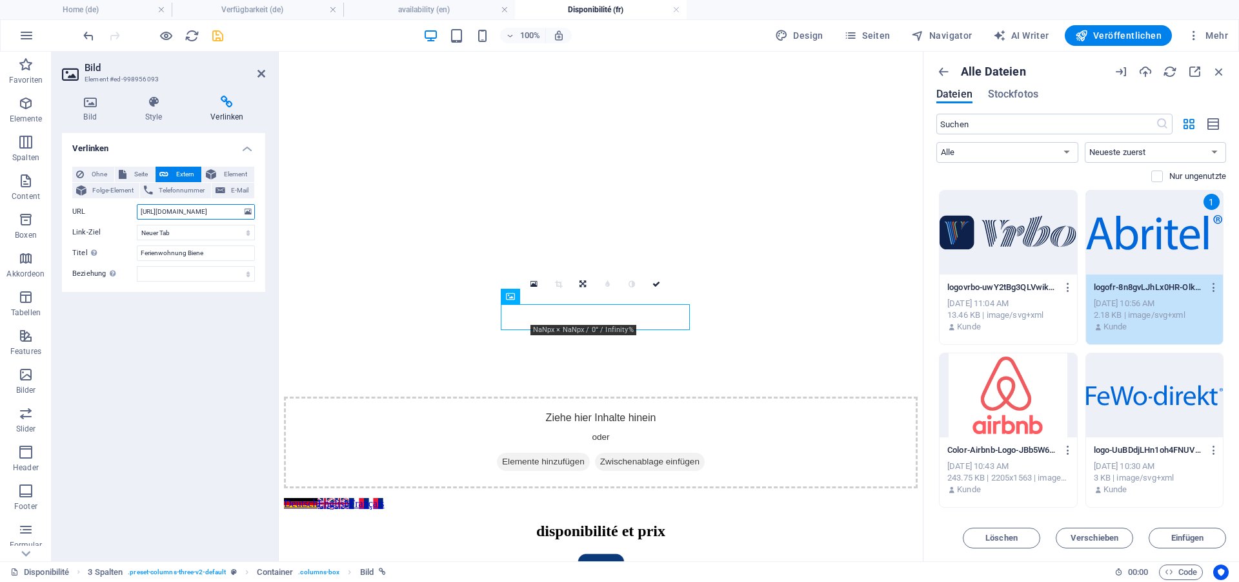
click at [209, 209] on input "https://www.fewo-direkt.de/ferienwohnung-ferienhaus/p5281825" at bounding box center [196, 211] width 118 height 15
click at [197, 209] on input "https://www.fewo-direkt.de/ferienwohnung-ferienhaus/p5281825" at bounding box center [196, 211] width 118 height 15
paste input "abritel.fr/location-vacances/p5281825a"
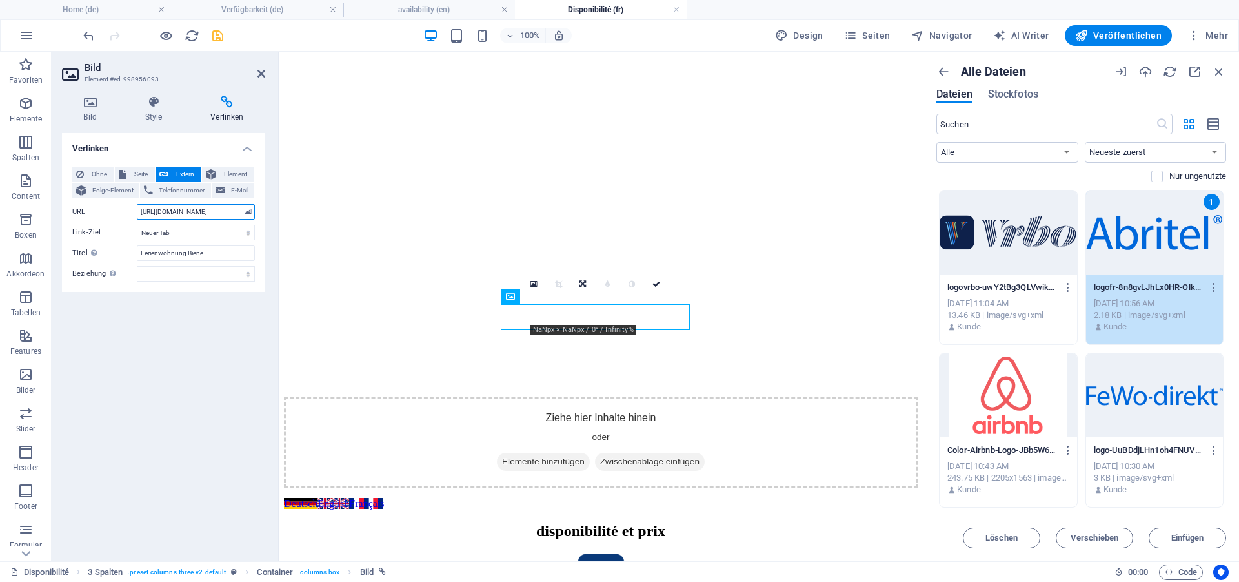
scroll to position [0, 54]
type input "https://www.abritel.fr/location-vacances/p5281825a"
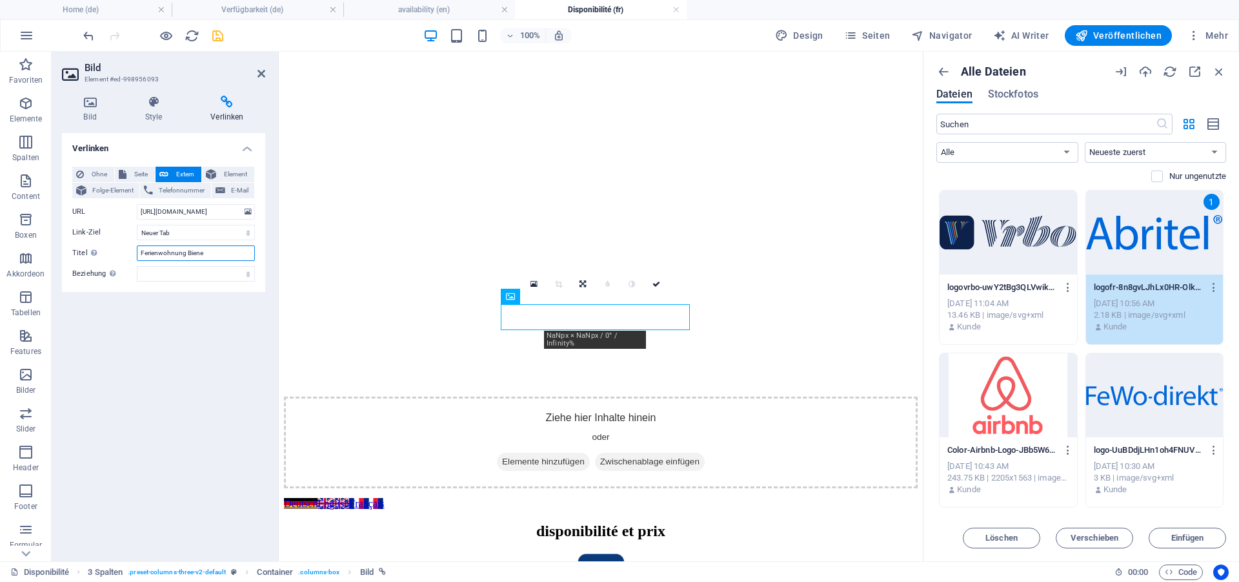
drag, startPoint x: 214, startPoint y: 249, endPoint x: 127, endPoint y: 249, distance: 87.1
click at [137, 249] on input "Ferienwohnung Biene" at bounding box center [196, 252] width 118 height 15
type input "apartement de vacances "Biene""
click at [217, 32] on icon "save" at bounding box center [217, 35] width 15 height 15
checkbox input "false"
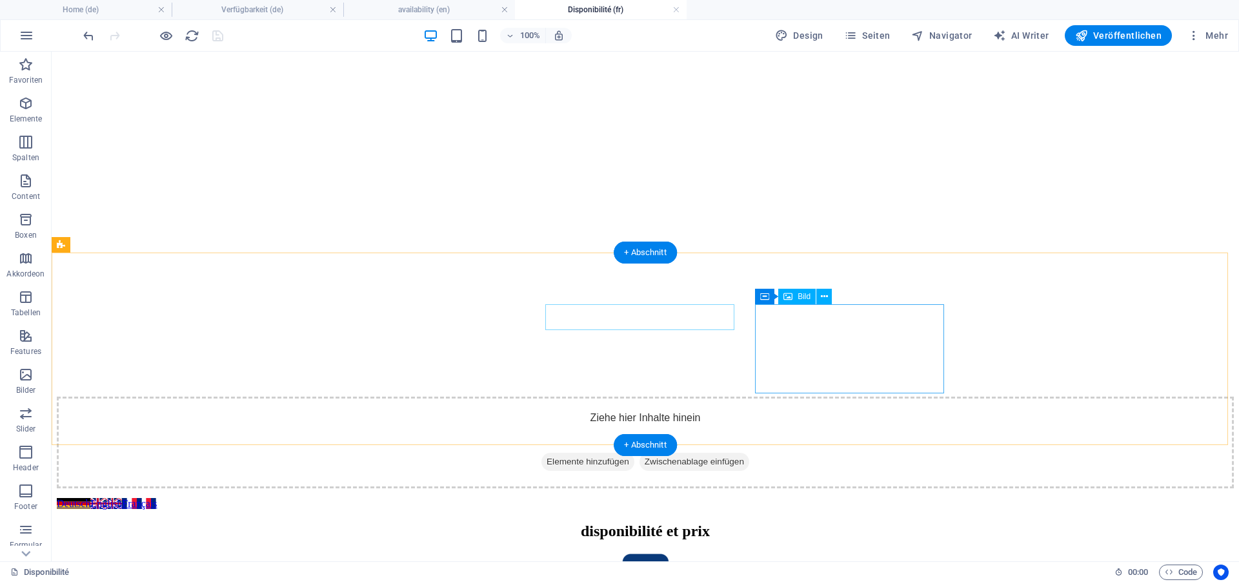
select select "px"
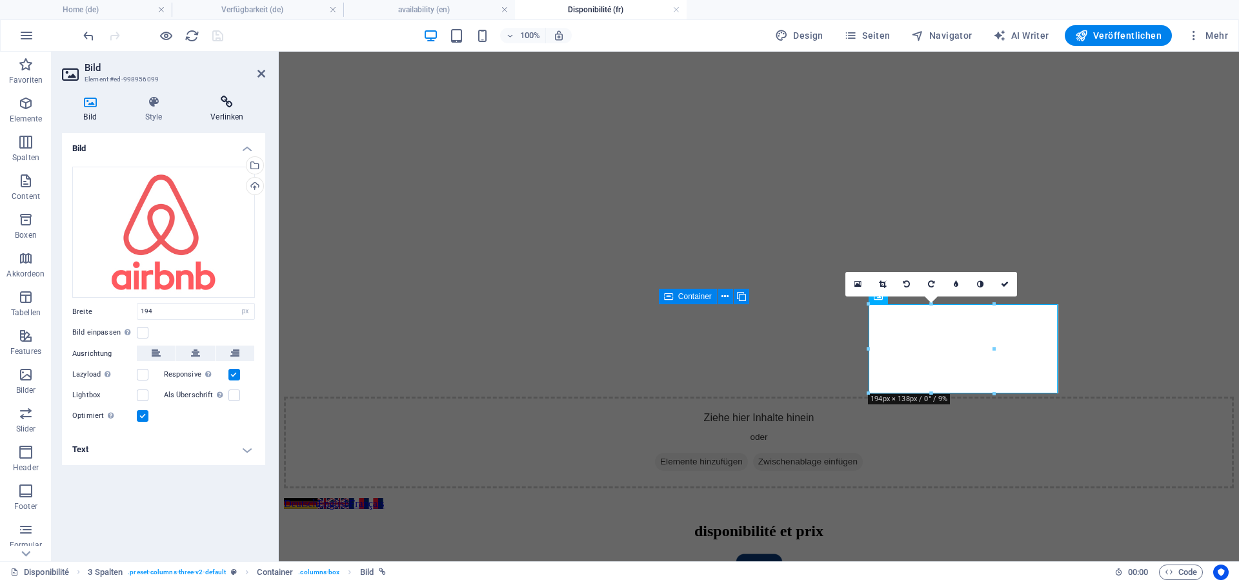
click at [232, 106] on icon at bounding box center [227, 102] width 76 height 13
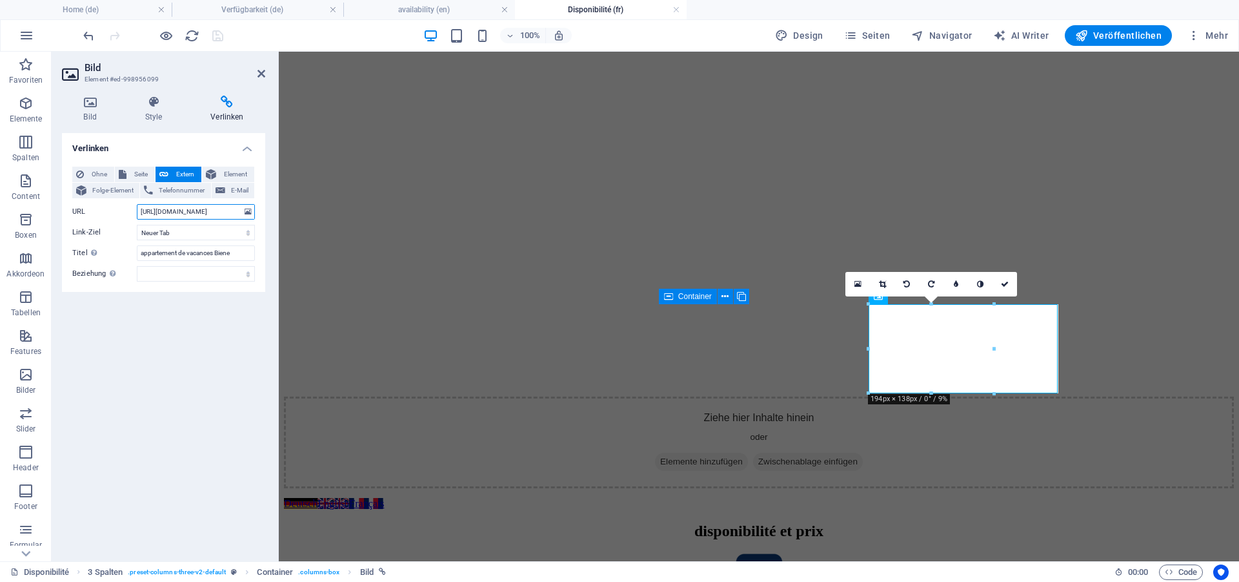
click at [201, 212] on input "https://www.airbnb.de/rooms/733017444626641518?source_impression_id=p3_17593081…" at bounding box center [196, 211] width 118 height 15
click at [201, 211] on input "https://www.airbnb.de/rooms/733017444626641518?source_impression_id=p3_17593081…" at bounding box center [196, 211] width 118 height 15
type input "https://www.airbnb.fr/rooms/733017444626641518?source_impression_id=p3_17593081…"
click at [219, 31] on icon "save" at bounding box center [217, 35] width 15 height 15
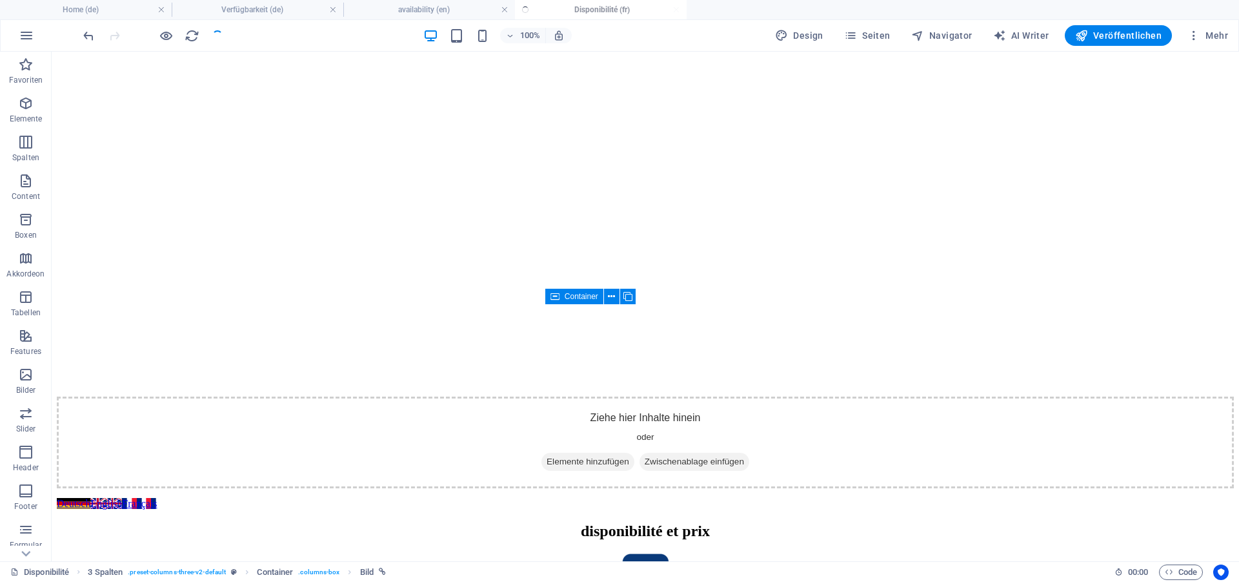
checkbox input "false"
click at [1129, 28] on button "Veröffentlichen" at bounding box center [1118, 35] width 107 height 21
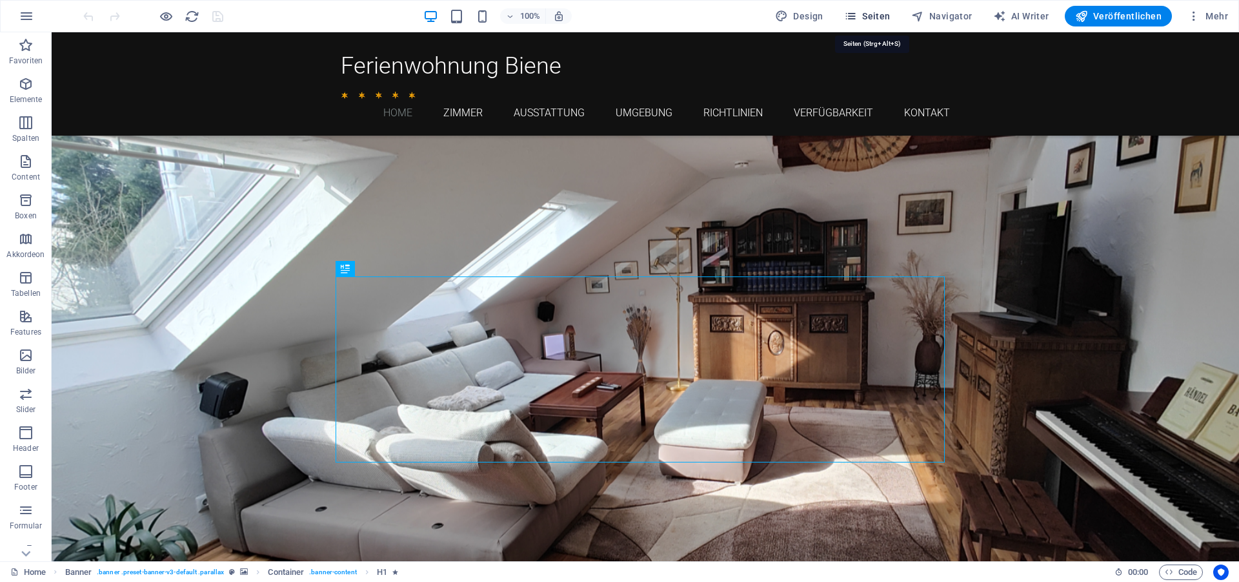
click at [875, 10] on span "Seiten" at bounding box center [867, 16] width 46 height 13
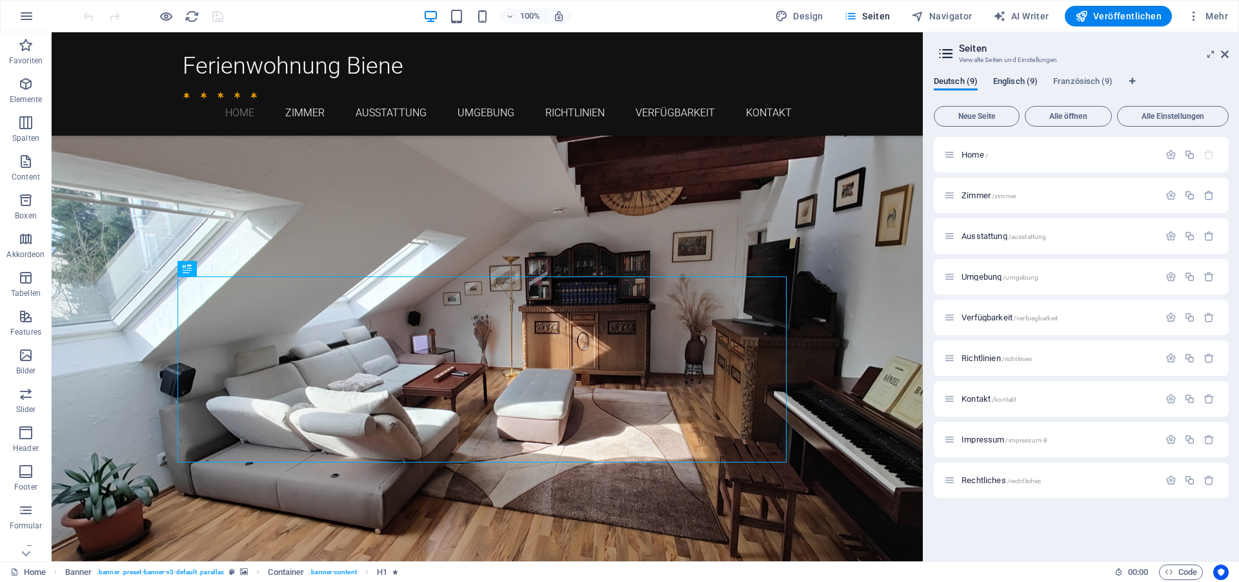
click at [1011, 82] on span "Englisch (9)" at bounding box center [1015, 83] width 45 height 18
click at [980, 320] on span "availability /availability" at bounding box center [998, 317] width 72 height 10
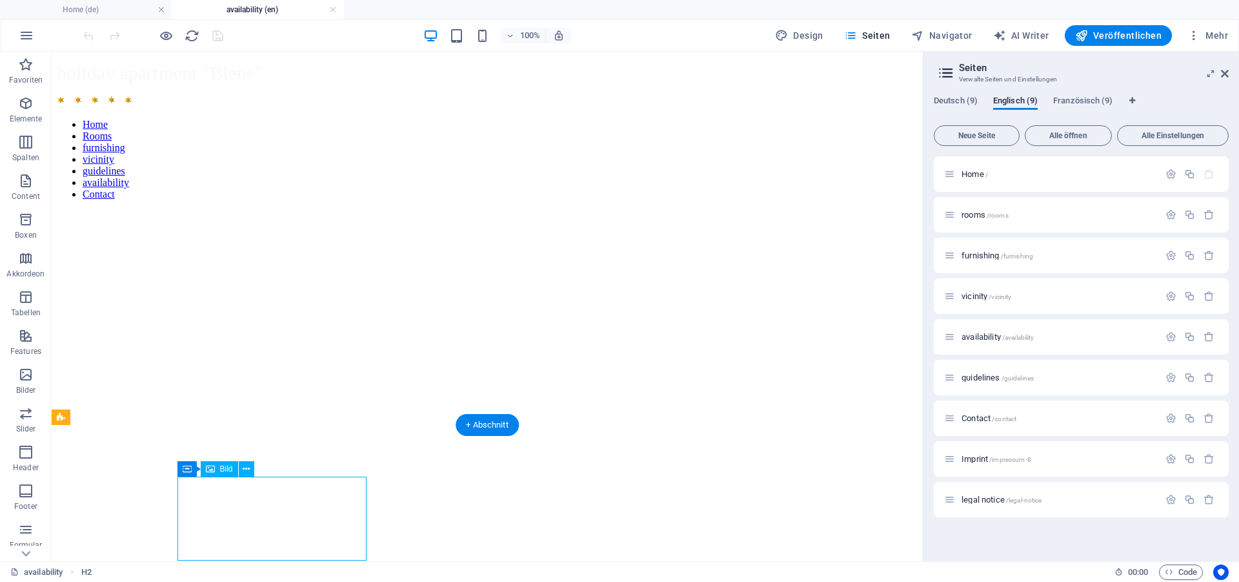
select select "px"
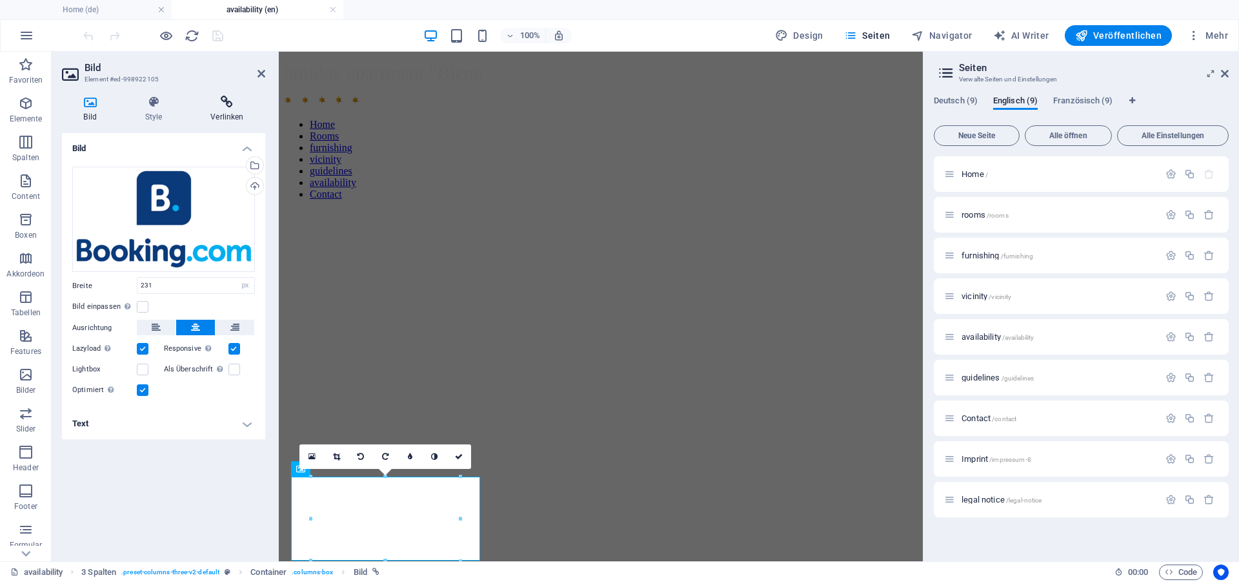
click at [226, 106] on icon at bounding box center [227, 102] width 76 height 13
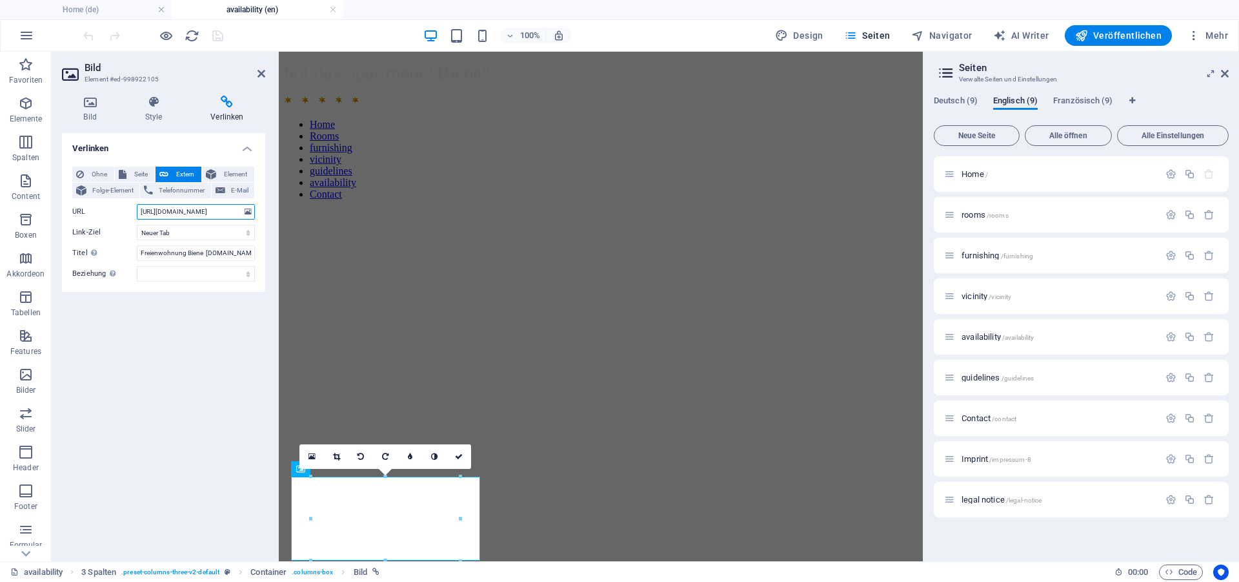
click at [188, 212] on input "[URL][DOMAIN_NAME]" at bounding box center [196, 211] width 118 height 15
click at [213, 210] on input "[URL][DOMAIN_NAME]" at bounding box center [196, 211] width 118 height 15
click at [225, 212] on input "[URL][DOMAIN_NAME]" at bounding box center [196, 211] width 118 height 15
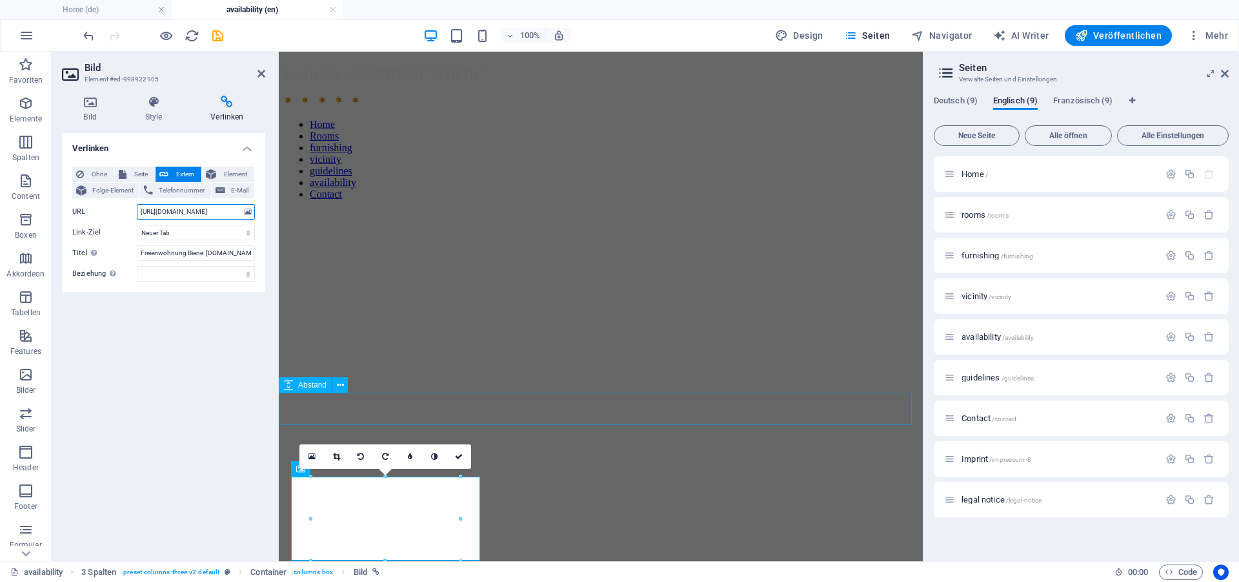
scroll to position [0, 12]
type input "[URL][DOMAIN_NAME]"
click at [215, 35] on icon "save" at bounding box center [217, 35] width 15 height 15
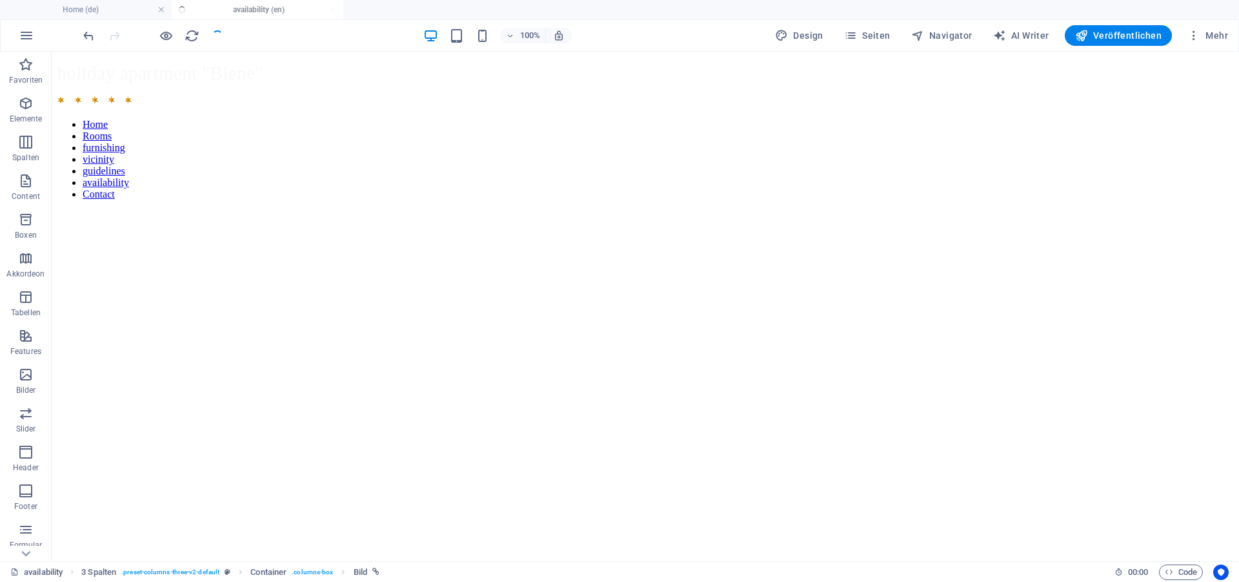
checkbox input "false"
click at [1120, 38] on span "Veröffentlichen" at bounding box center [1118, 35] width 86 height 13
